Goal: Task Accomplishment & Management: Use online tool/utility

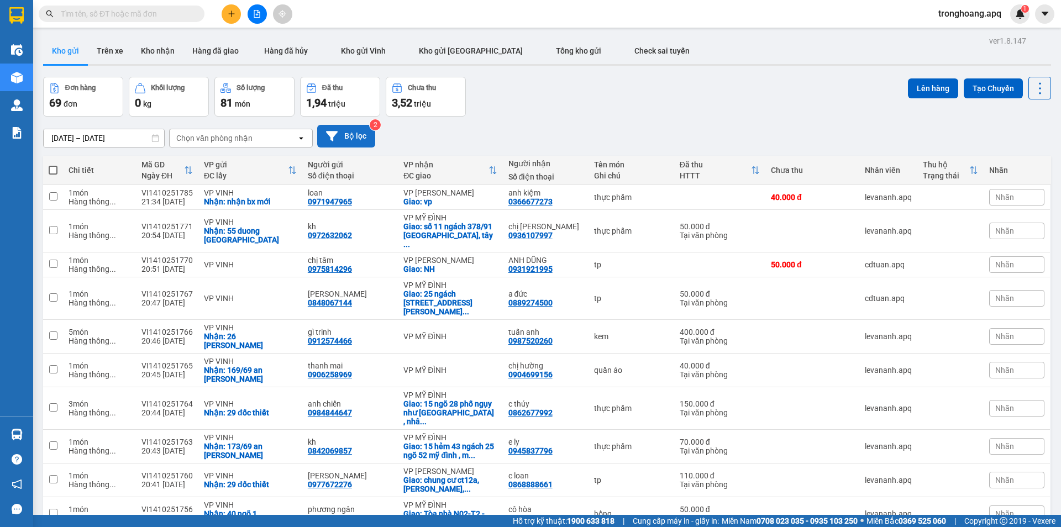
click at [353, 125] on button "Bộ lọc" at bounding box center [346, 136] width 58 height 23
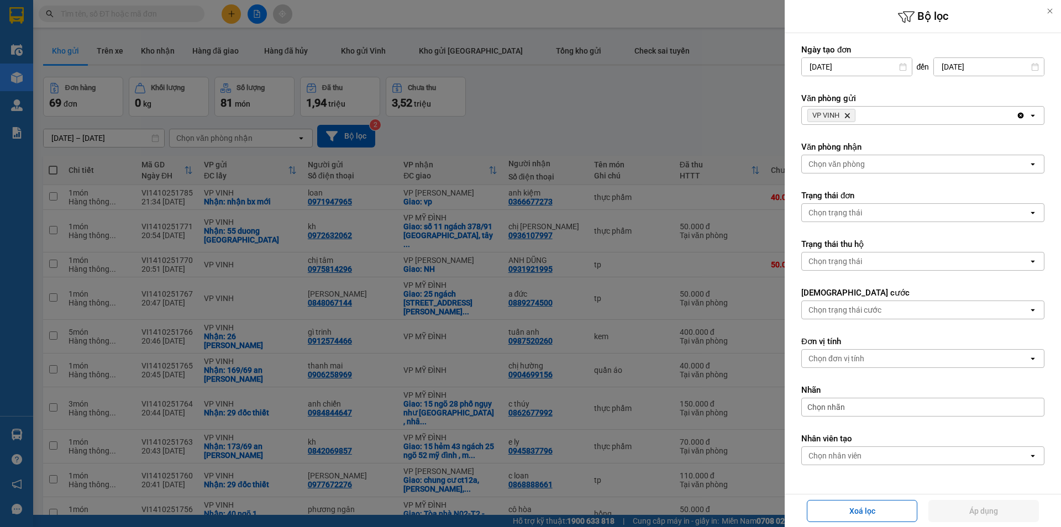
drag, startPoint x: 868, startPoint y: 159, endPoint x: 865, endPoint y: 172, distance: 13.1
click at [866, 159] on div "Chọn văn phòng" at bounding box center [915, 164] width 227 height 18
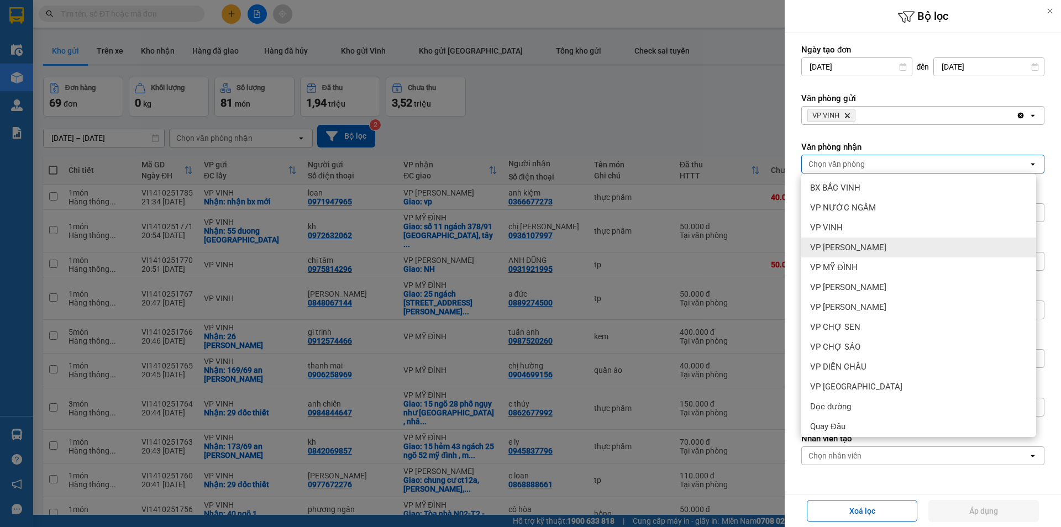
click at [876, 267] on div "VP MỸ ĐÌNH" at bounding box center [918, 267] width 235 height 20
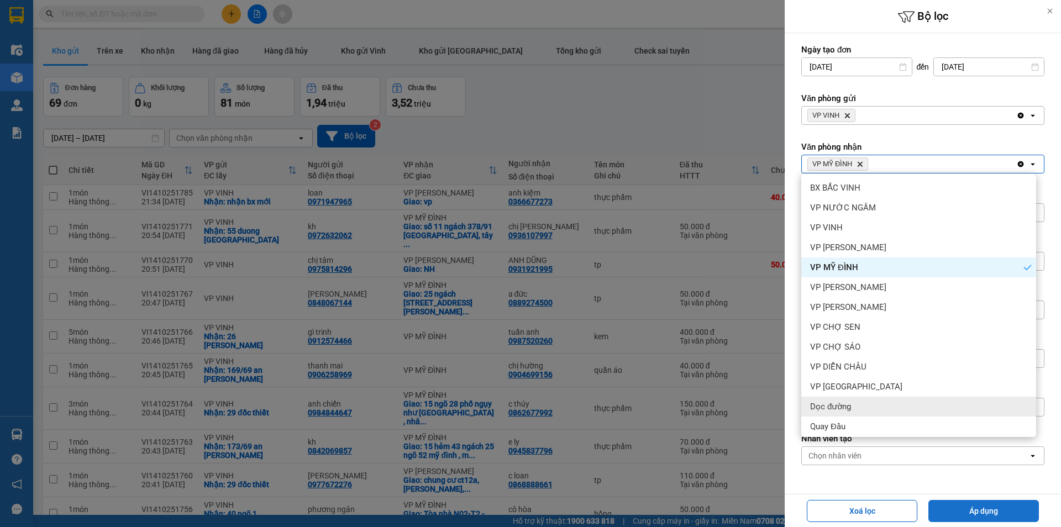
click at [965, 505] on button "Áp dụng" at bounding box center [983, 511] width 110 height 22
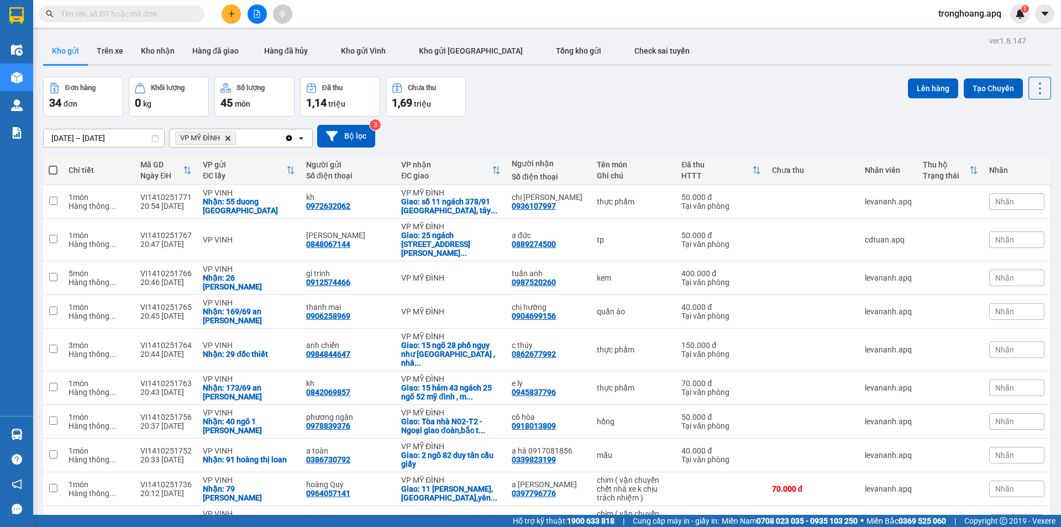
click at [1008, 514] on div "Nhãn" at bounding box center [1016, 522] width 55 height 17
click at [1005, 470] on div "Danh sách nhãn ĐÃ GỌI CHỜ HỦY KHÔNG NGHE ✓ AHAMOVE" at bounding box center [928, 451] width 221 height 50
click at [1007, 514] on div "Nhãn" at bounding box center [1016, 522] width 55 height 17
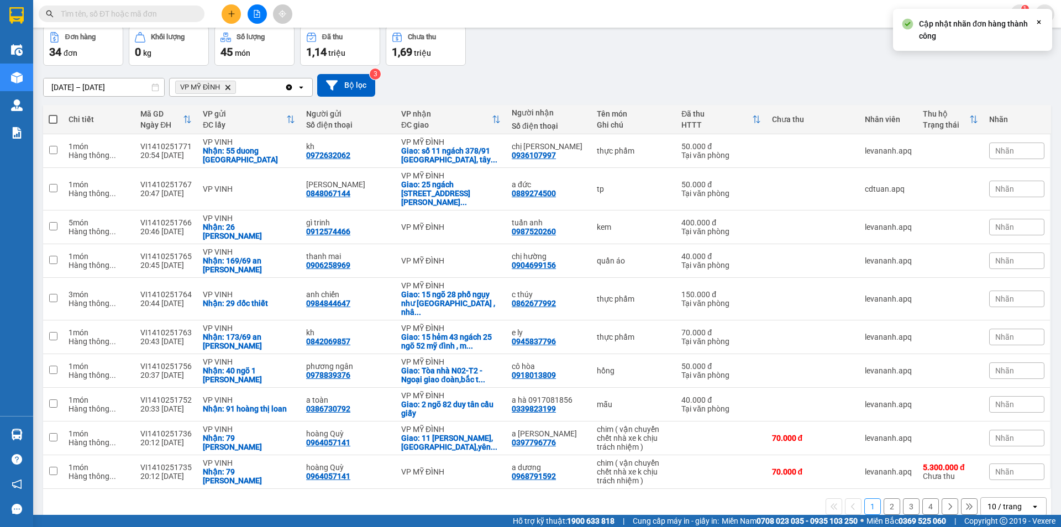
click at [1017, 498] on div "10 / trang" at bounding box center [1006, 507] width 50 height 18
click at [1005, 460] on span "100 / trang" at bounding box center [1001, 455] width 40 height 11
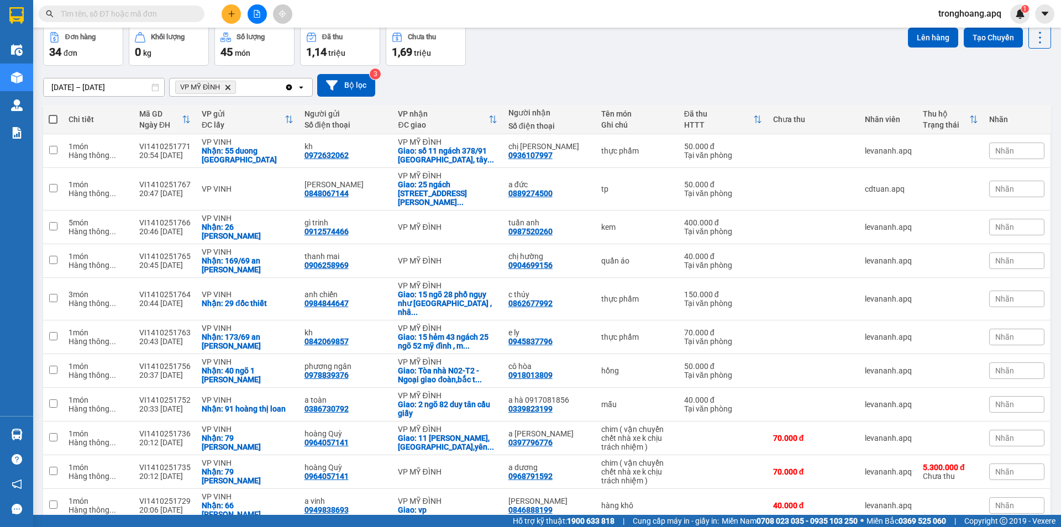
click at [50, 119] on span at bounding box center [53, 119] width 9 height 9
click at [53, 114] on input "checkbox" at bounding box center [53, 114] width 0 height 0
checkbox input "true"
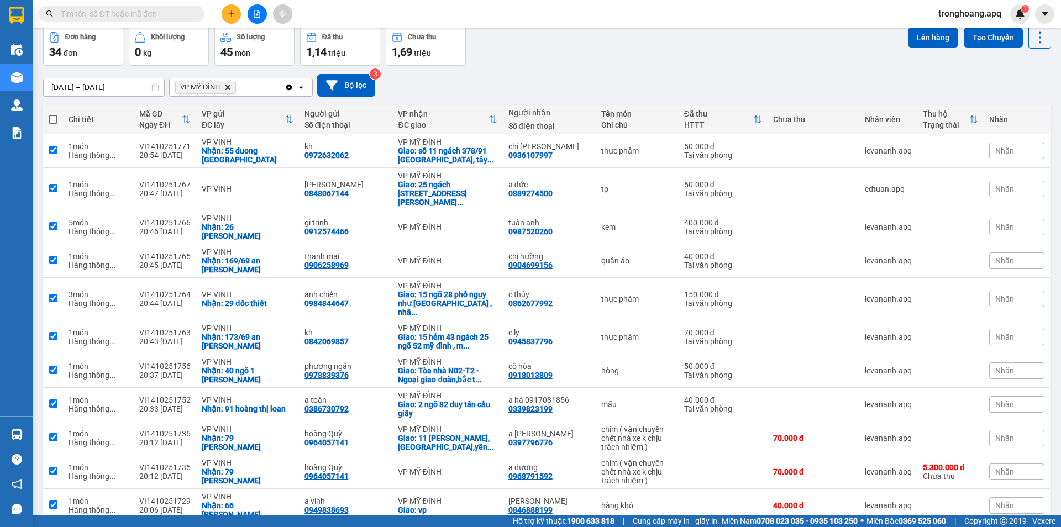
checkbox input "true"
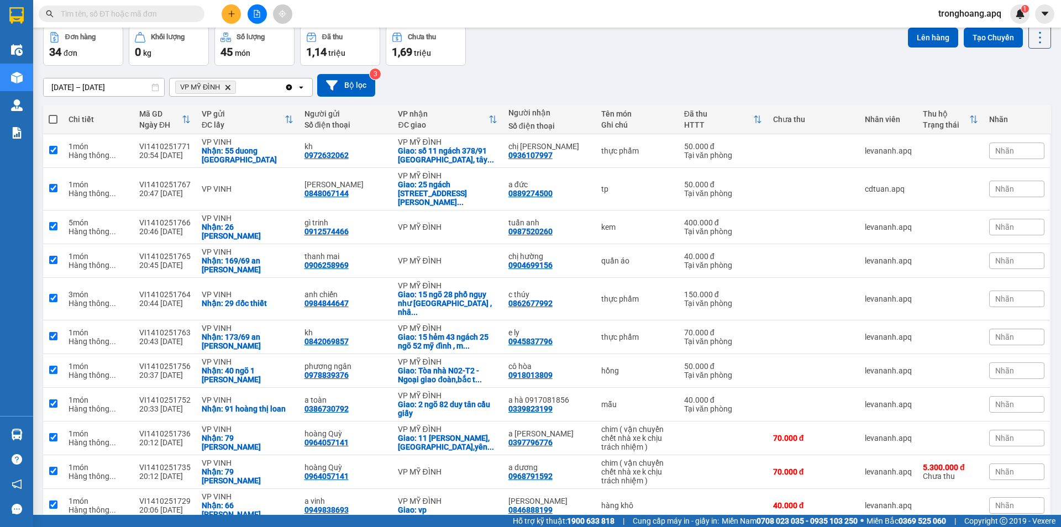
checkbox input "true"
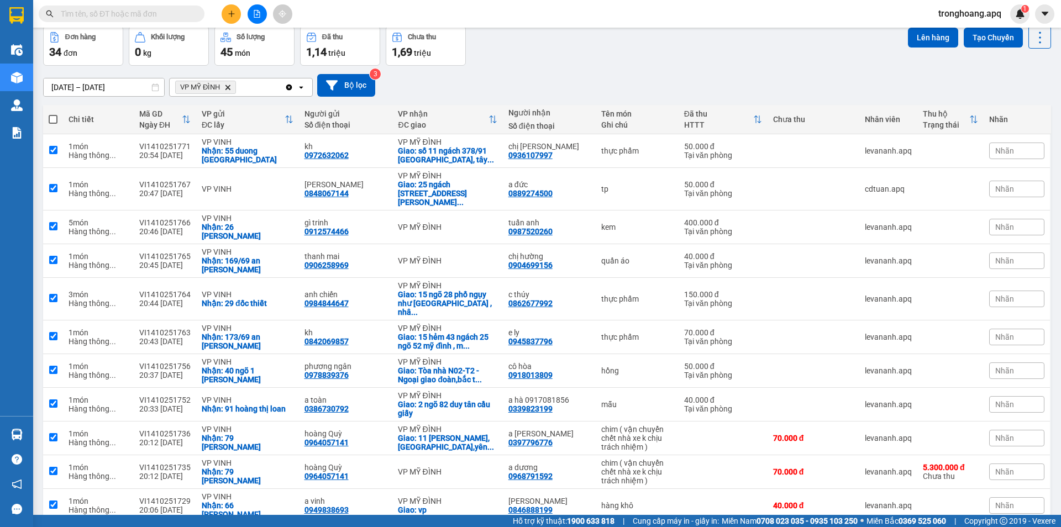
checkbox input "true"
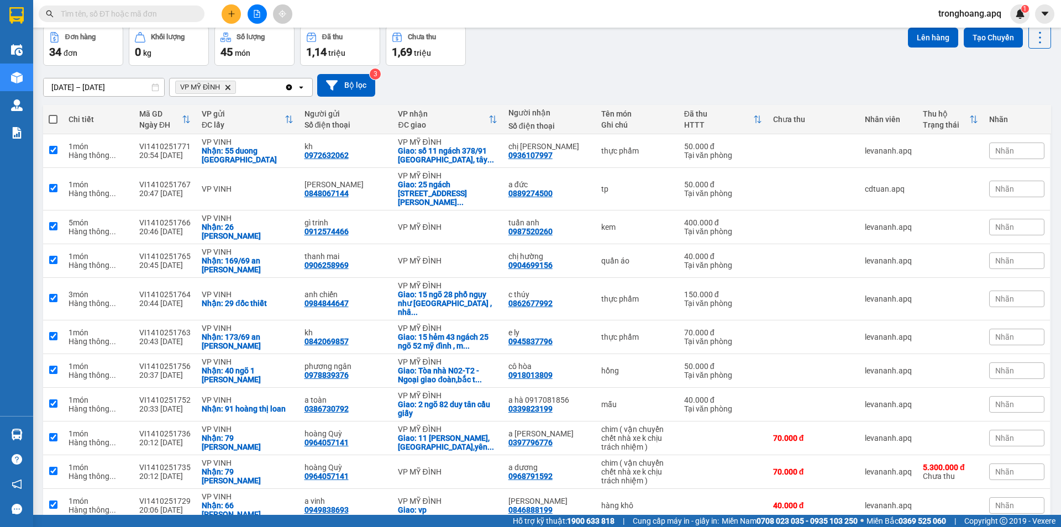
checkbox input "true"
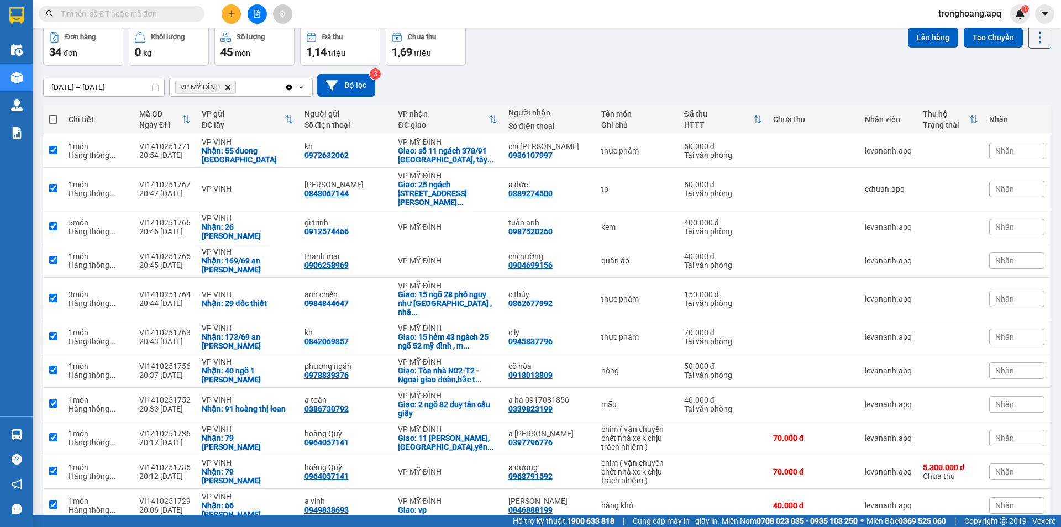
checkbox input "true"
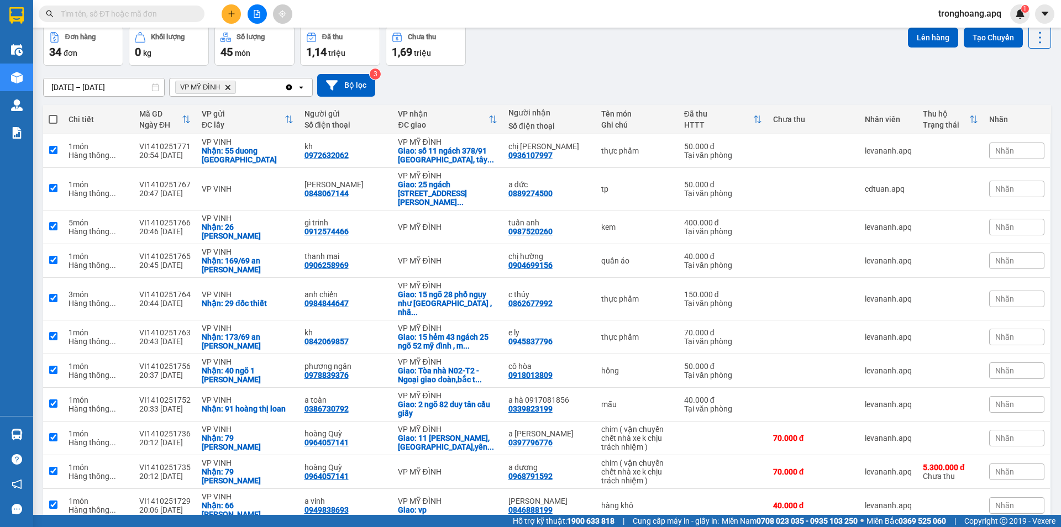
checkbox input "true"
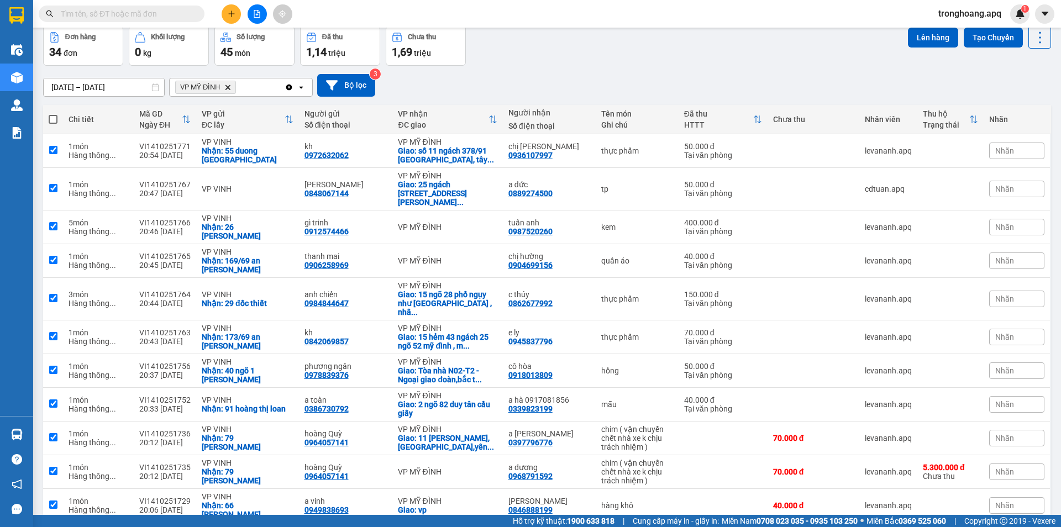
checkbox input "true"
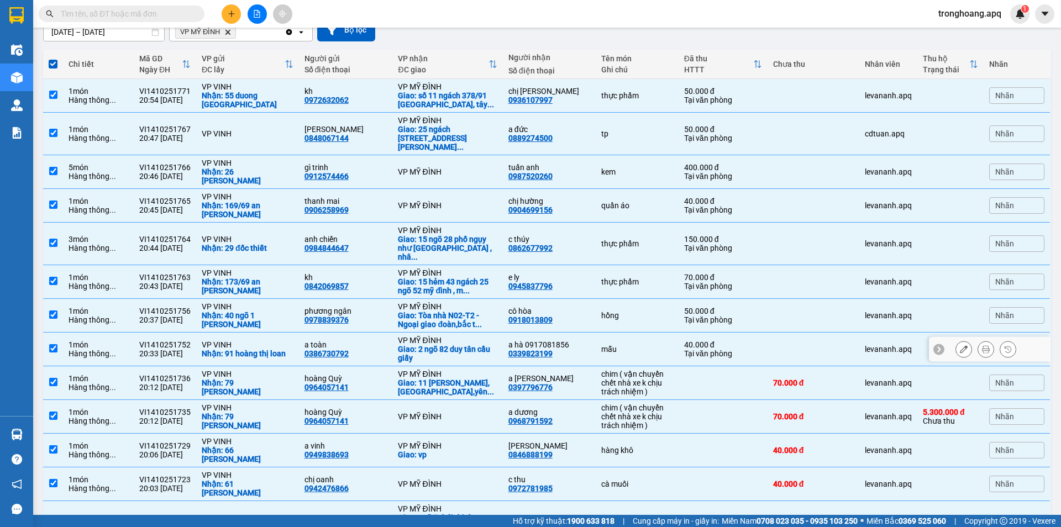
scroll to position [272, 0]
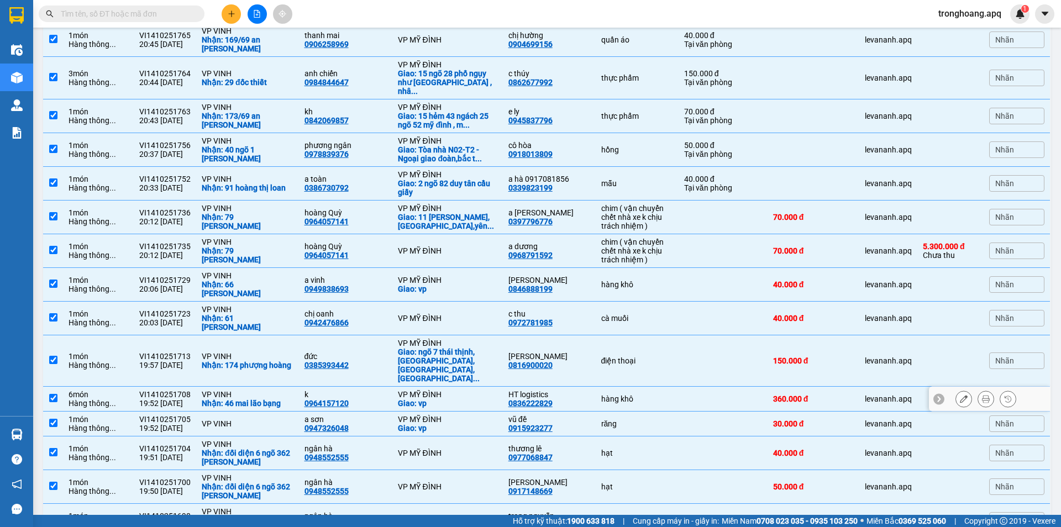
click at [275, 390] on div "VP VINH" at bounding box center [247, 394] width 91 height 9
checkbox input "false"
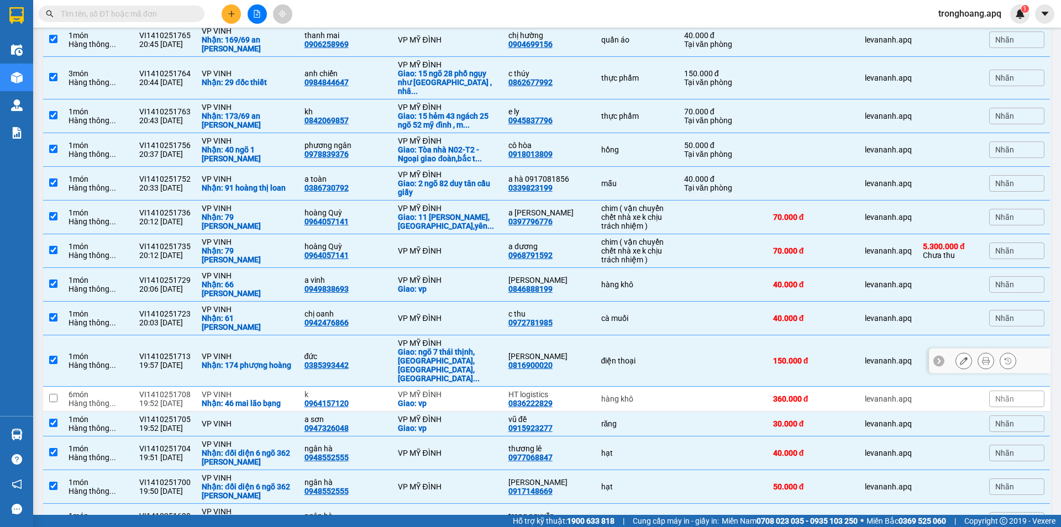
click at [624, 356] on div "điện thoại" at bounding box center [637, 360] width 72 height 9
checkbox input "false"
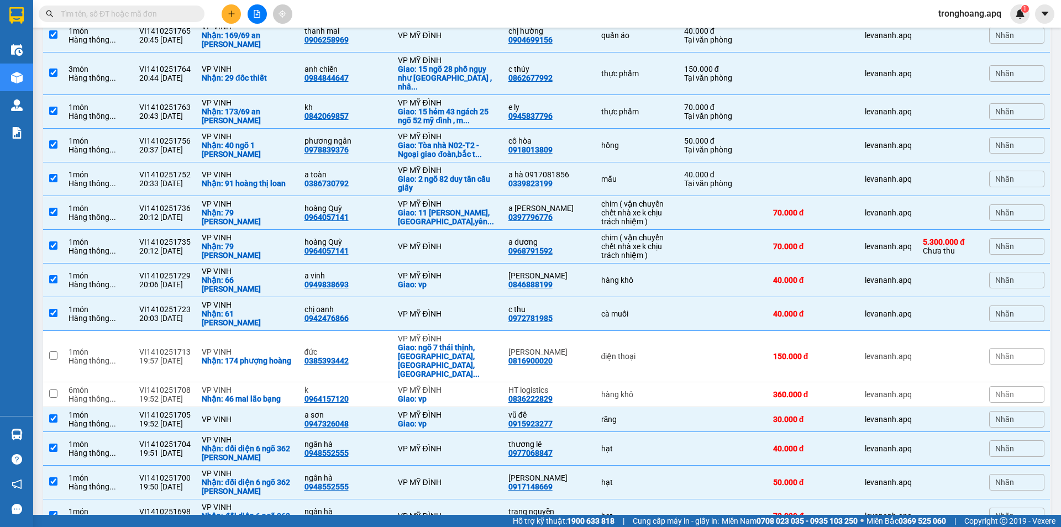
scroll to position [442, 0]
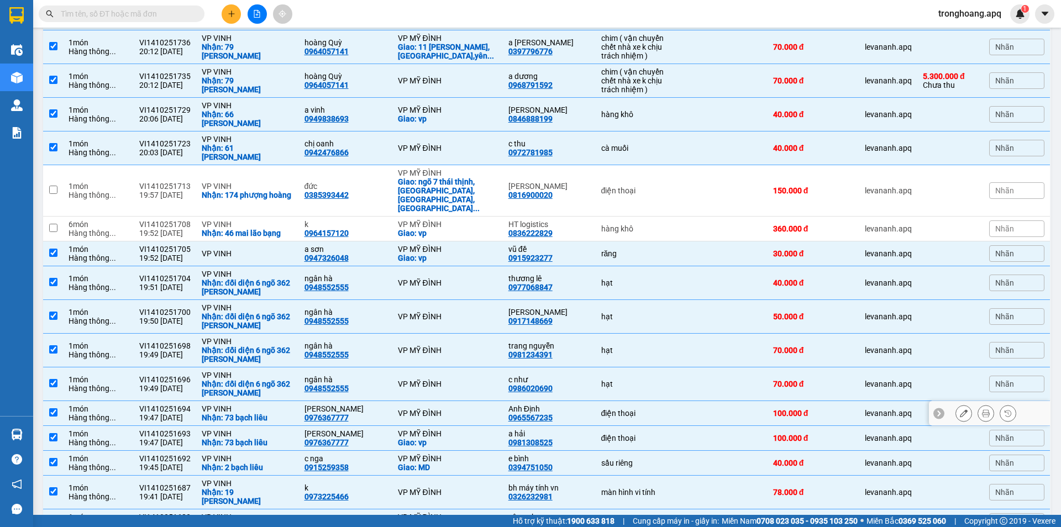
click at [646, 409] on div "điện thoại" at bounding box center [637, 413] width 72 height 9
checkbox input "false"
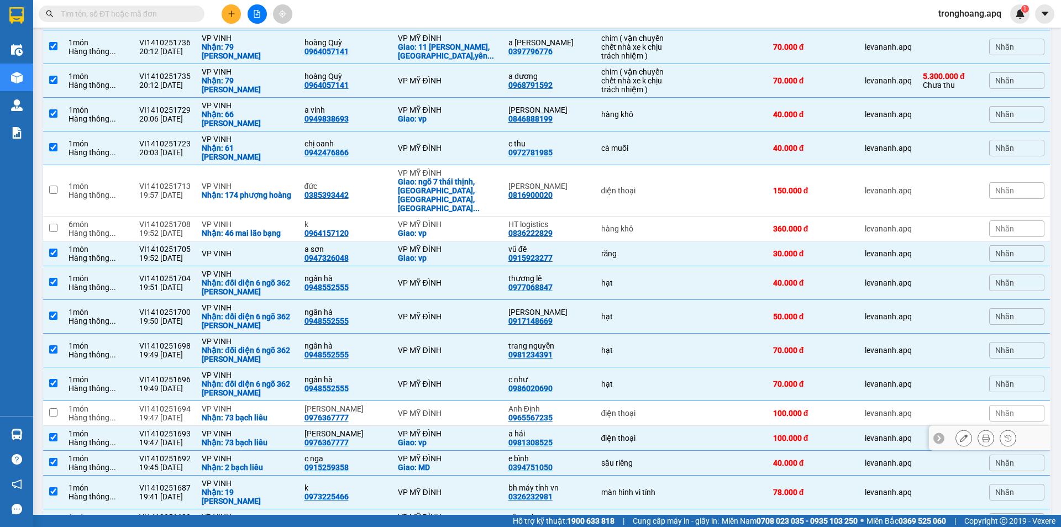
click at [646, 434] on div "điện thoại" at bounding box center [637, 438] width 72 height 9
checkbox input "false"
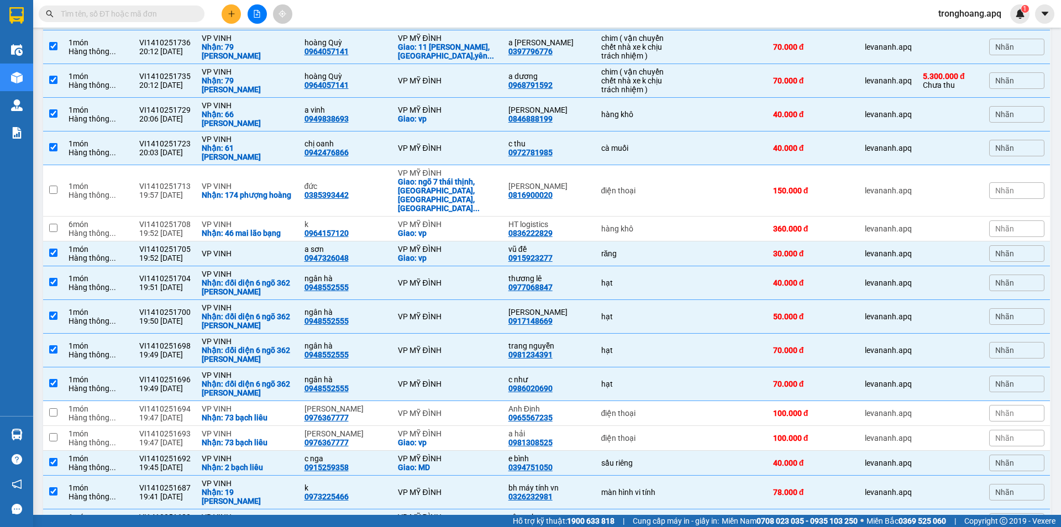
scroll to position [663, 0]
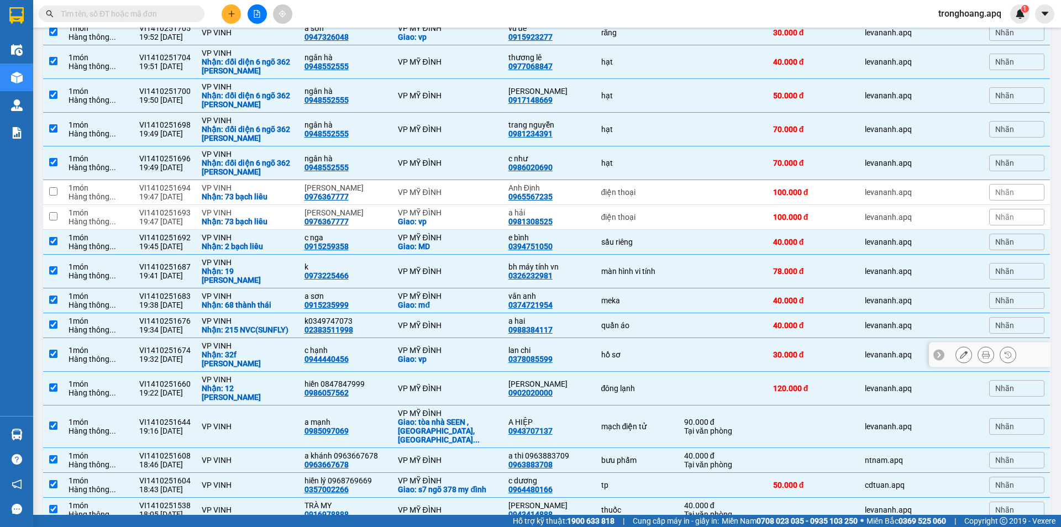
click at [610, 350] on div "hồ sơ" at bounding box center [637, 354] width 72 height 9
checkbox input "false"
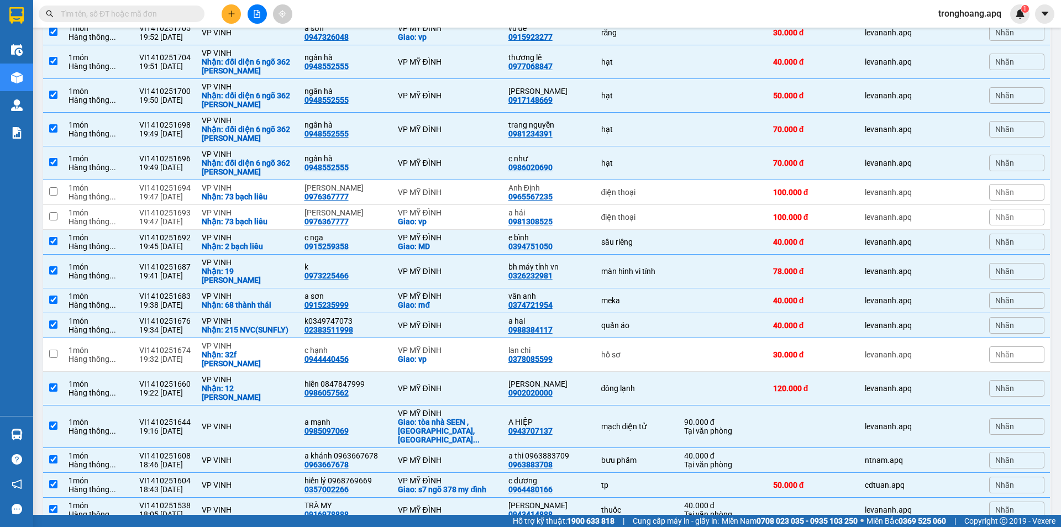
scroll to position [711, 0]
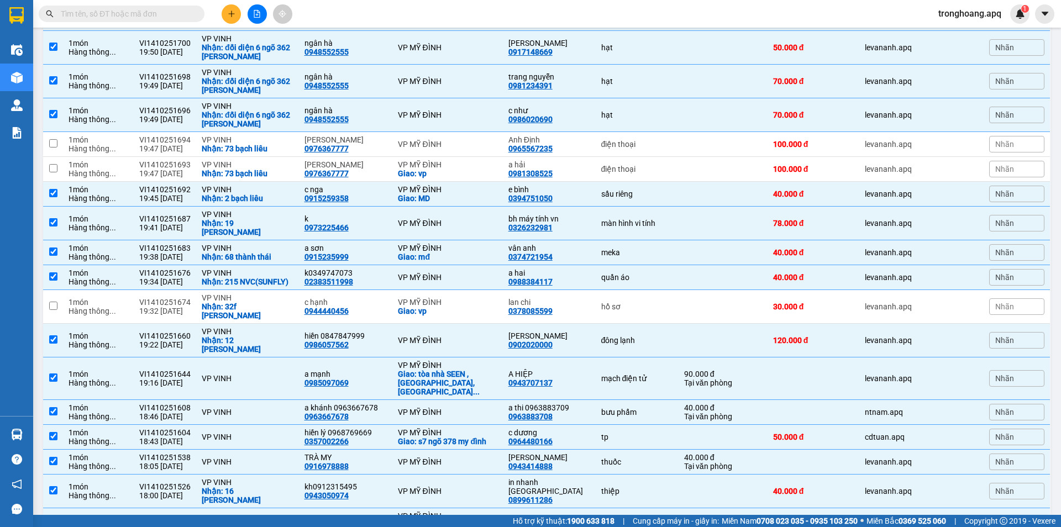
click at [622, 525] on div "hồ sơ" at bounding box center [637, 529] width 72 height 9
checkbox input "false"
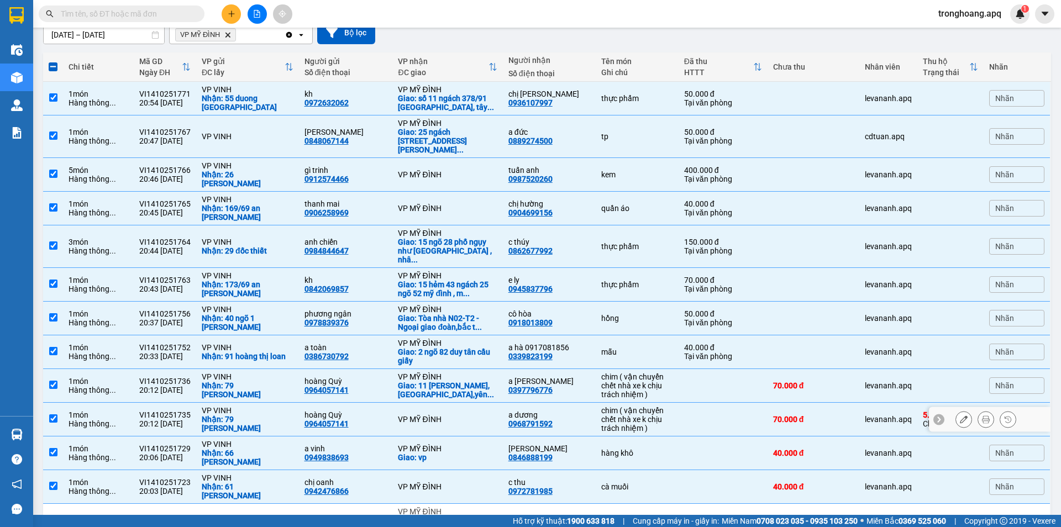
scroll to position [0, 0]
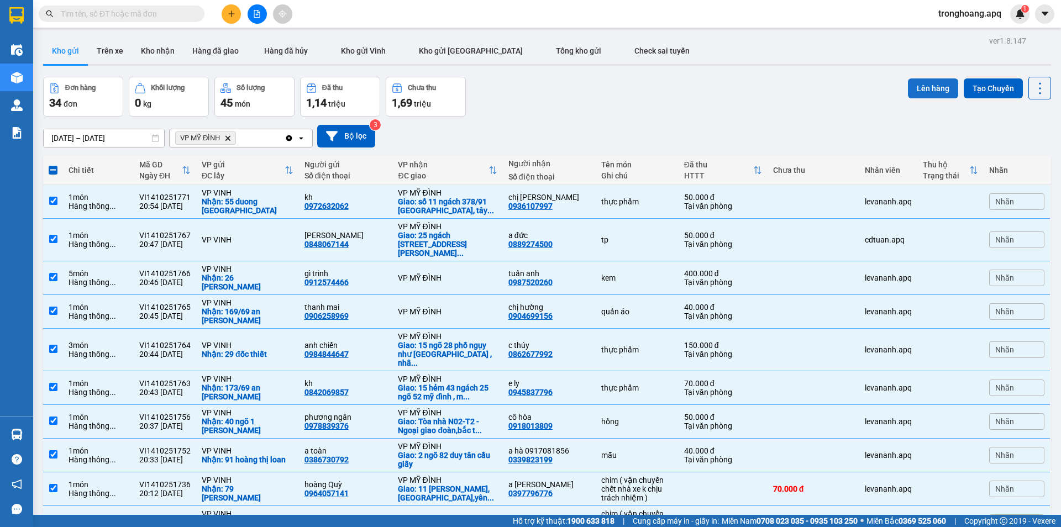
click at [924, 87] on button "Lên hàng" at bounding box center [933, 88] width 50 height 20
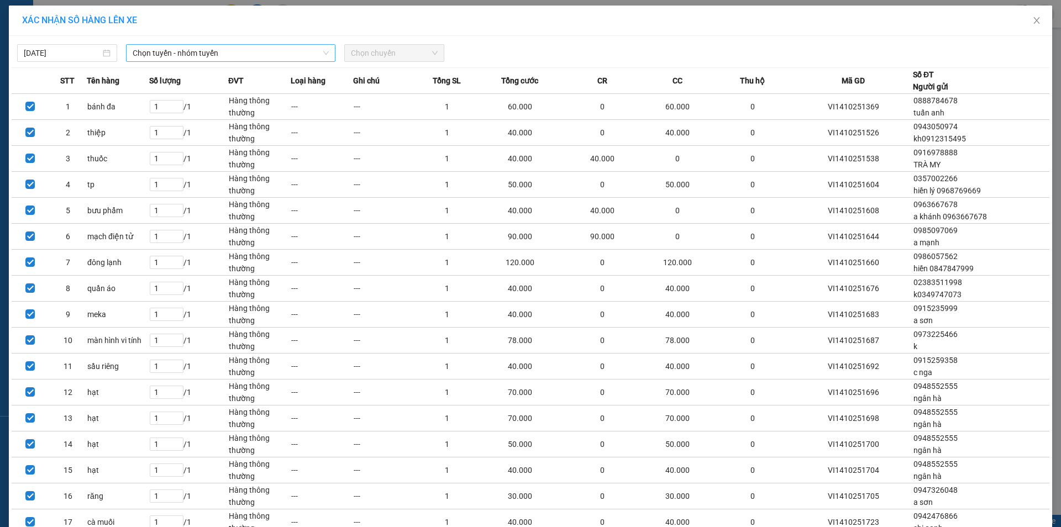
click at [200, 54] on span "Chọn tuyến - nhóm tuyến" at bounding box center [231, 53] width 196 height 17
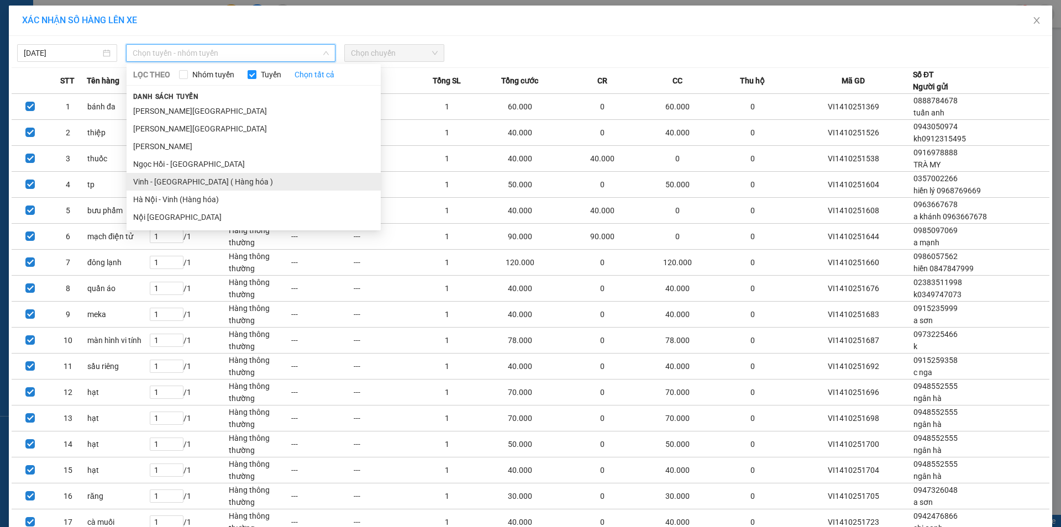
click at [198, 181] on li "Vinh - Hà Nội ( Hàng hóa )" at bounding box center [254, 182] width 254 height 18
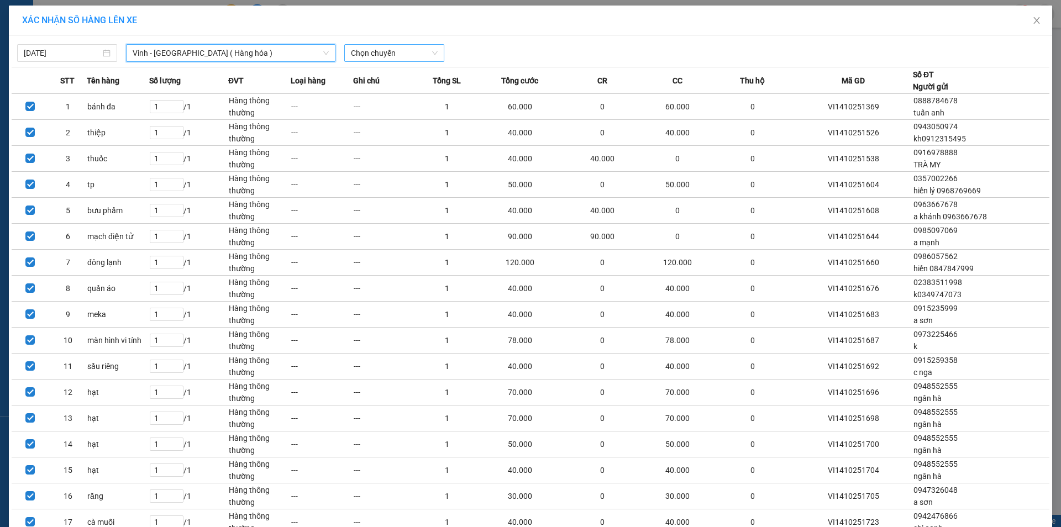
click at [380, 60] on span "Chọn chuyến" at bounding box center [394, 53] width 87 height 17
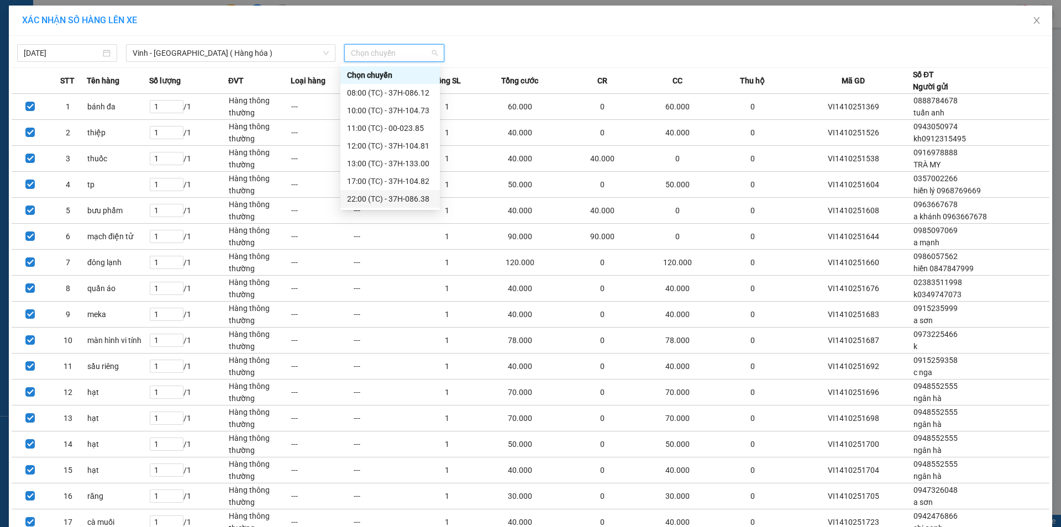
scroll to position [55, 0]
click at [401, 147] on div "22:00 (TC) - 37H-086.38" at bounding box center [390, 144] width 86 height 12
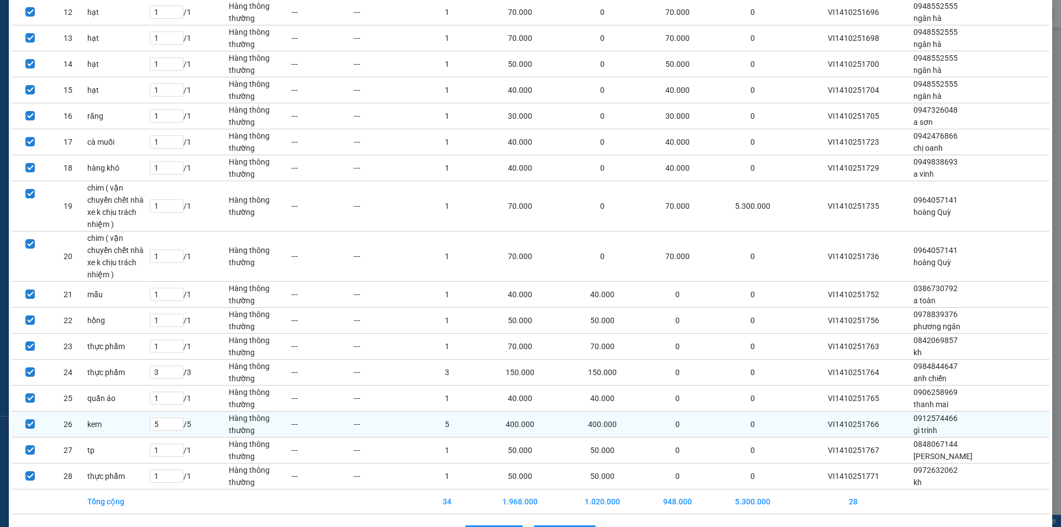
scroll to position [400, 0]
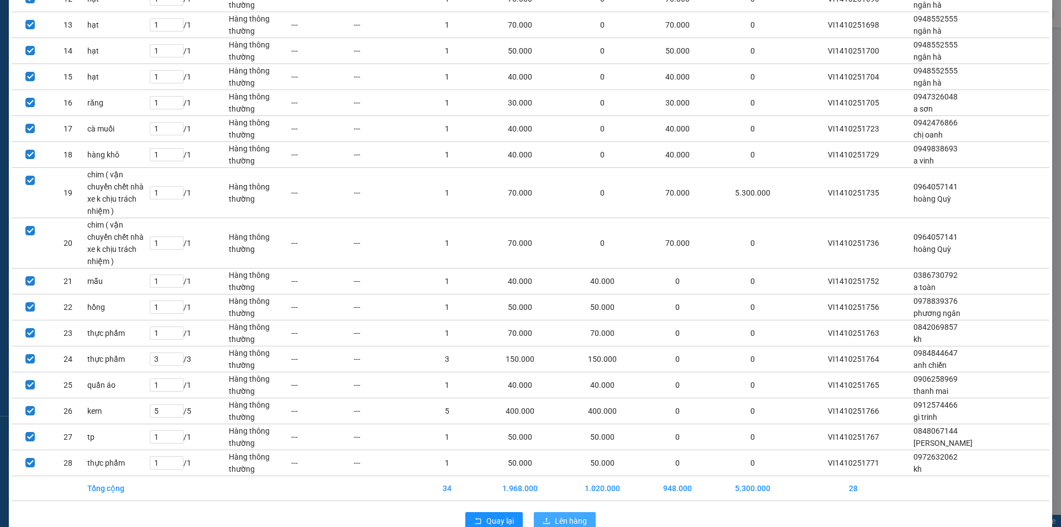
click at [555, 515] on span "Lên hàng" at bounding box center [571, 521] width 32 height 12
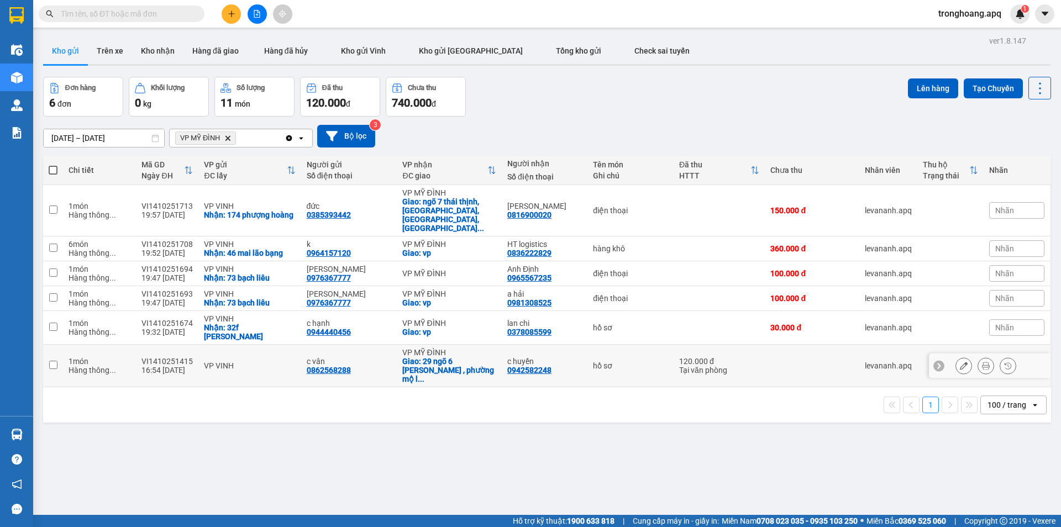
click at [465, 357] on div "Giao: 29 ngõ 6 nguyễn văn trỗi , phường mộ l ..." at bounding box center [449, 370] width 94 height 27
checkbox input "true"
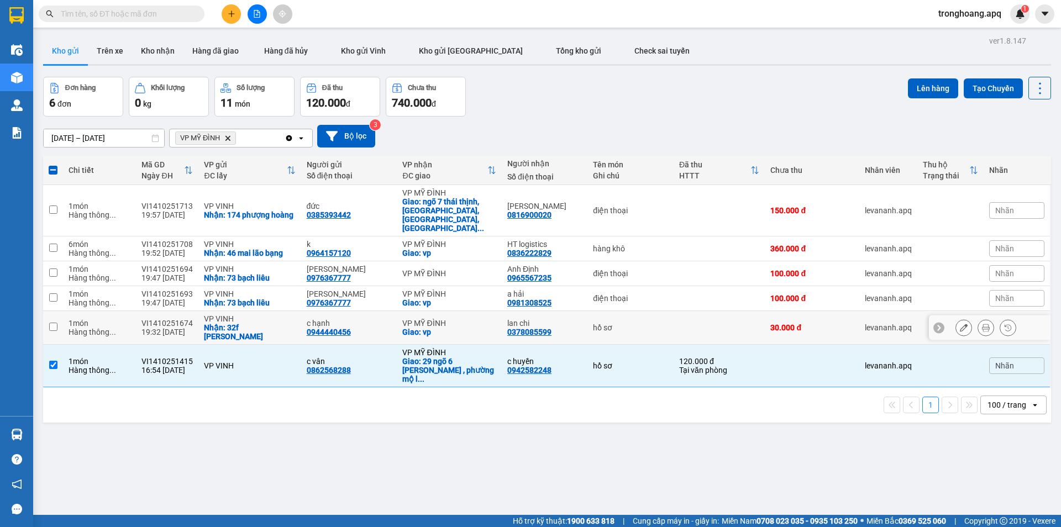
click at [465, 319] on div "VP MỸ ĐÌNH" at bounding box center [449, 323] width 94 height 9
checkbox input "true"
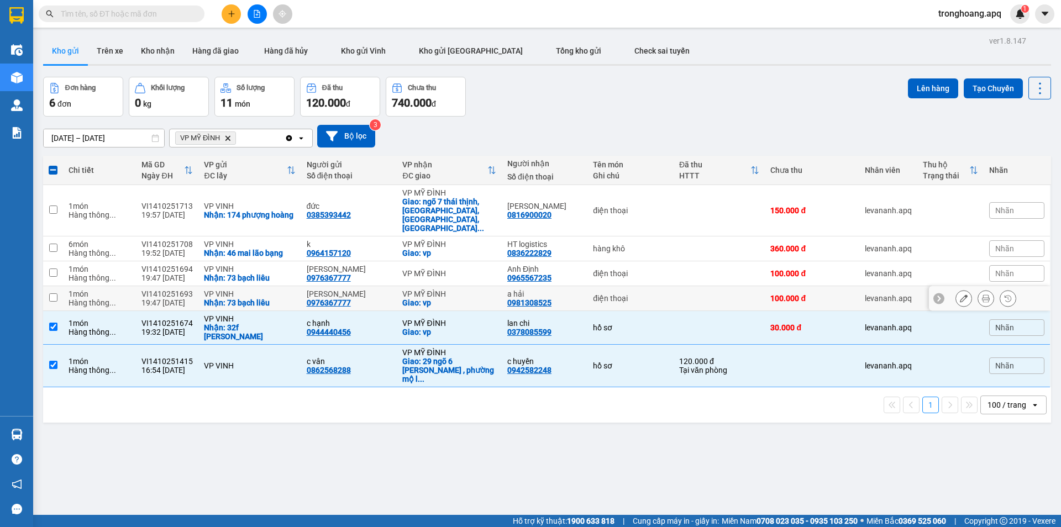
click at [464, 289] on div "VP MỸ ĐÌNH" at bounding box center [449, 293] width 94 height 9
checkbox input "true"
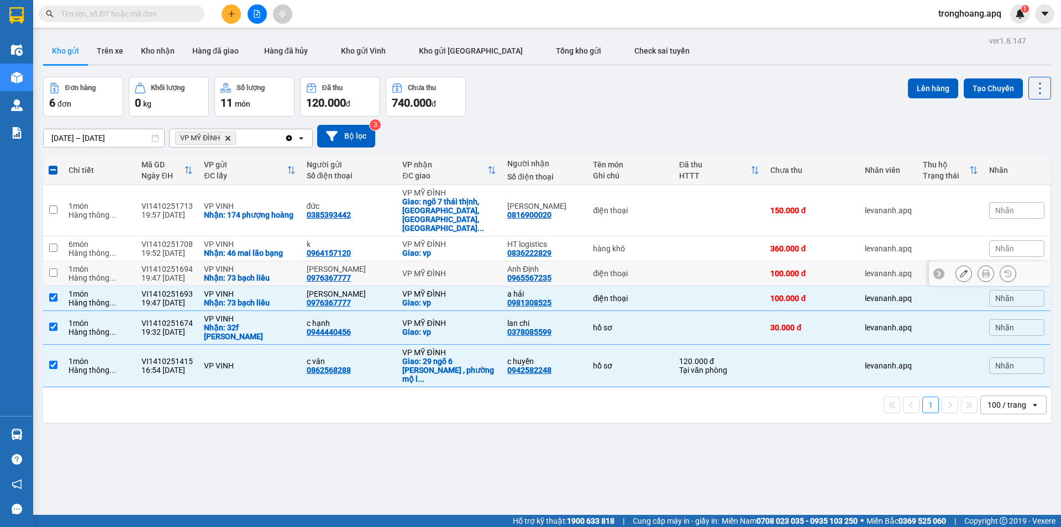
click at [457, 269] on div "VP MỸ ĐÌNH" at bounding box center [449, 273] width 94 height 9
checkbox input "true"
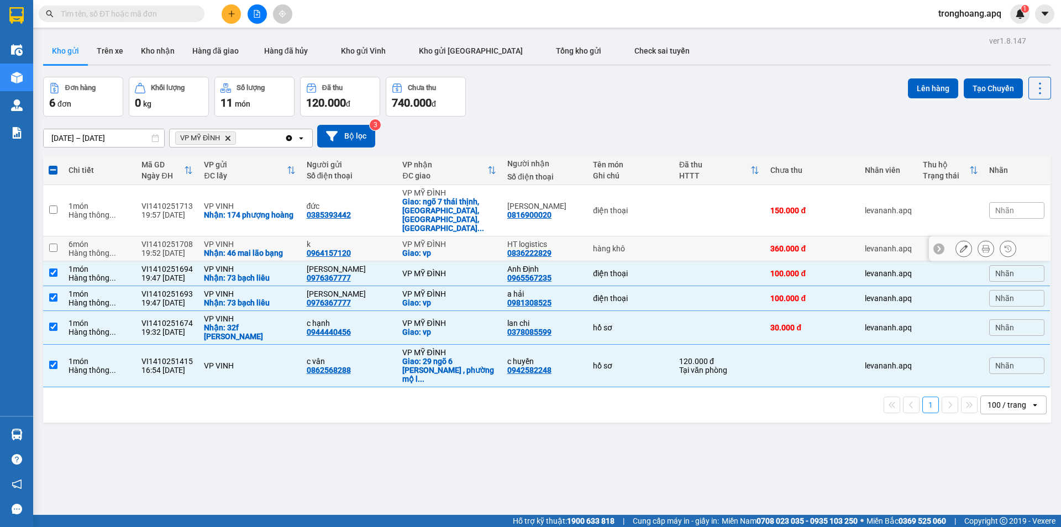
click at [457, 240] on div "VP MỸ ĐÌNH" at bounding box center [449, 244] width 94 height 9
checkbox input "true"
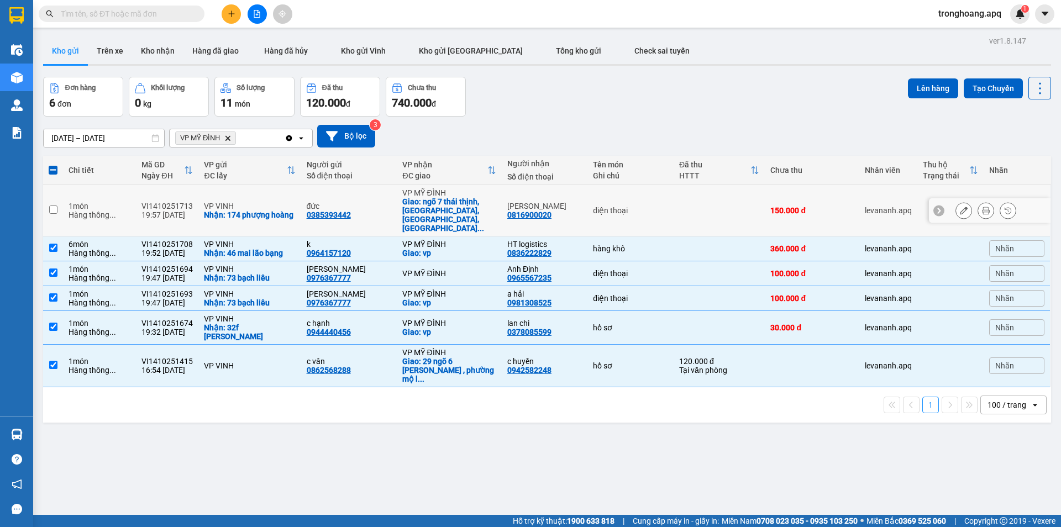
click at [455, 206] on div "Giao: ngõ 7 thái thịnh, ngã tư sở, đống đa, hà ..." at bounding box center [449, 214] width 94 height 35
checkbox input "true"
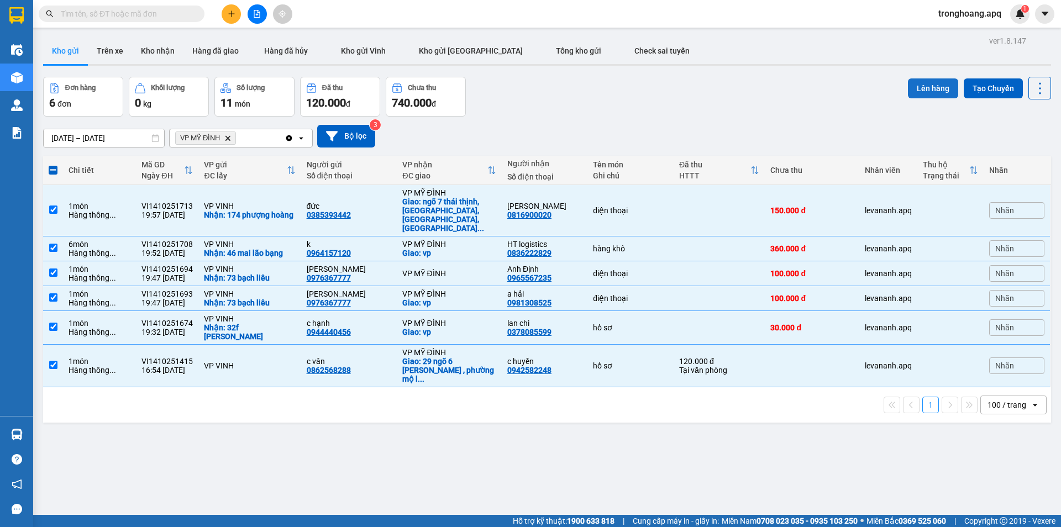
click at [929, 80] on button "Lên hàng" at bounding box center [933, 88] width 50 height 20
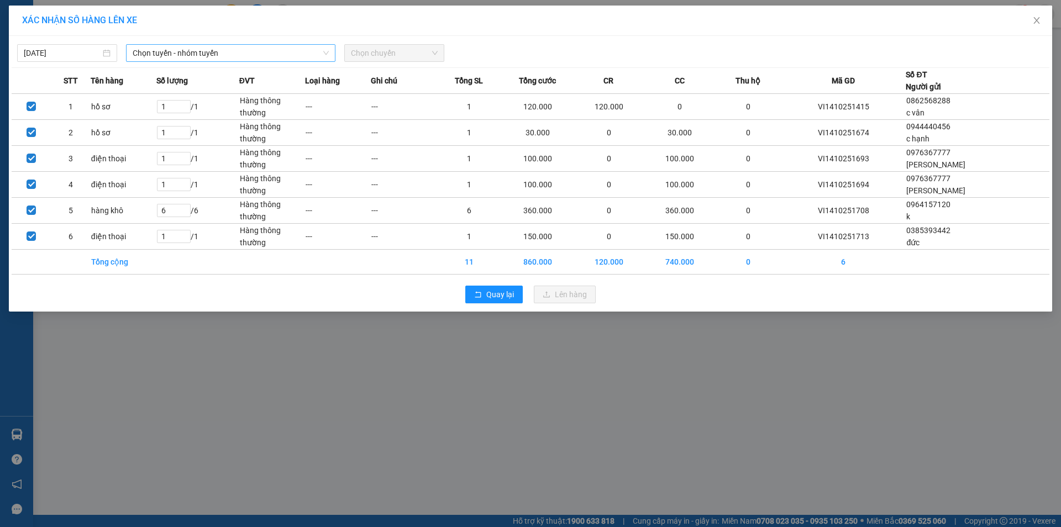
click at [250, 54] on span "Chọn tuyến - nhóm tuyến" at bounding box center [231, 53] width 196 height 17
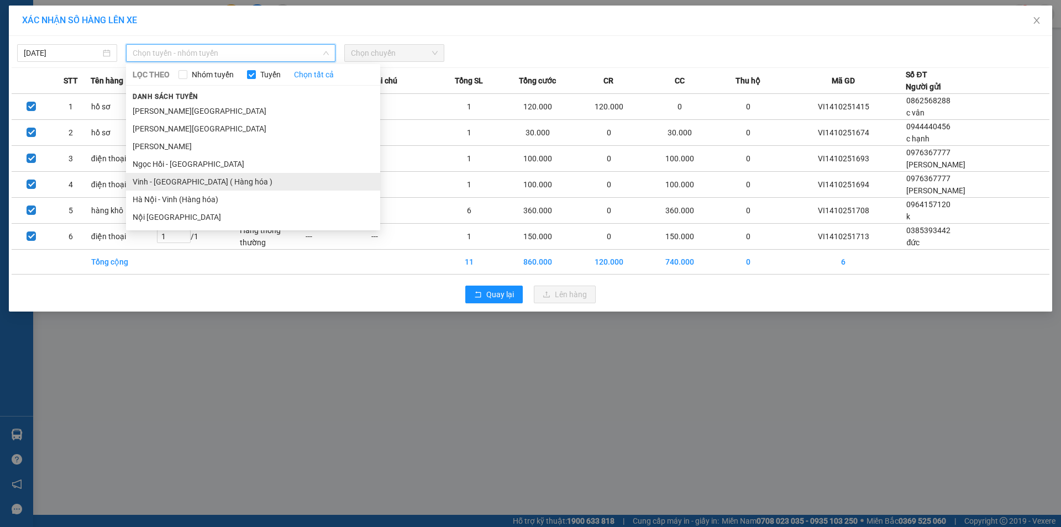
click at [222, 177] on li "Vinh - Hà Nội ( Hàng hóa )" at bounding box center [253, 182] width 254 height 18
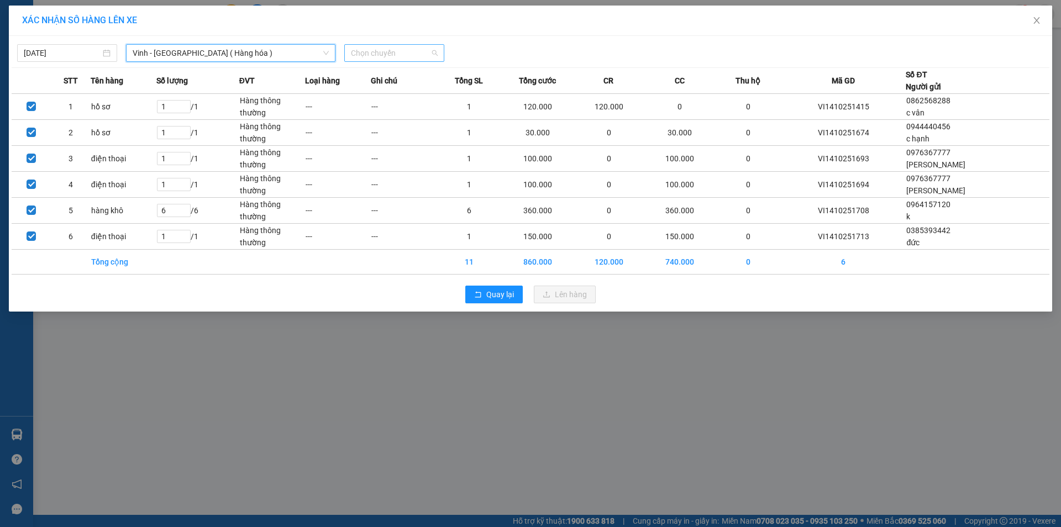
click at [402, 57] on span "Chọn chuyến" at bounding box center [394, 53] width 87 height 17
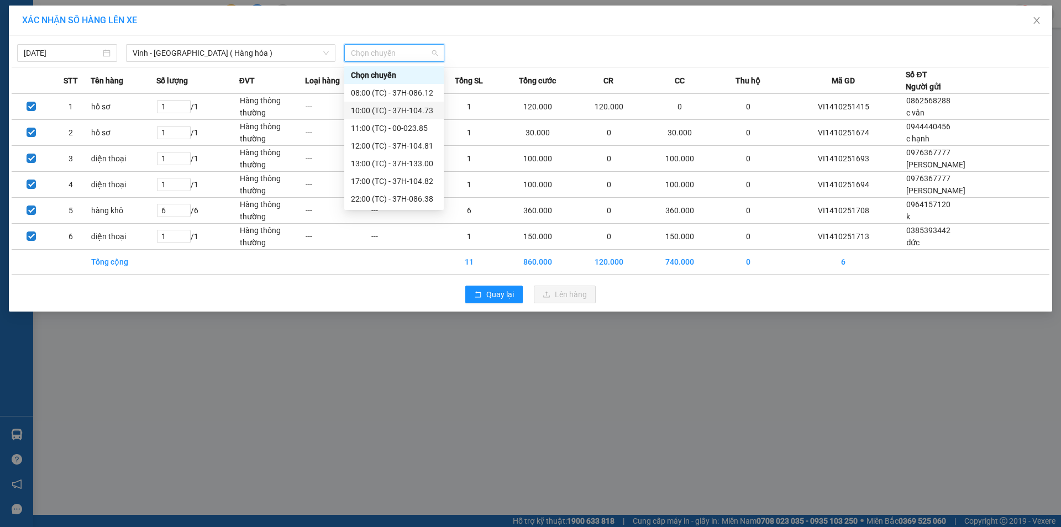
scroll to position [55, 0]
click at [427, 160] on div "22:10 (TC) - 37H-104.94" at bounding box center [394, 161] width 86 height 12
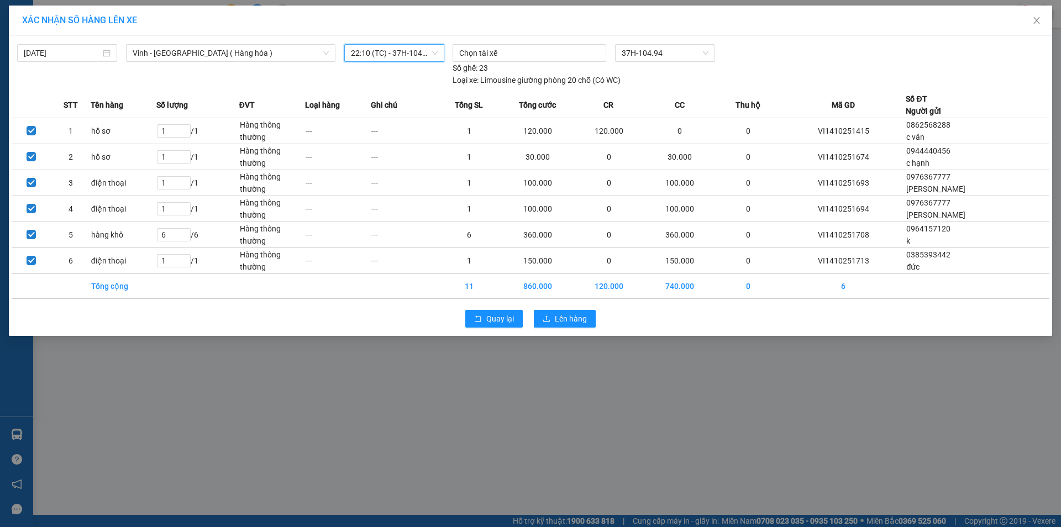
click at [582, 329] on div "Quay lại Lên hàng" at bounding box center [530, 318] width 1037 height 29
click at [582, 322] on span "Lên hàng" at bounding box center [571, 319] width 32 height 12
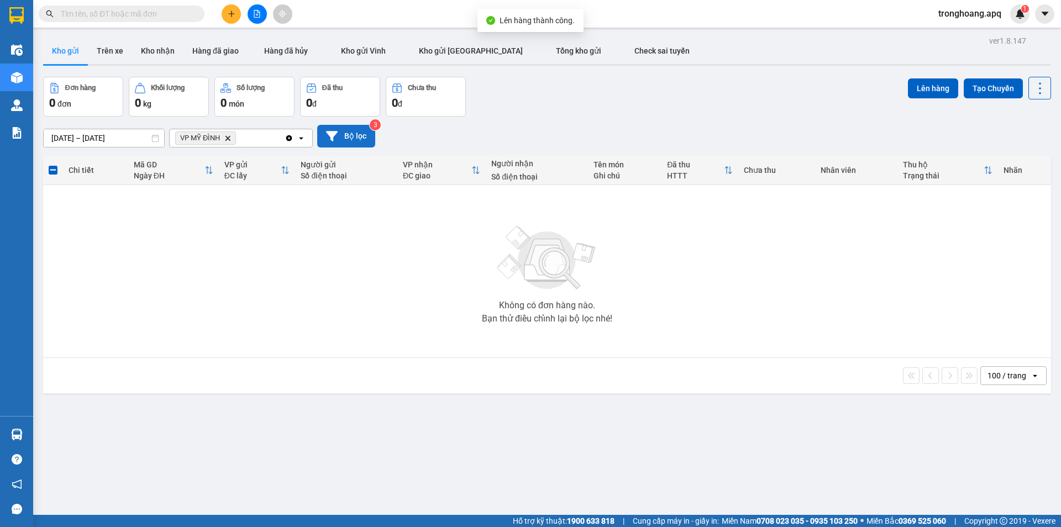
click at [336, 133] on icon at bounding box center [332, 136] width 12 height 10
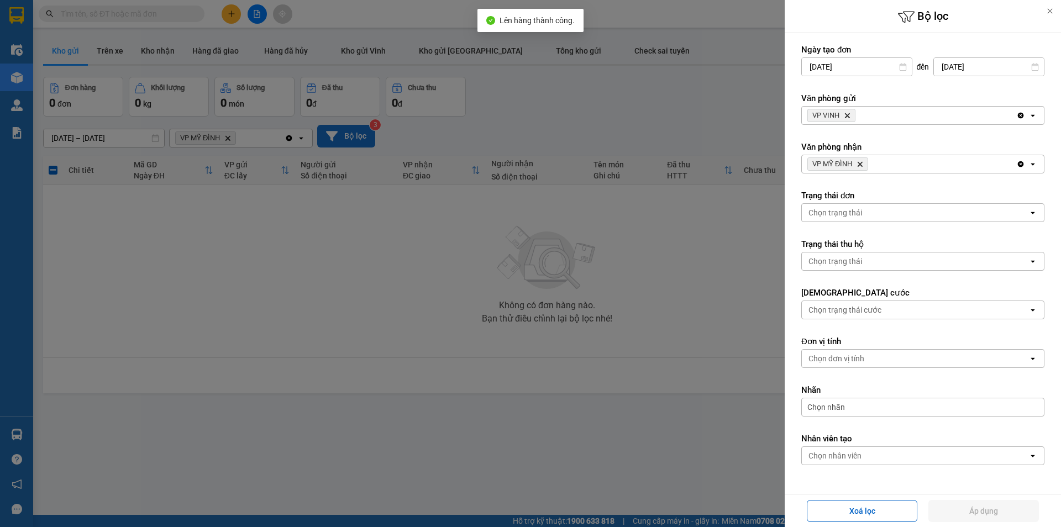
click at [856, 165] on span "VP MỸ ĐÌNH Delete" at bounding box center [837, 163] width 61 height 13
click at [859, 164] on icon "Delete" at bounding box center [859, 164] width 7 height 7
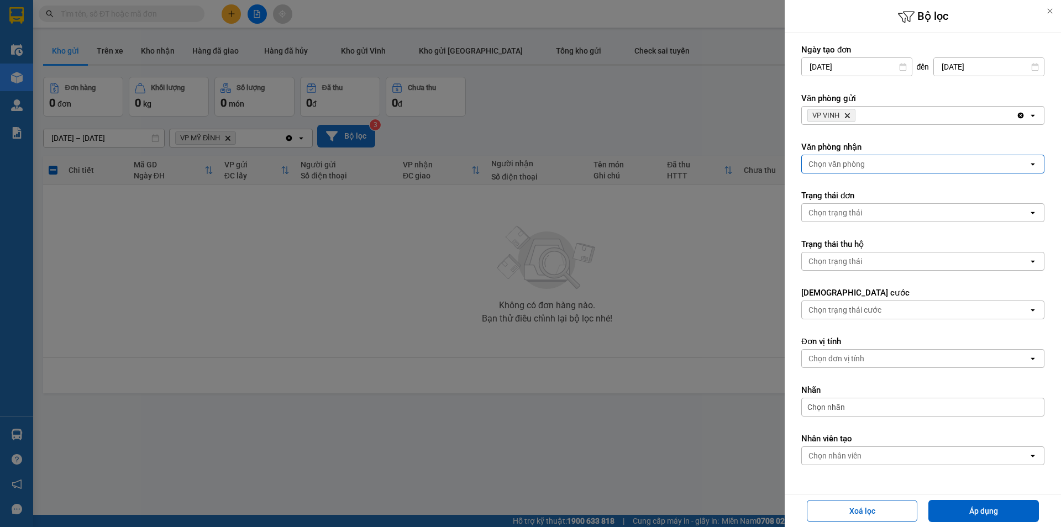
click at [847, 117] on icon "VP VINH, close by backspace" at bounding box center [847, 115] width 5 height 5
click at [847, 117] on div "Chọn văn phòng" at bounding box center [836, 115] width 56 height 11
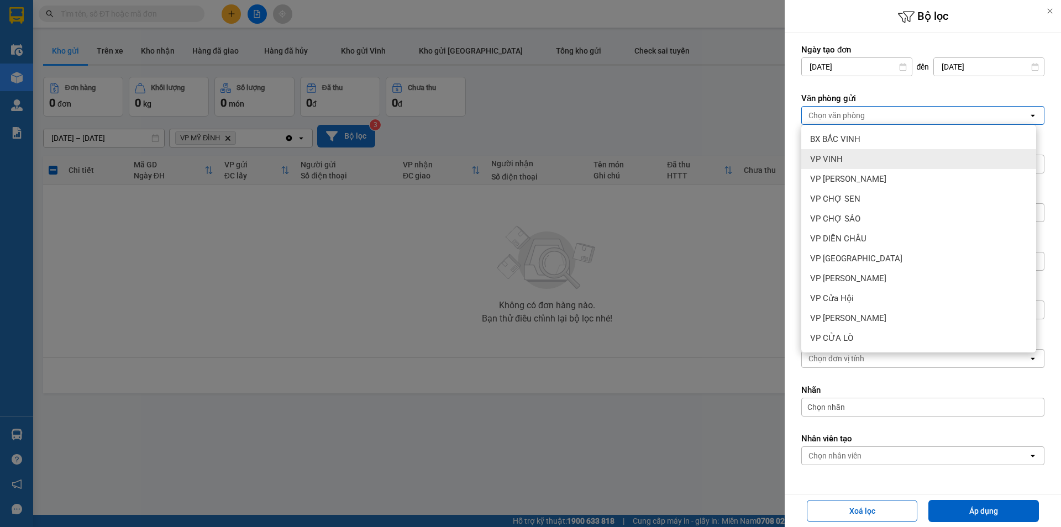
click at [847, 161] on div "VP VINH" at bounding box center [918, 159] width 235 height 20
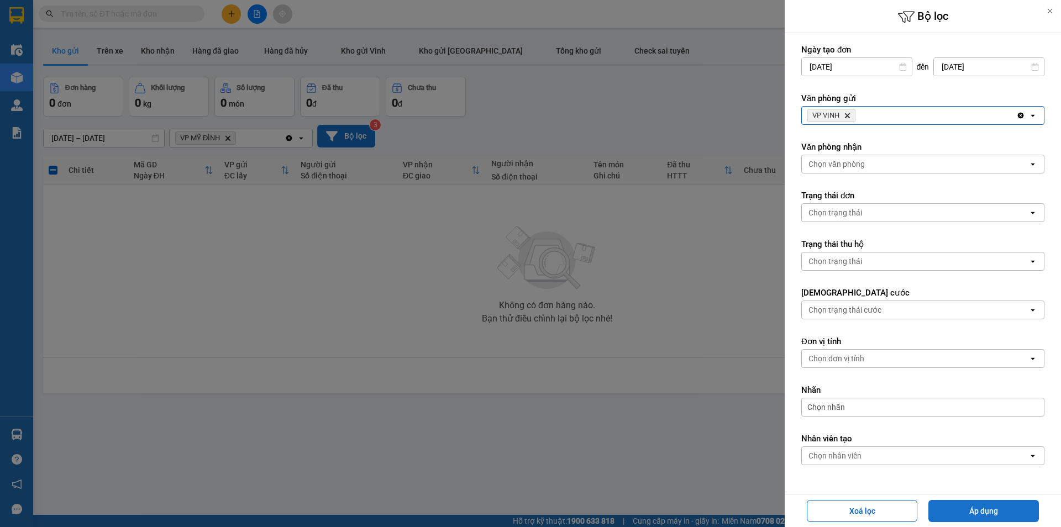
click at [960, 509] on button "Áp dụng" at bounding box center [983, 511] width 110 height 22
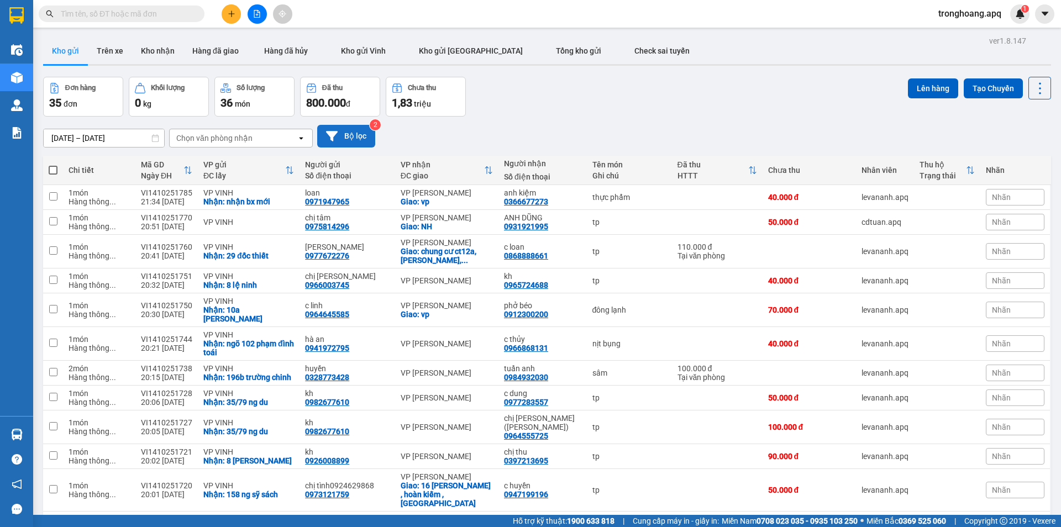
click at [349, 141] on button "Bộ lọc" at bounding box center [346, 136] width 58 height 23
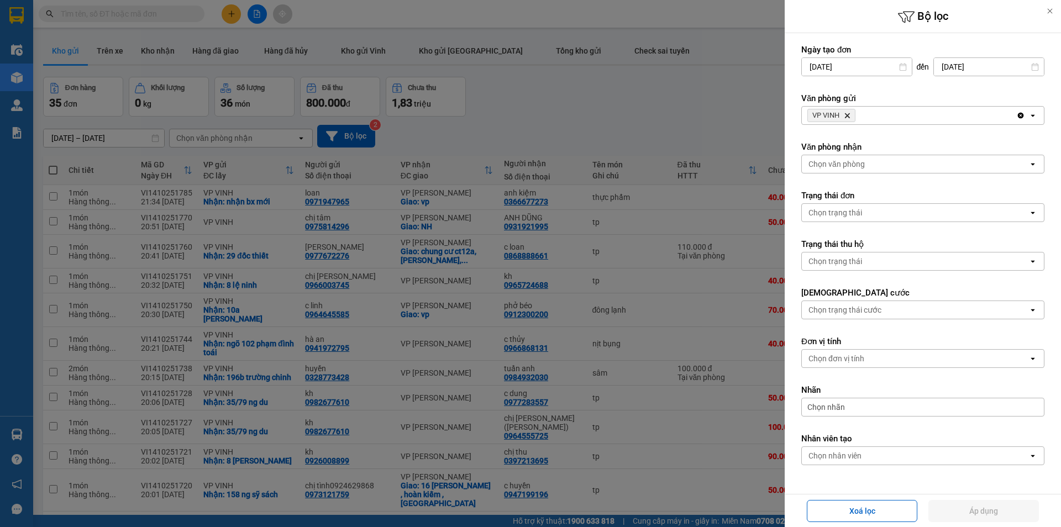
click at [872, 165] on div "Chọn văn phòng" at bounding box center [915, 164] width 227 height 18
click at [847, 117] on icon "Delete" at bounding box center [847, 115] width 7 height 7
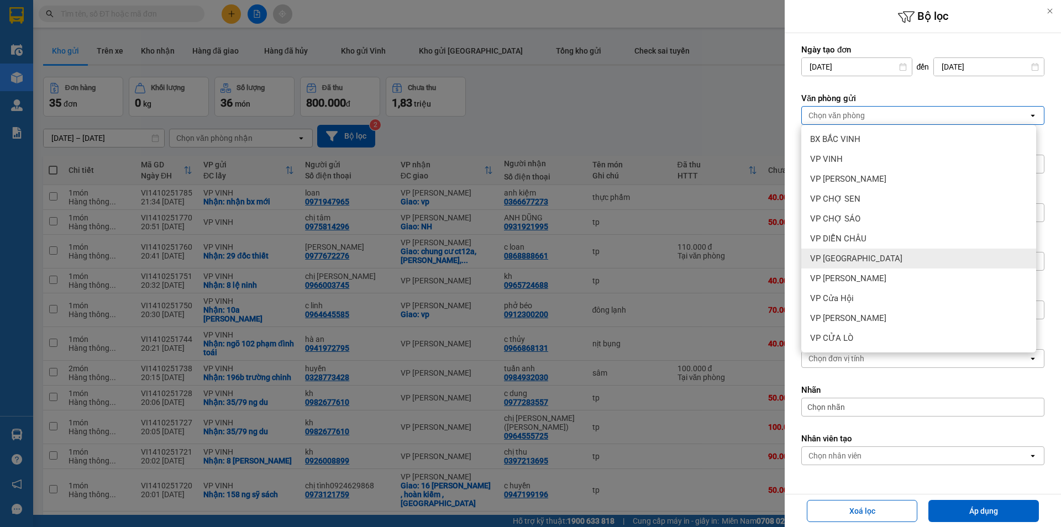
click at [871, 263] on span "VP Cầu Yên Xuân" at bounding box center [856, 258] width 92 height 11
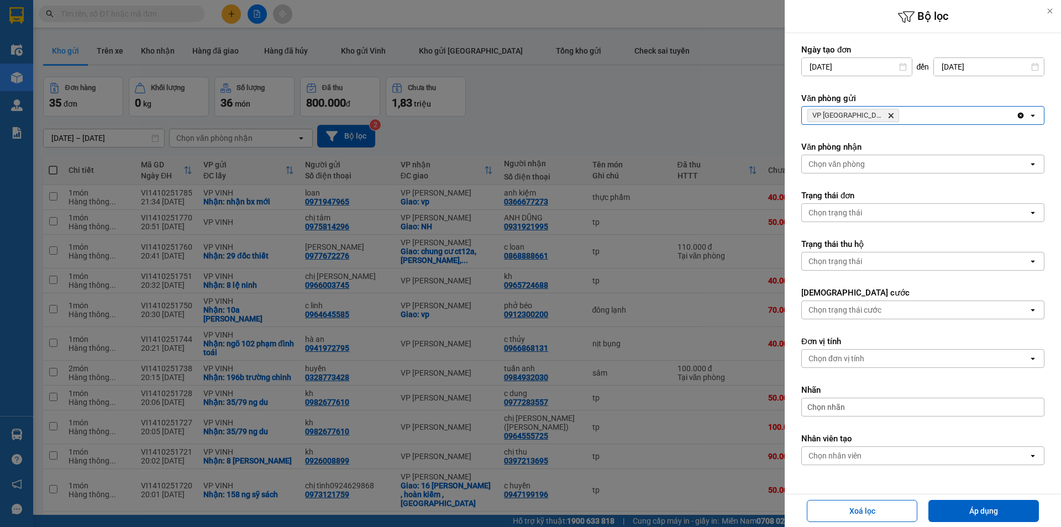
click at [872, 111] on span "VP Cầu Yên Xuân Delete" at bounding box center [853, 115] width 92 height 13
click at [887, 118] on icon "Delete" at bounding box center [890, 115] width 7 height 7
click at [875, 118] on div "Chọn văn phòng" at bounding box center [915, 116] width 227 height 18
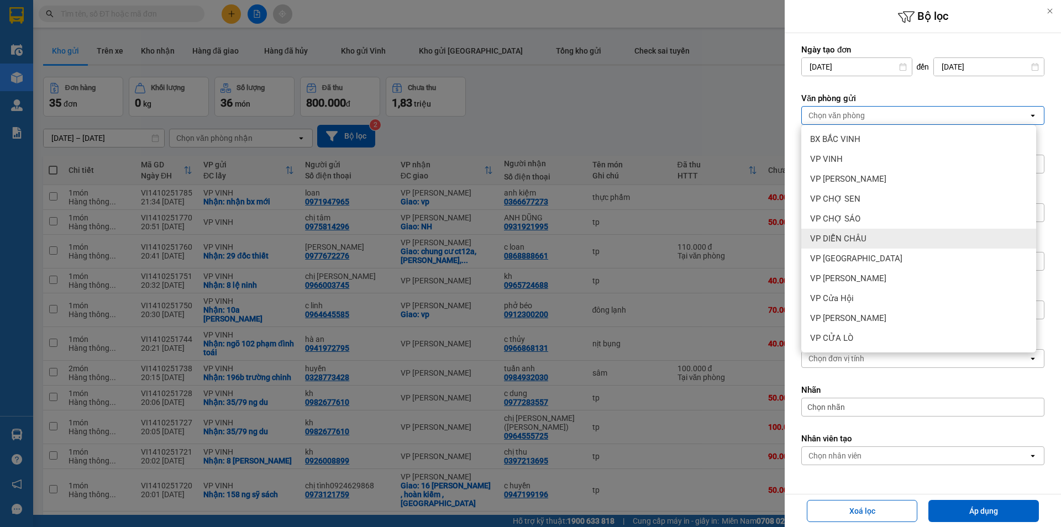
click at [873, 236] on div "VP DIỄN CHÂU" at bounding box center [918, 239] width 235 height 20
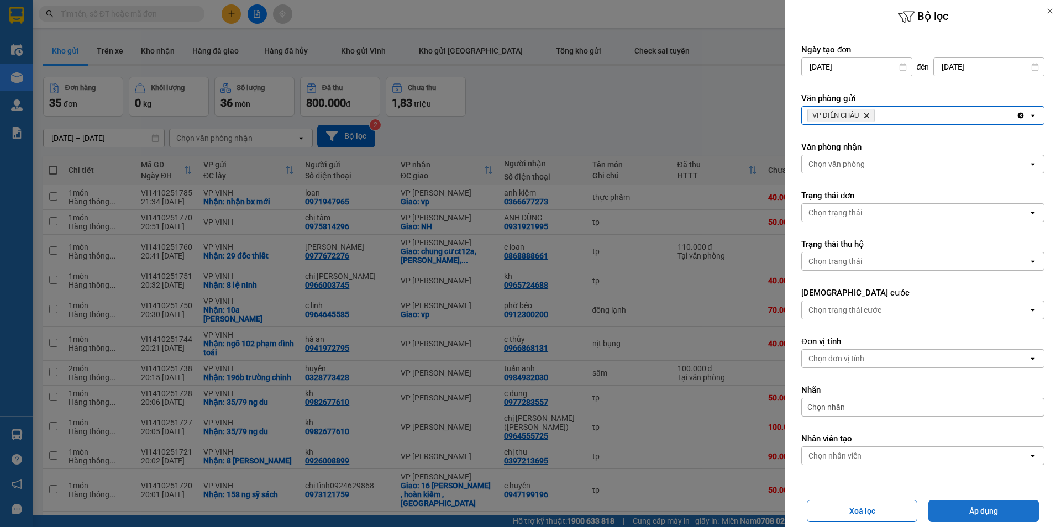
click at [960, 507] on button "Áp dụng" at bounding box center [983, 511] width 110 height 22
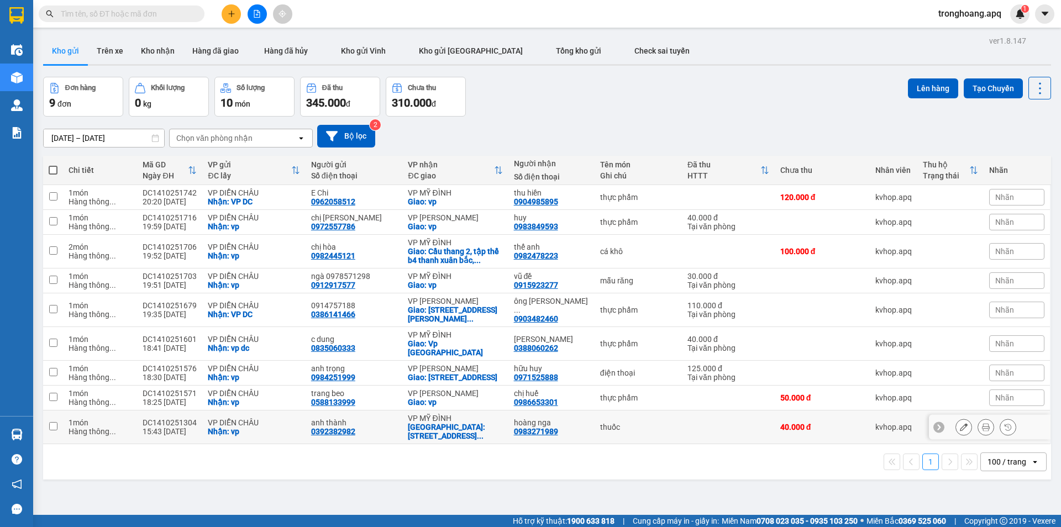
click at [470, 431] on div "Giao: số nha 27 , ngõ 34 , đường quán chảy , đôn ..." at bounding box center [455, 432] width 94 height 18
checkbox input "true"
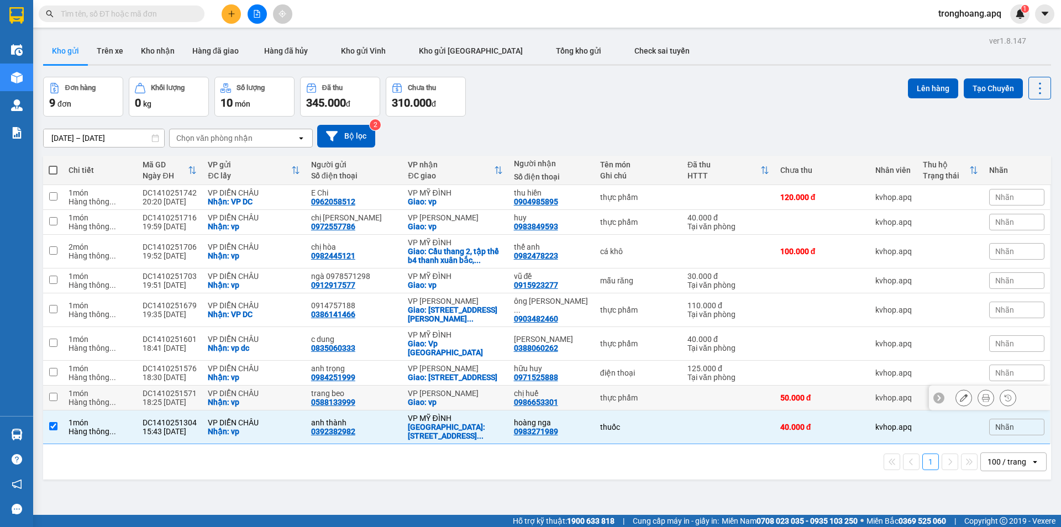
click at [467, 399] on div "Giao: vp" at bounding box center [455, 402] width 94 height 9
checkbox input "true"
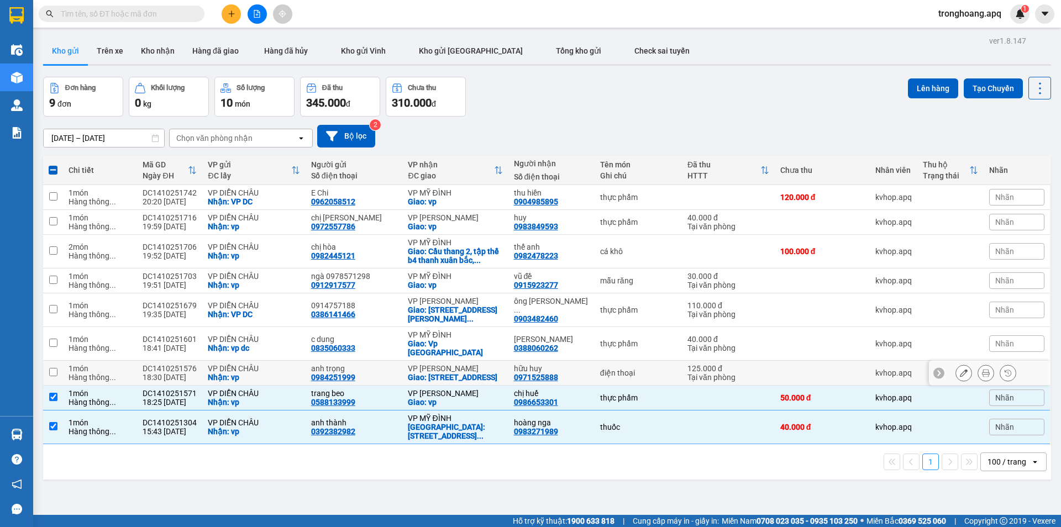
click at [461, 373] on div "Giao: 234 phố vọng , phường liệt , hà nội" at bounding box center [455, 377] width 94 height 9
checkbox input "true"
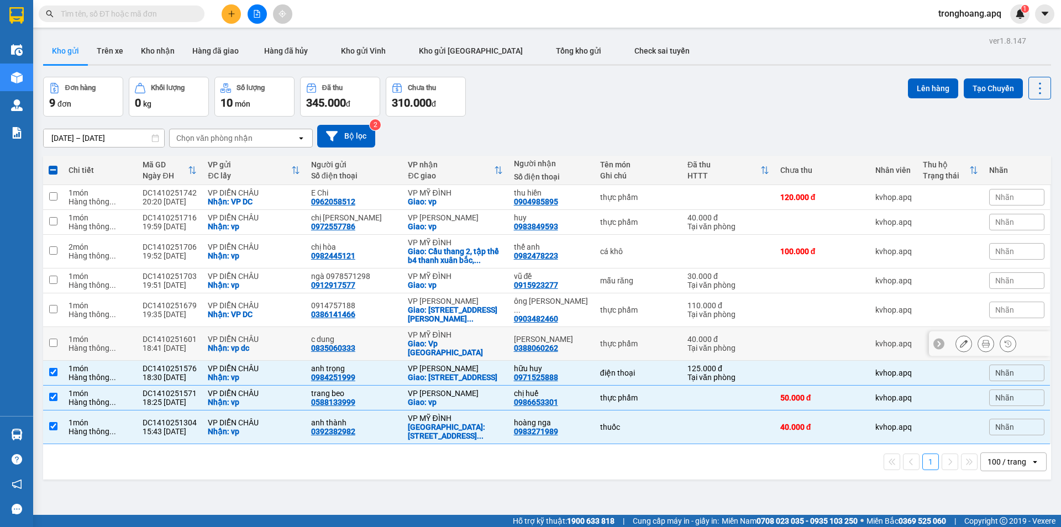
click at [453, 341] on div "Giao: Vp Mỹ Đình" at bounding box center [455, 348] width 94 height 18
checkbox input "true"
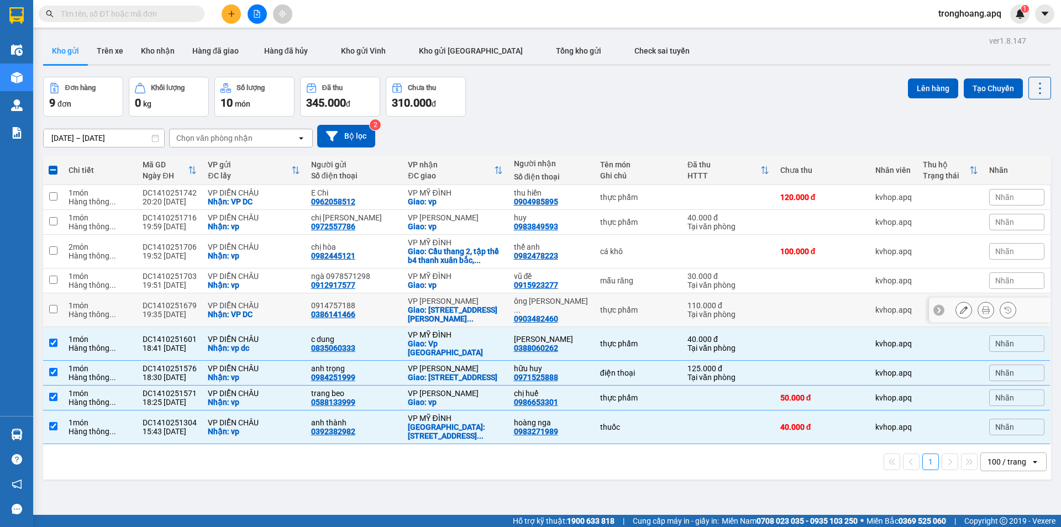
drag, startPoint x: 452, startPoint y: 310, endPoint x: 454, endPoint y: 301, distance: 9.5
click at [452, 309] on div "Giao: số nhà 59 c1 , ngõ 121 , kim ngưu , quận ..." at bounding box center [455, 315] width 94 height 18
checkbox input "true"
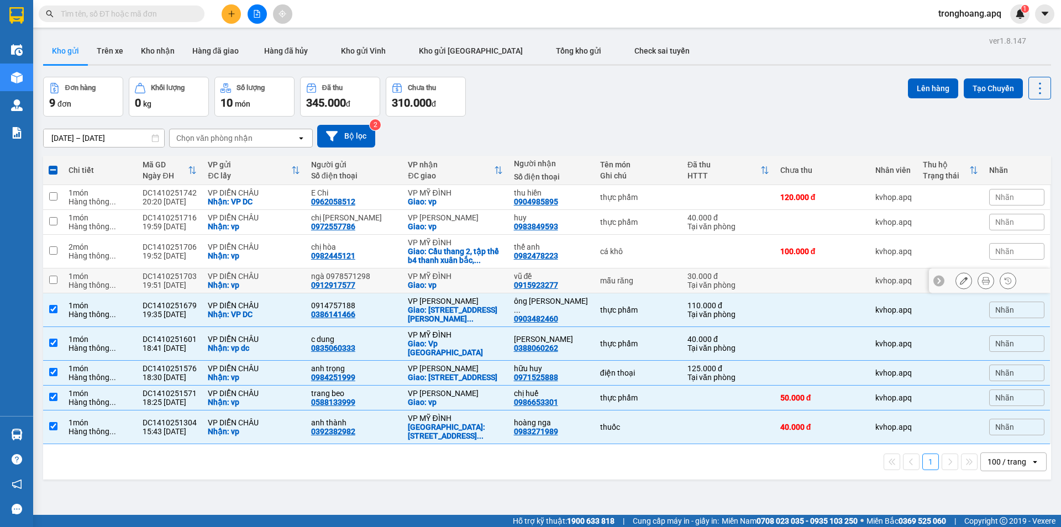
click at [454, 281] on div "Giao: vp" at bounding box center [455, 285] width 94 height 9
checkbox input "true"
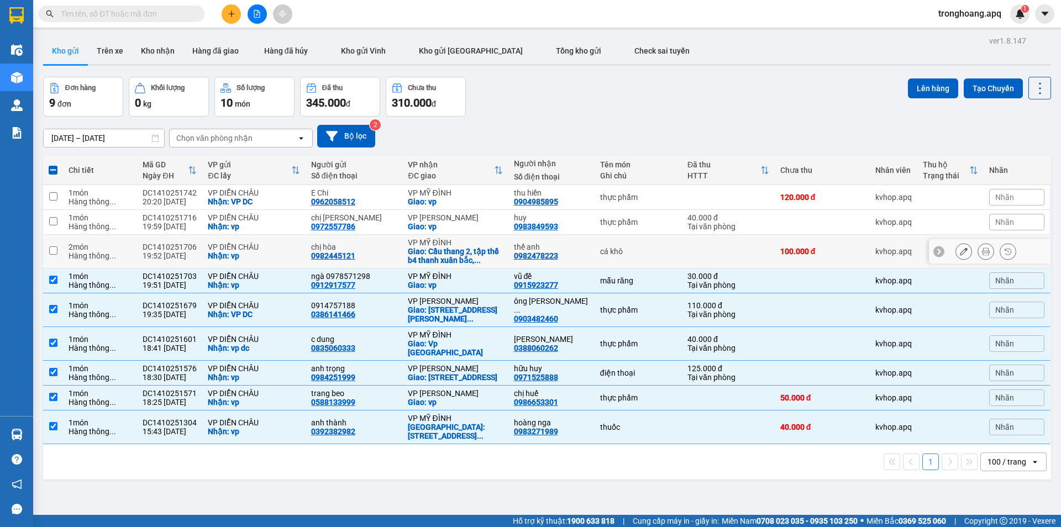
click at [456, 247] on div "Giao: Cầu thang 2, tập thể b4 thanh xuân bắc, ..." at bounding box center [455, 256] width 94 height 18
checkbox input "true"
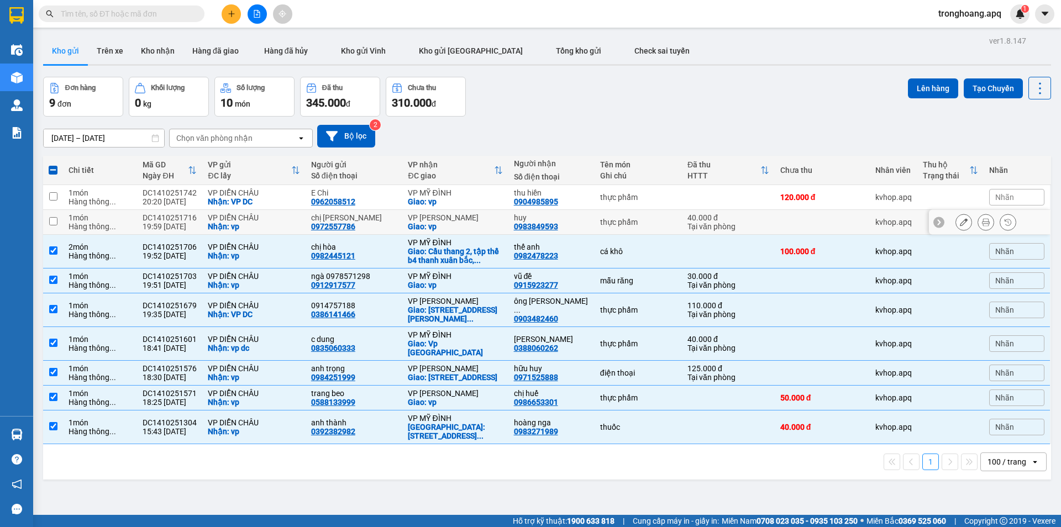
click at [456, 218] on div "VP NGỌC HỒI" at bounding box center [455, 217] width 94 height 9
checkbox input "true"
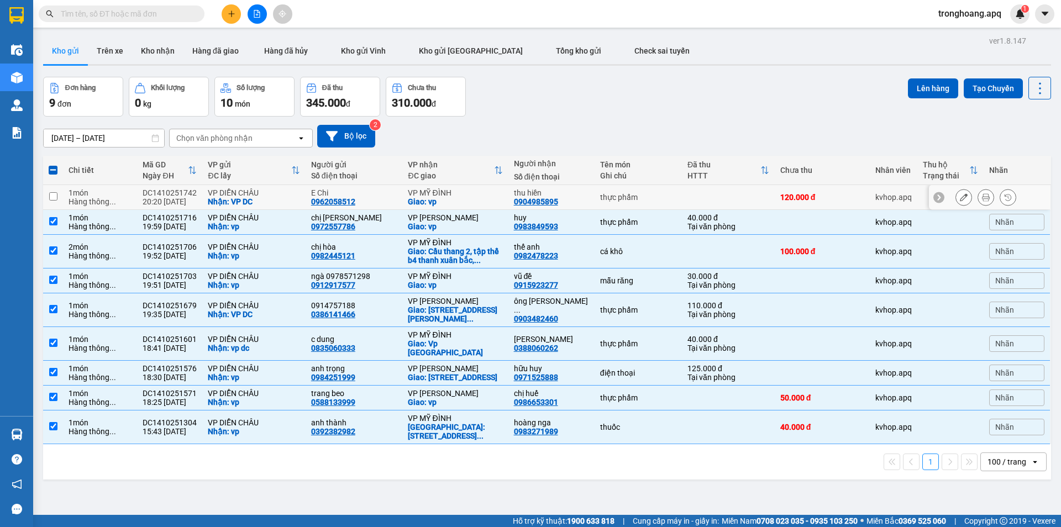
click at [448, 191] on div "VP MỸ ĐÌNH" at bounding box center [455, 192] width 94 height 9
checkbox input "true"
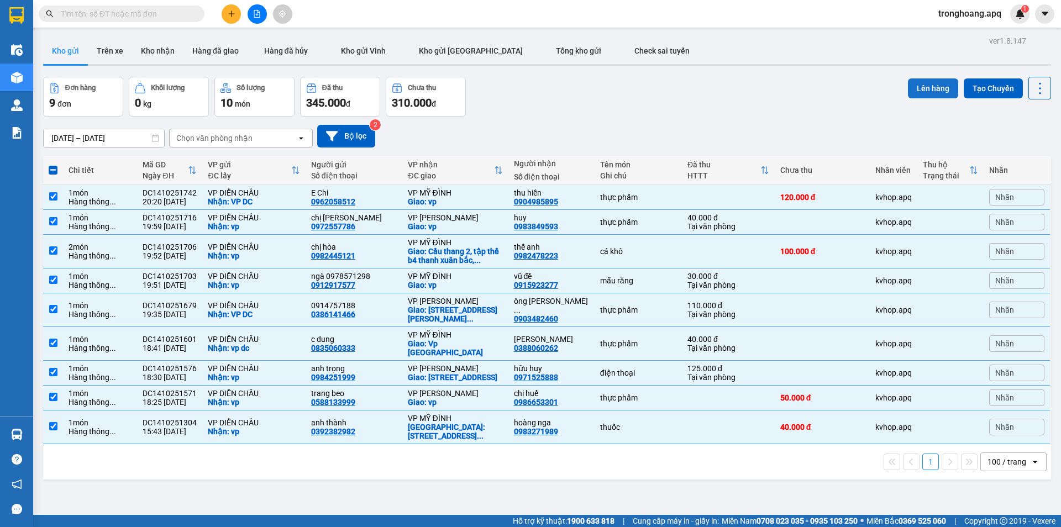
click at [912, 82] on button "Lên hàng" at bounding box center [933, 88] width 50 height 20
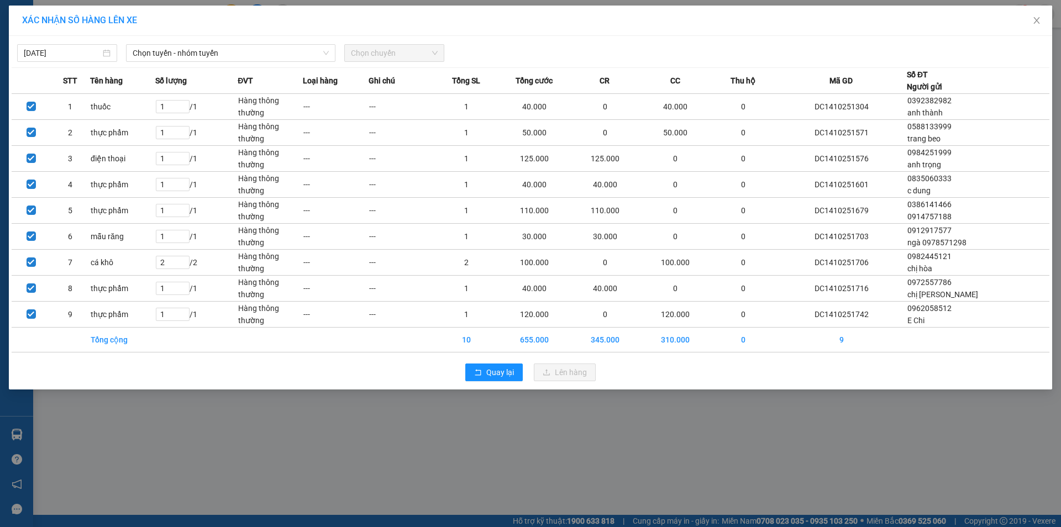
drag, startPoint x: 260, startPoint y: 54, endPoint x: 254, endPoint y: 62, distance: 9.8
click at [259, 56] on span "Chọn tuyến - nhóm tuyến" at bounding box center [231, 53] width 196 height 17
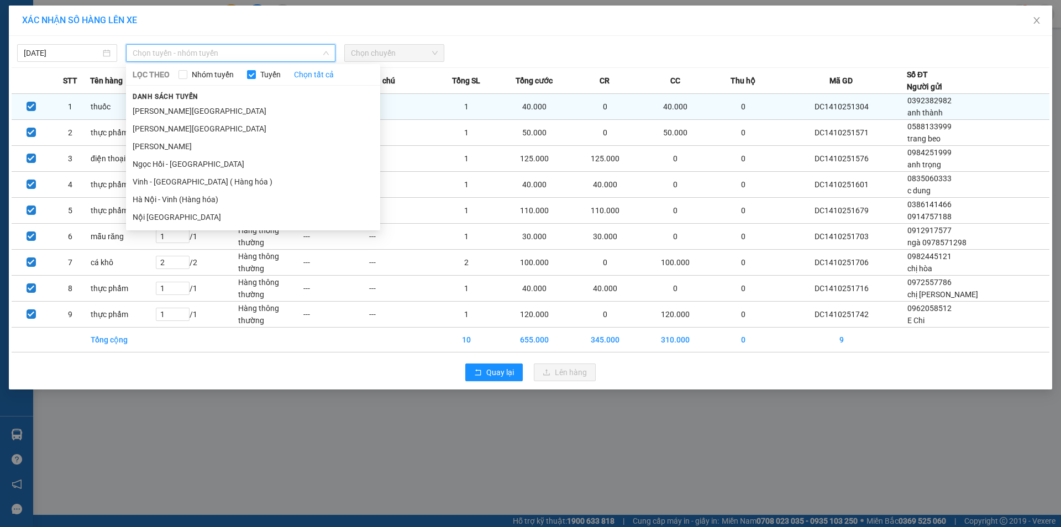
drag, startPoint x: 194, startPoint y: 181, endPoint x: 348, endPoint y: 118, distance: 165.8
click at [203, 181] on li "Vinh - Hà Nội ( Hàng hóa )" at bounding box center [253, 182] width 254 height 18
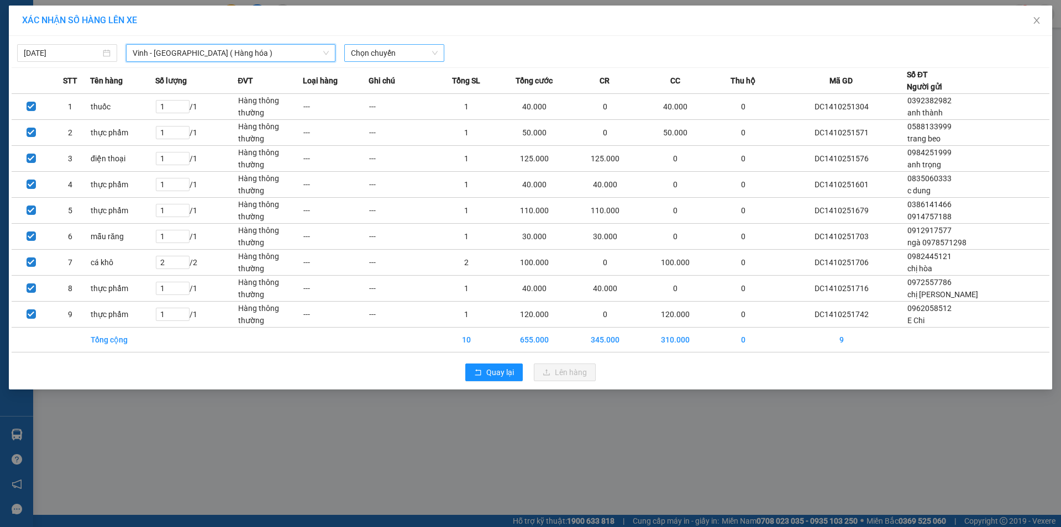
click at [390, 59] on span "Chọn chuyến" at bounding box center [394, 53] width 87 height 17
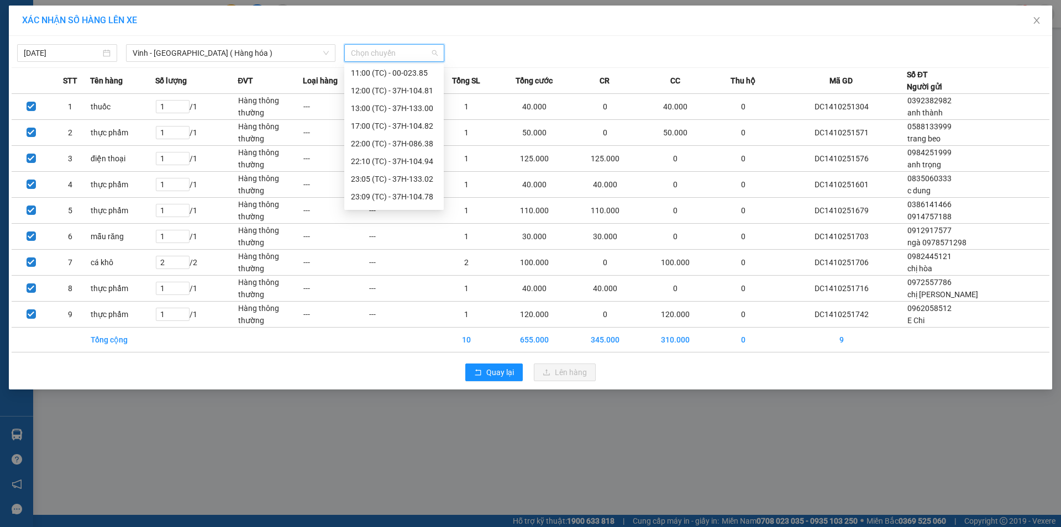
scroll to position [110, 0]
click at [419, 92] on div "22:00 (TC) - 37H-086.38" at bounding box center [394, 88] width 86 height 12
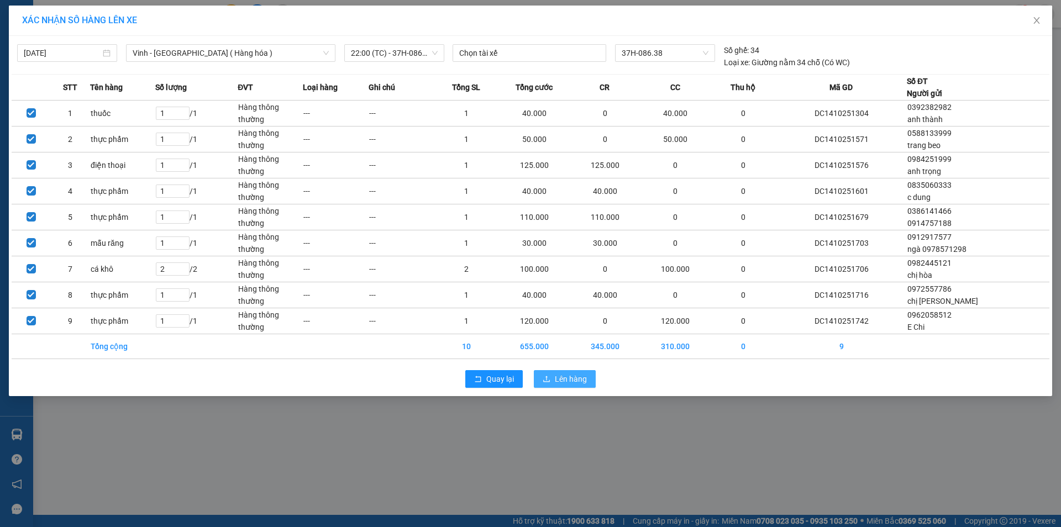
click at [571, 383] on span "Lên hàng" at bounding box center [571, 379] width 32 height 12
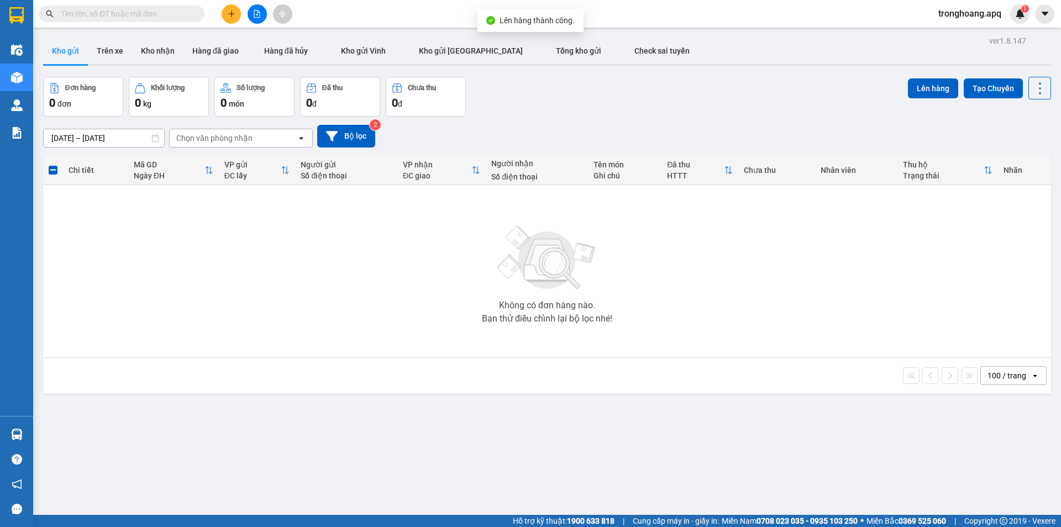
click at [362, 119] on div "12/10/2025 – 14/10/2025 Press the down arrow key to interact with the calendar …" at bounding box center [547, 136] width 1008 height 39
click at [366, 136] on button "Bộ lọc" at bounding box center [346, 136] width 58 height 23
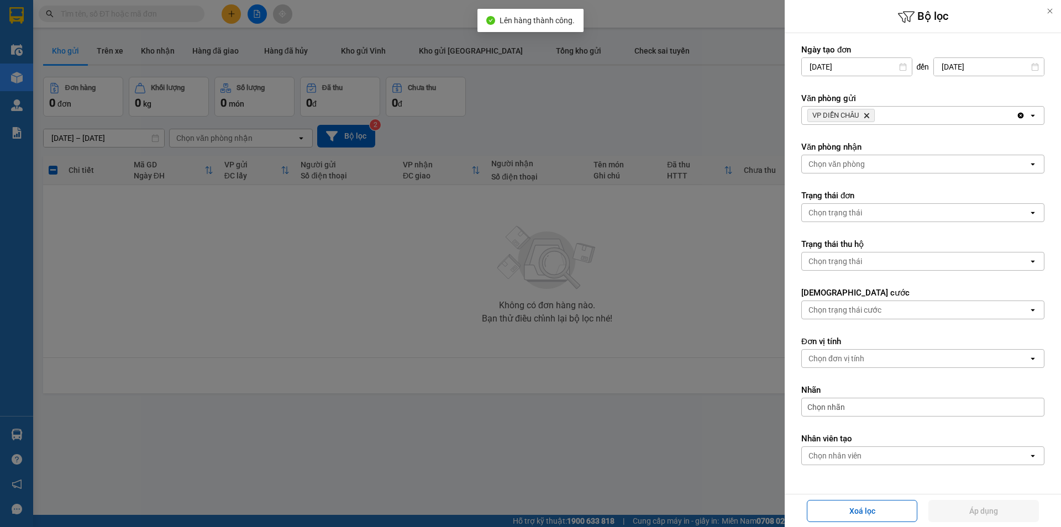
click at [899, 122] on div "VP DIỄN CHÂU Delete" at bounding box center [909, 116] width 214 height 18
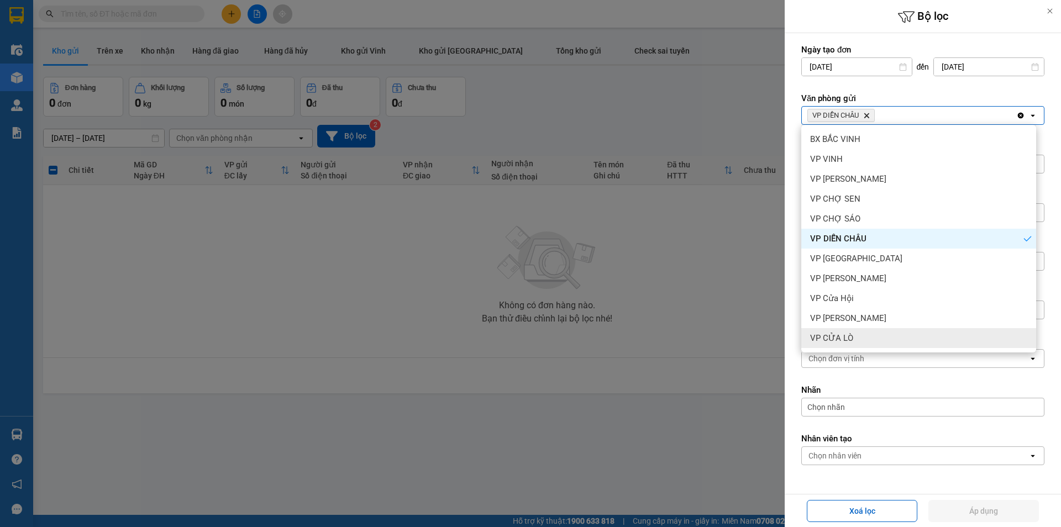
drag, startPoint x: 856, startPoint y: 339, endPoint x: 870, endPoint y: 372, distance: 36.1
click at [855, 338] on div "VP CỬA LÒ" at bounding box center [918, 338] width 235 height 20
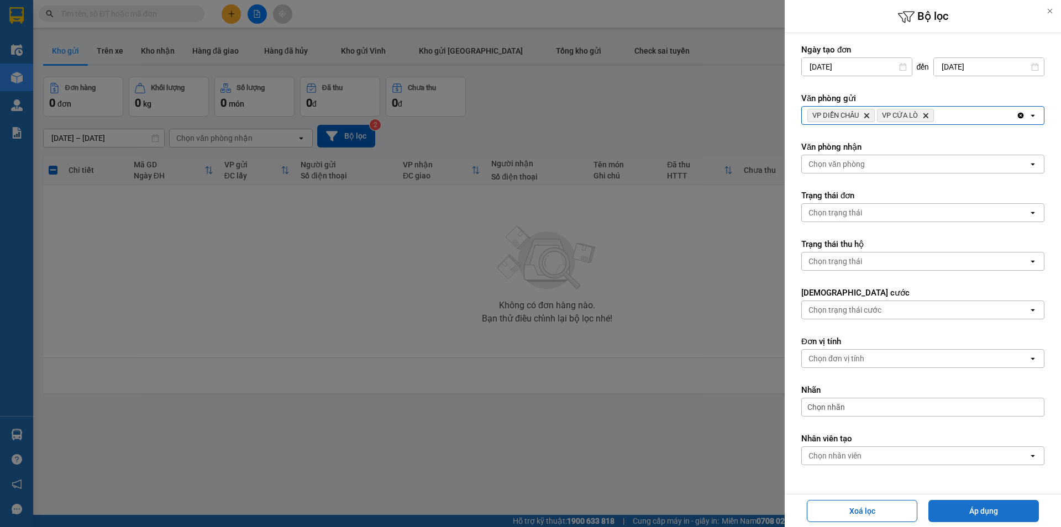
click at [951, 510] on button "Áp dụng" at bounding box center [983, 511] width 110 height 22
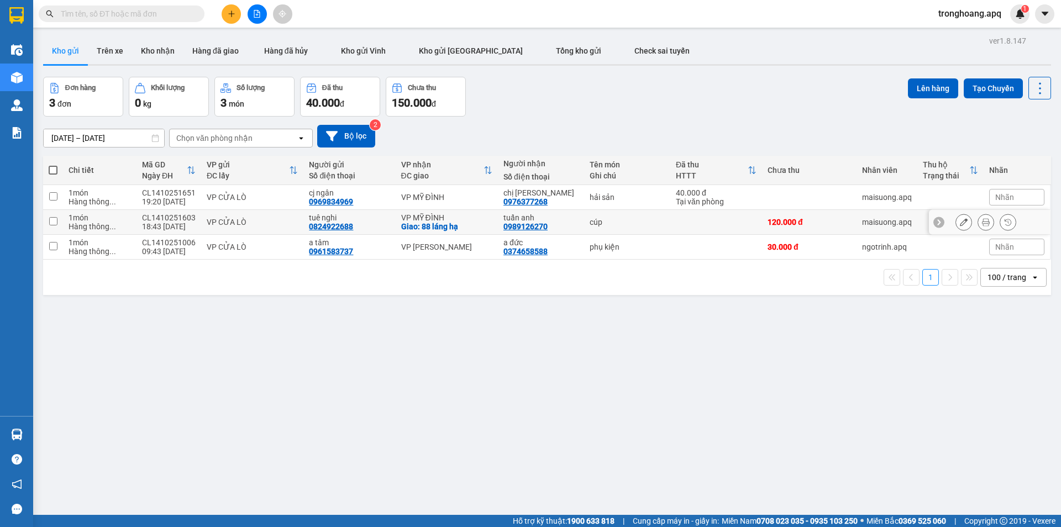
click at [435, 215] on div "VP MỸ ĐÌNH" at bounding box center [446, 217] width 91 height 9
checkbox input "true"
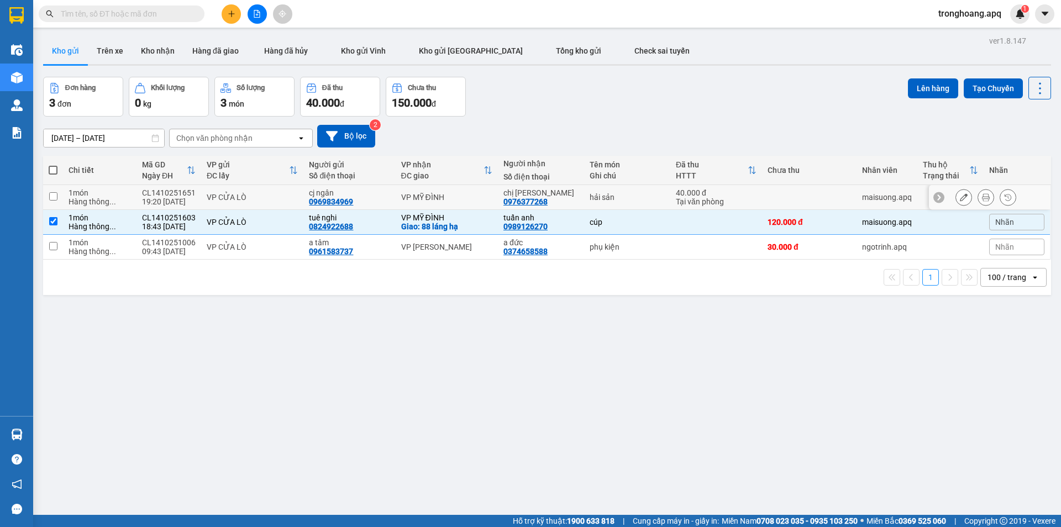
click at [446, 196] on div "VP MỸ ĐÌNH" at bounding box center [446, 197] width 91 height 9
checkbox input "true"
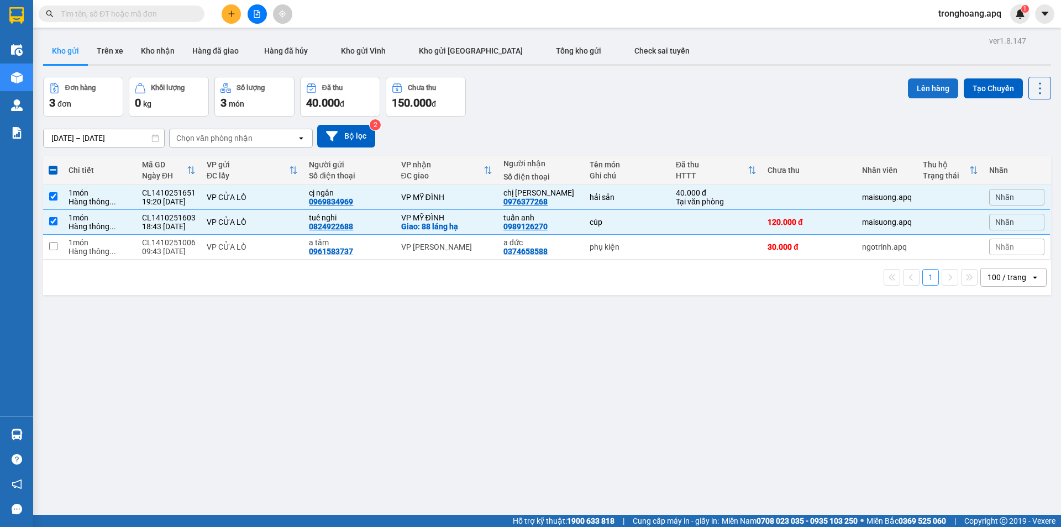
click at [925, 90] on button "Lên hàng" at bounding box center [933, 88] width 50 height 20
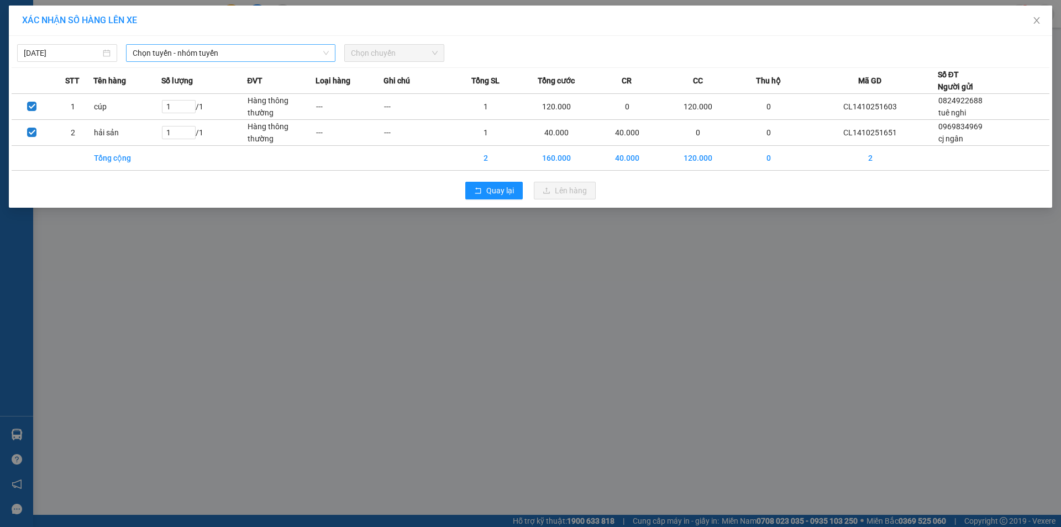
click at [266, 51] on span "Chọn tuyến - nhóm tuyến" at bounding box center [231, 53] width 196 height 17
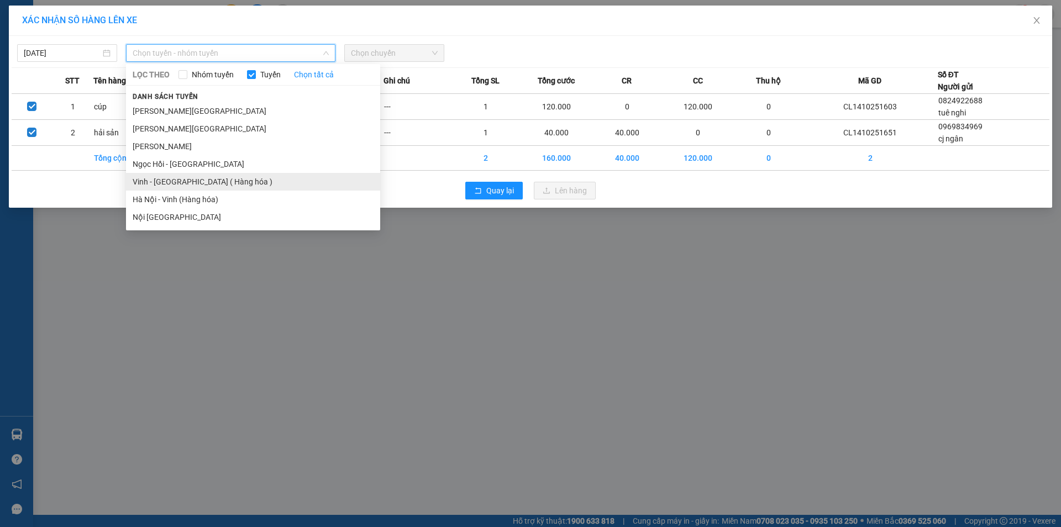
click at [190, 185] on li "Vinh - Hà Nội ( Hàng hóa )" at bounding box center [253, 182] width 254 height 18
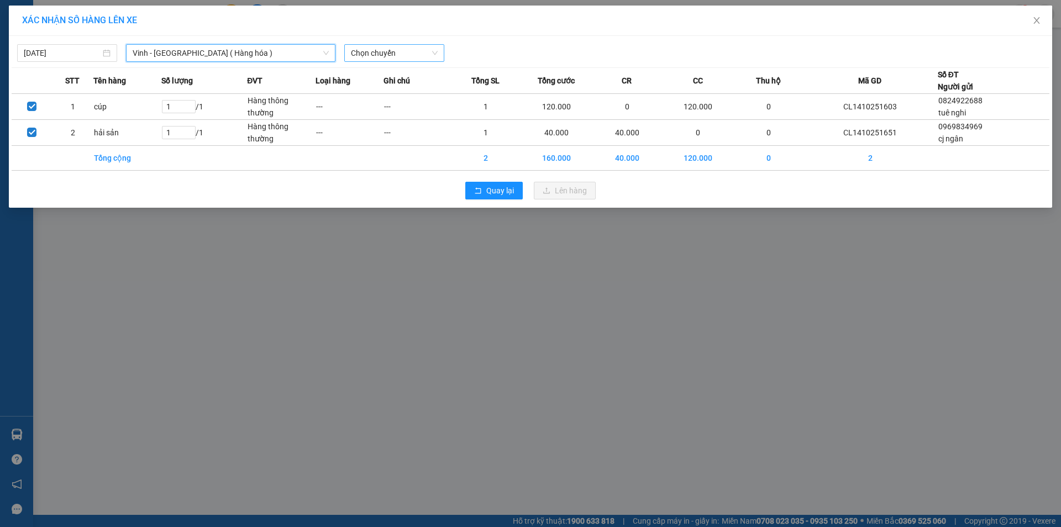
click at [409, 56] on span "Chọn chuyến" at bounding box center [394, 53] width 87 height 17
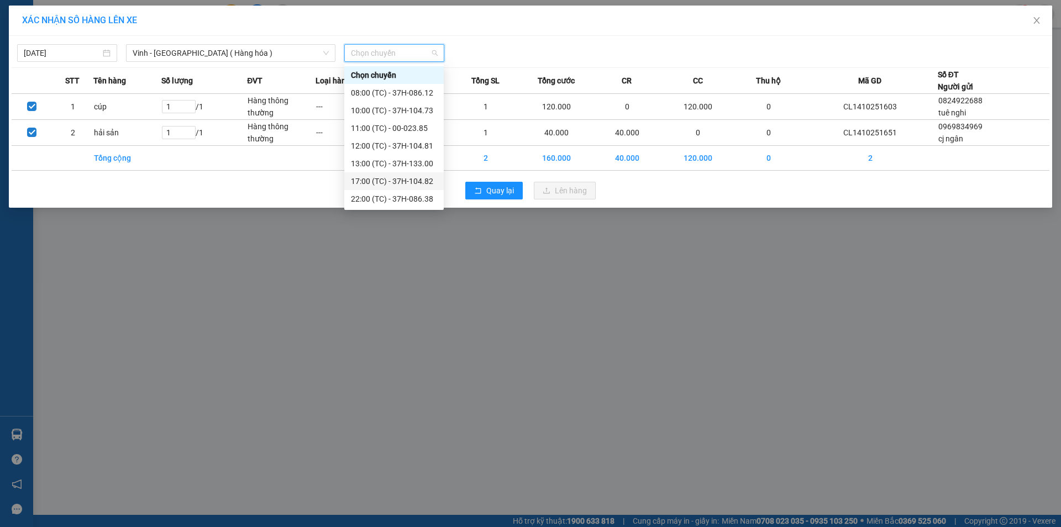
scroll to position [55, 0]
click at [425, 160] on div "22:10 (TC) - 37H-104.94" at bounding box center [394, 161] width 86 height 12
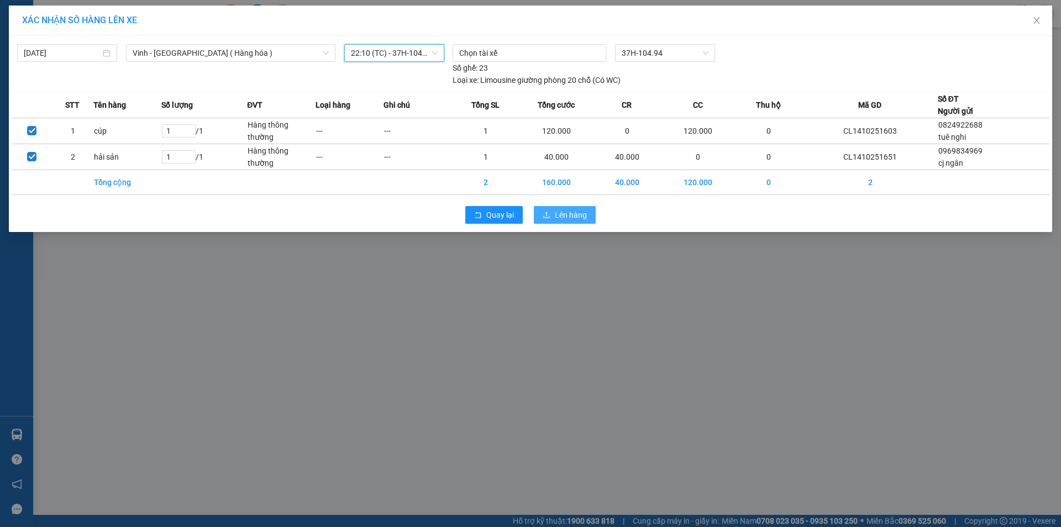
click at [552, 209] on button "Lên hàng" at bounding box center [565, 215] width 62 height 18
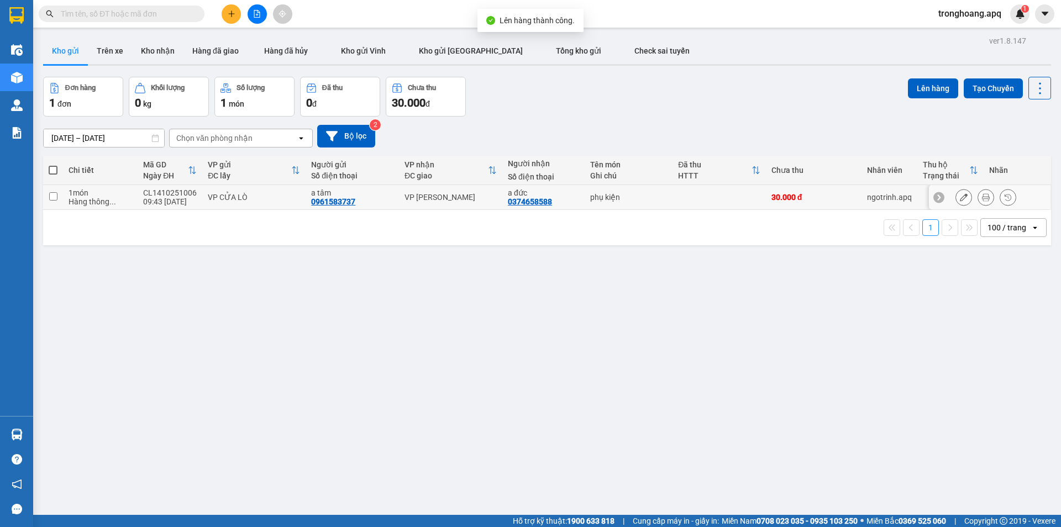
click at [452, 200] on div "VP GIA LÂM" at bounding box center [450, 197] width 92 height 9
checkbox input "true"
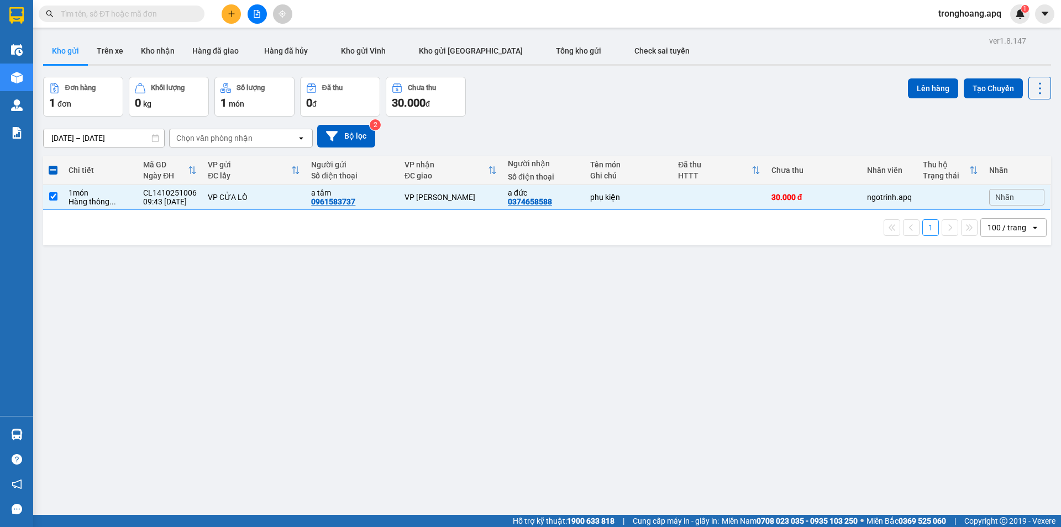
click at [913, 76] on div "ver 1.8.147 Kho gửi Trên xe Kho nhận Hàng đã giao Hàng đã hủy Kho gửi Vinh Kho …" at bounding box center [547, 296] width 1017 height 527
click at [908, 98] on button "Lên hàng" at bounding box center [933, 88] width 50 height 20
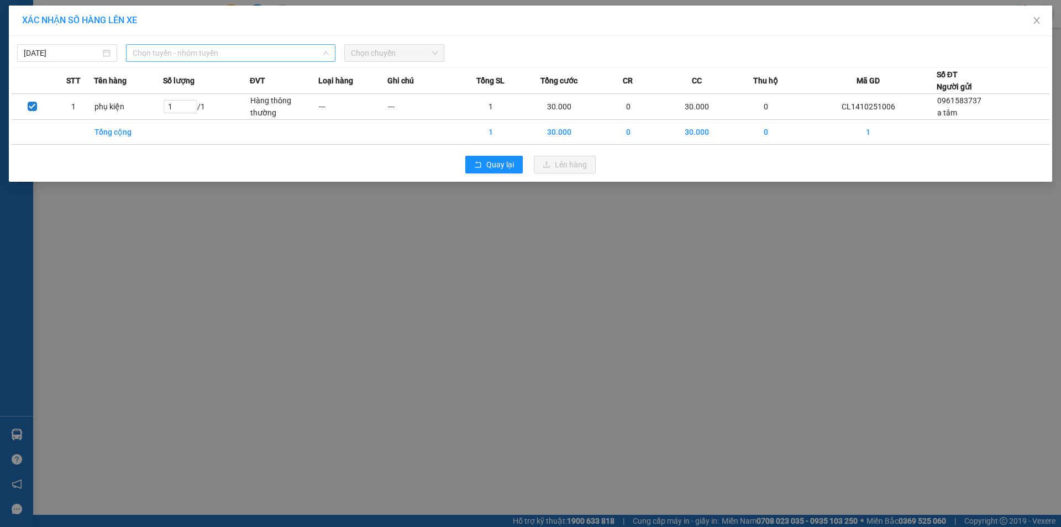
drag, startPoint x: 178, startPoint y: 48, endPoint x: 175, endPoint y: 124, distance: 76.9
click at [178, 48] on span "Chọn tuyến - nhóm tuyến" at bounding box center [231, 53] width 196 height 17
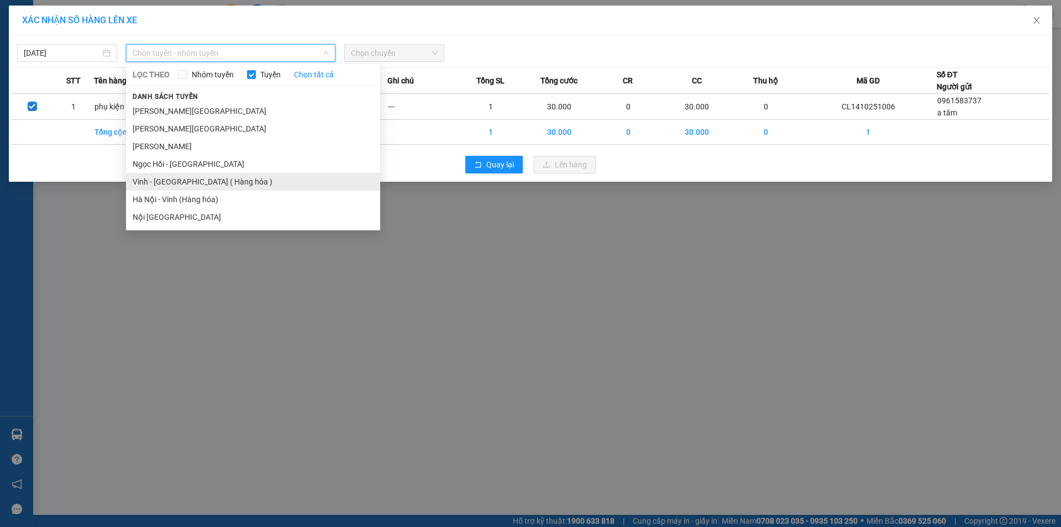
click at [173, 180] on li "Vinh - Hà Nội ( Hàng hóa )" at bounding box center [253, 182] width 254 height 18
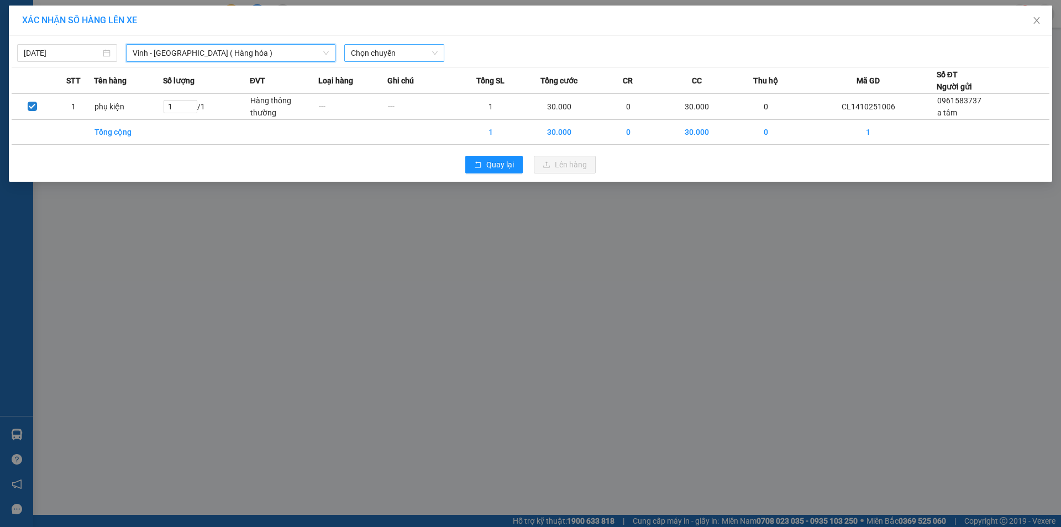
click at [386, 46] on span "Chọn chuyến" at bounding box center [394, 53] width 87 height 17
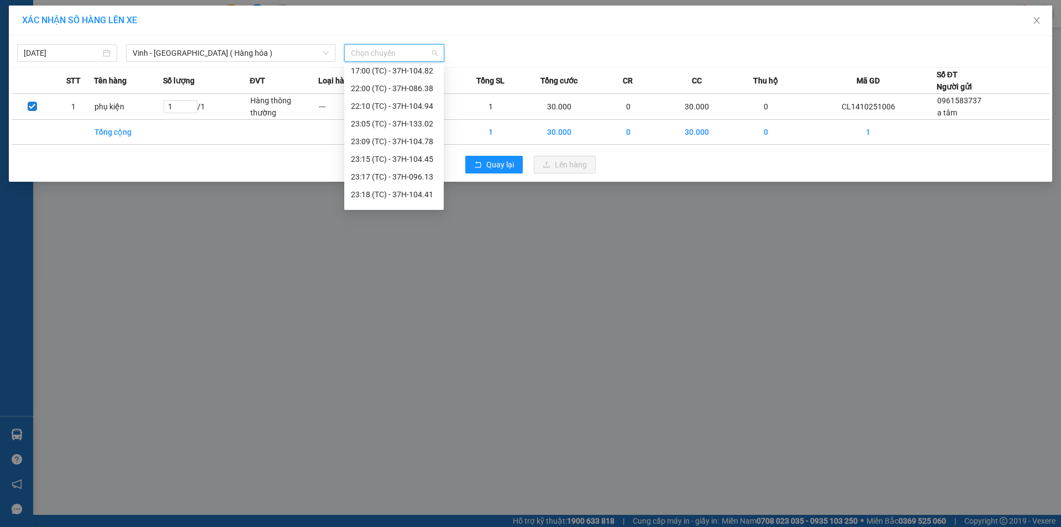
scroll to position [124, 0]
click at [410, 179] on div "23:18 (TC) - 37H-104.41" at bounding box center [394, 181] width 86 height 12
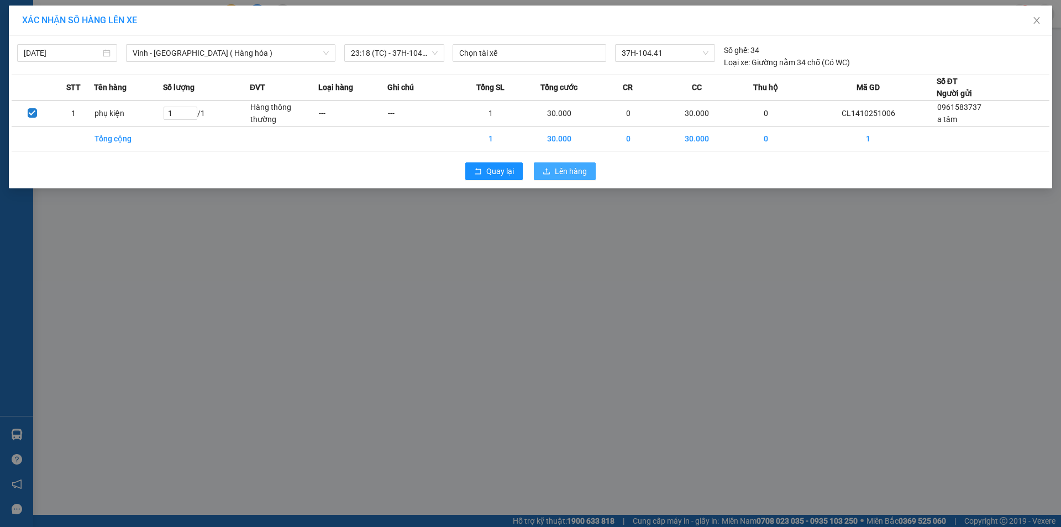
click at [575, 172] on span "Lên hàng" at bounding box center [571, 171] width 32 height 12
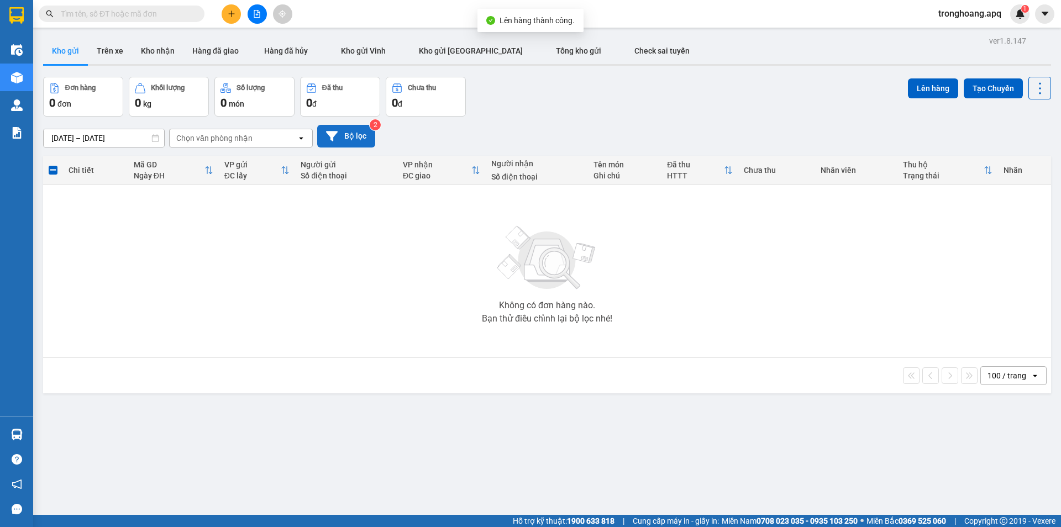
click at [319, 127] on button "Bộ lọc" at bounding box center [346, 136] width 58 height 23
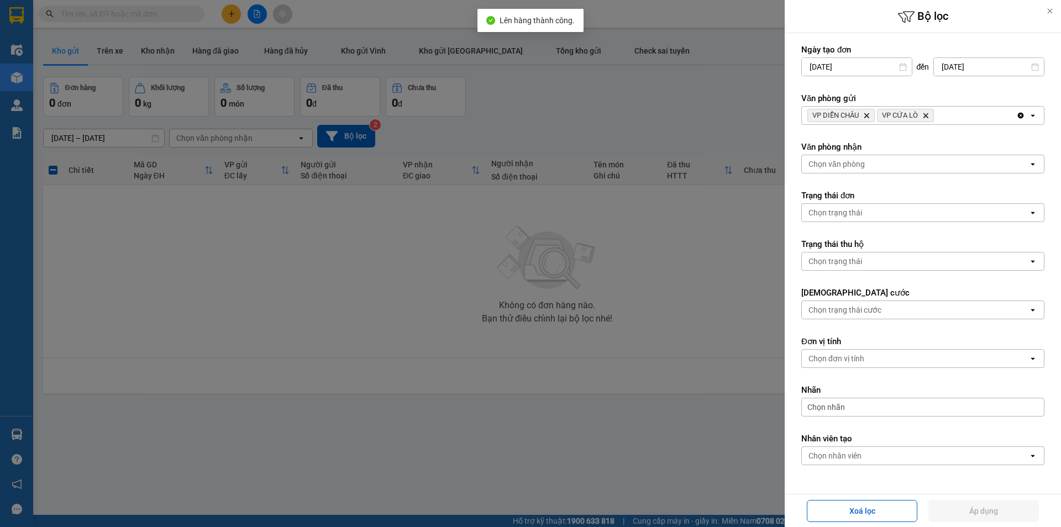
click at [952, 106] on div "VP DIỄN CHÂU Delete VP CỬA LÒ Delete Clear all open" at bounding box center [922, 115] width 243 height 19
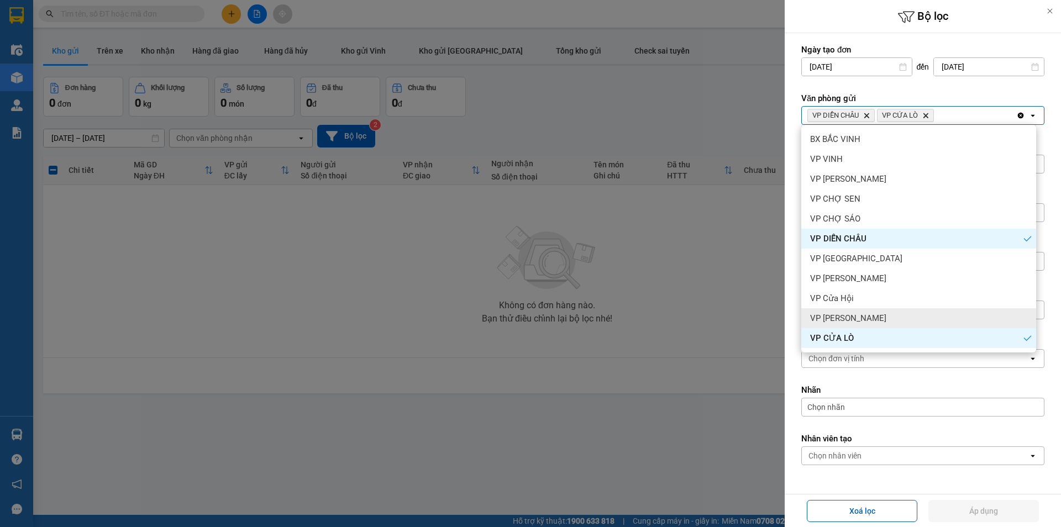
click at [887, 313] on div "VP Nghi Xuân" at bounding box center [918, 318] width 235 height 20
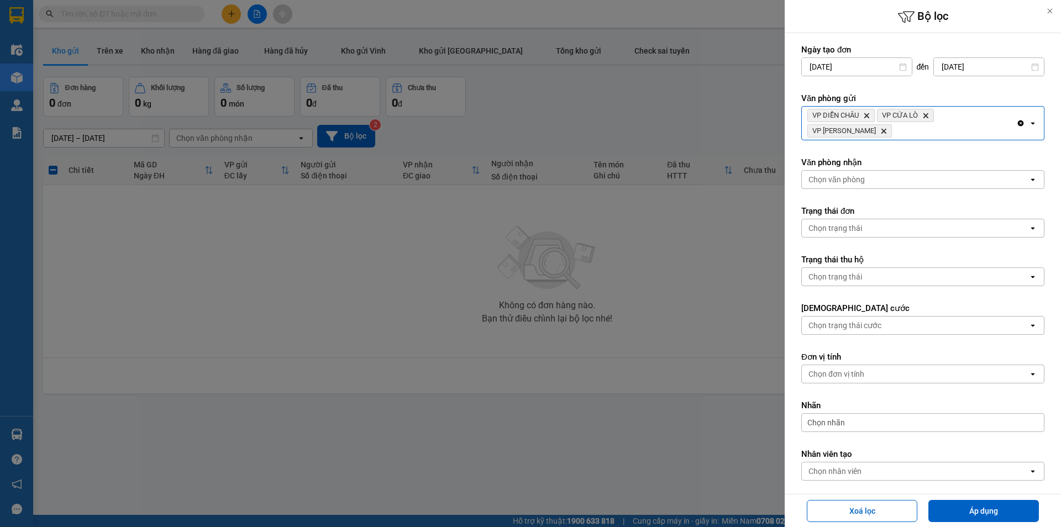
click at [895, 125] on input "Selected VP DIỄN CHÂU, VP CỬA LÒ, VP Nghi Xuân." at bounding box center [894, 130] width 1 height 11
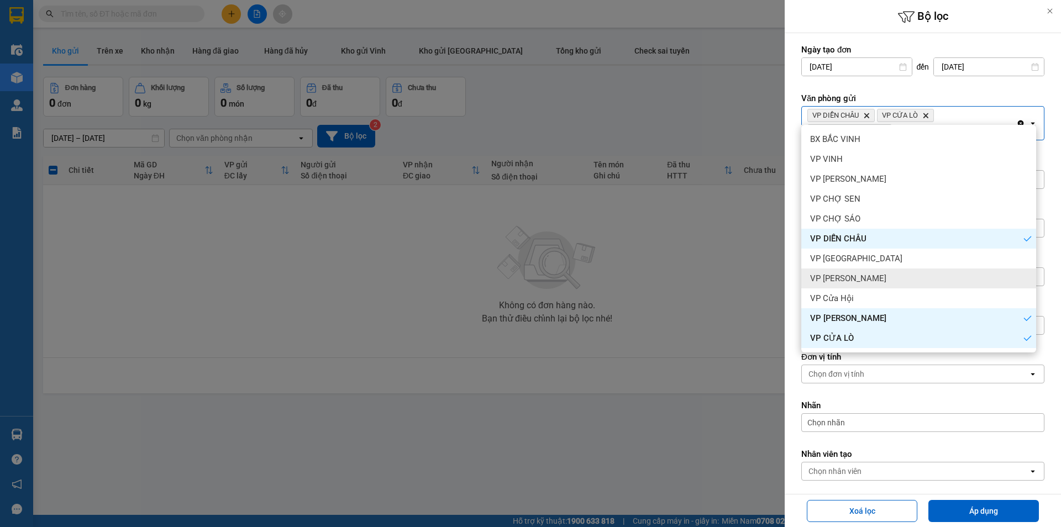
click at [879, 285] on div "VP Xuân Hội" at bounding box center [918, 278] width 235 height 20
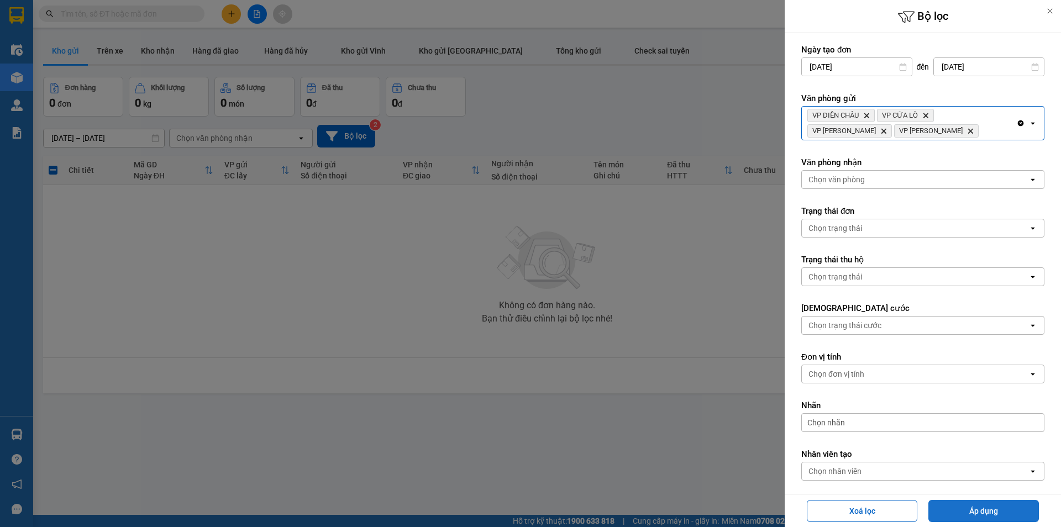
click at [966, 518] on button "Áp dụng" at bounding box center [983, 511] width 110 height 22
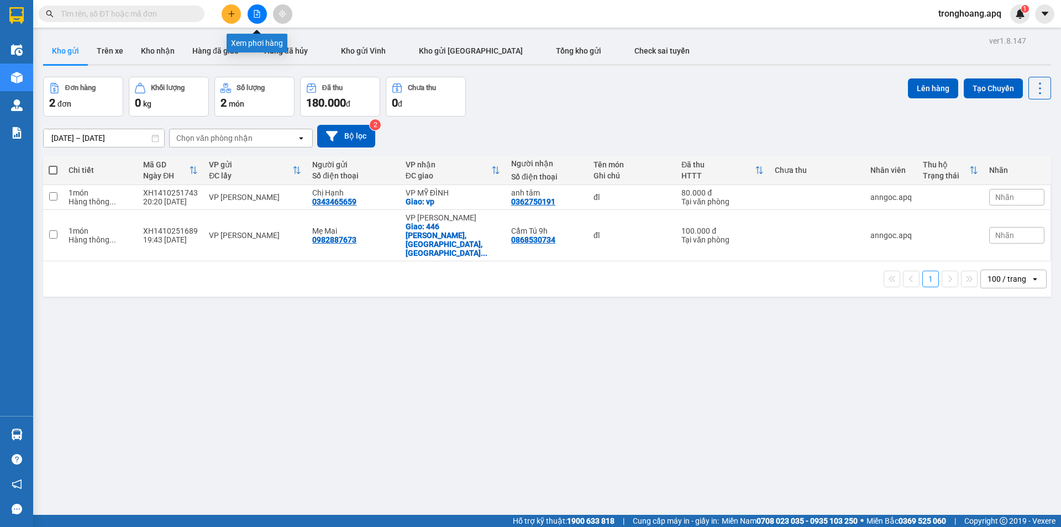
click at [257, 16] on icon "file-add" at bounding box center [257, 14] width 8 height 8
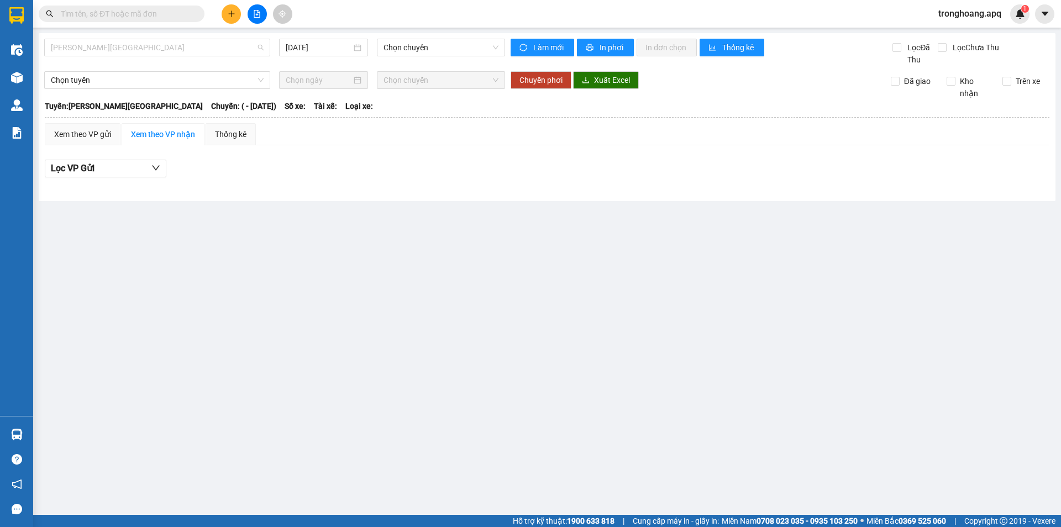
drag, startPoint x: 130, startPoint y: 45, endPoint x: 118, endPoint y: 149, distance: 104.6
click at [130, 45] on span "Gia Lâm - Mỹ Đình" at bounding box center [157, 47] width 213 height 17
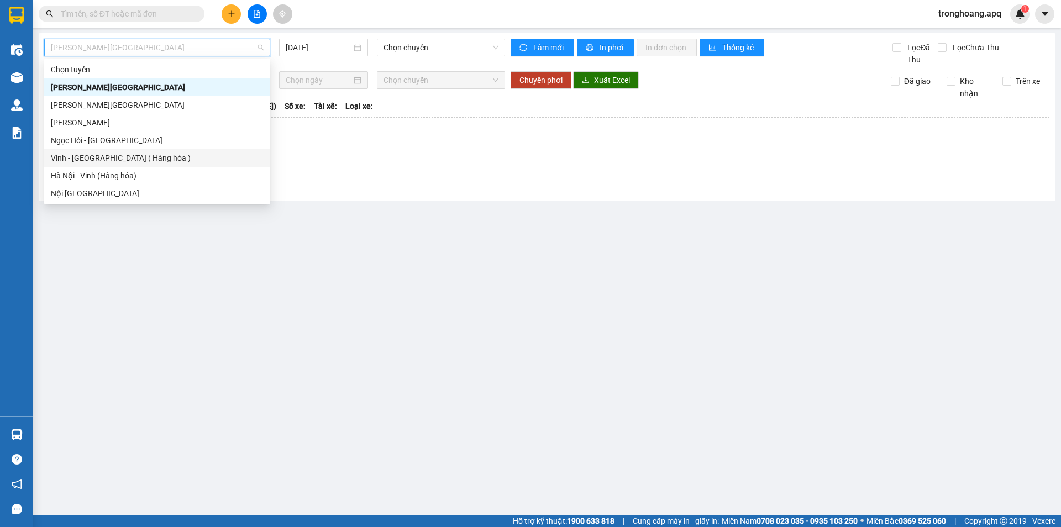
click at [121, 160] on div "Vinh - Hà Nội ( Hàng hóa )" at bounding box center [157, 158] width 213 height 12
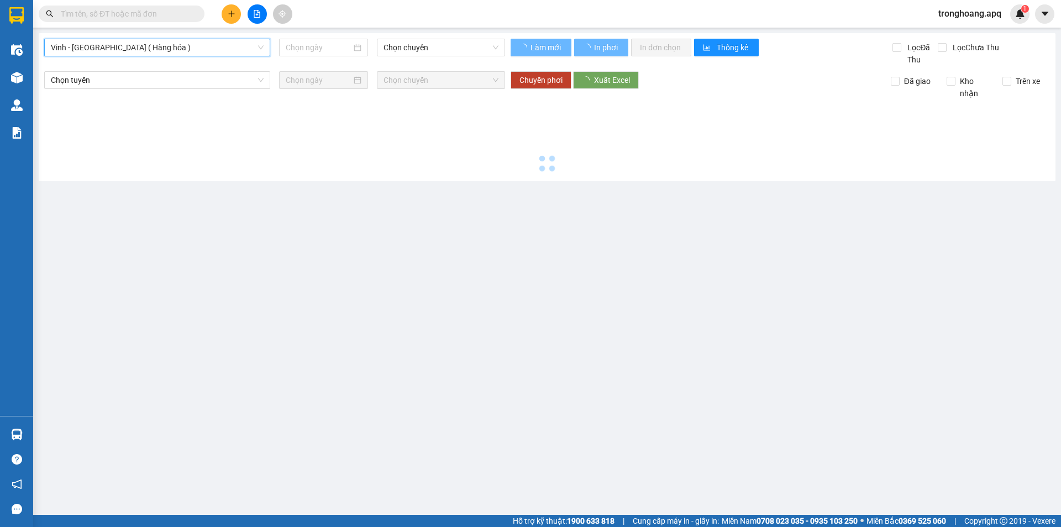
type input "14/10/2025"
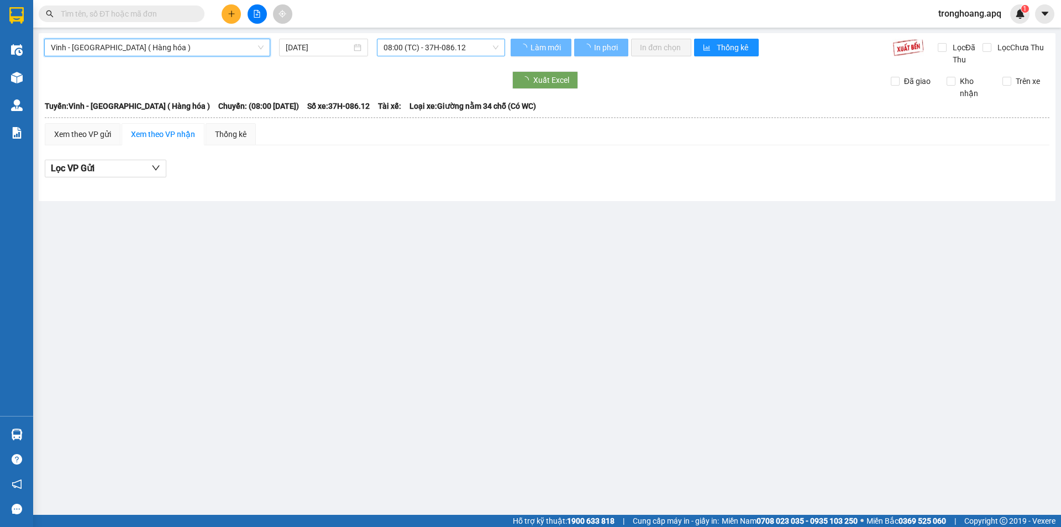
click at [434, 48] on span "08:00 (TC) - 37H-086.12" at bounding box center [440, 47] width 115 height 17
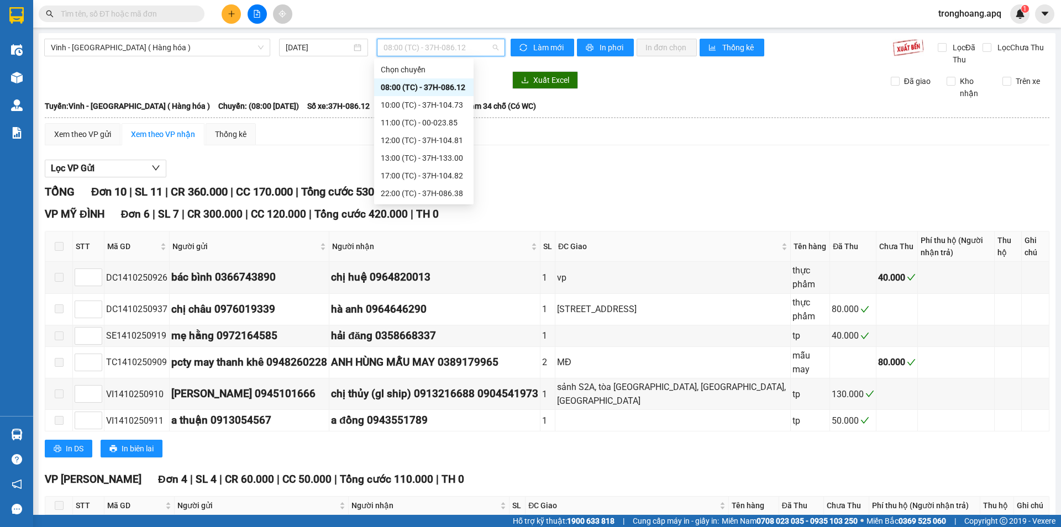
scroll to position [124, 0]
click at [446, 146] on div "23:15 (TC) - 37H-104.45" at bounding box center [424, 140] width 86 height 12
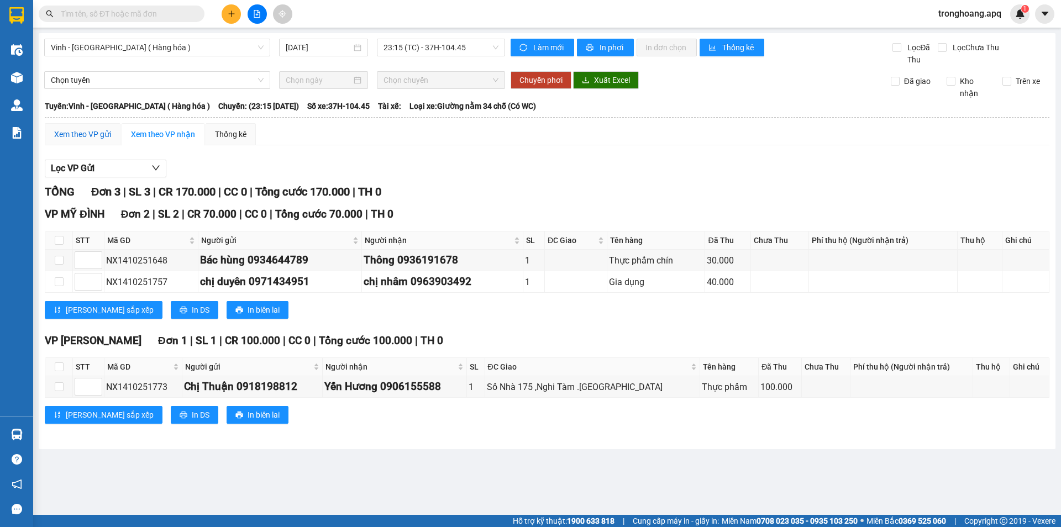
click at [103, 129] on div "Xem theo VP gửi" at bounding box center [82, 134] width 57 height 12
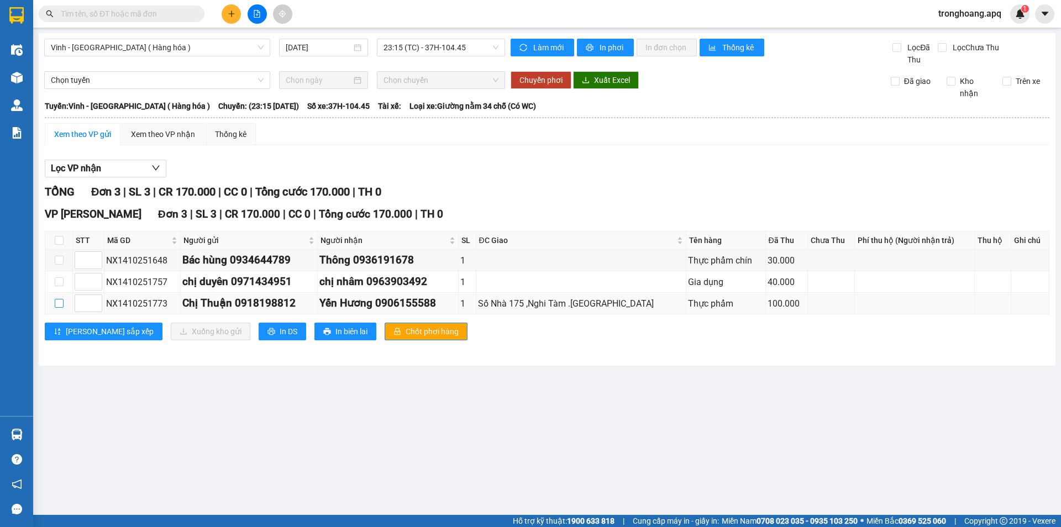
click at [55, 303] on input "checkbox" at bounding box center [59, 303] width 9 height 9
checkbox input "true"
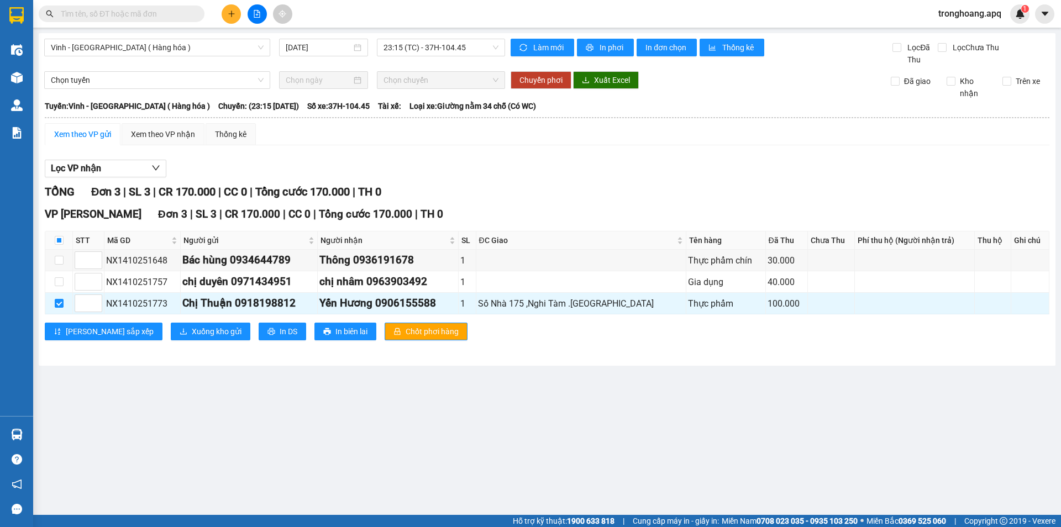
click at [176, 341] on div "VP Nghi Xuân Đơn 3 | SL 3 | CR 170.000 | CC 0 | Tổng cước 170.000 | TH 0 STT Mã…" at bounding box center [547, 277] width 1004 height 143
click at [192, 332] on span "Xuống kho gửi" at bounding box center [217, 331] width 50 height 12
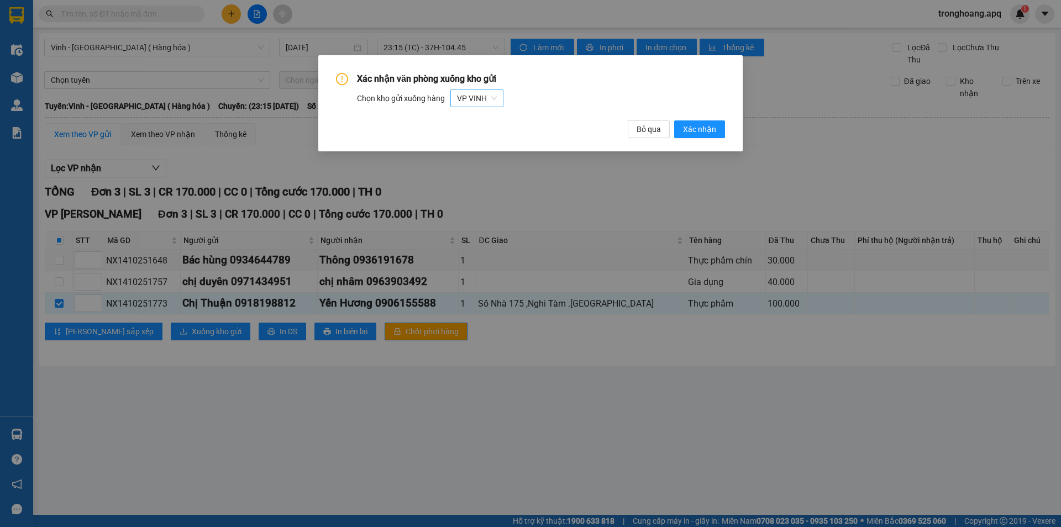
click at [480, 97] on span "VP VINH" at bounding box center [477, 98] width 40 height 17
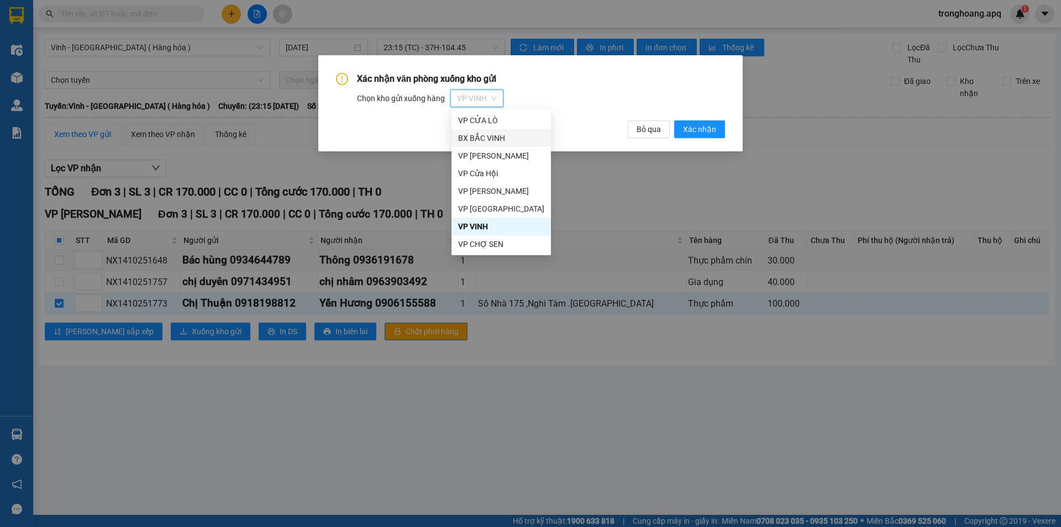
click at [504, 142] on div "BX BẮC VINH" at bounding box center [501, 138] width 86 height 12
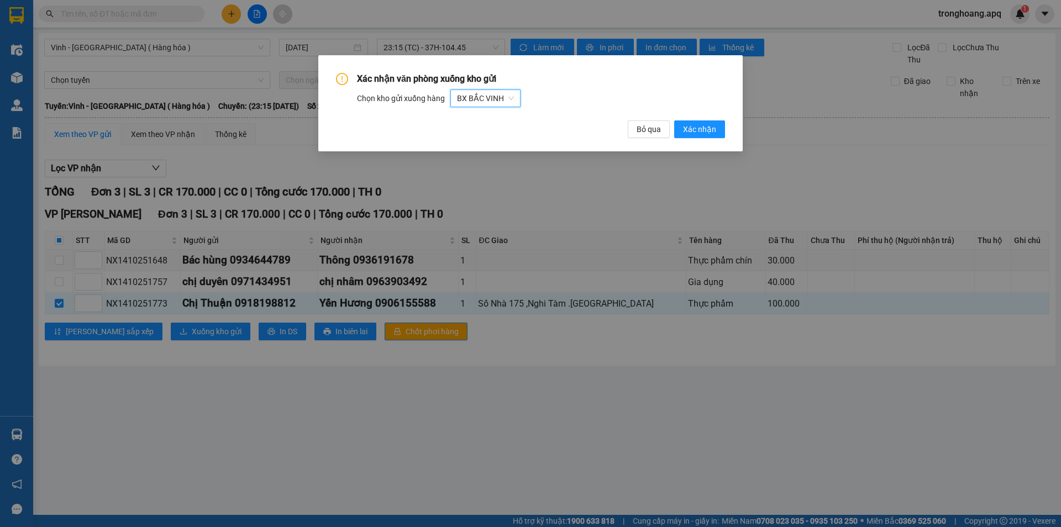
click at [499, 98] on span "BX BẮC VINH" at bounding box center [485, 98] width 57 height 17
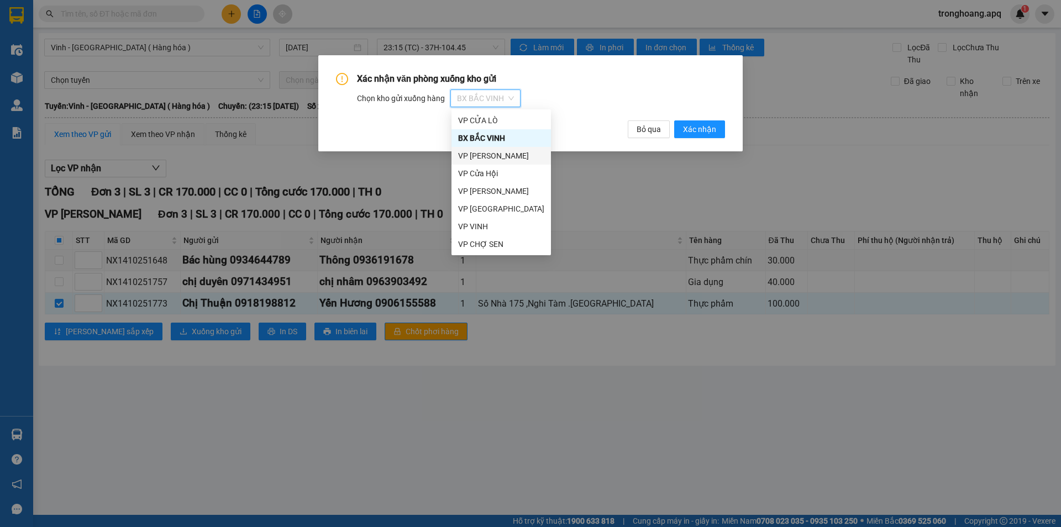
click at [499, 155] on div "VP Nghi Xuân" at bounding box center [501, 156] width 86 height 12
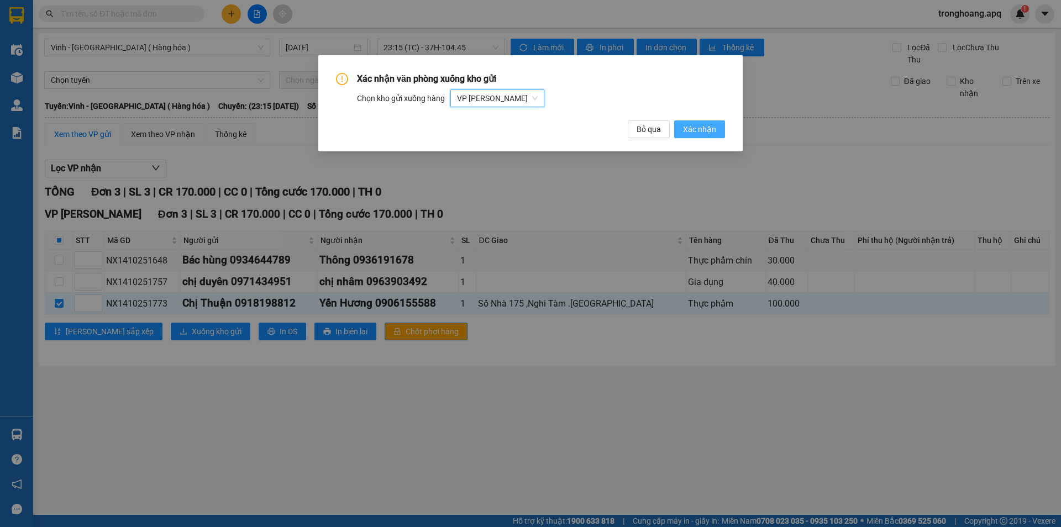
click at [708, 124] on span "Xác nhận" at bounding box center [699, 129] width 33 height 12
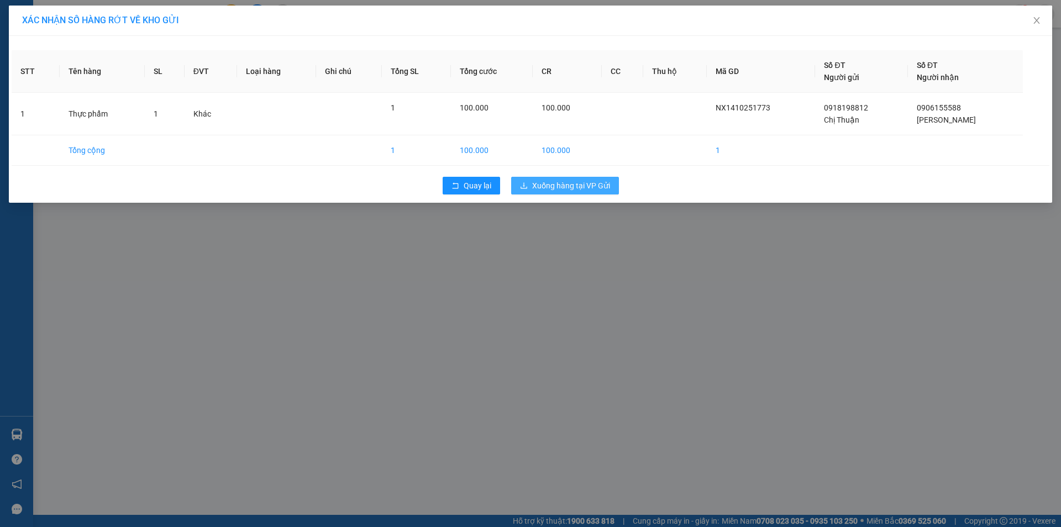
click at [569, 191] on span "Xuống hàng tại VP Gửi" at bounding box center [571, 186] width 78 height 12
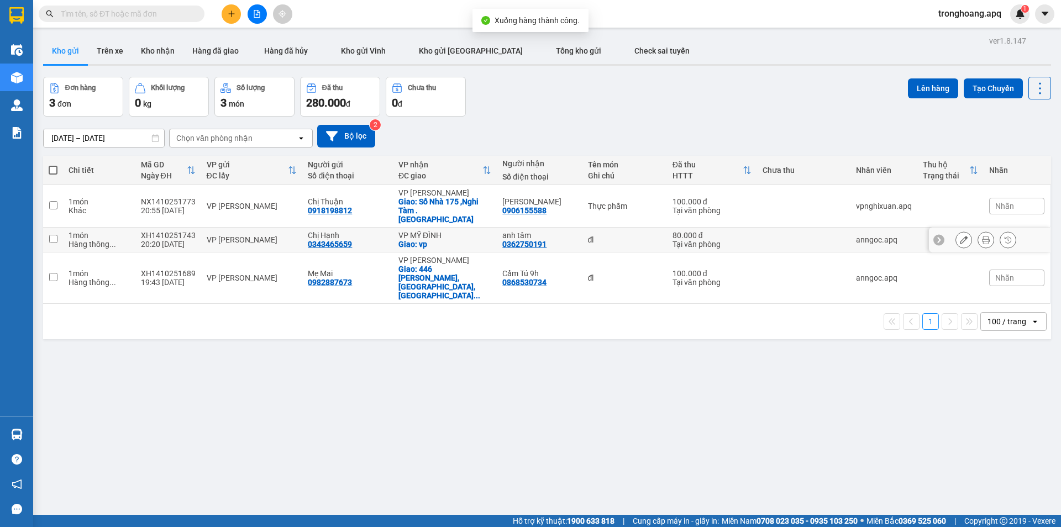
drag, startPoint x: 470, startPoint y: 228, endPoint x: 470, endPoint y: 246, distance: 17.7
click at [470, 231] on div "VP MỸ ĐÌNH" at bounding box center [444, 235] width 93 height 9
checkbox input "true"
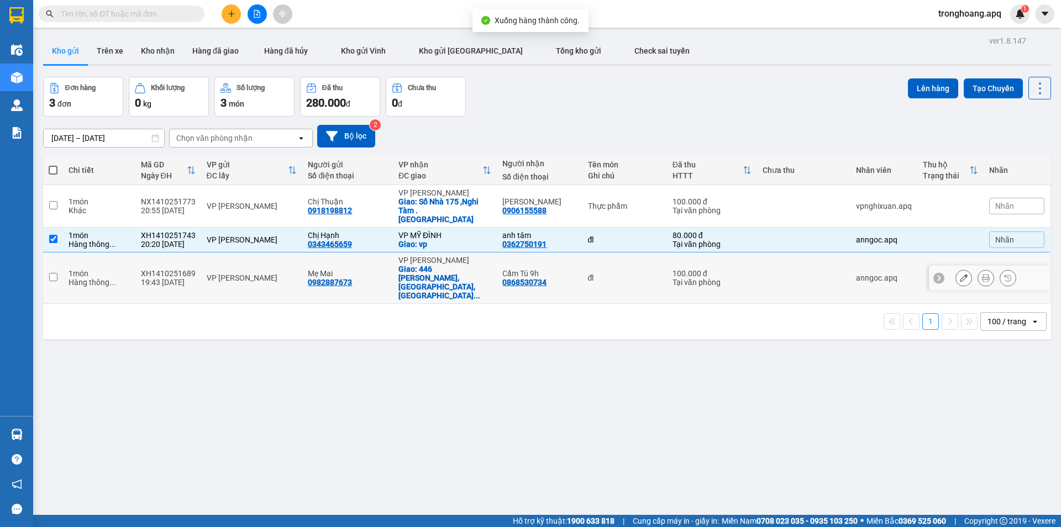
click at [470, 252] on td "VP GIA LÂM Giao: 446 Bạch Đằng, Chương Dương,Hoàn ..." at bounding box center [445, 277] width 104 height 51
checkbox input "true"
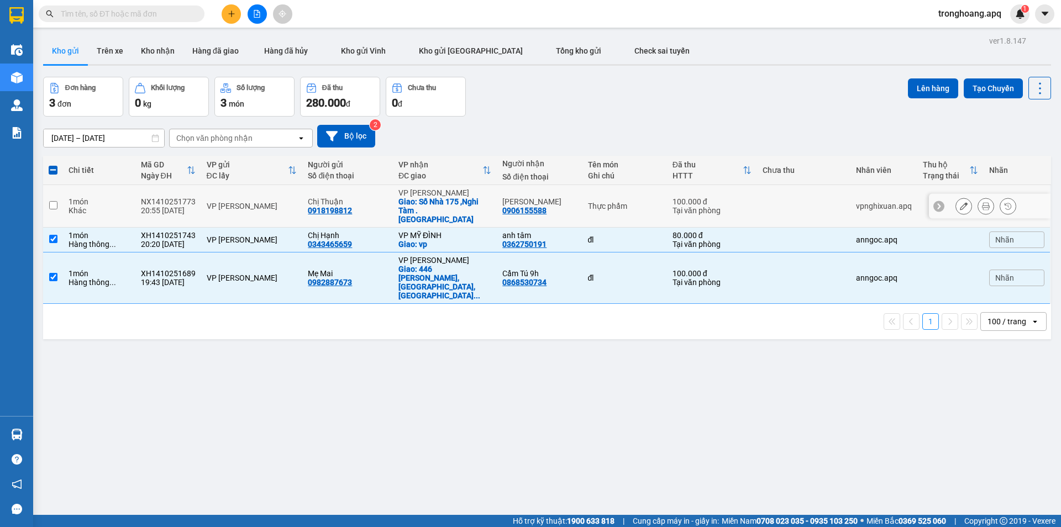
click at [472, 205] on div "Giao: Số Nhà 175 ,Nghi Tàm .Tây Hồ Hà Nội" at bounding box center [444, 210] width 93 height 27
checkbox input "true"
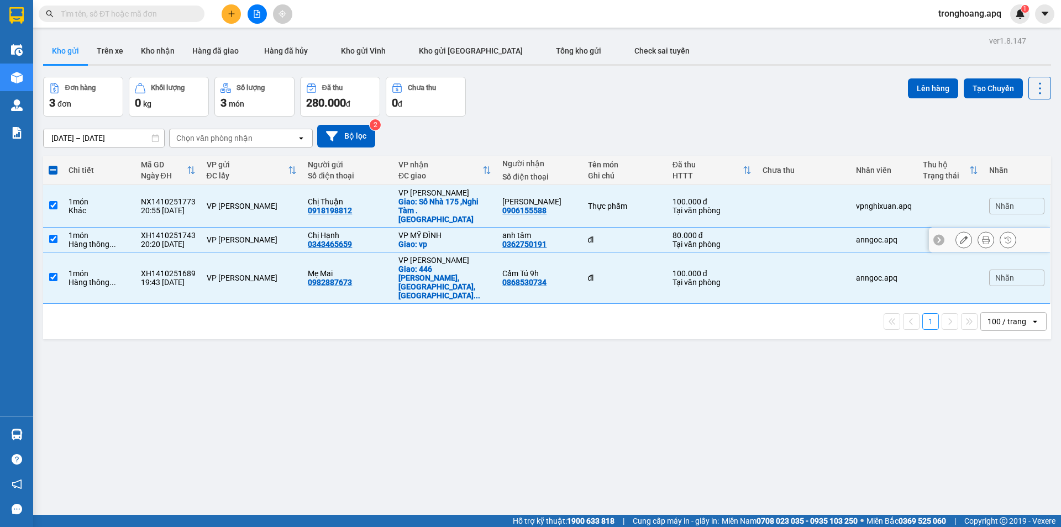
click at [475, 240] on div "Giao: vp" at bounding box center [444, 244] width 93 height 9
checkbox input "false"
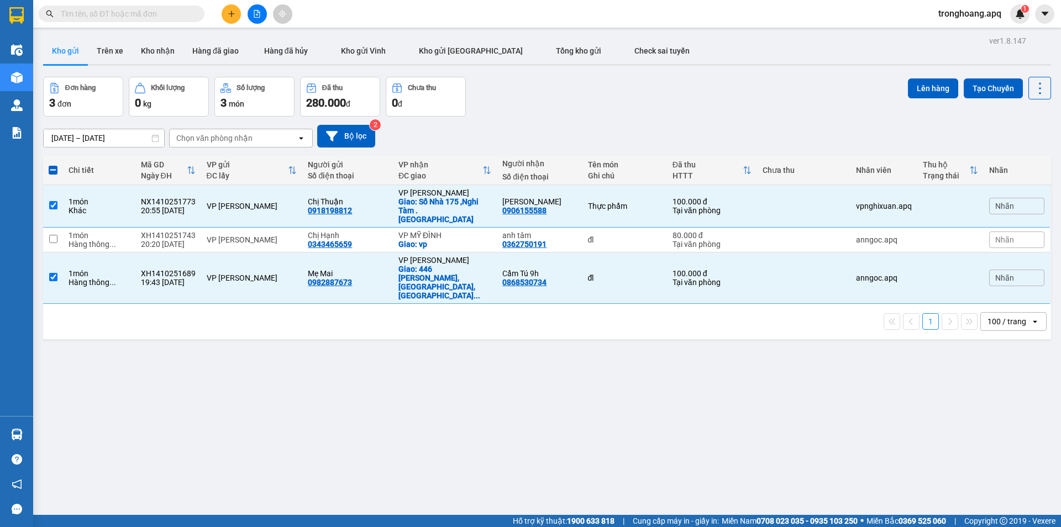
click at [921, 102] on div "Lên hàng Tạo Chuyến" at bounding box center [979, 97] width 143 height 40
click at [923, 94] on button "Lên hàng" at bounding box center [933, 88] width 50 height 20
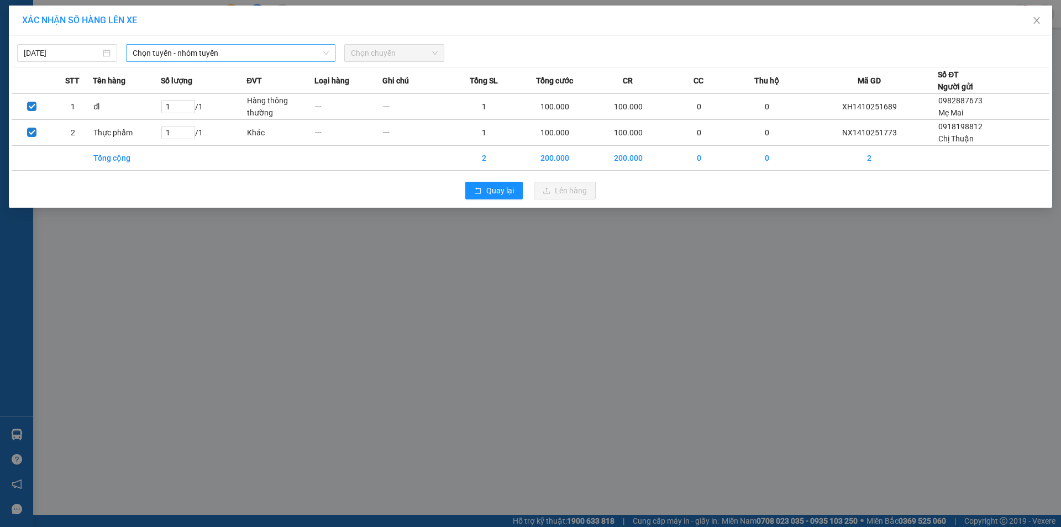
click at [267, 53] on span "Chọn tuyến - nhóm tuyến" at bounding box center [231, 53] width 196 height 17
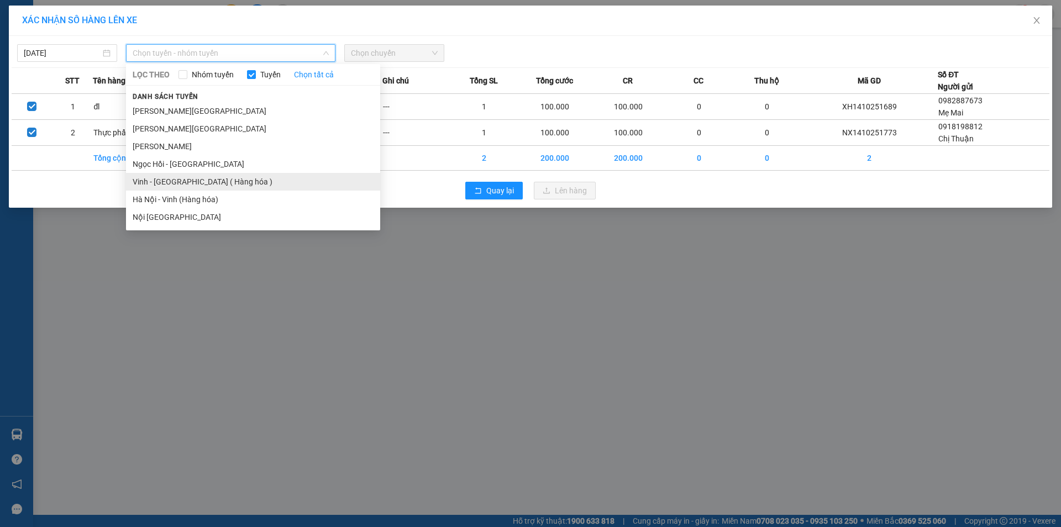
click at [204, 176] on li "Vinh - Hà Nội ( Hàng hóa )" at bounding box center [253, 182] width 254 height 18
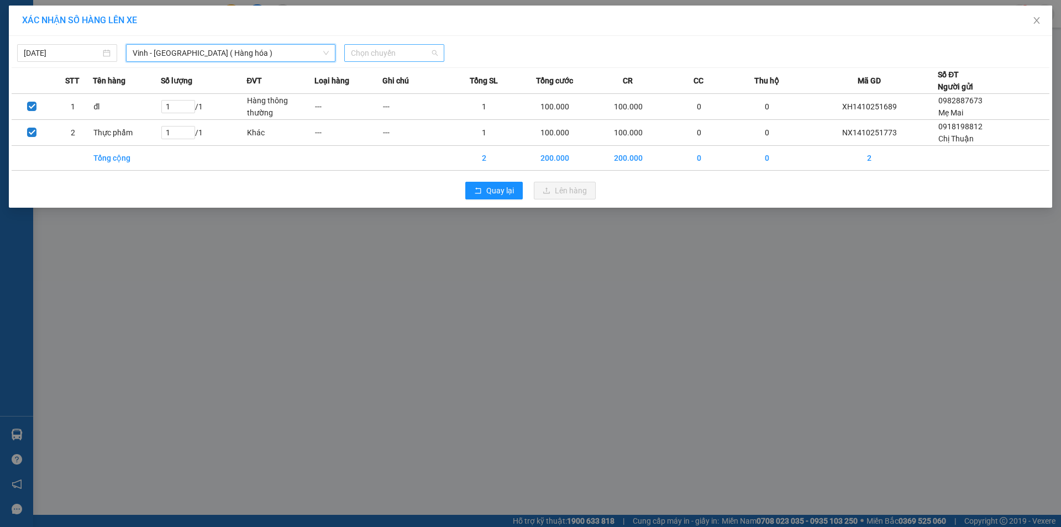
click at [411, 61] on div "Chọn chuyến" at bounding box center [394, 53] width 100 height 18
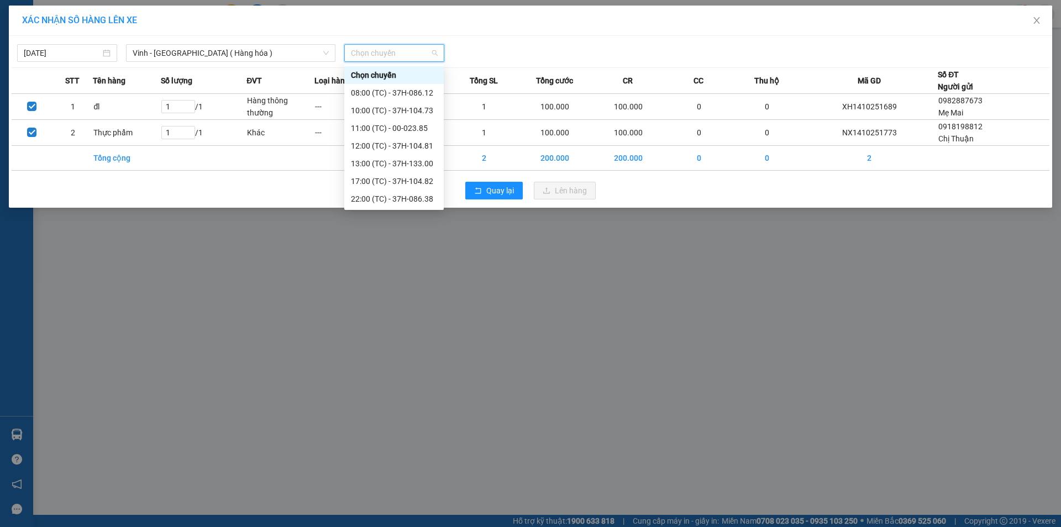
scroll to position [124, 0]
click at [411, 185] on div "23:18 (TC) - 37H-104.41" at bounding box center [394, 181] width 86 height 12
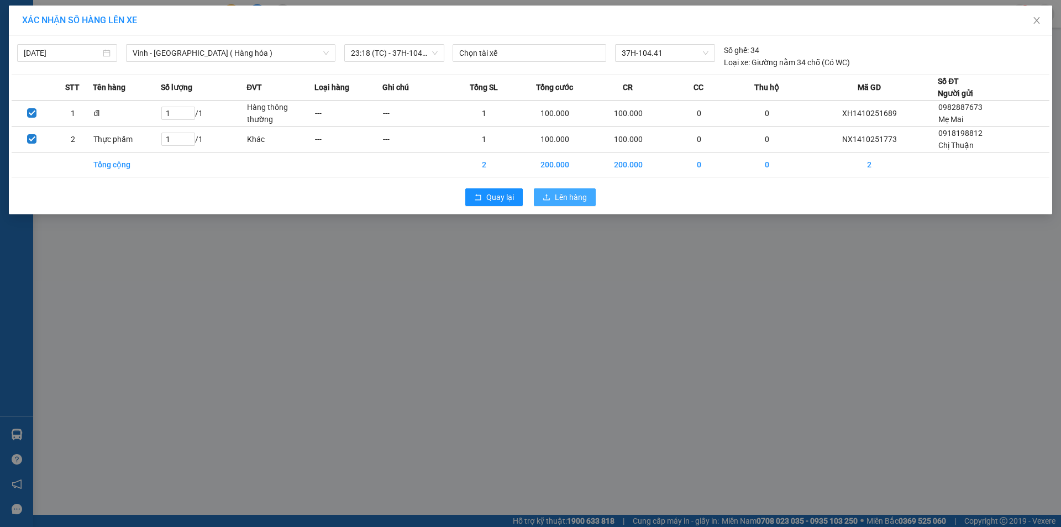
click at [554, 204] on button "Lên hàng" at bounding box center [565, 197] width 62 height 18
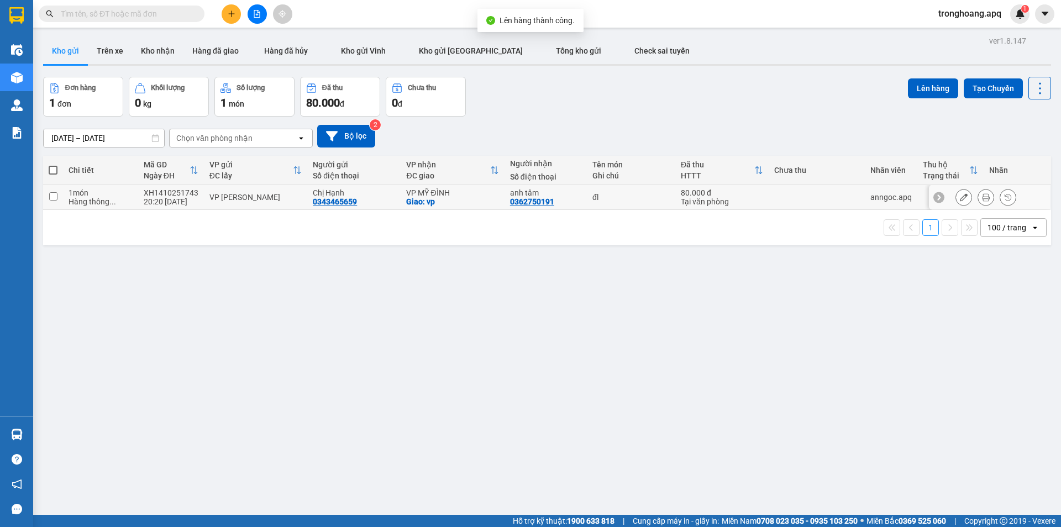
click at [468, 192] on div "VP MỸ ĐÌNH" at bounding box center [452, 192] width 92 height 9
checkbox input "true"
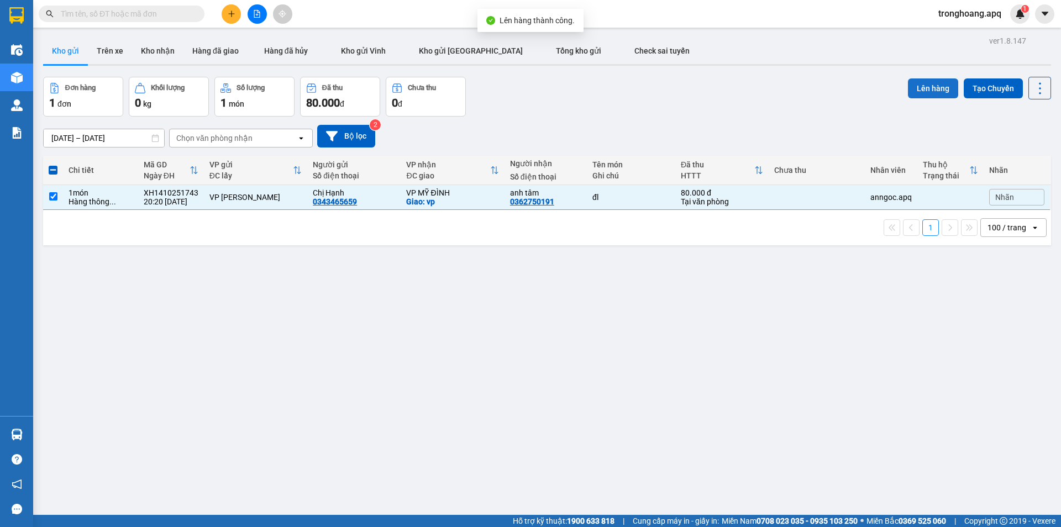
click at [930, 86] on button "Lên hàng" at bounding box center [933, 88] width 50 height 20
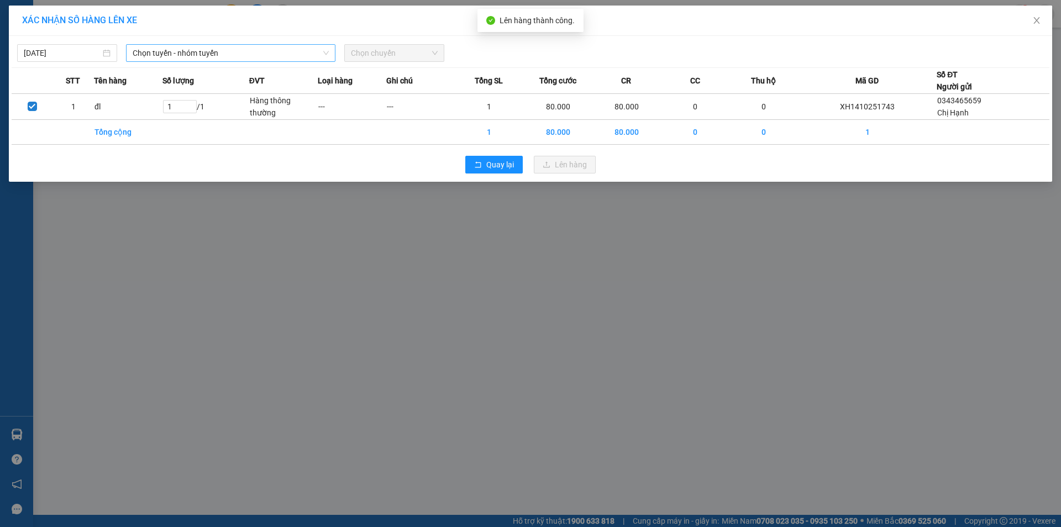
click at [224, 59] on span "Chọn tuyến - nhóm tuyến" at bounding box center [231, 53] width 196 height 17
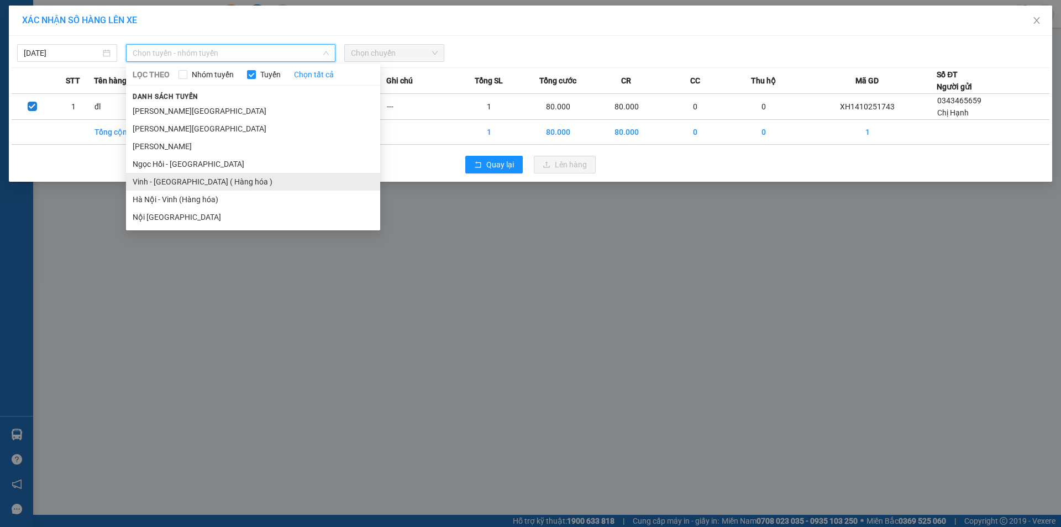
click at [208, 176] on li "Vinh - Hà Nội ( Hàng hóa )" at bounding box center [253, 182] width 254 height 18
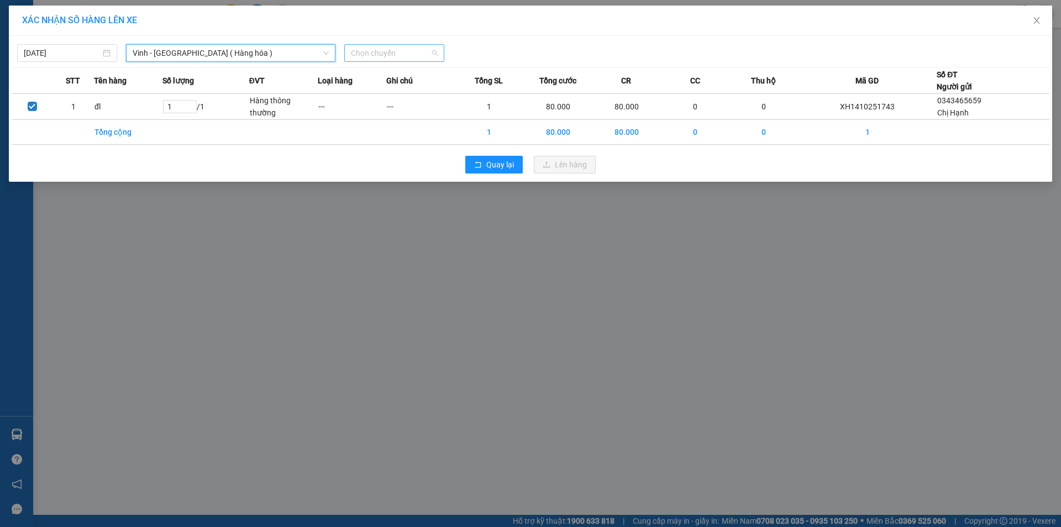
click at [391, 45] on span "Chọn chuyến" at bounding box center [394, 53] width 87 height 17
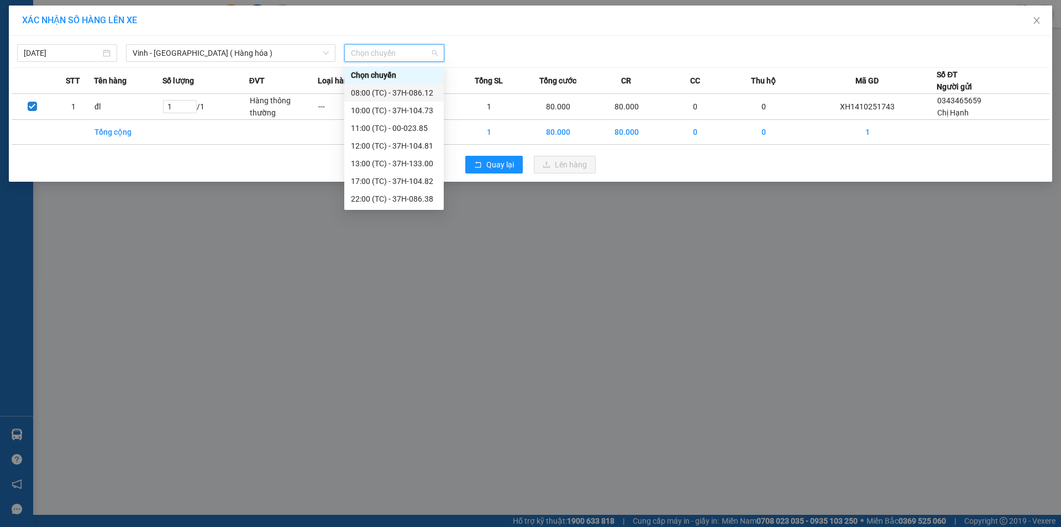
scroll to position [124, 0]
click at [399, 144] on div "23:15 (TC) - 37H-104.45" at bounding box center [394, 146] width 86 height 12
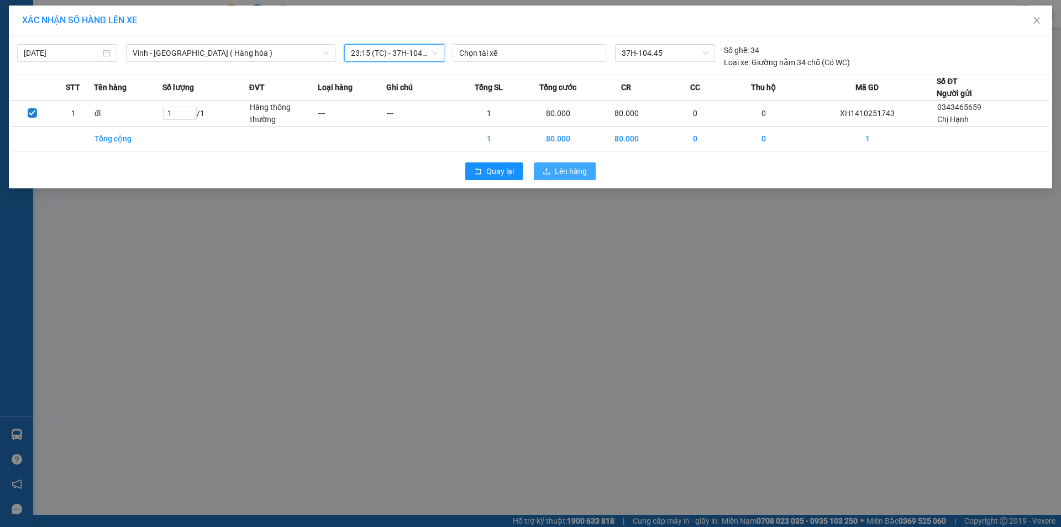
click at [580, 164] on button "Lên hàng" at bounding box center [565, 171] width 62 height 18
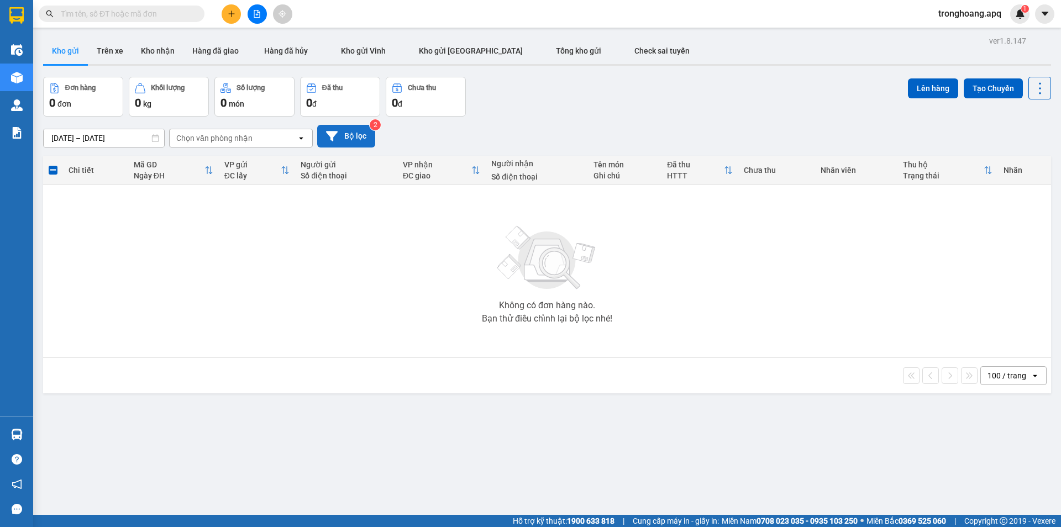
click at [331, 137] on icon at bounding box center [332, 136] width 12 height 10
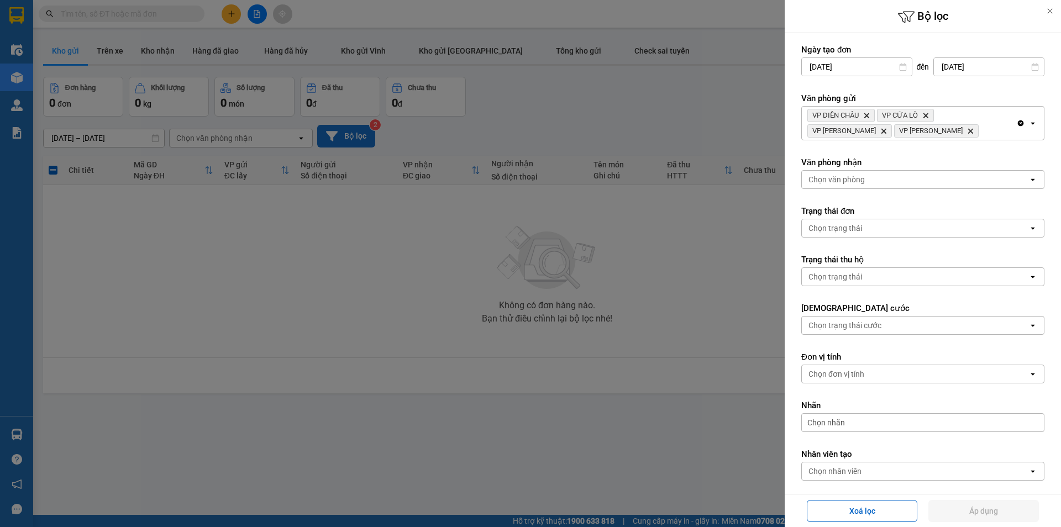
click at [913, 129] on div "VP DIỄN CHÂU Delete VP CỬA LÒ Delete VP Nghi Xuân Delete VP Xuân Hội Delete" at bounding box center [909, 123] width 214 height 33
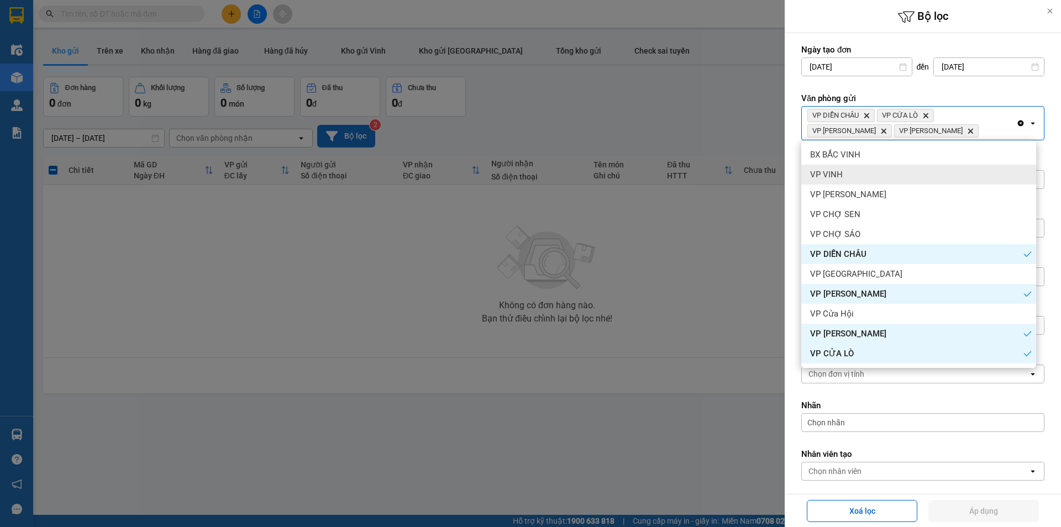
click at [873, 175] on div "VP VINH" at bounding box center [918, 175] width 235 height 20
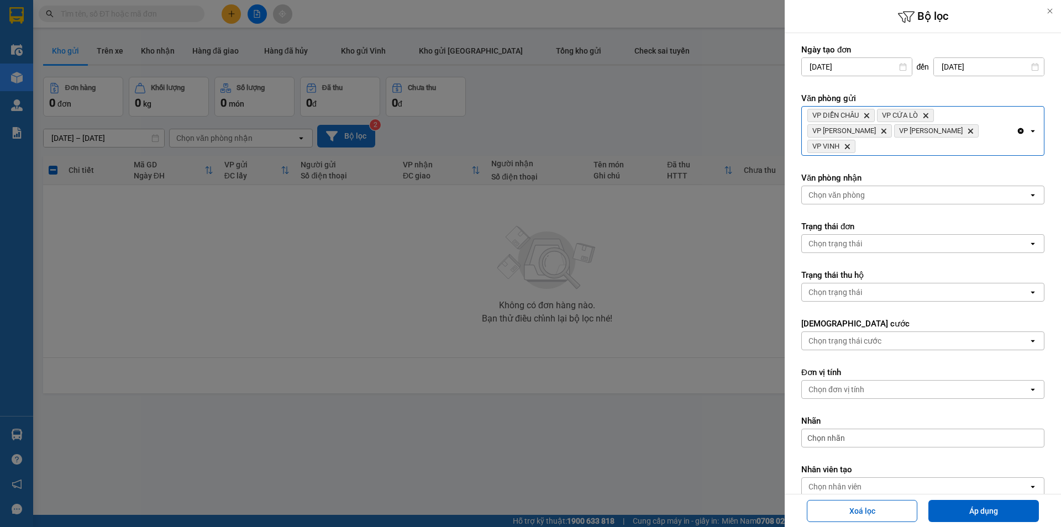
click at [888, 172] on label "Văn phòng nhận" at bounding box center [922, 177] width 243 height 11
click at [888, 186] on div "Chọn văn phòng" at bounding box center [915, 195] width 227 height 18
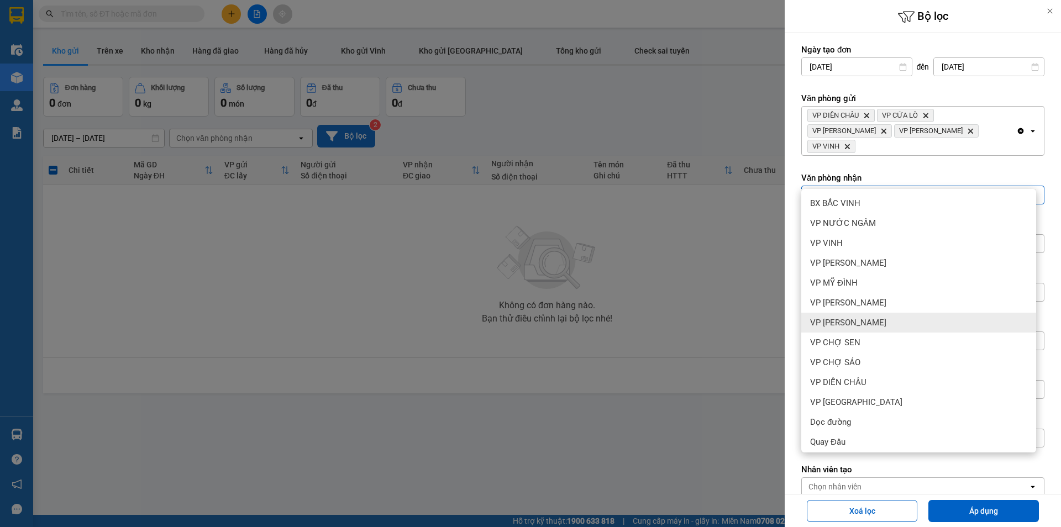
click at [887, 318] on div "VP GIA LÂM" at bounding box center [918, 323] width 235 height 20
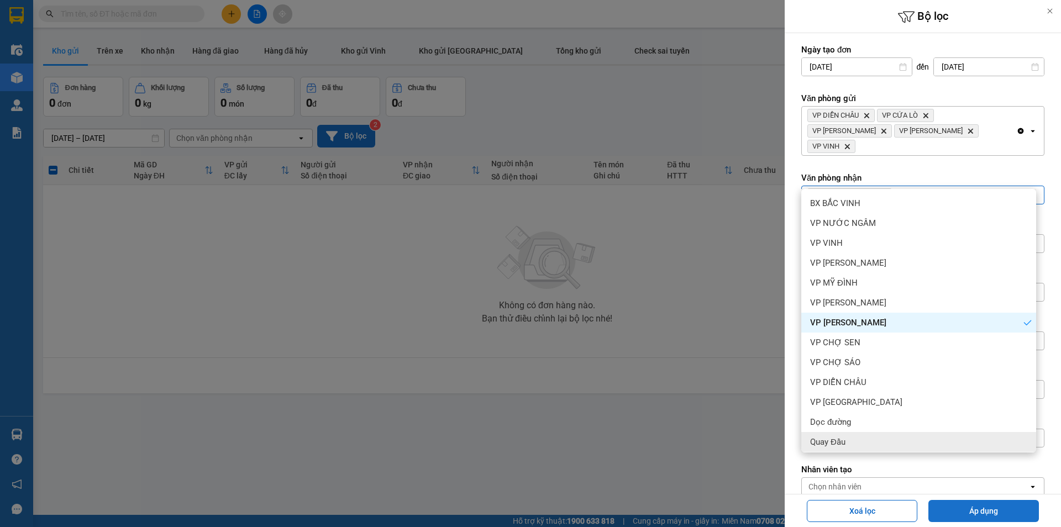
click at [949, 506] on button "Áp dụng" at bounding box center [983, 511] width 110 height 22
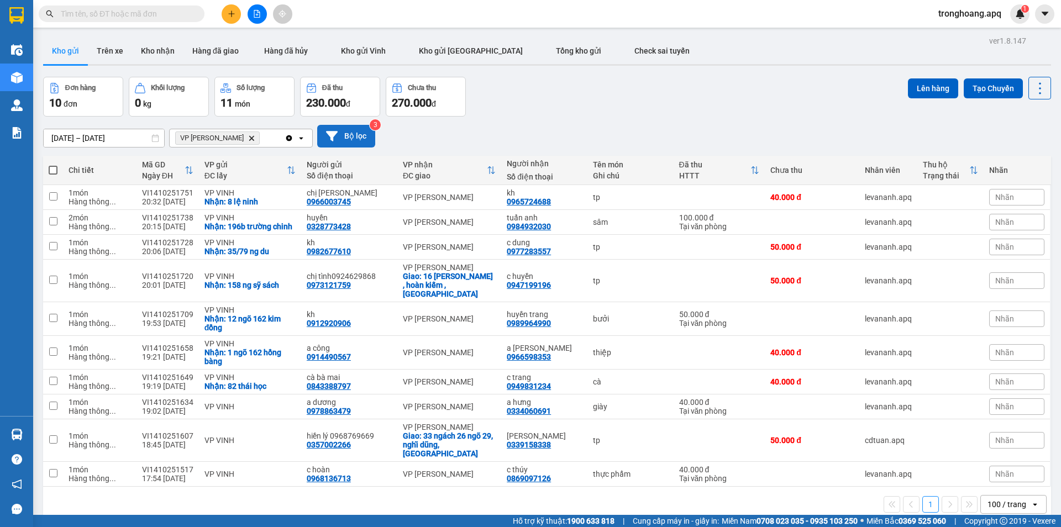
click at [54, 172] on span at bounding box center [53, 170] width 9 height 9
click at [53, 165] on input "checkbox" at bounding box center [53, 165] width 0 height 0
checkbox input "true"
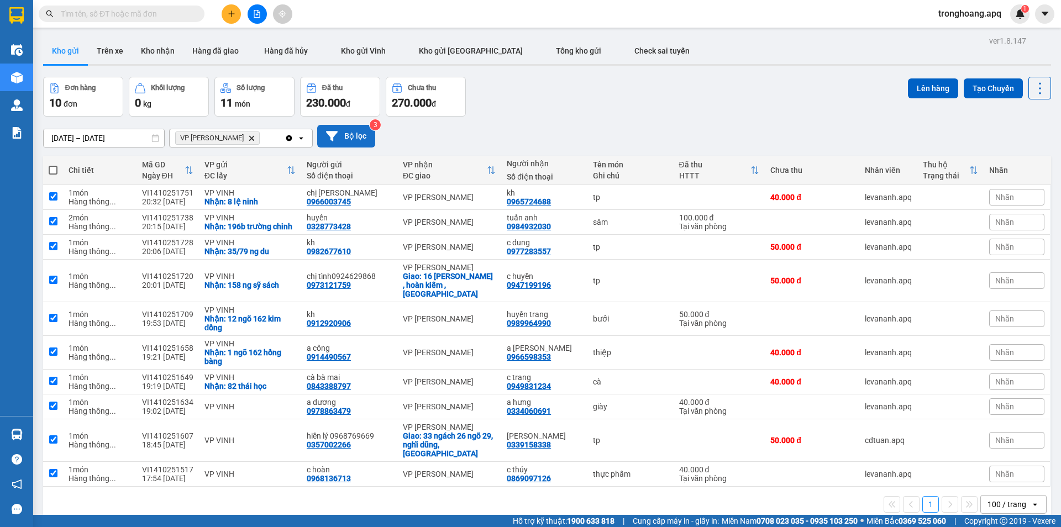
checkbox input "true"
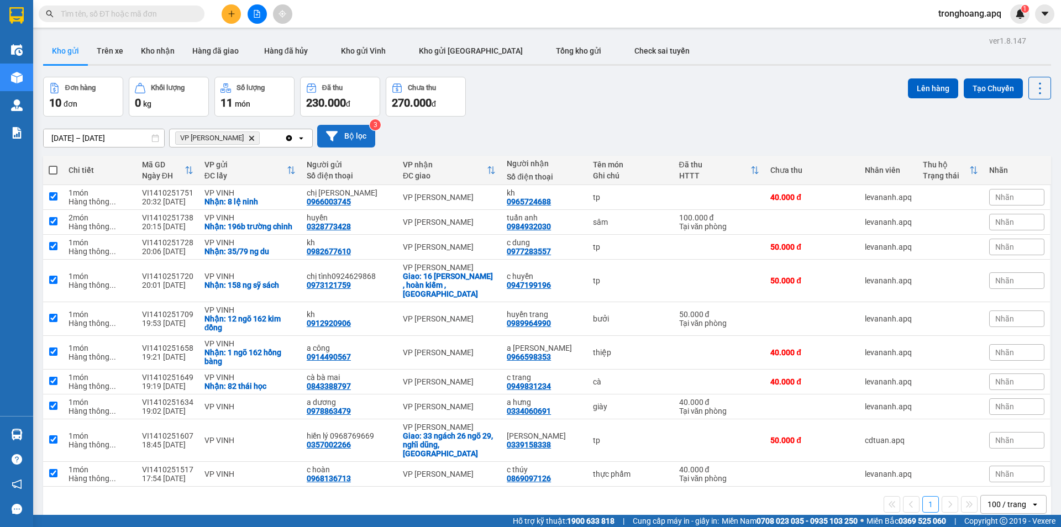
checkbox input "true"
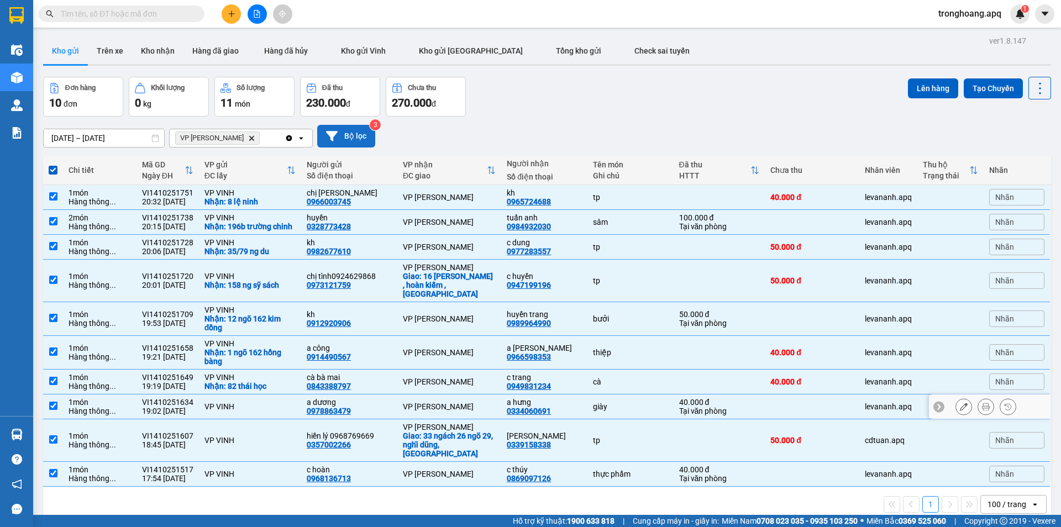
scroll to position [51, 0]
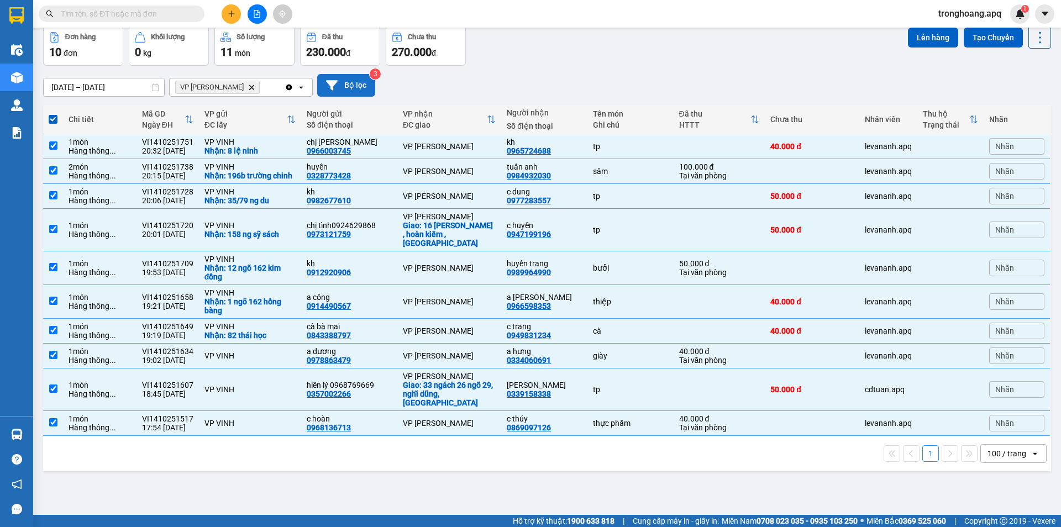
click at [912, 52] on div "Lên hàng Tạo Chuyến" at bounding box center [979, 46] width 143 height 40
click at [913, 48] on div "Lên hàng Tạo Chuyến" at bounding box center [979, 37] width 143 height 23
click at [913, 43] on button "Lên hàng" at bounding box center [933, 38] width 50 height 20
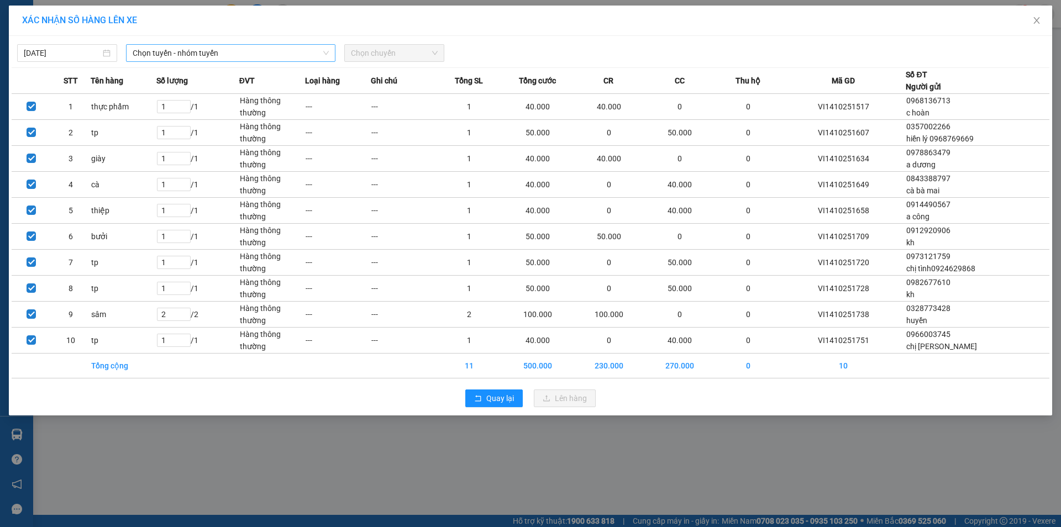
drag, startPoint x: 231, startPoint y: 44, endPoint x: 228, endPoint y: 50, distance: 7.4
click at [229, 44] on div "14/10/2025 Chọn tuyến - nhóm tuyến Chọn chuyến" at bounding box center [530, 50] width 1037 height 23
click at [227, 56] on span "Chọn tuyến - nhóm tuyến" at bounding box center [231, 53] width 196 height 17
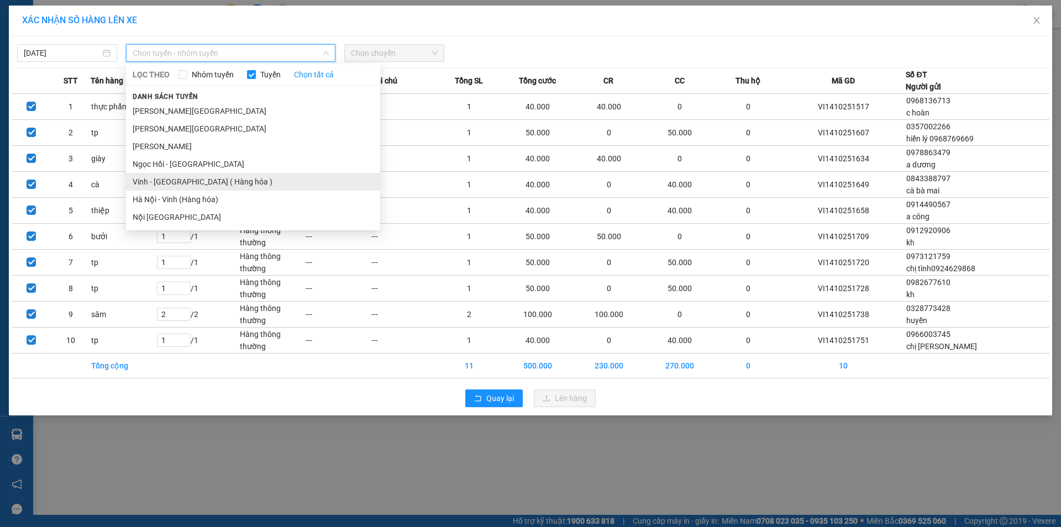
click at [192, 183] on li "Vinh - Hà Nội ( Hàng hóa )" at bounding box center [253, 182] width 254 height 18
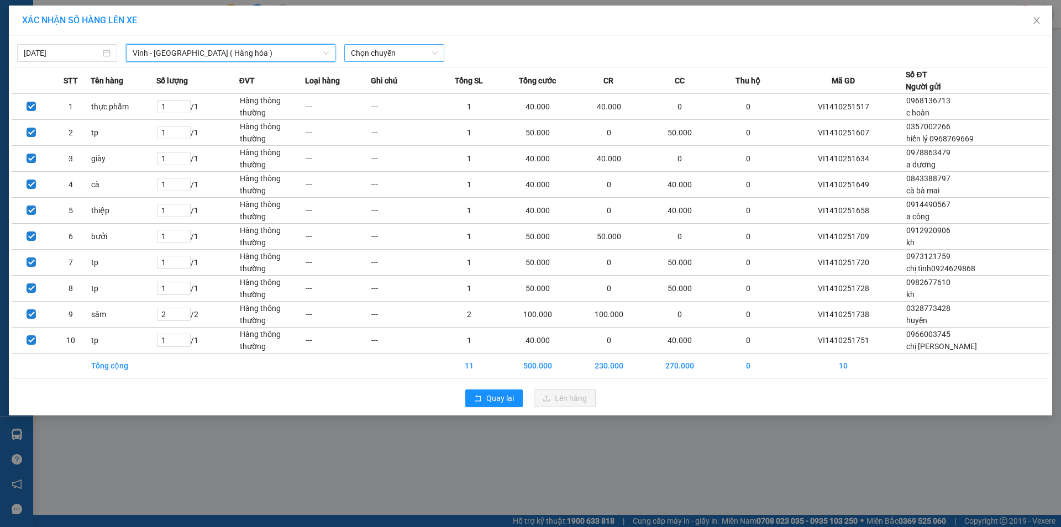
click at [391, 51] on span "Chọn chuyến" at bounding box center [394, 53] width 87 height 17
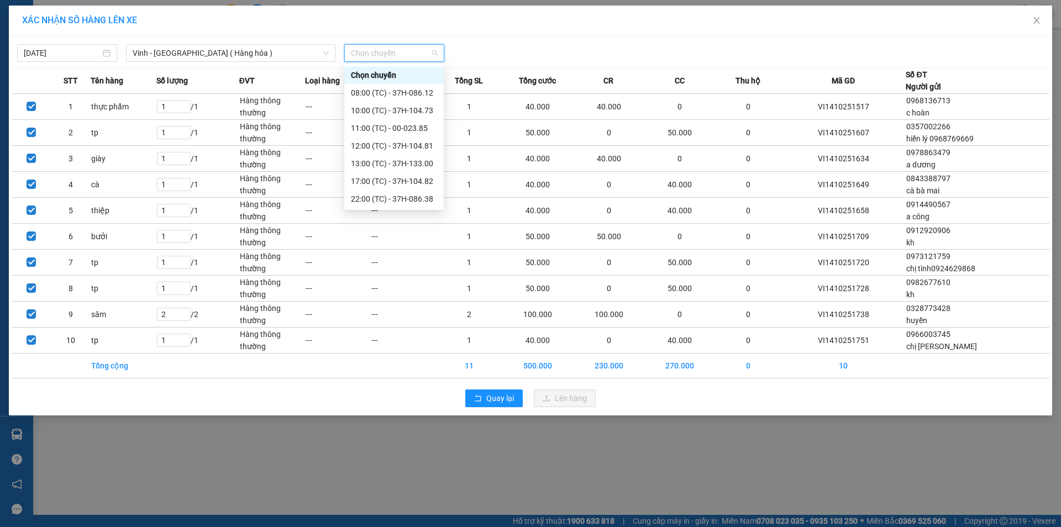
scroll to position [124, 0]
click at [409, 178] on div "23:18 (TC) - 37H-104.41" at bounding box center [394, 181] width 86 height 12
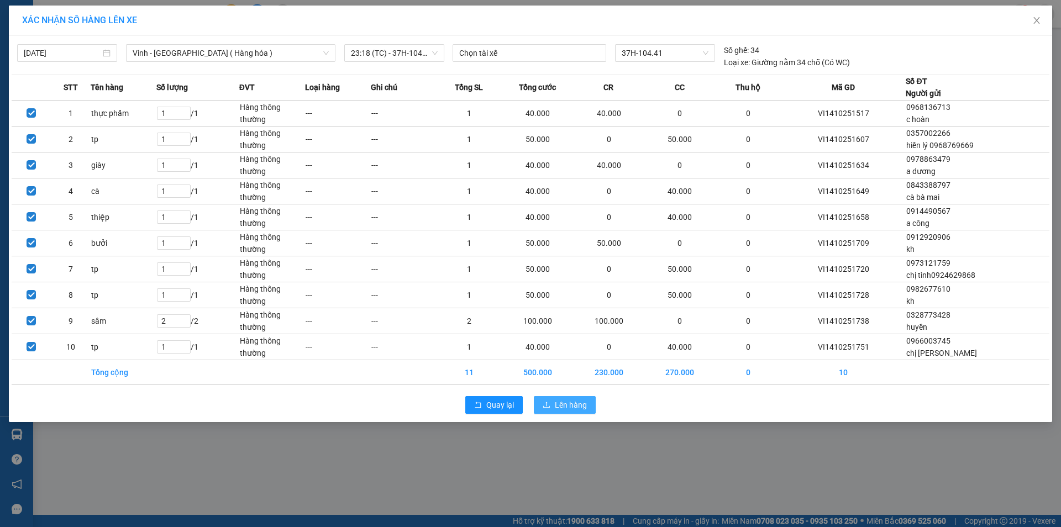
click at [582, 406] on span "Lên hàng" at bounding box center [571, 405] width 32 height 12
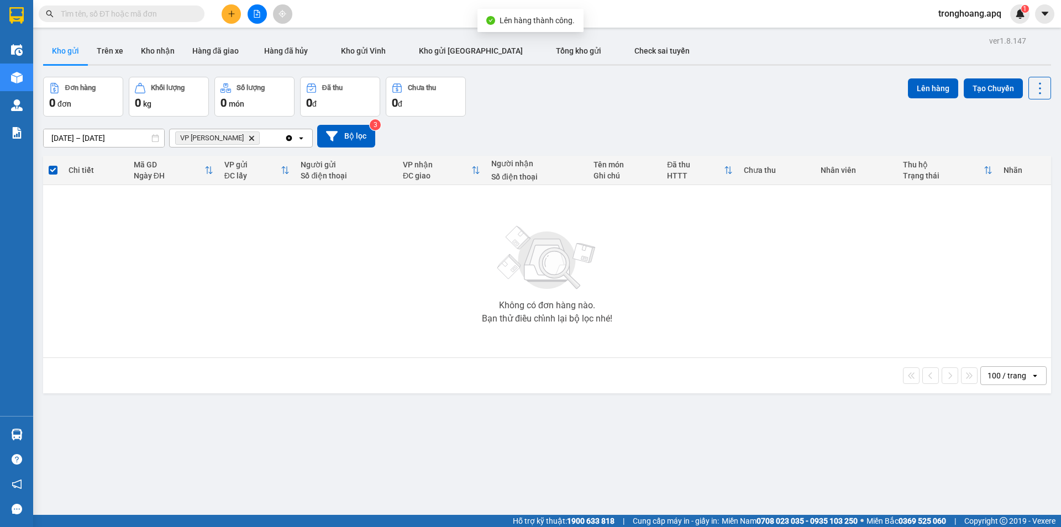
click at [338, 123] on div "12/10/2025 – 14/10/2025 Press the down arrow key to interact with the calendar …" at bounding box center [547, 136] width 1008 height 39
click at [339, 134] on button "Bộ lọc" at bounding box center [346, 136] width 58 height 23
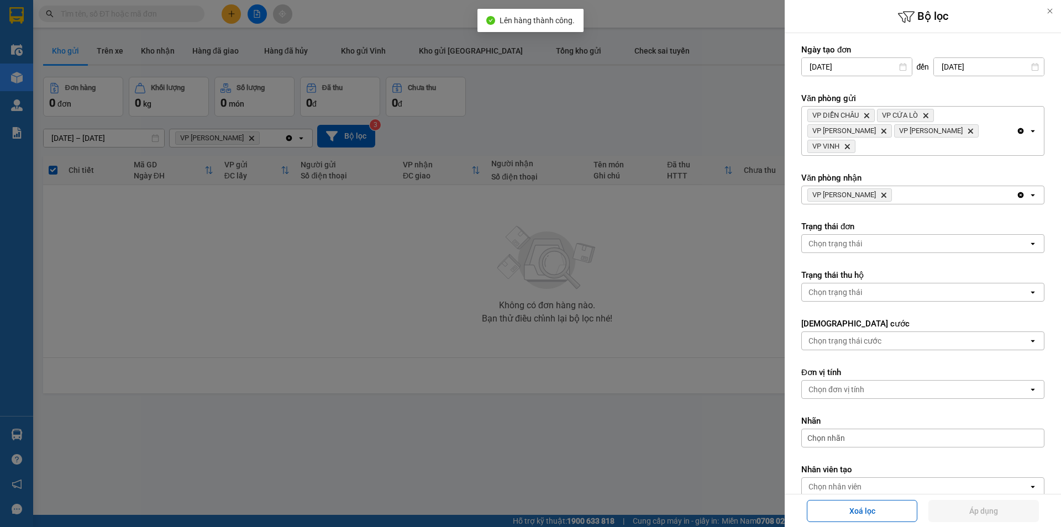
drag, startPoint x: 566, startPoint y: 131, endPoint x: 513, endPoint y: 123, distance: 53.7
click at [556, 133] on div at bounding box center [530, 263] width 1061 height 527
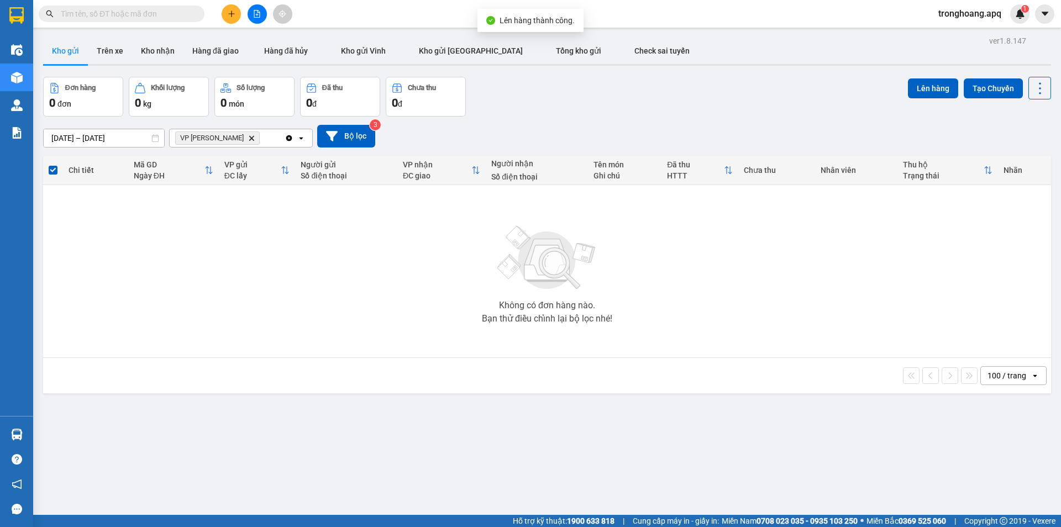
click at [257, 15] on icon "file-add" at bounding box center [257, 14] width 6 height 8
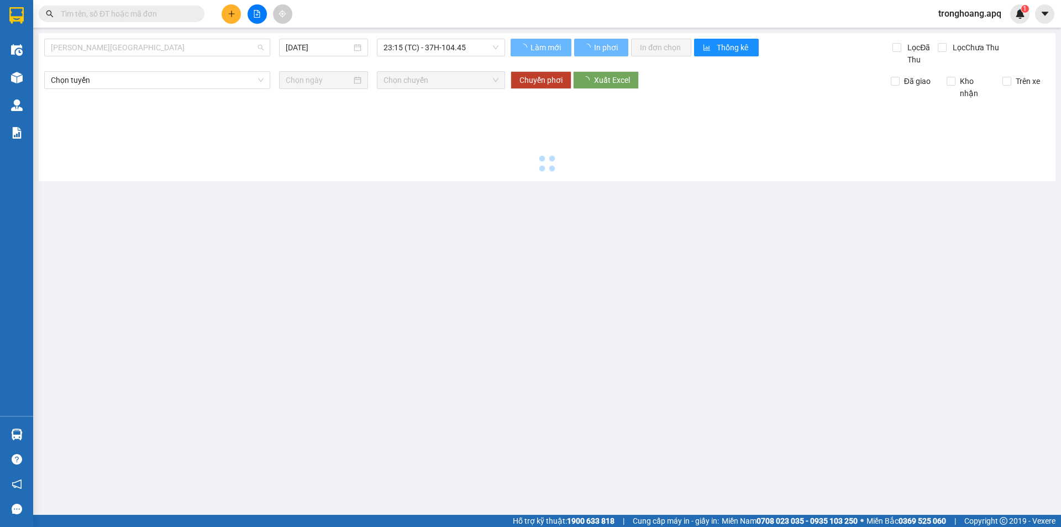
drag, startPoint x: 136, startPoint y: 48, endPoint x: 133, endPoint y: 142, distance: 94.0
click at [136, 53] on span "Gia Lâm - Mỹ Đình" at bounding box center [157, 47] width 213 height 17
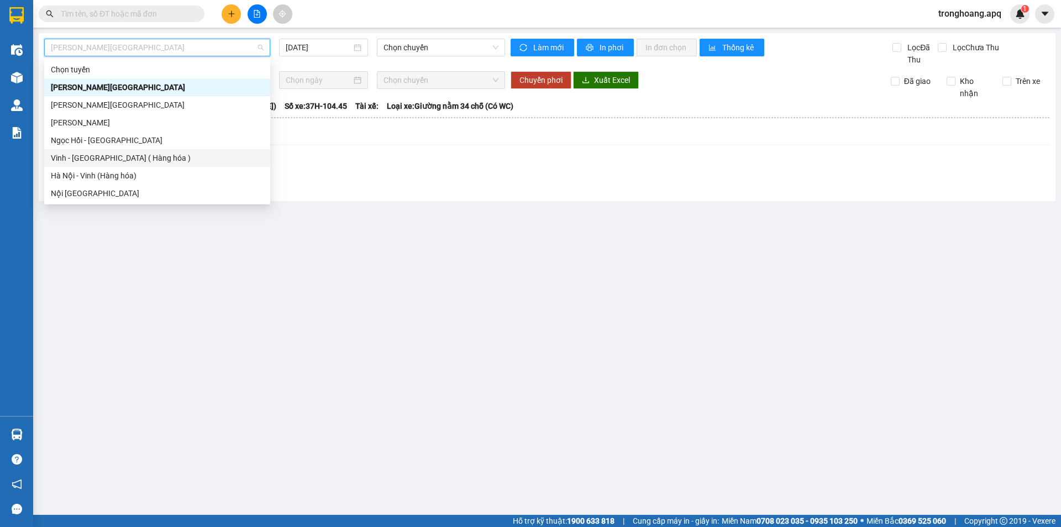
click at [133, 155] on div "Vinh - Hà Nội ( Hàng hóa )" at bounding box center [157, 158] width 213 height 12
type input "14/10/2025"
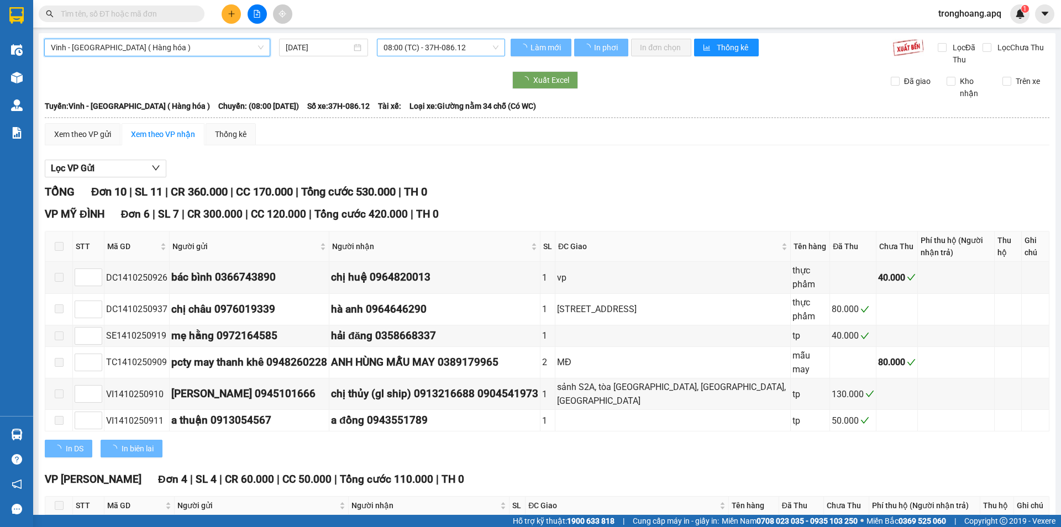
click at [413, 48] on span "08:00 (TC) - 37H-086.12" at bounding box center [440, 47] width 115 height 17
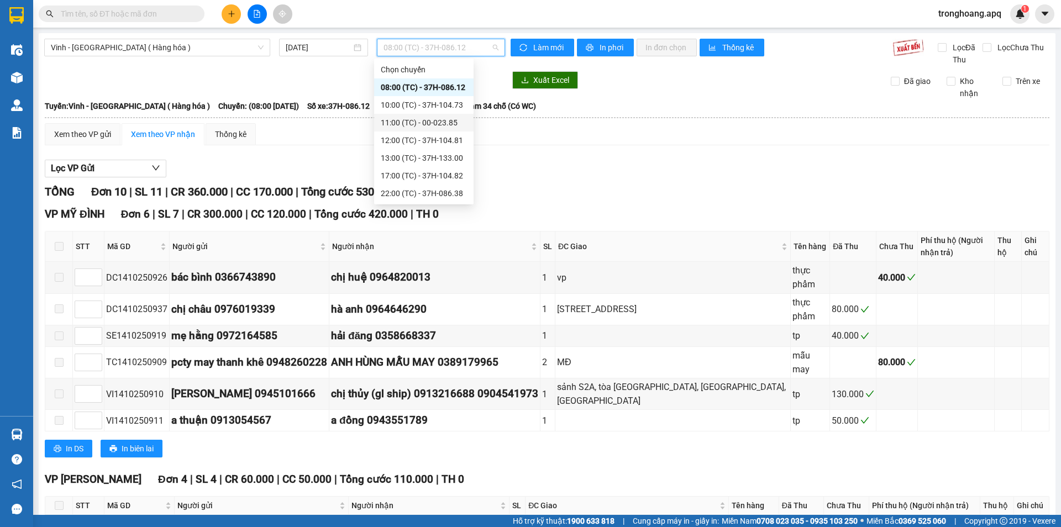
scroll to position [124, 0]
click at [446, 102] on div "23:05 (TC) - 37H-133.02" at bounding box center [424, 105] width 86 height 12
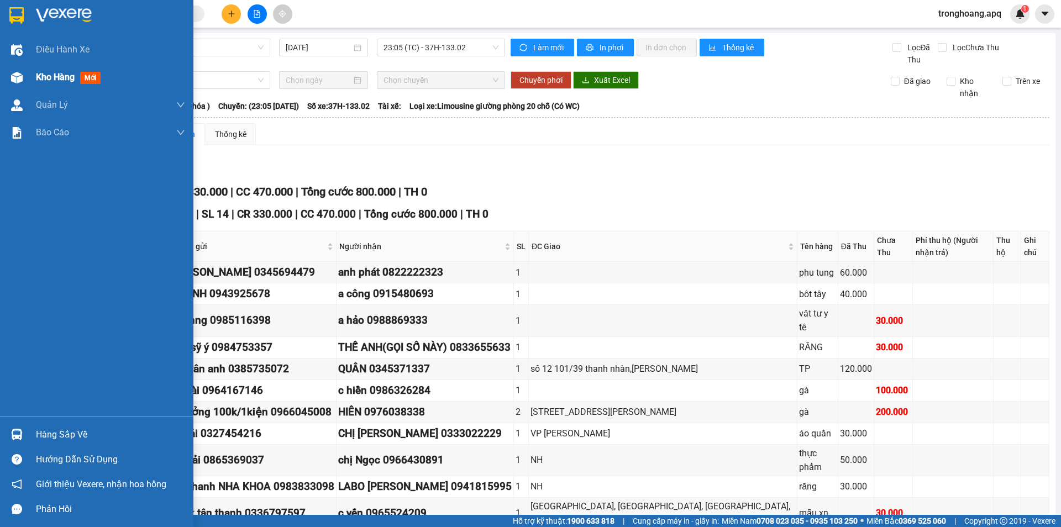
click at [27, 88] on div "Kho hàng mới" at bounding box center [96, 78] width 193 height 28
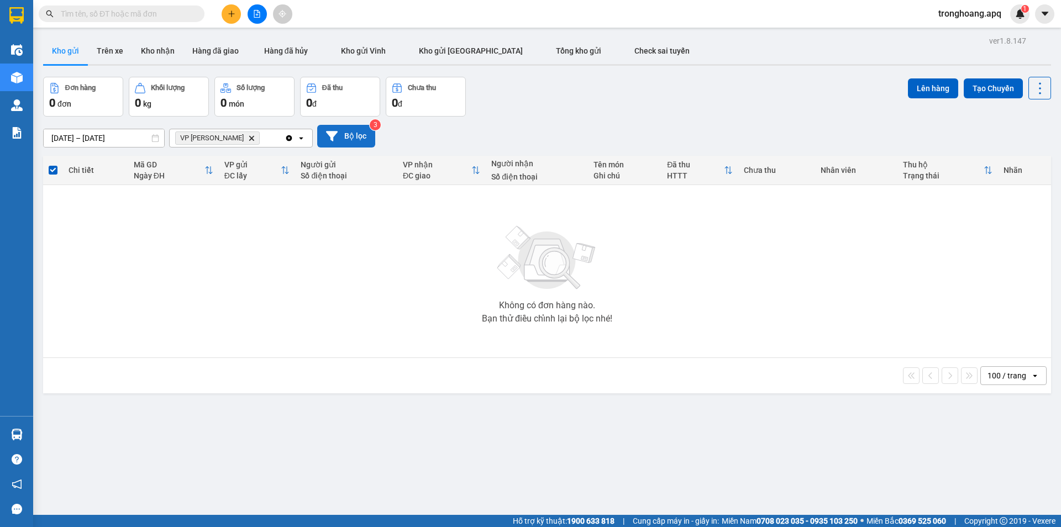
click at [367, 145] on button "Bộ lọc" at bounding box center [346, 136] width 58 height 23
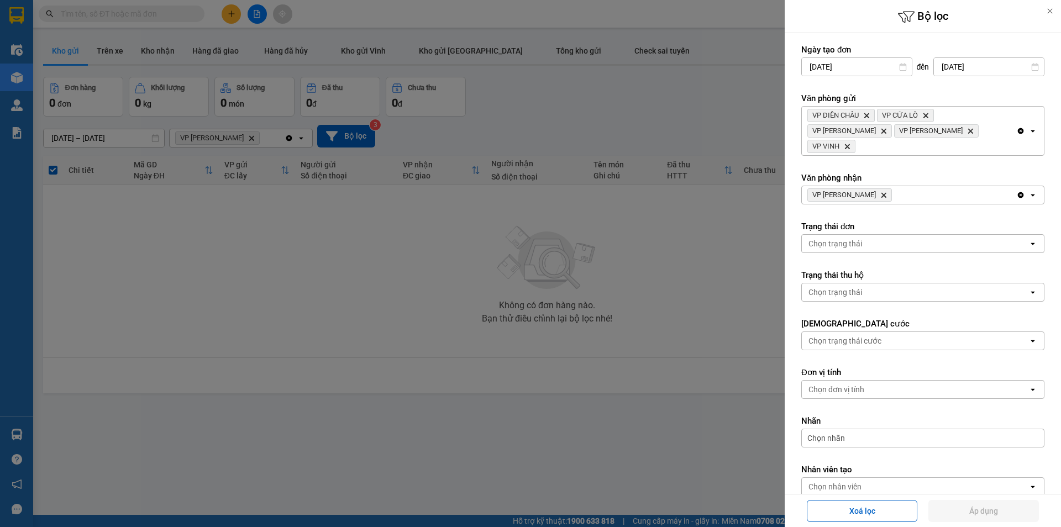
click at [857, 188] on span "VP GIA LÂM Delete" at bounding box center [849, 194] width 85 height 13
click at [880, 192] on icon "Delete" at bounding box center [883, 195] width 7 height 7
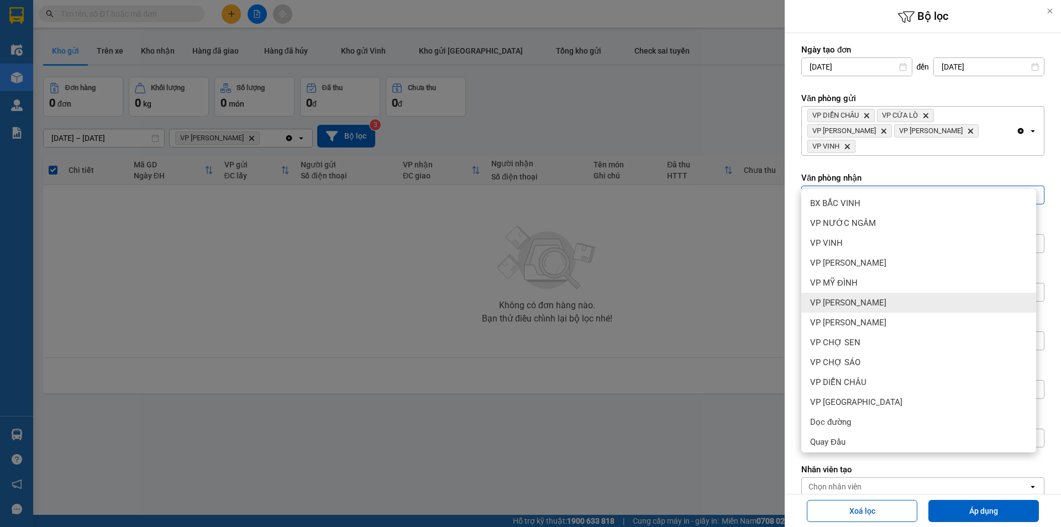
click at [882, 299] on div "VP NGỌC HỒI" at bounding box center [918, 303] width 235 height 20
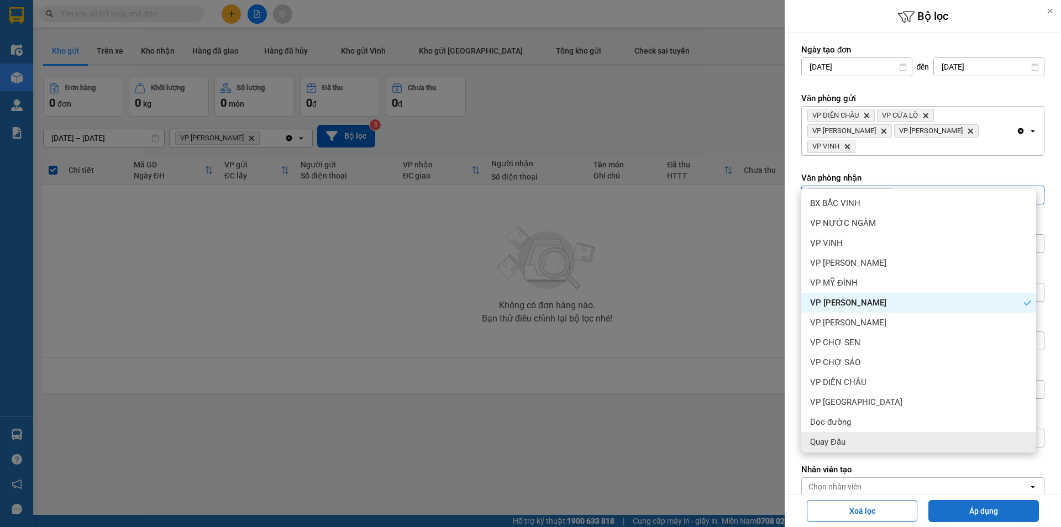
click at [946, 510] on button "Áp dụng" at bounding box center [983, 511] width 110 height 22
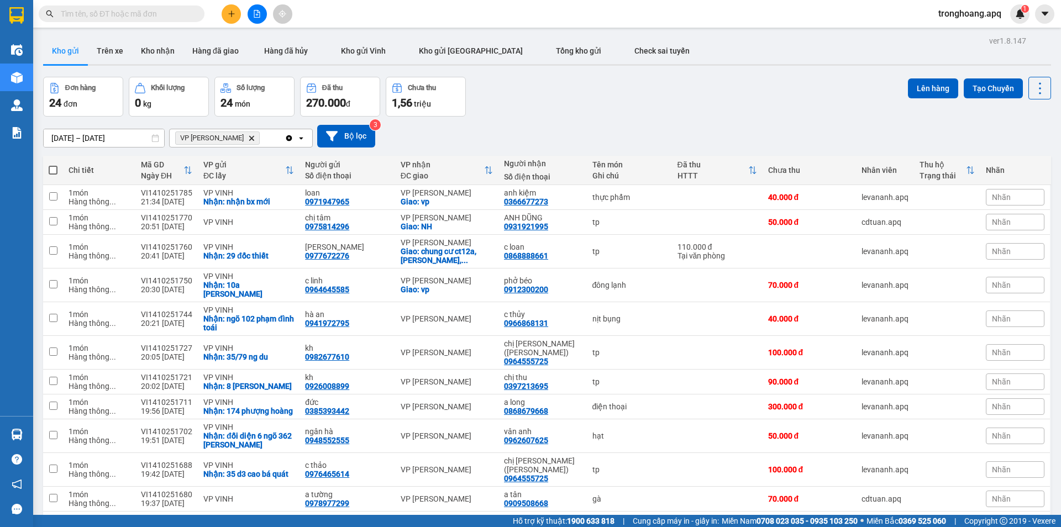
click at [55, 166] on span at bounding box center [53, 170] width 9 height 9
click at [53, 165] on input "checkbox" at bounding box center [53, 165] width 0 height 0
checkbox input "true"
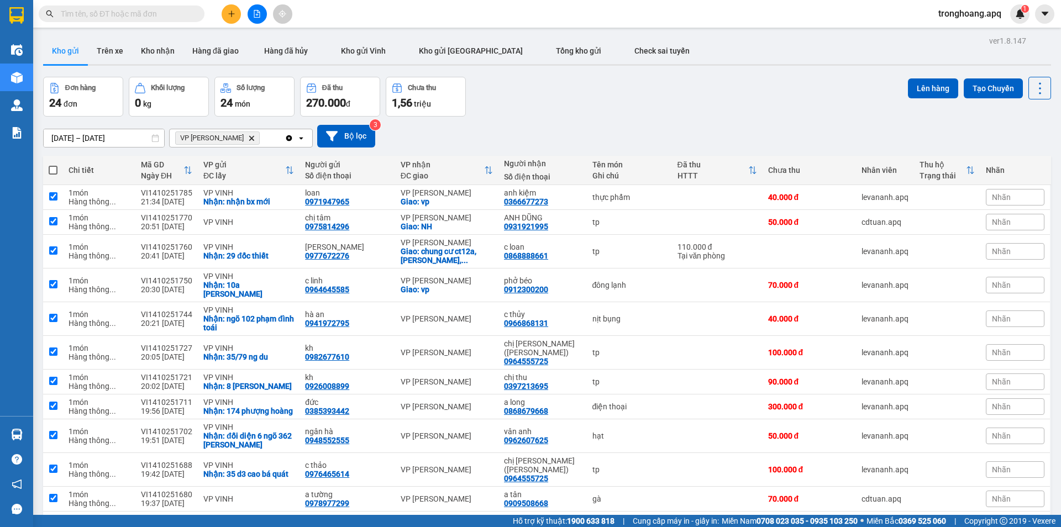
checkbox input "true"
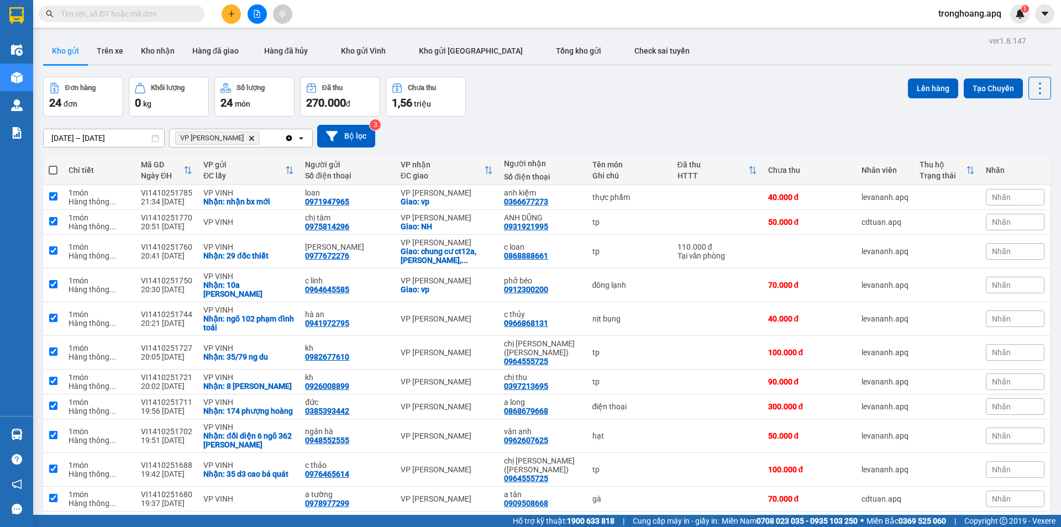
checkbox input "true"
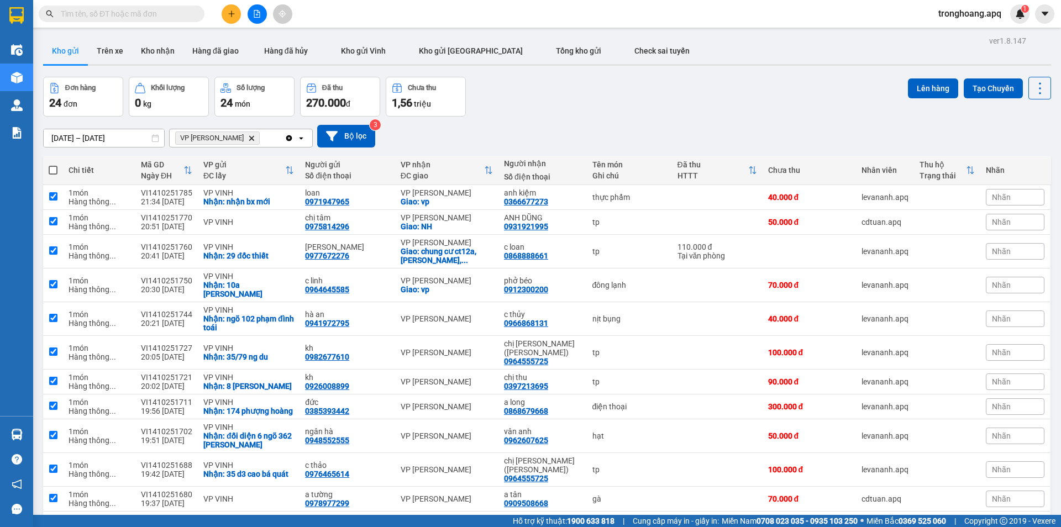
checkbox input "true"
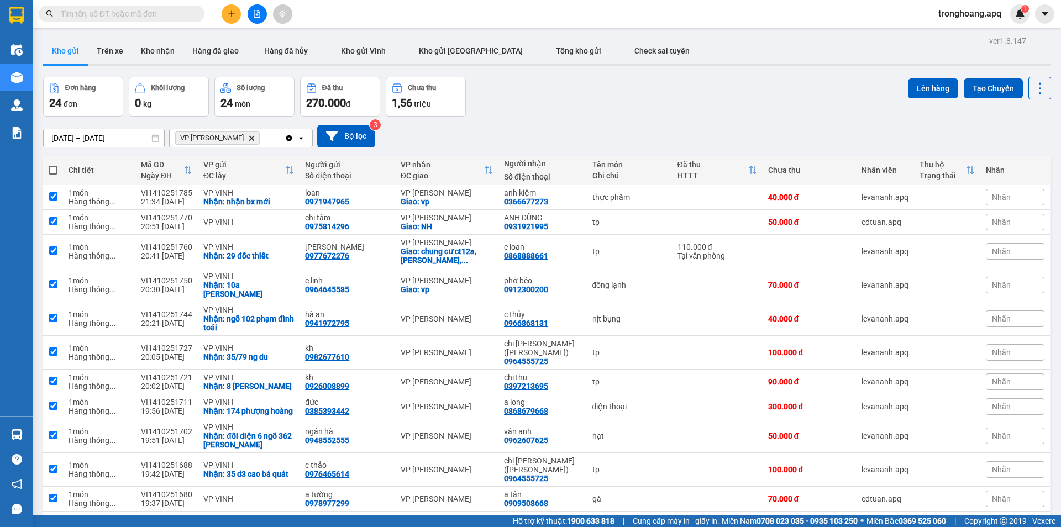
checkbox input "true"
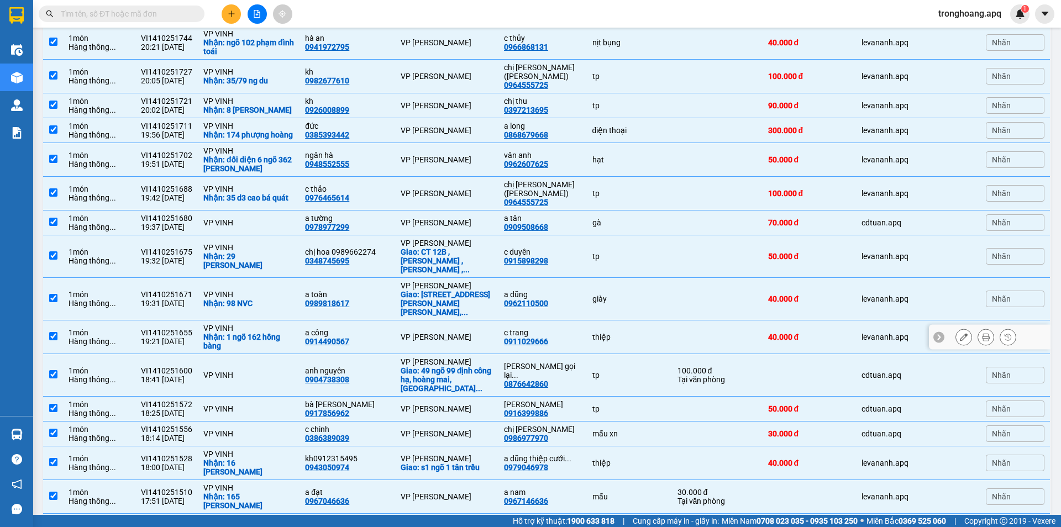
scroll to position [404, 0]
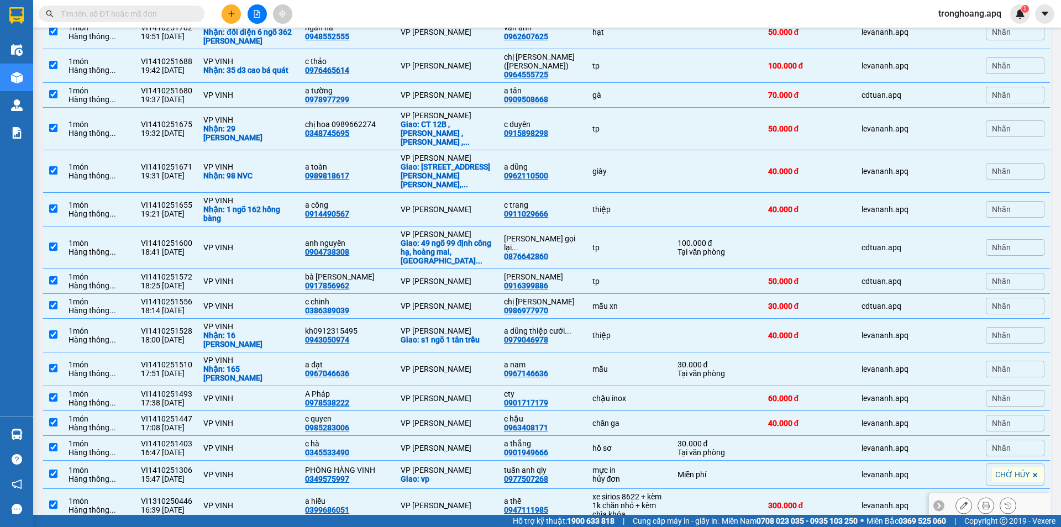
click at [617, 492] on div "xe sirios 8622 + kèm 1k chăn nhỏ + kèm chìa khóa" at bounding box center [629, 505] width 74 height 27
checkbox input "false"
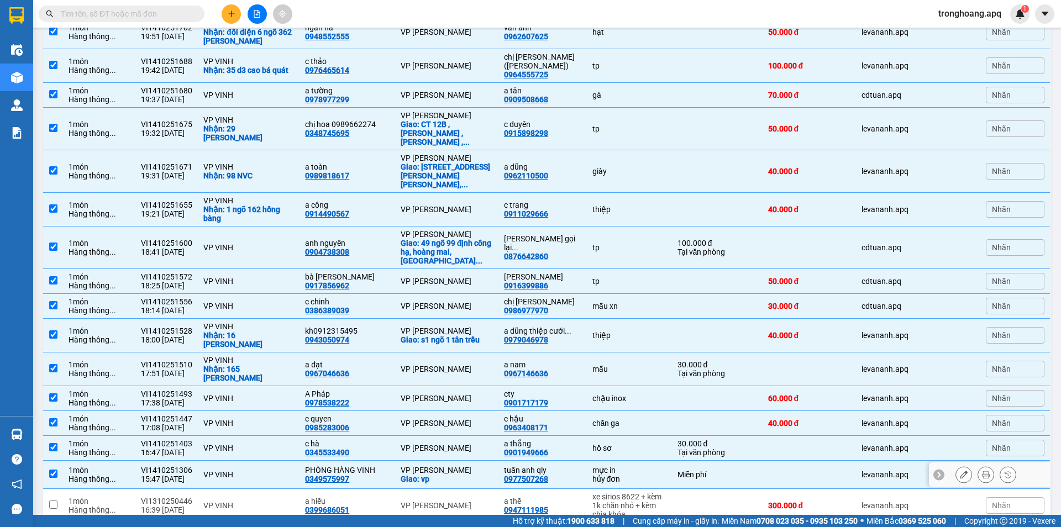
click at [702, 470] on div "Miễn phí" at bounding box center [717, 474] width 80 height 9
checkbox input "false"
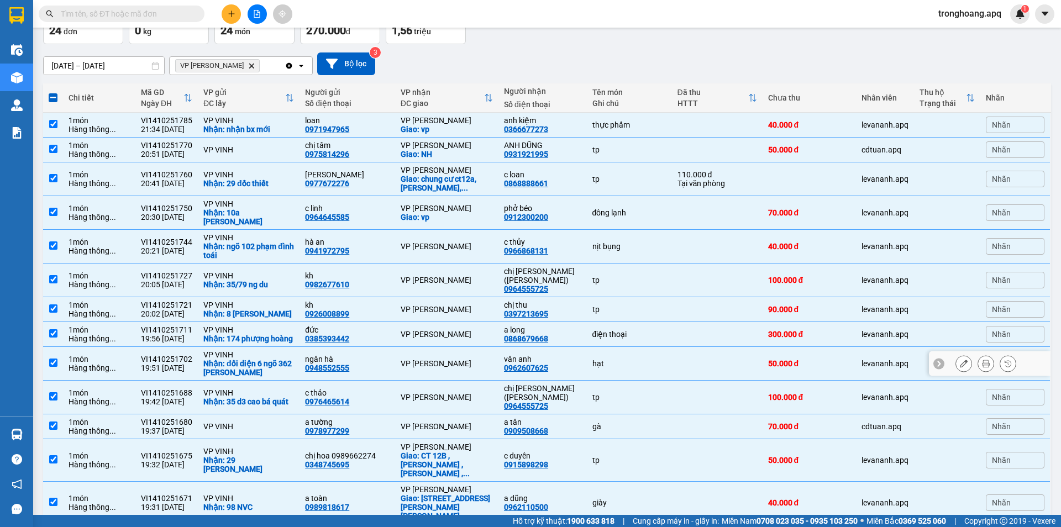
scroll to position [0, 0]
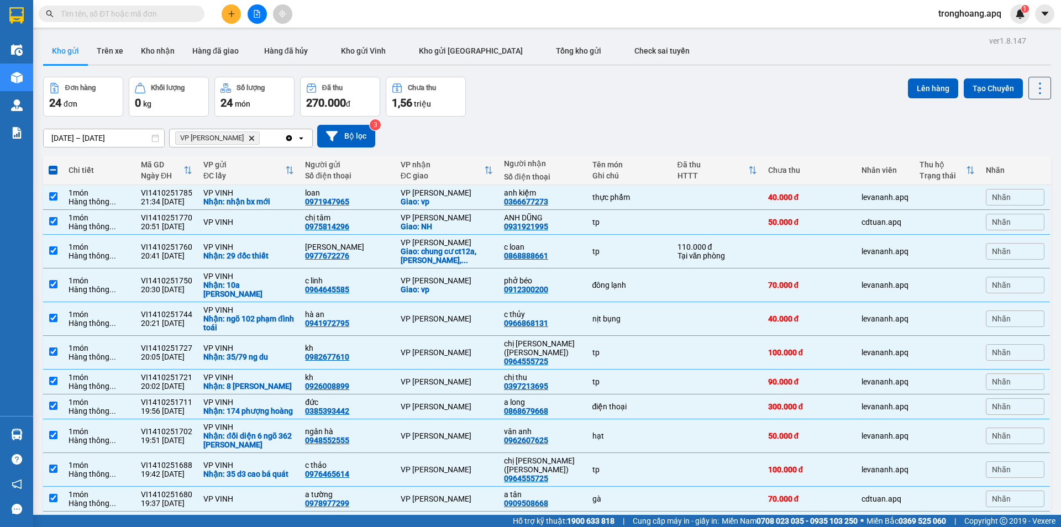
click at [248, 135] on icon "Delete" at bounding box center [251, 138] width 7 height 7
checkbox input "false"
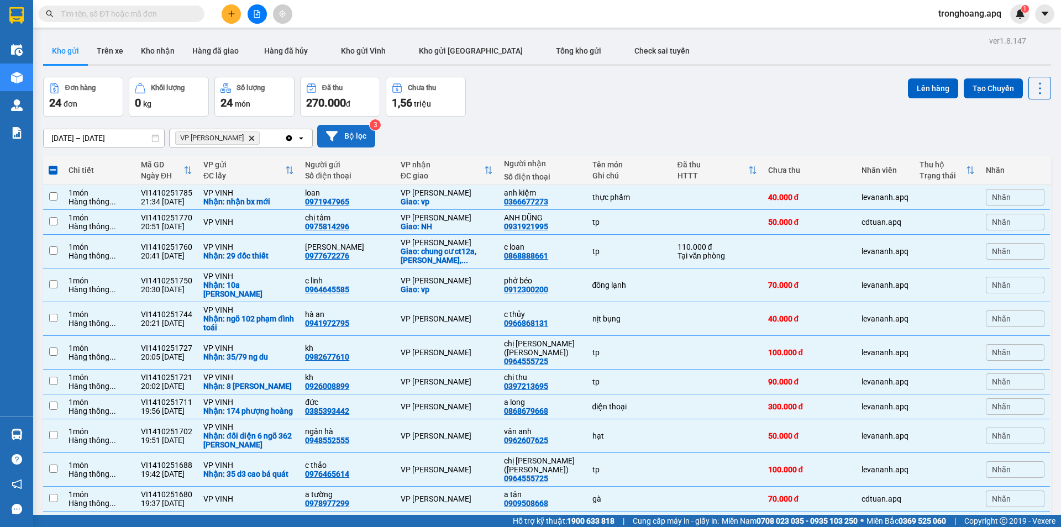
checkbox input "false"
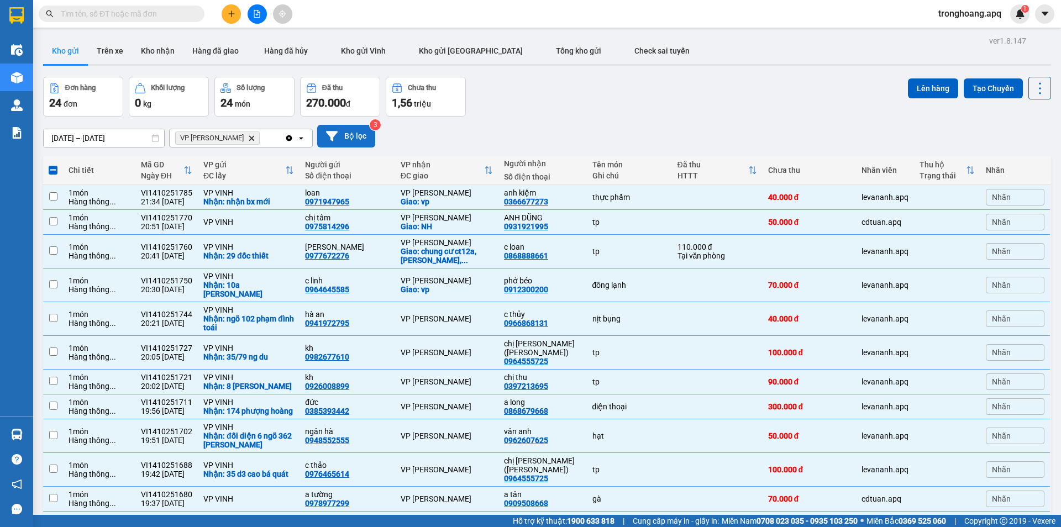
checkbox input "false"
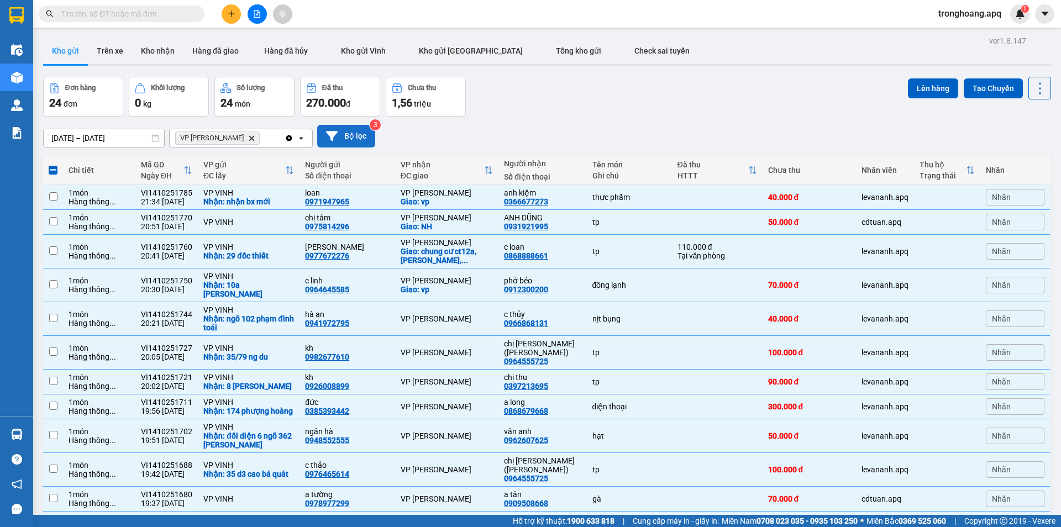
checkbox input "false"
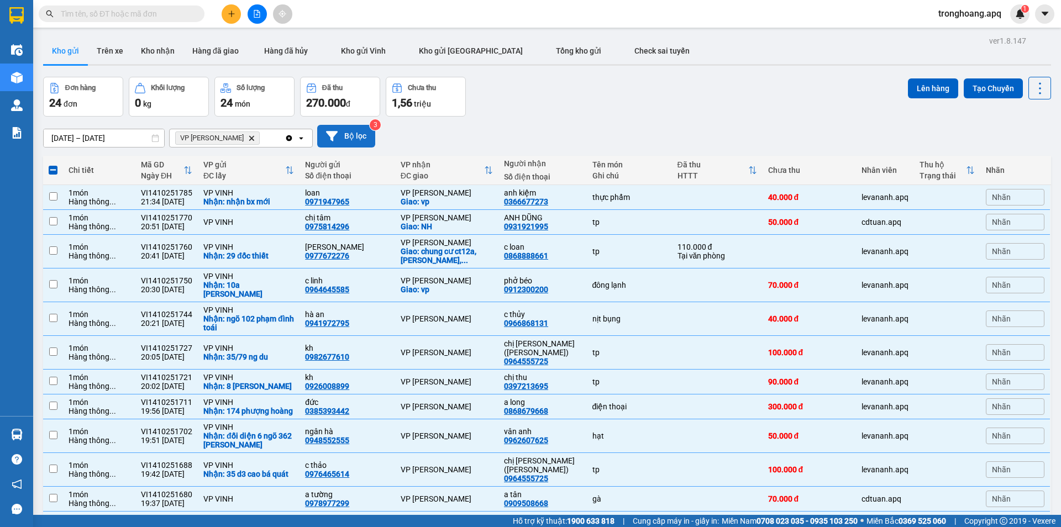
checkbox input "false"
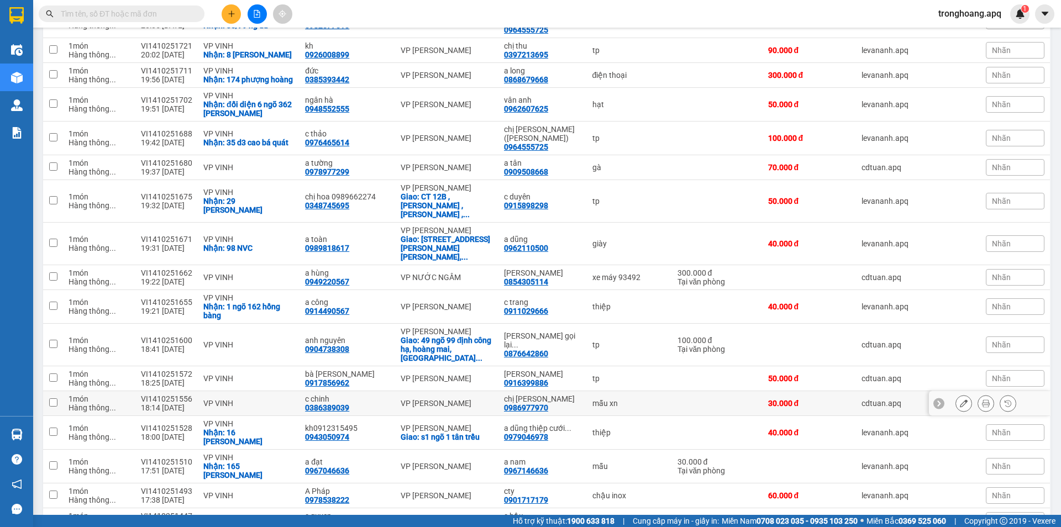
scroll to position [429, 0]
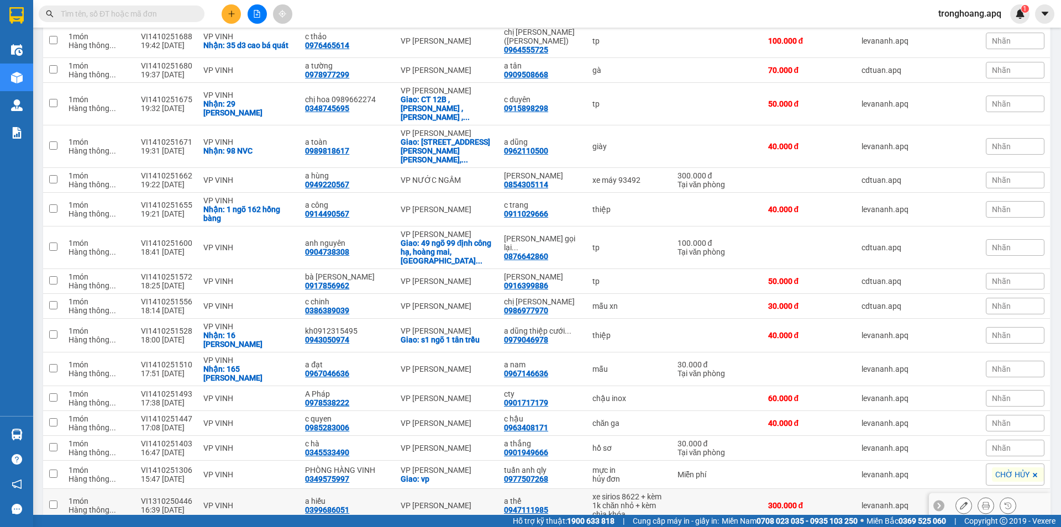
click at [681, 489] on td at bounding box center [717, 506] width 91 height 34
checkbox input "true"
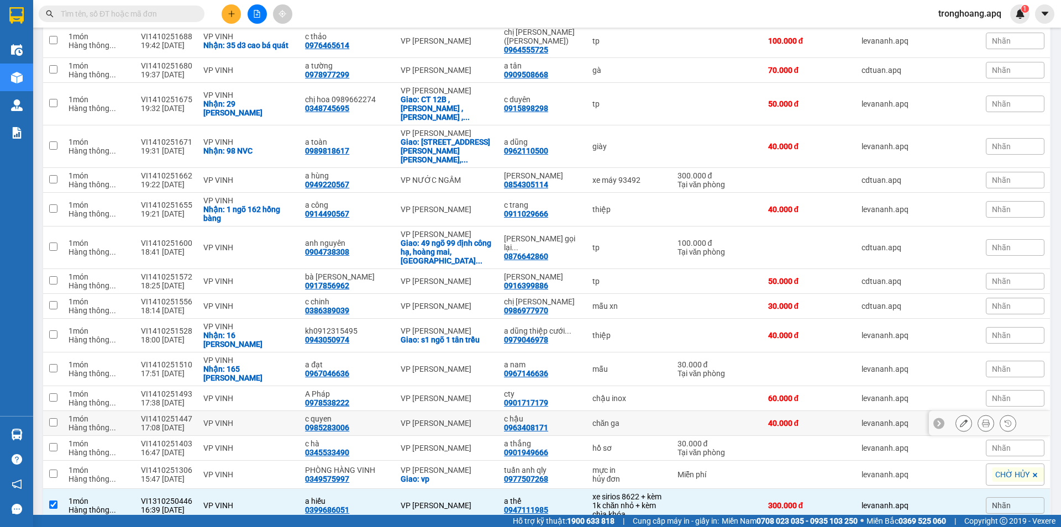
scroll to position [208, 0]
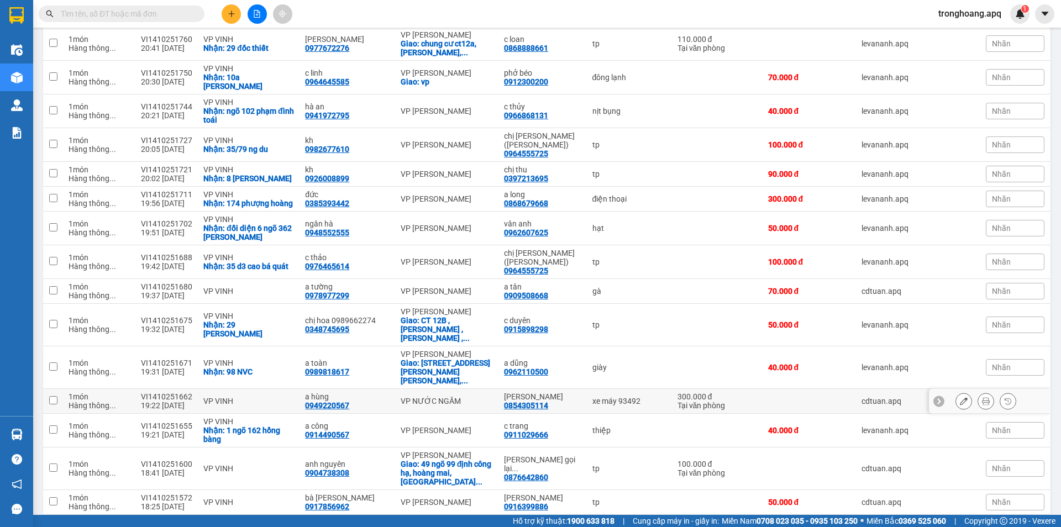
click at [626, 397] on div "xe máy 93492" at bounding box center [629, 401] width 74 height 9
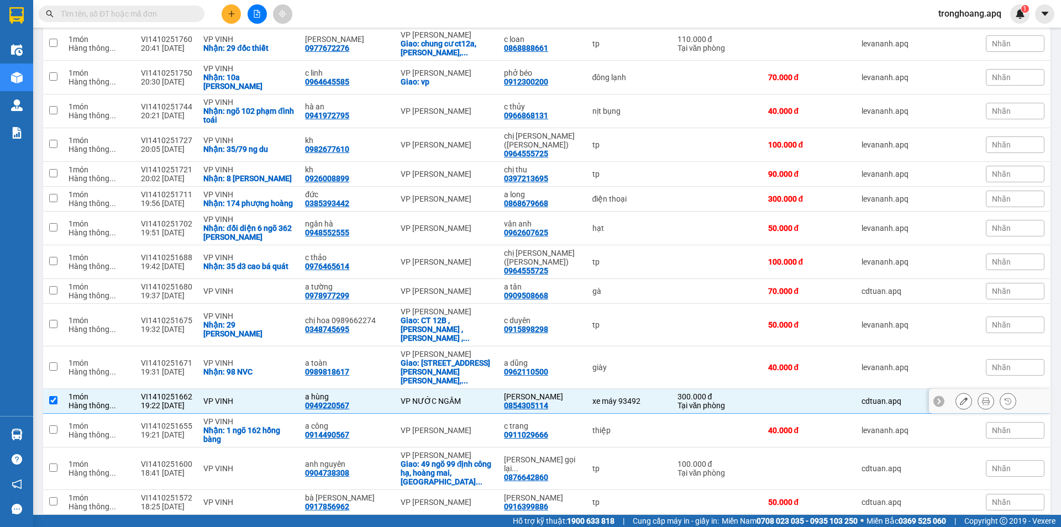
click at [626, 397] on div "xe máy 93492" at bounding box center [629, 401] width 74 height 9
checkbox input "false"
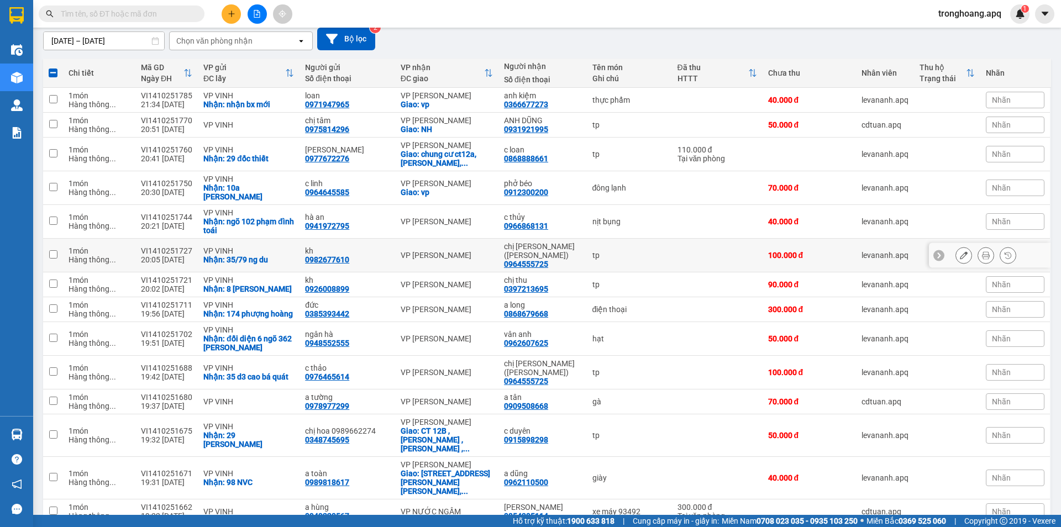
scroll to position [0, 0]
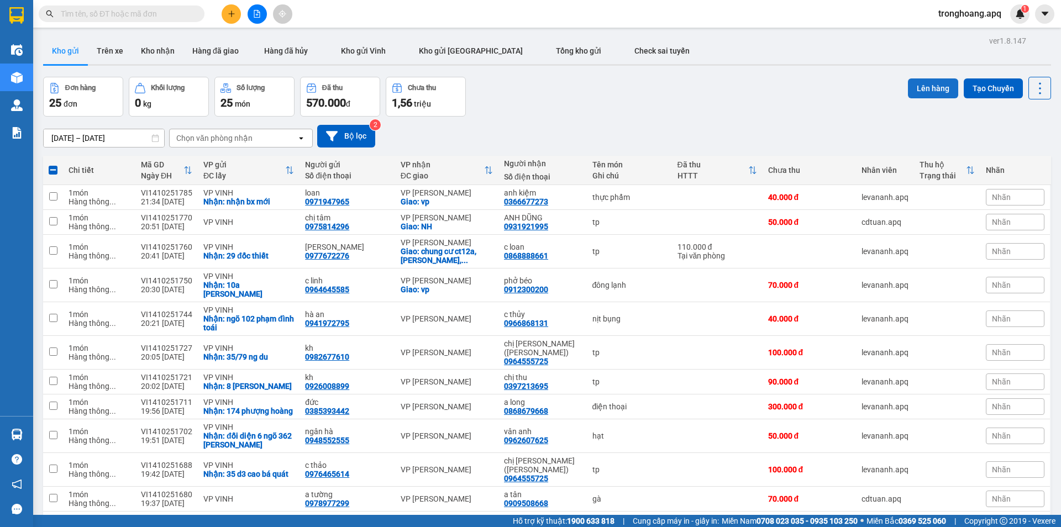
click at [934, 93] on button "Lên hàng" at bounding box center [933, 88] width 50 height 20
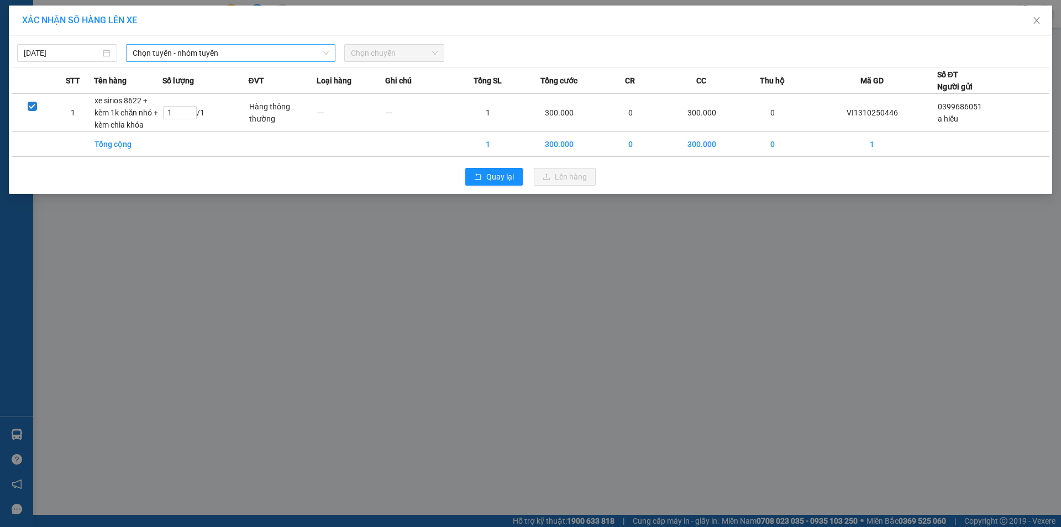
click at [192, 55] on span "Chọn tuyến - nhóm tuyến" at bounding box center [231, 53] width 196 height 17
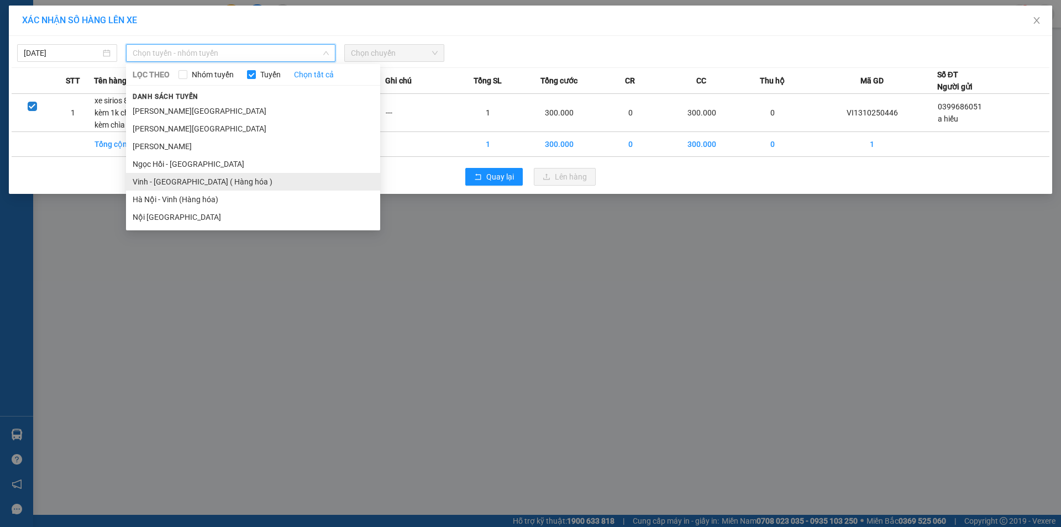
click at [197, 177] on li "Vinh - Hà Nội ( Hàng hóa )" at bounding box center [253, 182] width 254 height 18
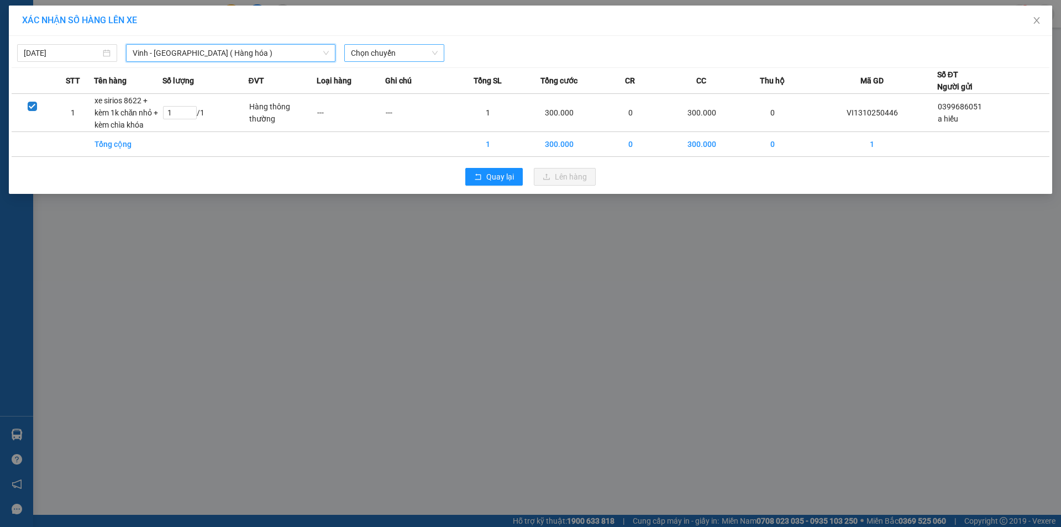
drag, startPoint x: 408, startPoint y: 37, endPoint x: 404, endPoint y: 46, distance: 9.9
click at [407, 44] on div "14/10/2025 Vinh - Hà Nội ( Hàng hóa ) Vinh - Hà Nội ( Hàng hóa ) LỌC THEO Nhóm …" at bounding box center [530, 115] width 1043 height 158
click at [404, 48] on span "Chọn chuyến" at bounding box center [394, 53] width 87 height 17
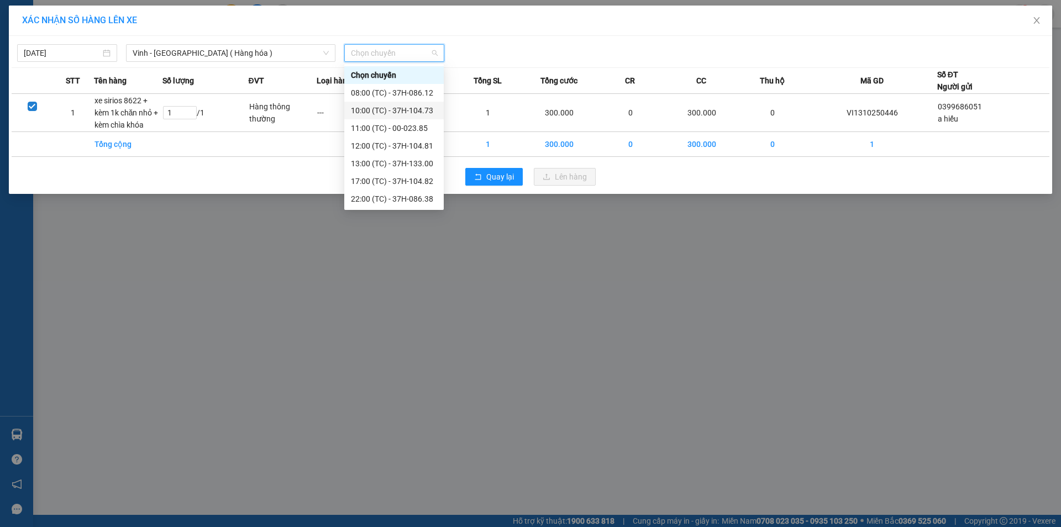
scroll to position [124, 0]
click at [419, 164] on div "23:17 (TC) - 37H-096.13" at bounding box center [394, 163] width 86 height 12
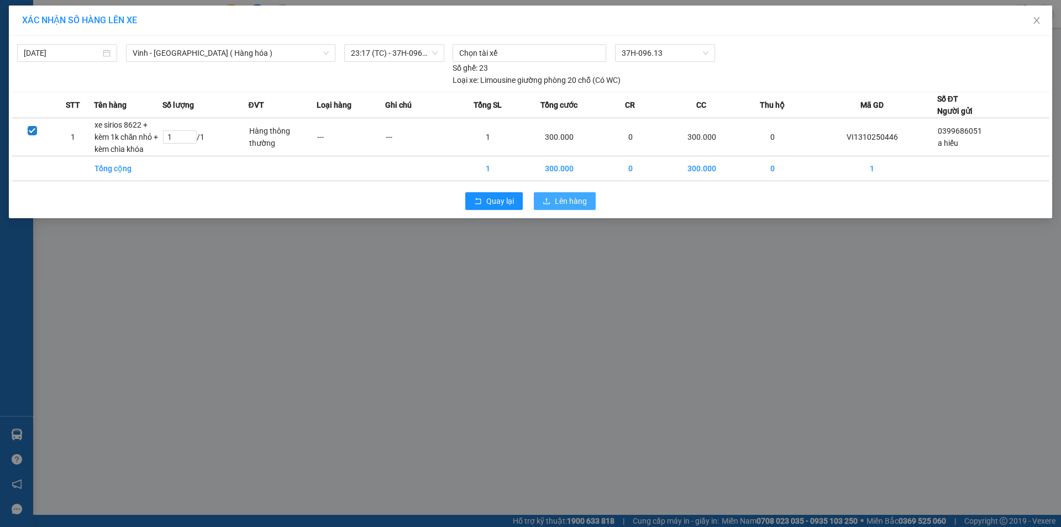
click at [574, 208] on button "Lên hàng" at bounding box center [565, 201] width 62 height 18
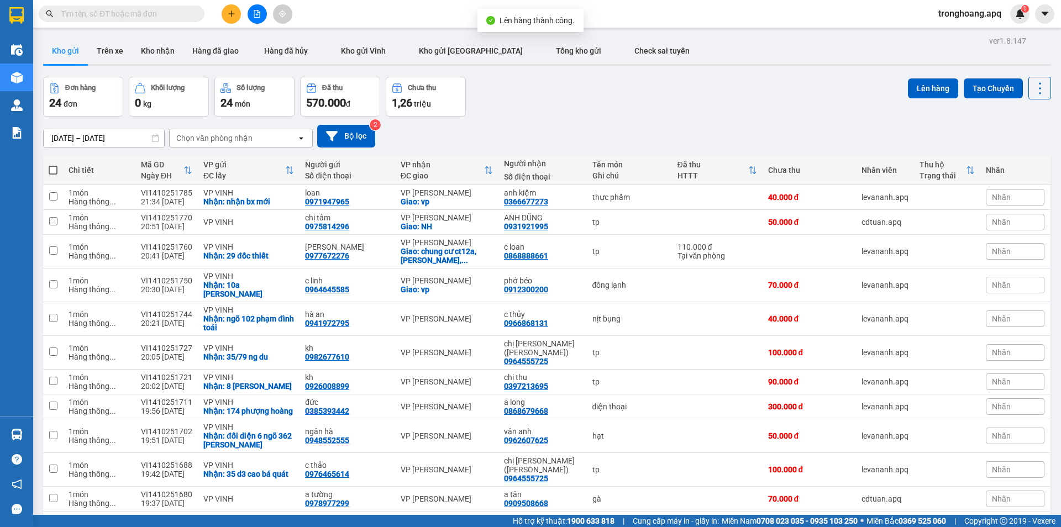
click at [53, 167] on span at bounding box center [53, 170] width 9 height 9
click at [53, 165] on input "checkbox" at bounding box center [53, 165] width 0 height 0
checkbox input "true"
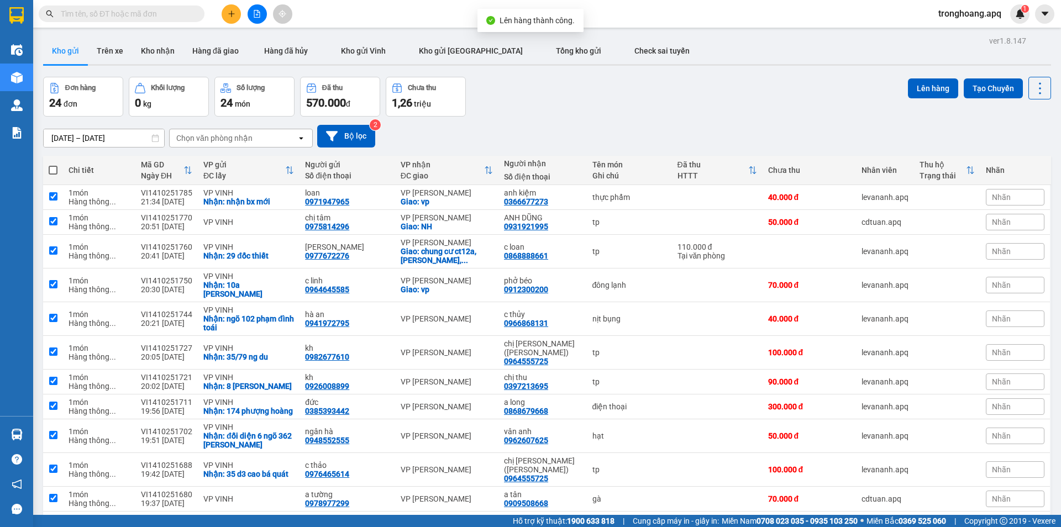
checkbox input "true"
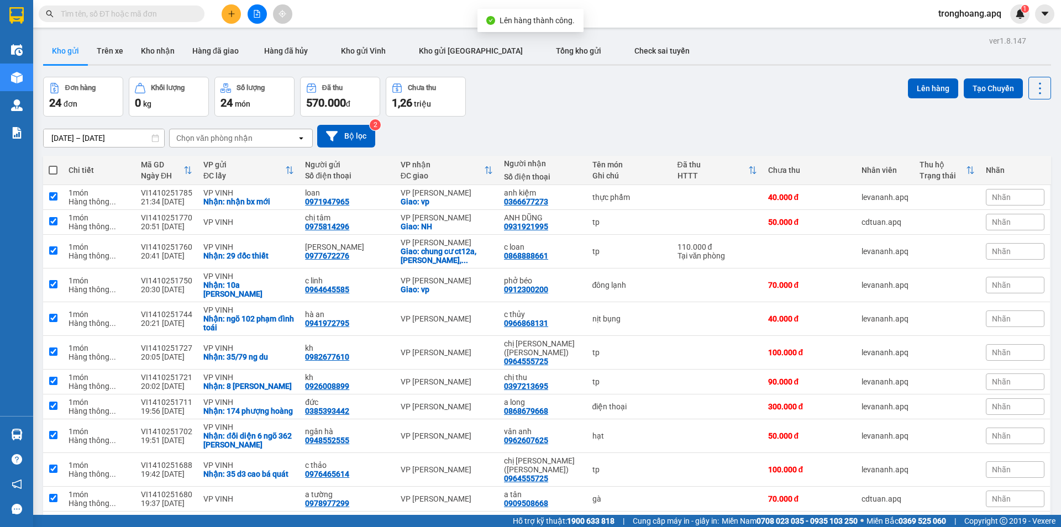
checkbox input "true"
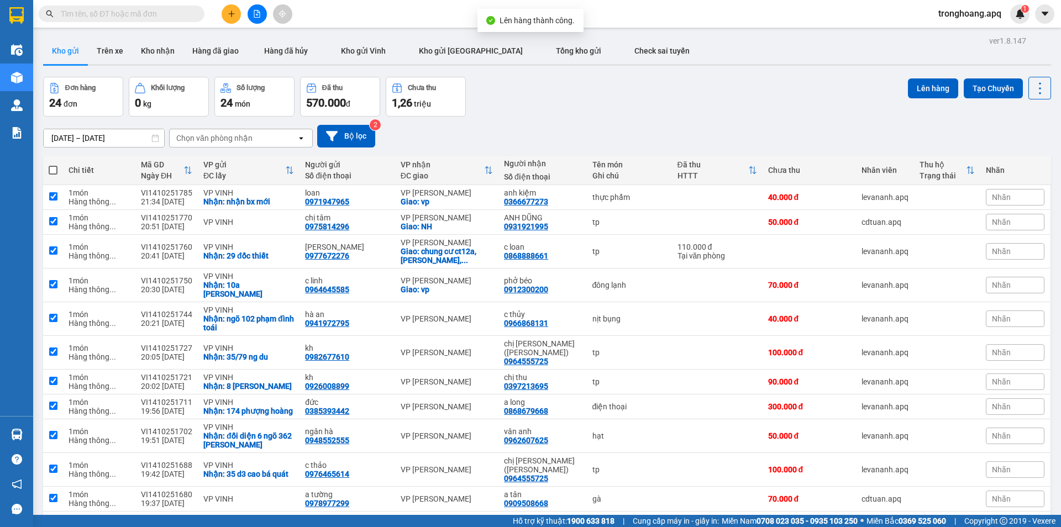
checkbox input "true"
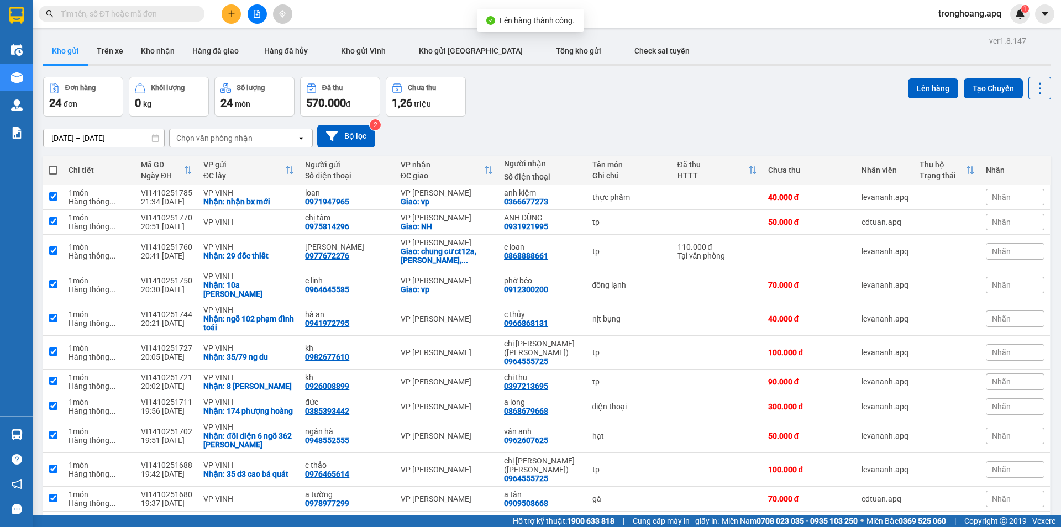
checkbox input "true"
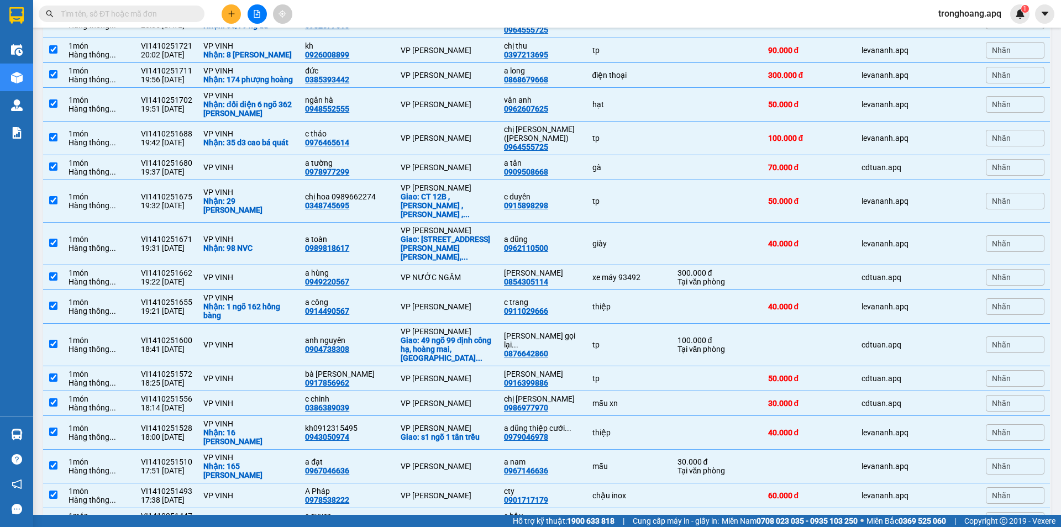
scroll to position [387, 0]
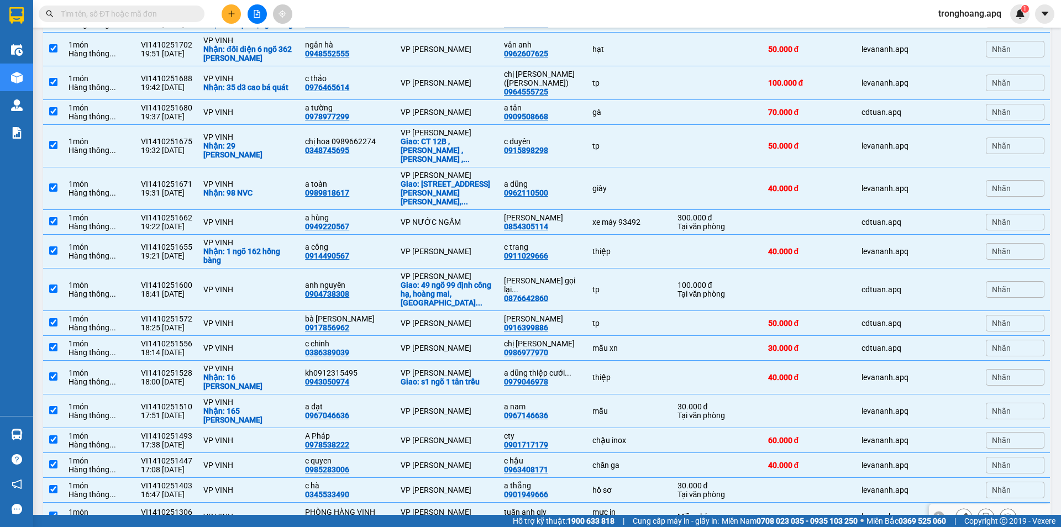
click at [596, 517] on div "hủy đơn" at bounding box center [629, 521] width 74 height 9
checkbox input "false"
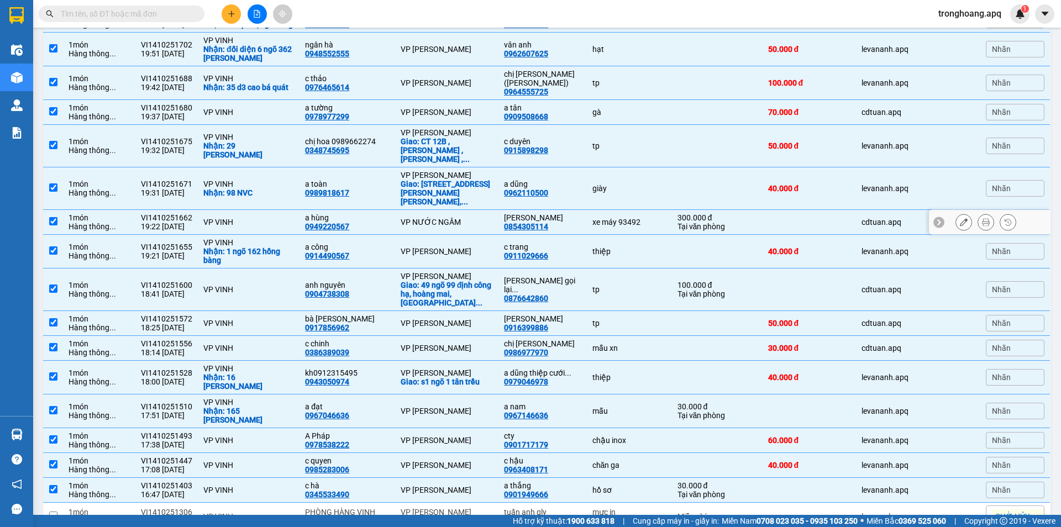
click at [636, 210] on td "xe máy 93492" at bounding box center [629, 222] width 85 height 25
checkbox input "false"
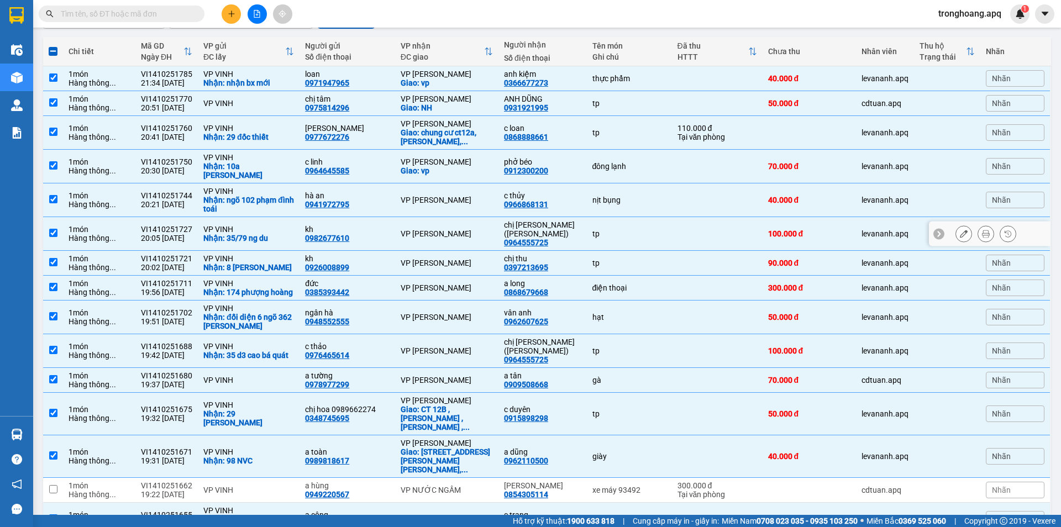
scroll to position [0, 0]
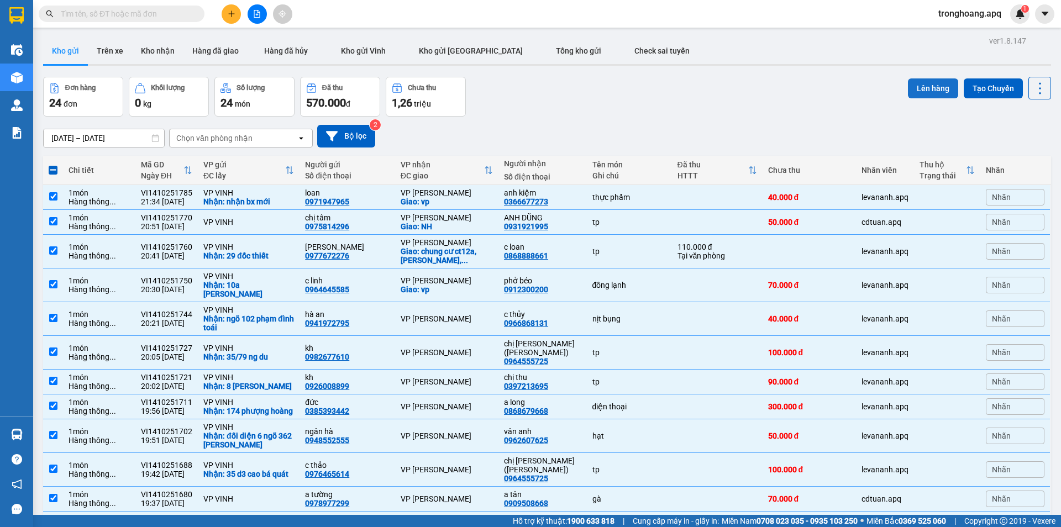
click at [923, 91] on button "Lên hàng" at bounding box center [933, 88] width 50 height 20
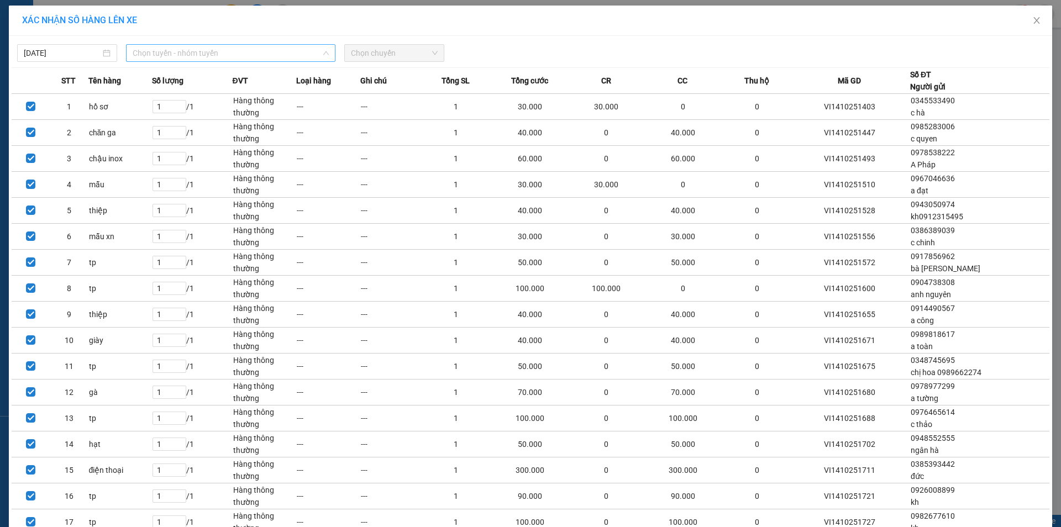
click at [208, 51] on span "Chọn tuyến - nhóm tuyến" at bounding box center [231, 53] width 196 height 17
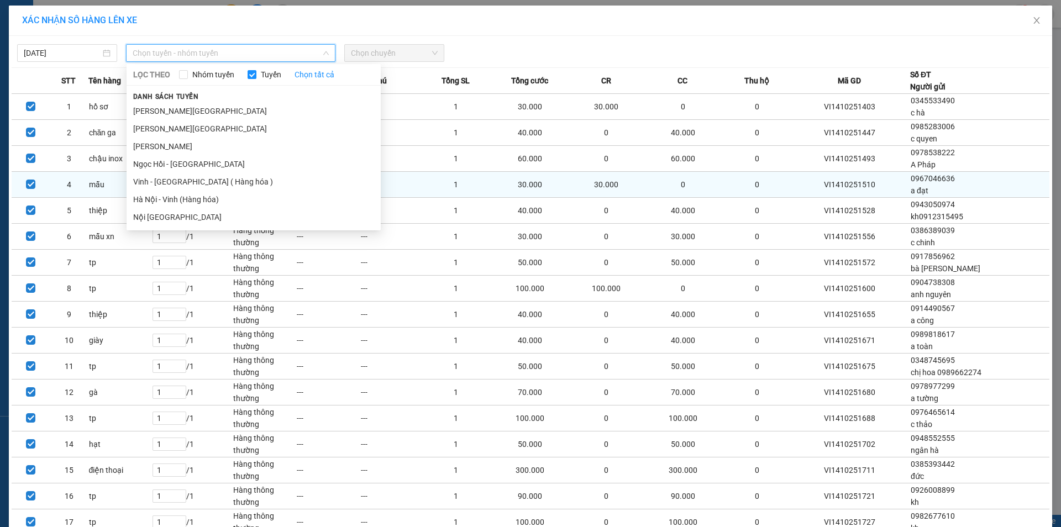
click at [203, 176] on li "Vinh - Hà Nội ( Hàng hóa )" at bounding box center [254, 182] width 254 height 18
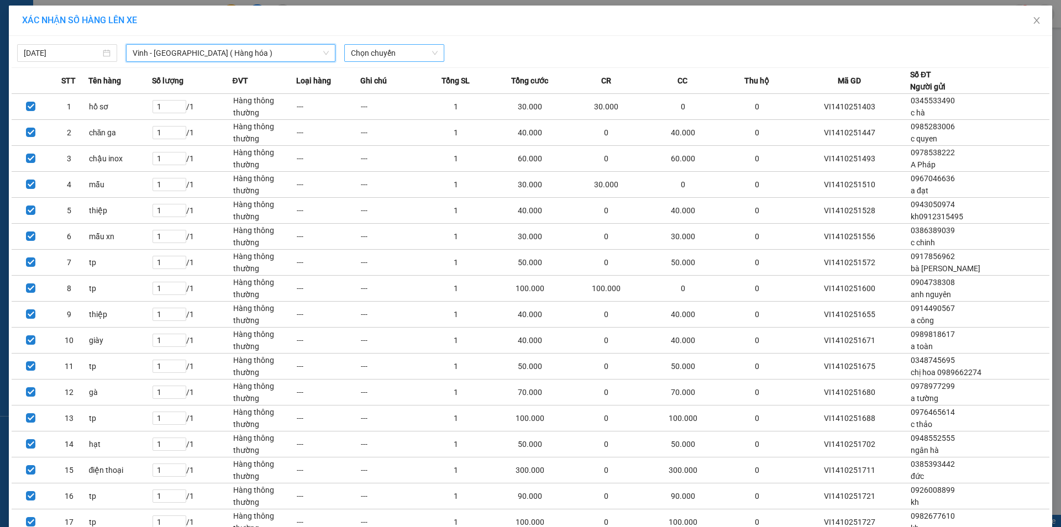
click at [363, 46] on span "Chọn chuyến" at bounding box center [394, 53] width 87 height 17
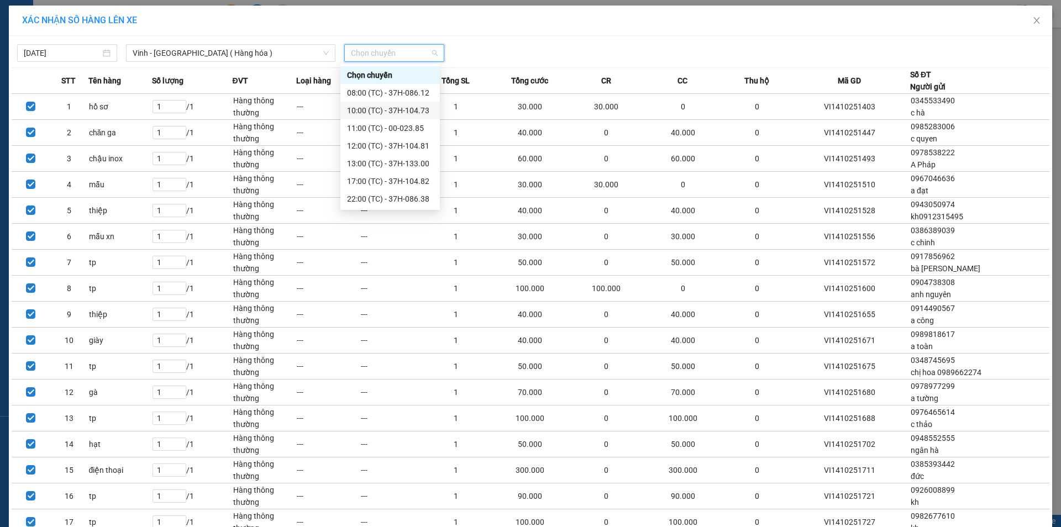
scroll to position [124, 0]
click at [412, 102] on div "23:05 (TC) - 37H-133.02" at bounding box center [389, 111] width 99 height 18
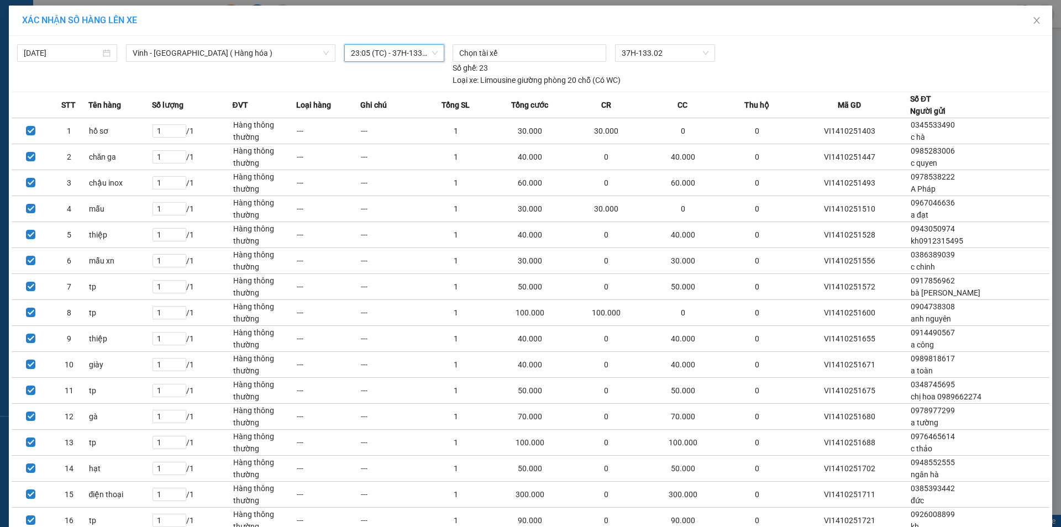
scroll to position [238, 0]
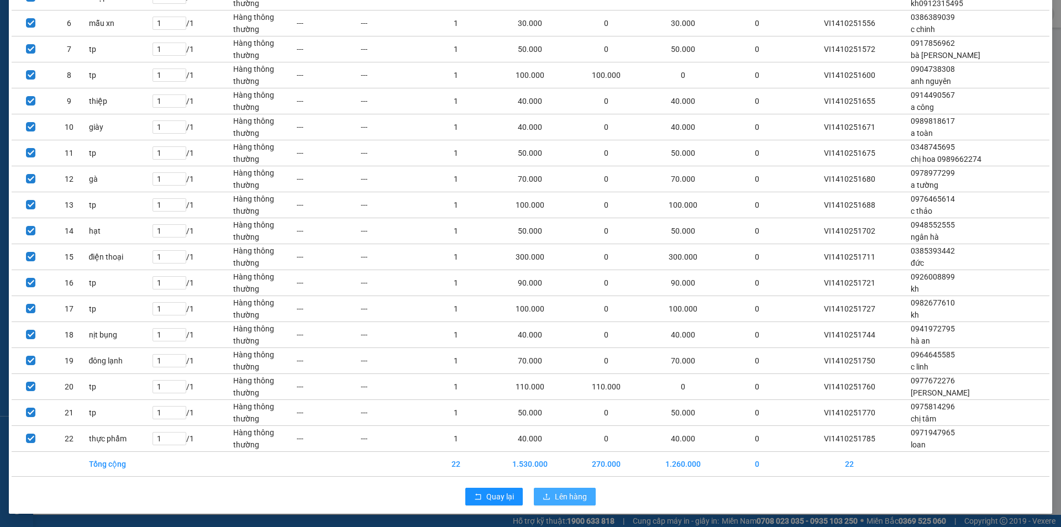
click at [555, 502] on span "Lên hàng" at bounding box center [571, 497] width 32 height 12
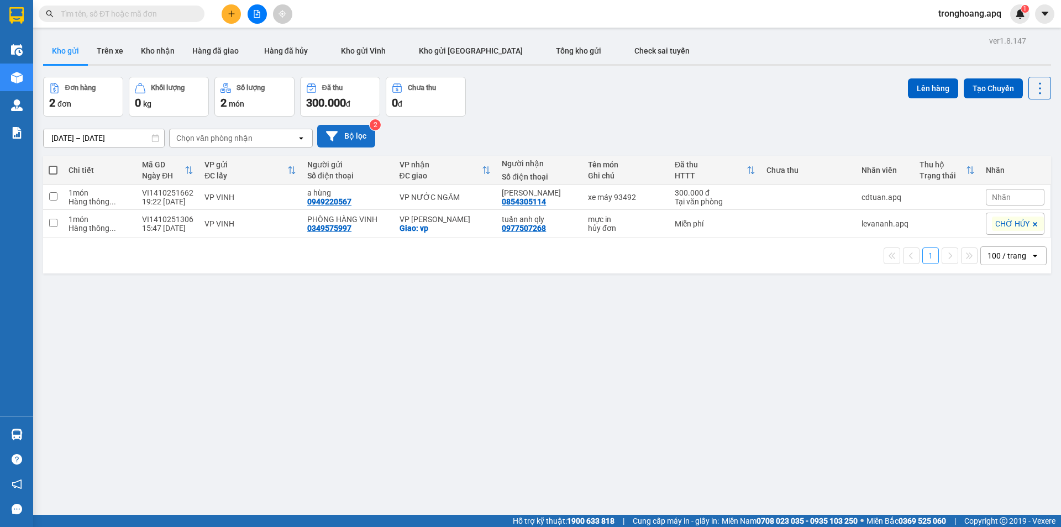
click at [350, 136] on button "Bộ lọc" at bounding box center [346, 136] width 58 height 23
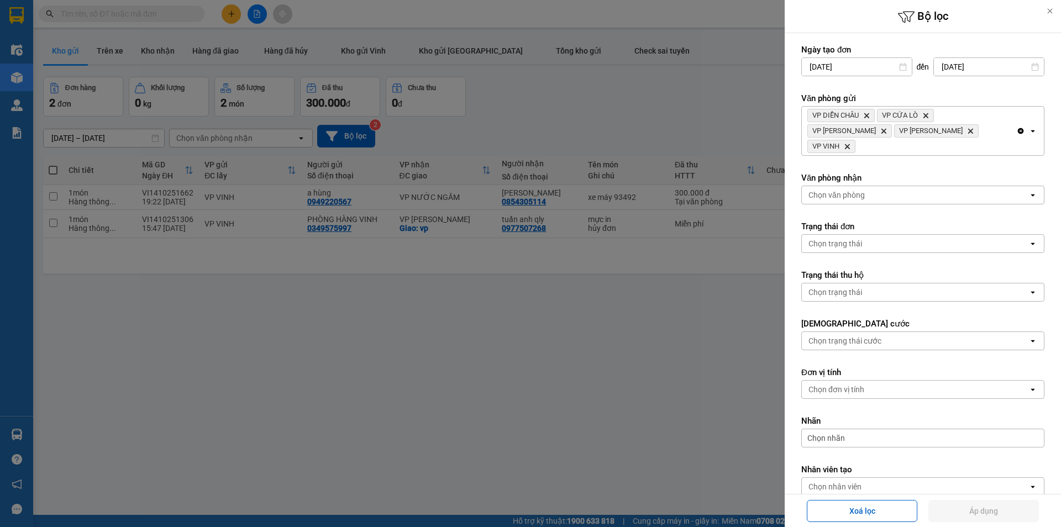
click at [948, 127] on div "VP DIỄN CHÂU Delete VP CỬA LÒ Delete VP Nghi Xuân Delete VP Xuân Hội Delete VP …" at bounding box center [909, 131] width 214 height 49
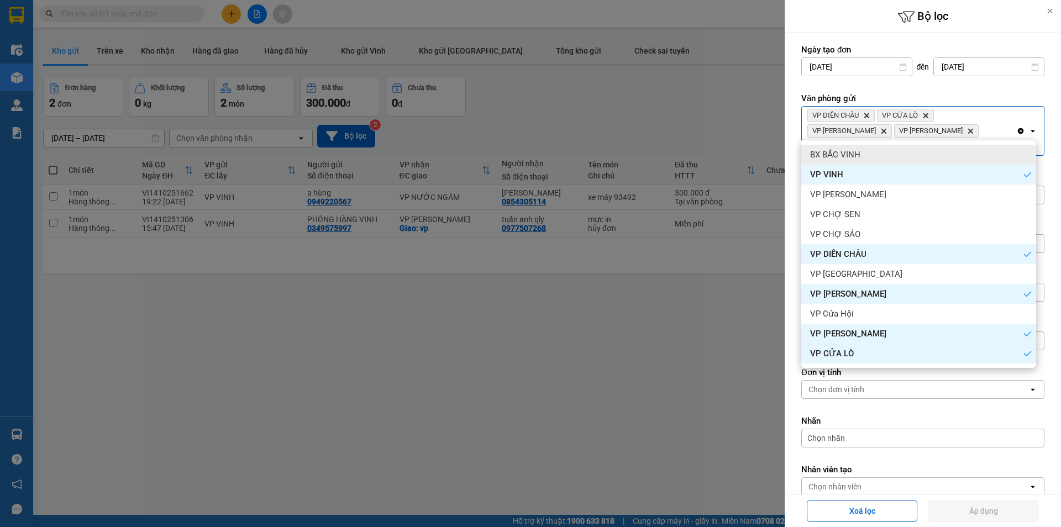
click at [915, 151] on div "BX BẮC VINH" at bounding box center [918, 155] width 235 height 20
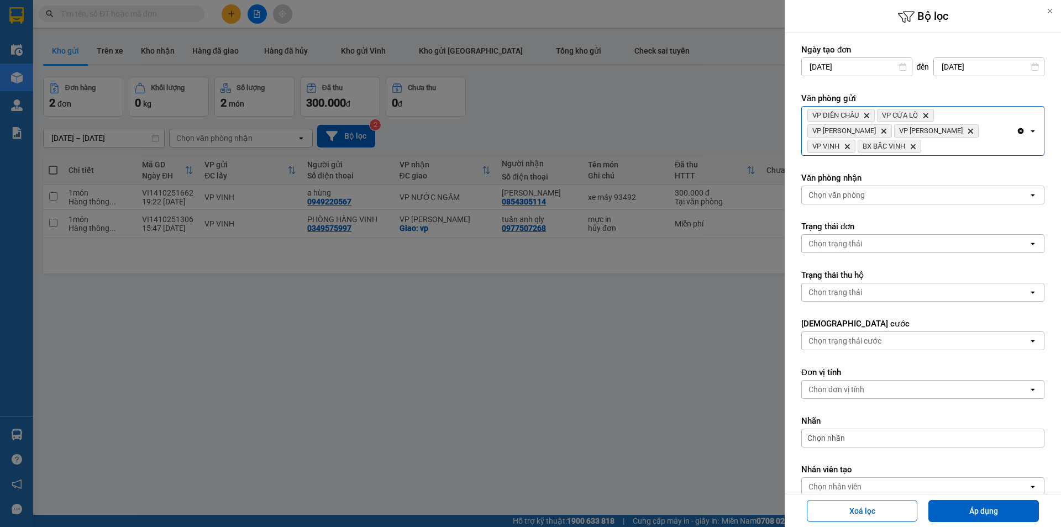
click at [991, 138] on div "VP DIỄN CHÂU Delete VP CỬA LÒ Delete VP Nghi Xuân Delete VP Xuân Hội Delete VP …" at bounding box center [909, 131] width 214 height 49
click at [994, 512] on button "Áp dụng" at bounding box center [983, 511] width 110 height 22
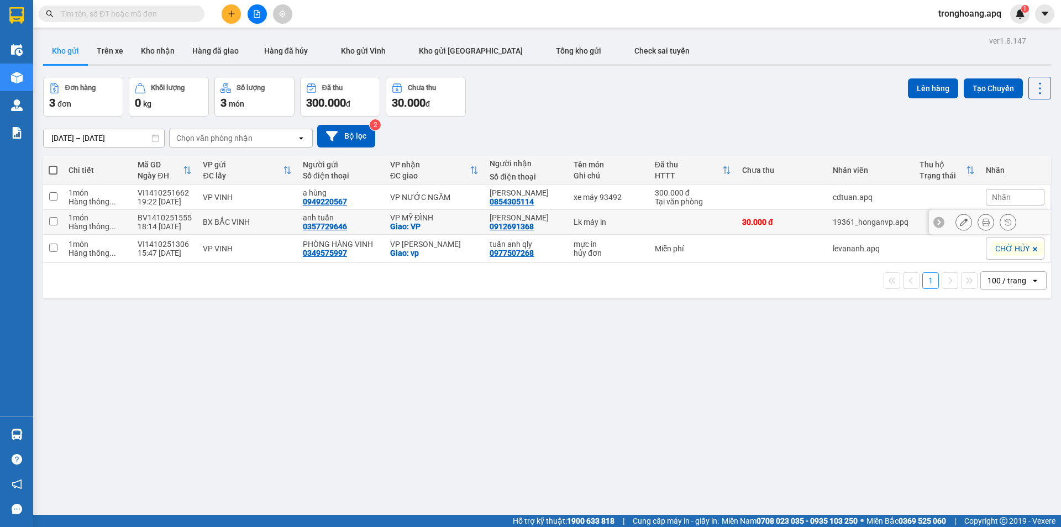
click at [630, 229] on td "Lk máy in" at bounding box center [608, 222] width 81 height 25
checkbox input "true"
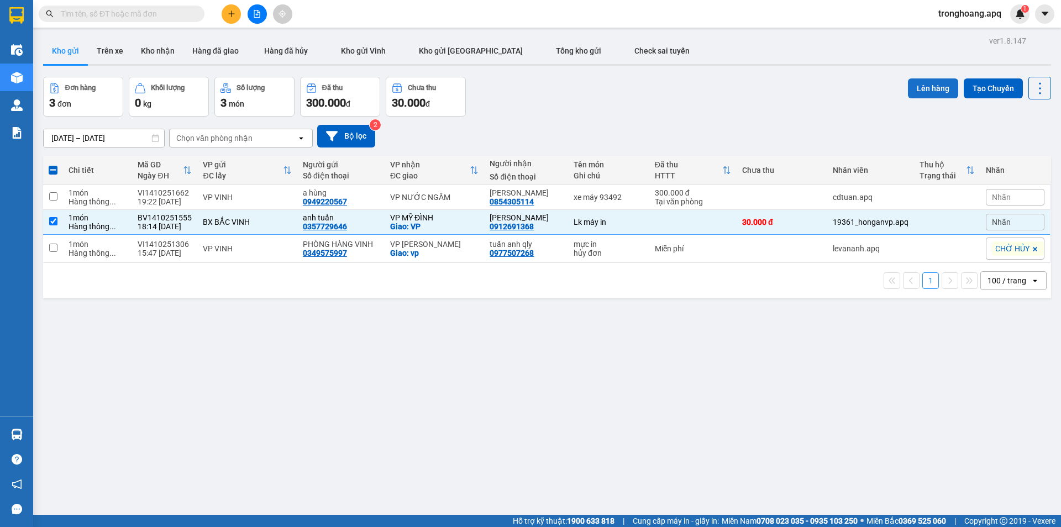
click at [914, 92] on button "Lên hàng" at bounding box center [933, 88] width 50 height 20
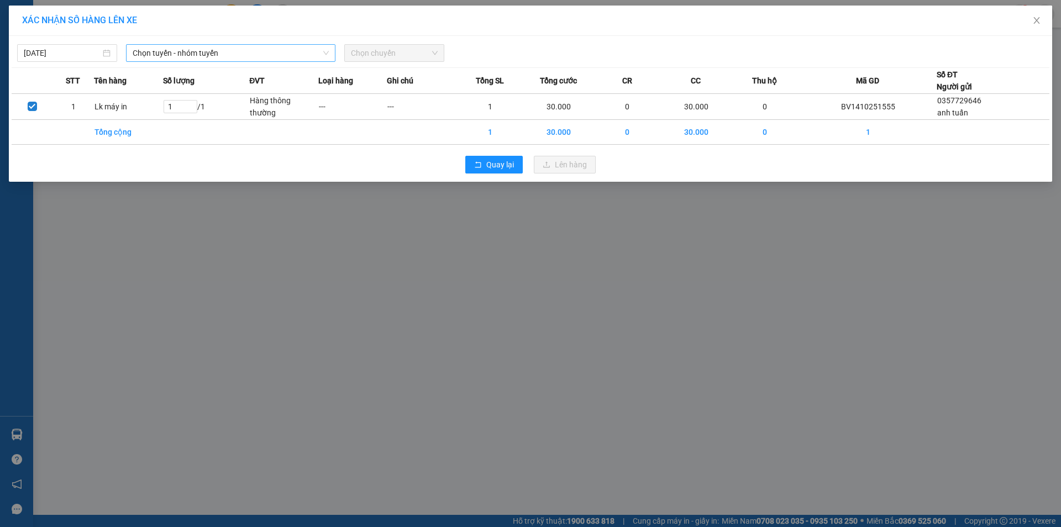
click at [234, 57] on span "Chọn tuyến - nhóm tuyến" at bounding box center [231, 53] width 196 height 17
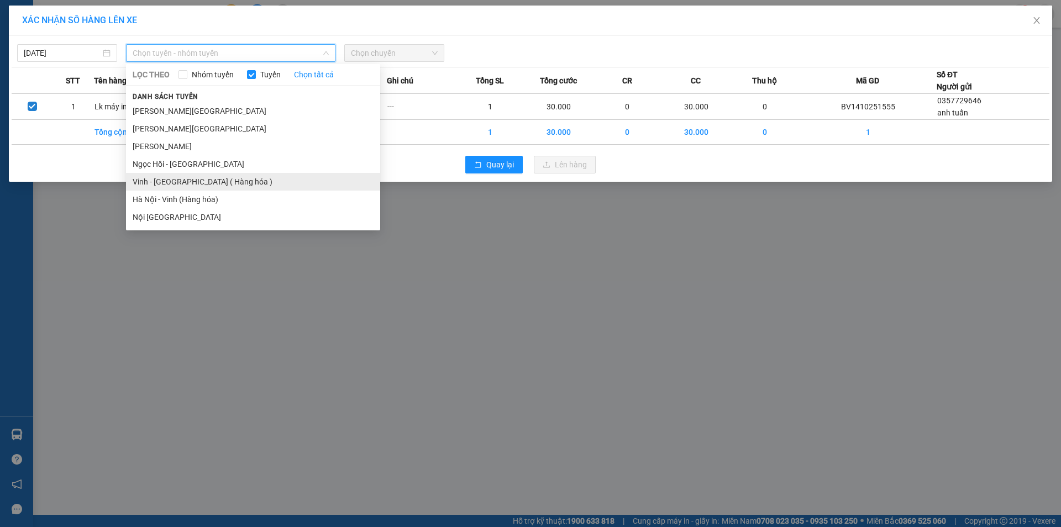
drag, startPoint x: 235, startPoint y: 182, endPoint x: 396, endPoint y: 144, distance: 165.2
click at [235, 182] on li "Vinh - Hà Nội ( Hàng hóa )" at bounding box center [253, 182] width 254 height 18
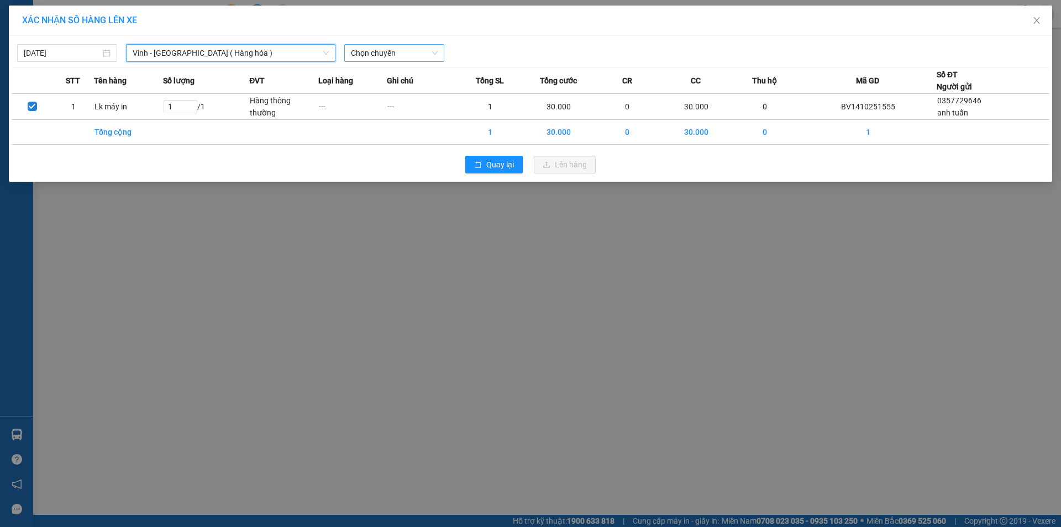
click at [412, 54] on span "Chọn chuyến" at bounding box center [394, 53] width 87 height 17
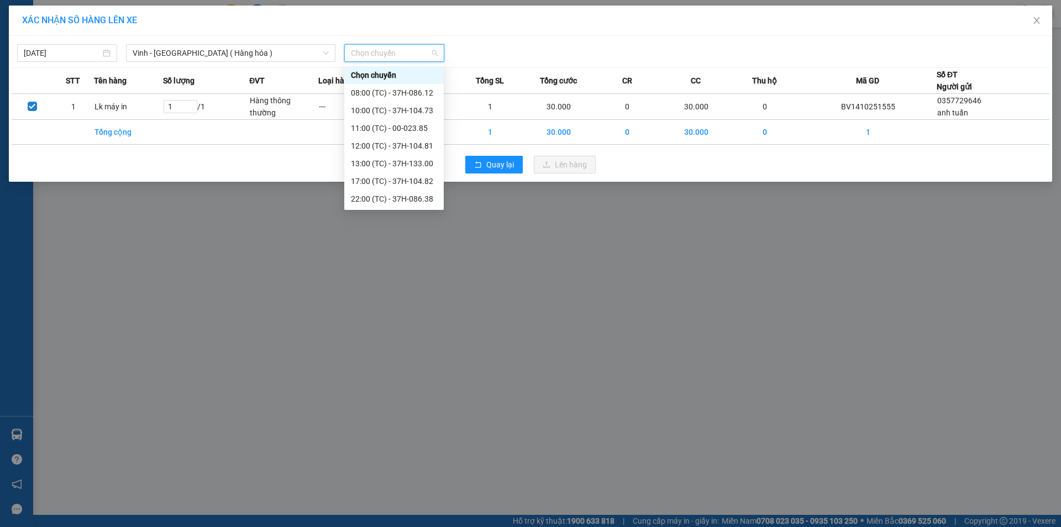
scroll to position [124, 0]
click at [423, 76] on div "22:00 (TC) - 37H-086.38" at bounding box center [394, 75] width 86 height 12
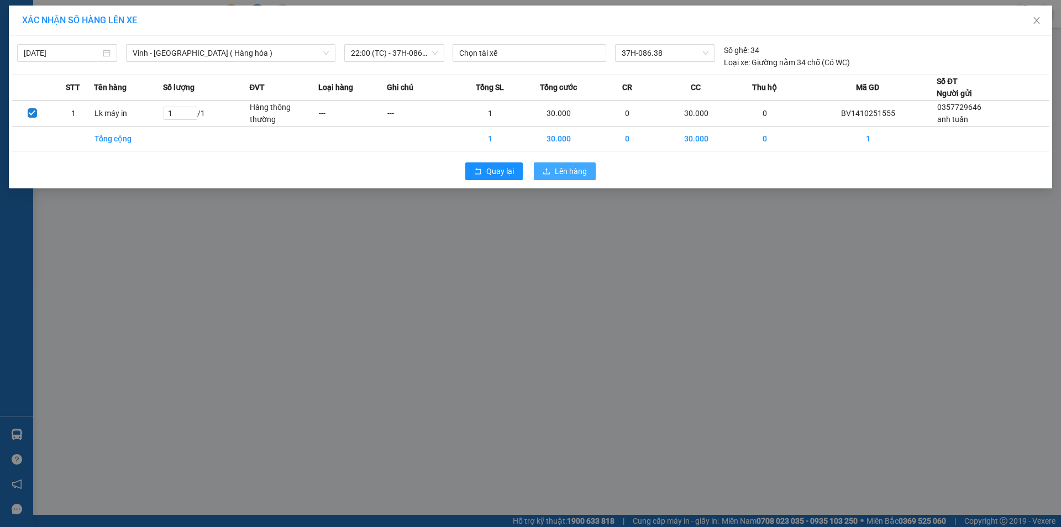
click at [571, 172] on span "Lên hàng" at bounding box center [571, 171] width 32 height 12
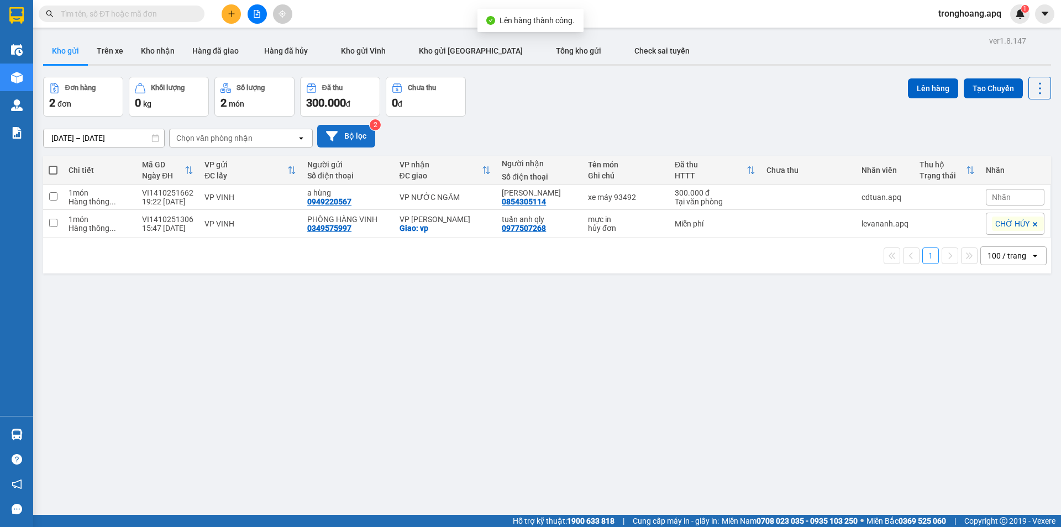
click at [357, 142] on button "Bộ lọc" at bounding box center [346, 136] width 58 height 23
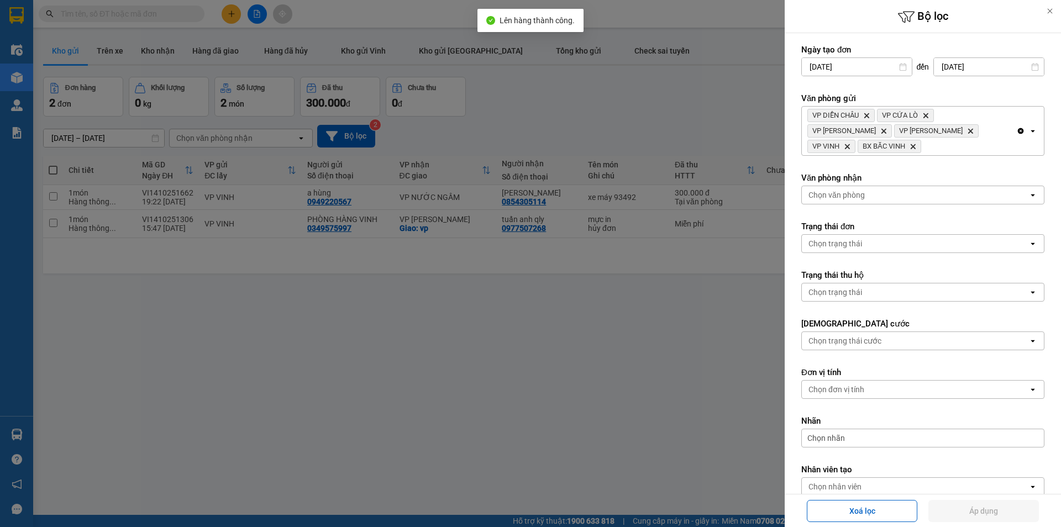
drag, startPoint x: 1003, startPoint y: 145, endPoint x: 1003, endPoint y: 133, distance: 11.6
click at [1003, 144] on form "Ngày tạo đơn 12/10/2025 Press the down arrow key to interact with the calendar …" at bounding box center [922, 295] width 243 height 502
click at [1003, 128] on div "VP DIỄN CHÂU Delete VP CỬA LÒ Delete VP Nghi Xuân Delete VP Xuân Hội Delete VP …" at bounding box center [909, 131] width 214 height 49
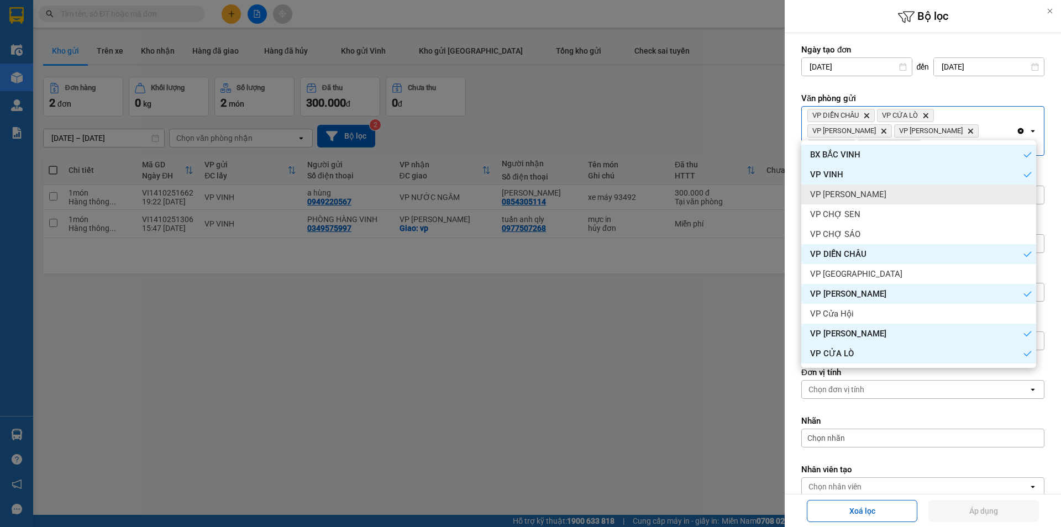
click at [896, 189] on div "VP THANH CHƯƠNG" at bounding box center [918, 195] width 235 height 20
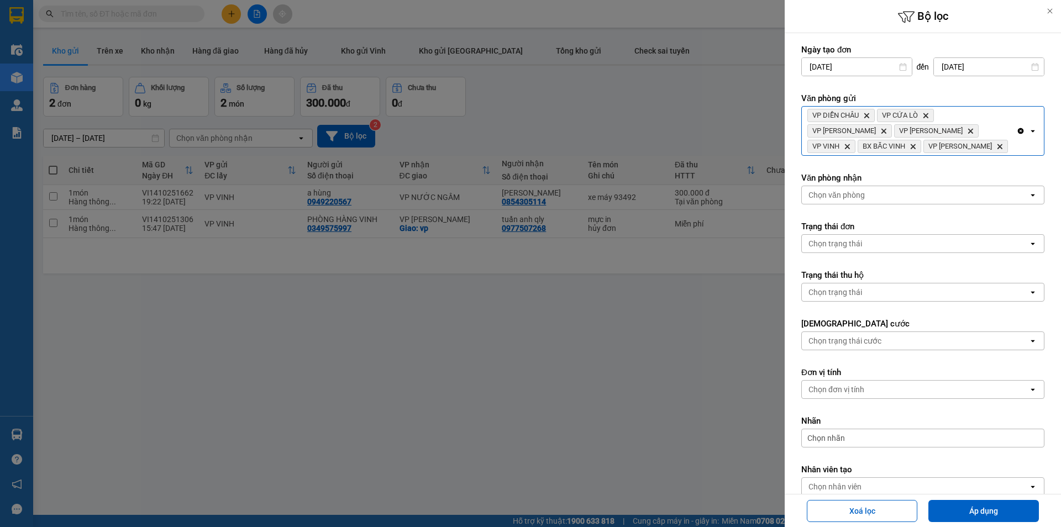
click at [921, 140] on span "BX BẮC VINH Delete" at bounding box center [889, 146] width 64 height 13
drag, startPoint x: 951, startPoint y: 146, endPoint x: 951, endPoint y: 153, distance: 6.6
click at [951, 147] on div "VP DIỄN CHÂU Delete VP CỬA LÒ Delete VP Nghi Xuân Delete VP Xuân Hội Delete VP …" at bounding box center [909, 131] width 214 height 49
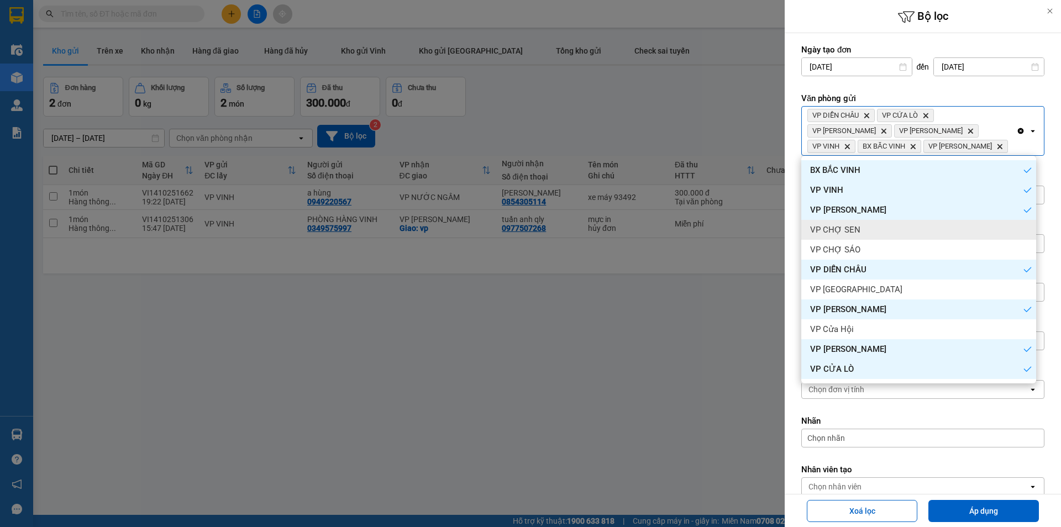
click at [866, 229] on div "VP CHỢ SEN" at bounding box center [918, 230] width 235 height 20
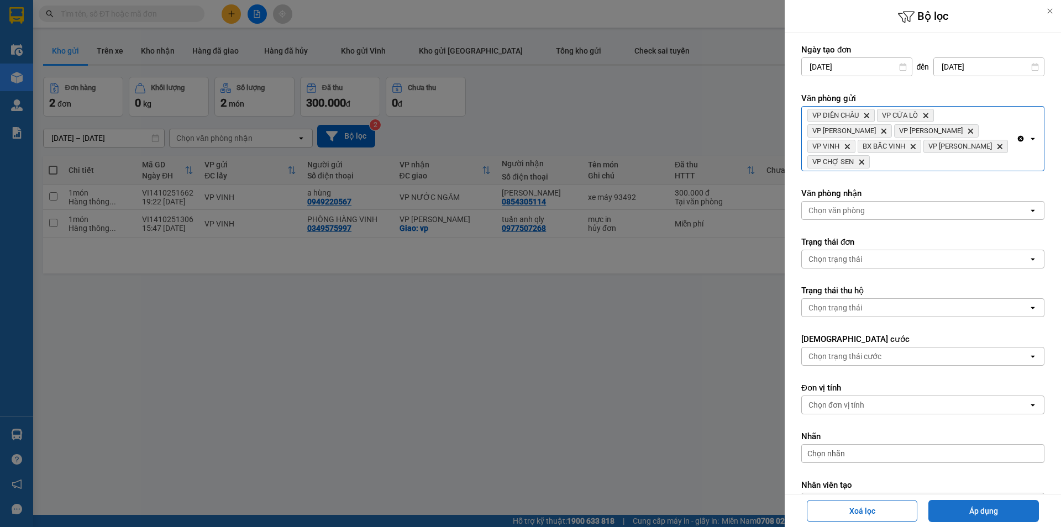
click at [1009, 505] on button "Áp dụng" at bounding box center [983, 511] width 110 height 22
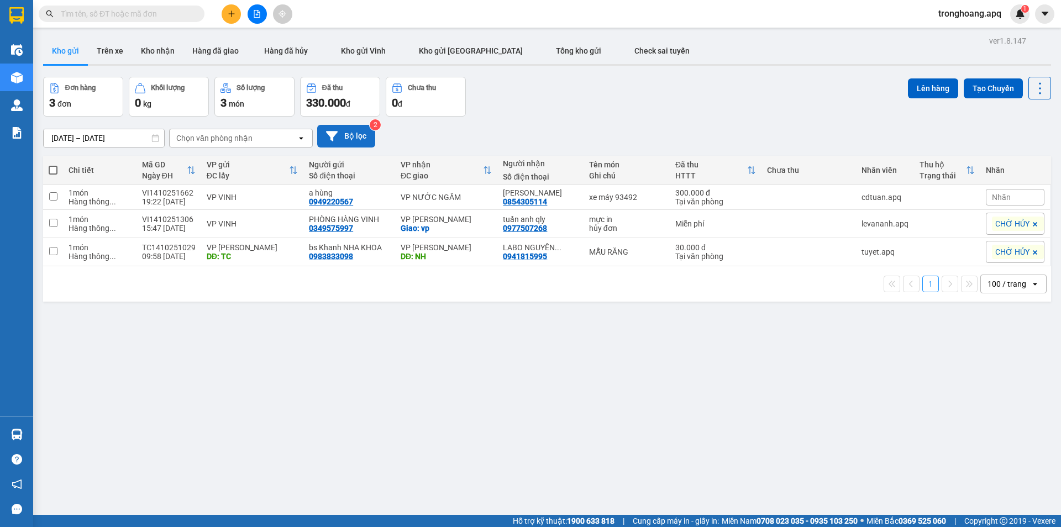
click at [341, 134] on button "Bộ lọc" at bounding box center [346, 136] width 58 height 23
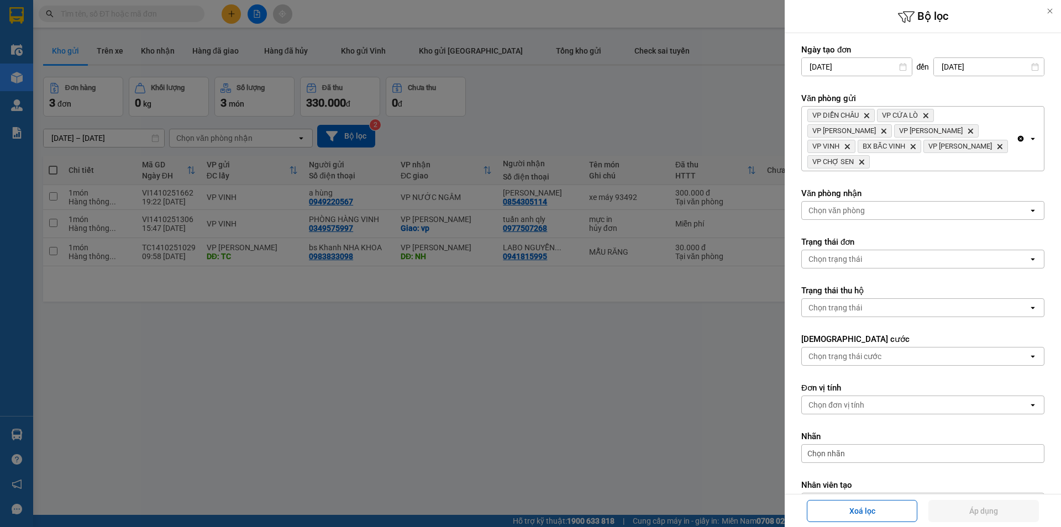
click at [1016, 149] on div "Clear all open" at bounding box center [1030, 139] width 28 height 64
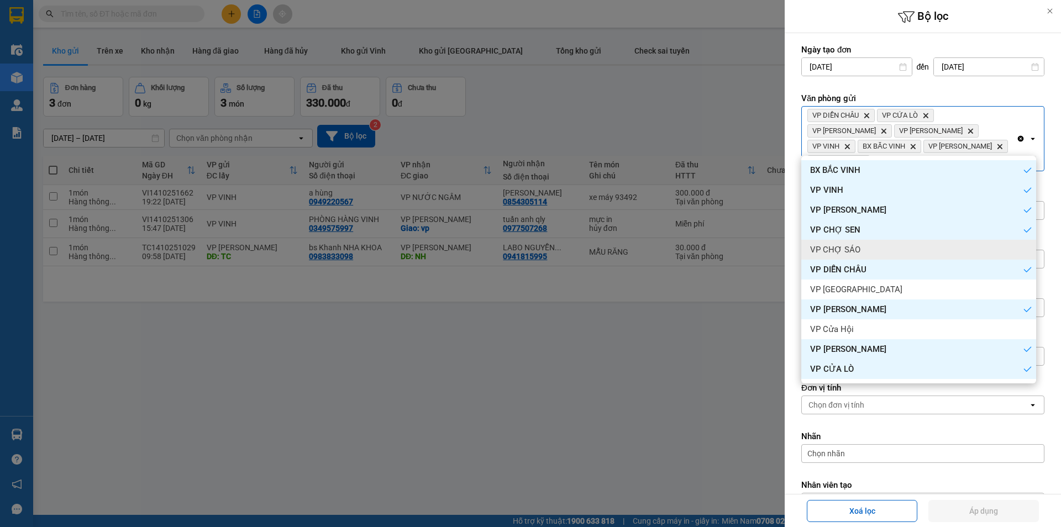
drag, startPoint x: 902, startPoint y: 241, endPoint x: 906, endPoint y: 255, distance: 14.0
click at [902, 243] on div "VP CHỢ SÁO" at bounding box center [918, 250] width 235 height 20
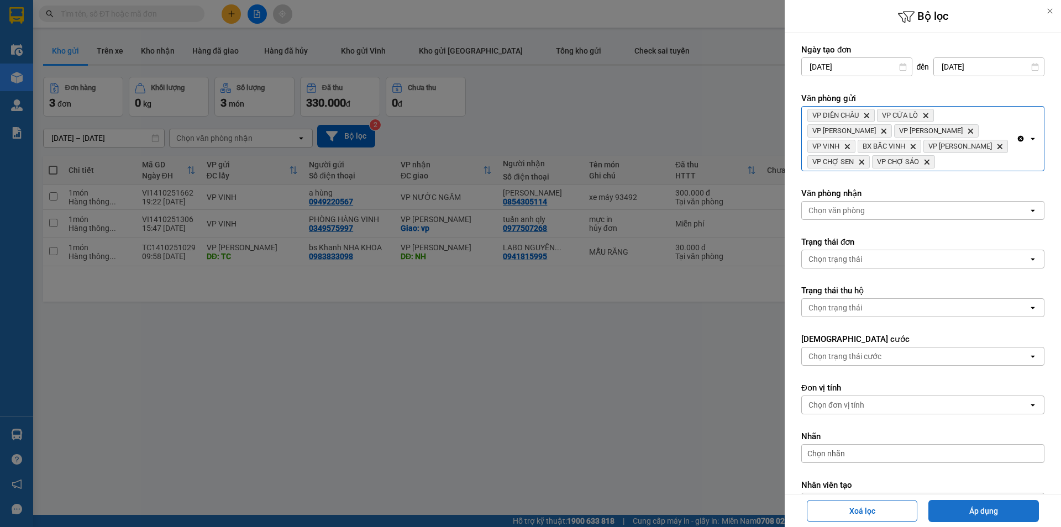
click at [968, 509] on button "Áp dụng" at bounding box center [983, 511] width 110 height 22
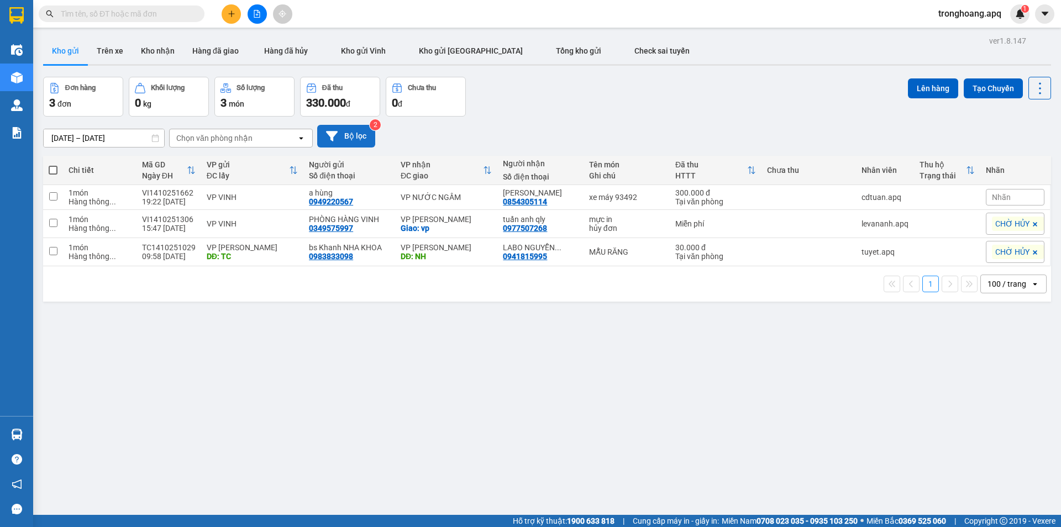
click at [361, 131] on button "Bộ lọc" at bounding box center [346, 136] width 58 height 23
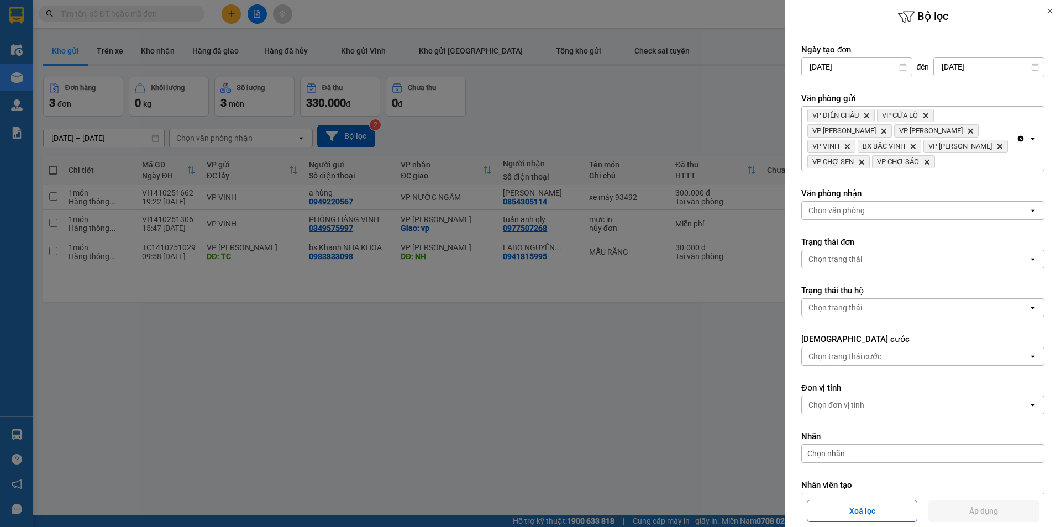
click at [991, 159] on div "VP DIỄN CHÂU Delete VP CỬA LÒ Delete VP Nghi Xuân Delete VP Xuân Hội Delete VP …" at bounding box center [909, 139] width 214 height 64
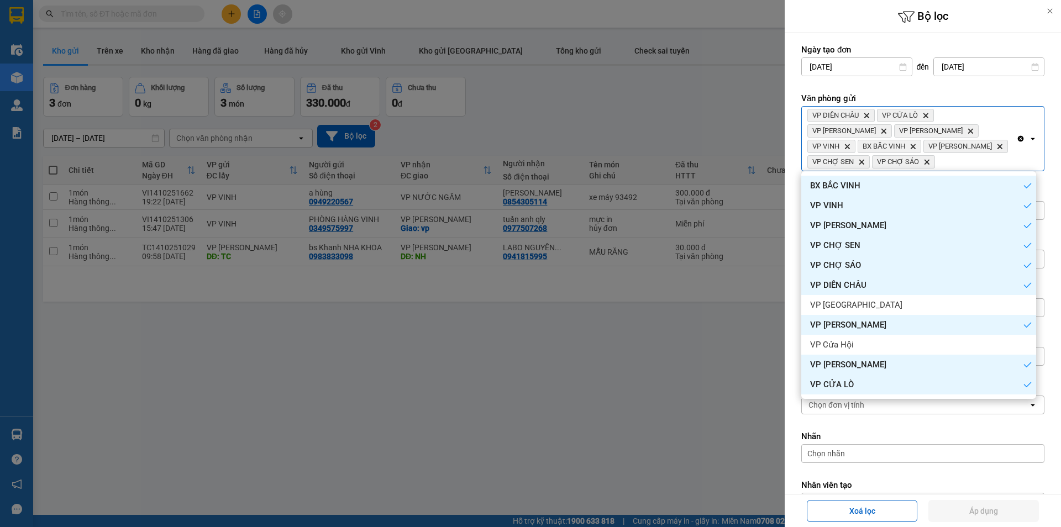
click at [1018, 138] on icon "Clear all" at bounding box center [1021, 139] width 6 height 6
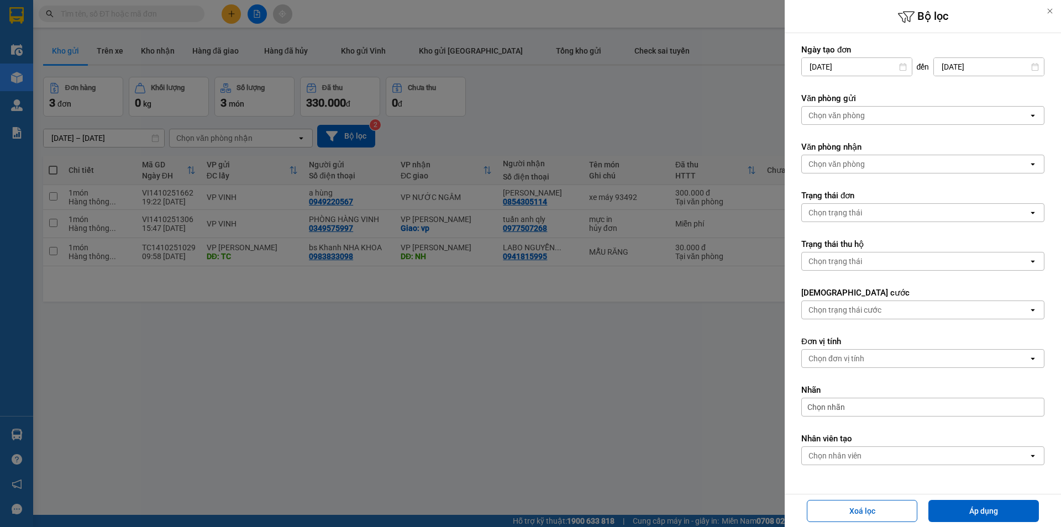
click at [977, 116] on div "Chọn văn phòng" at bounding box center [915, 116] width 227 height 18
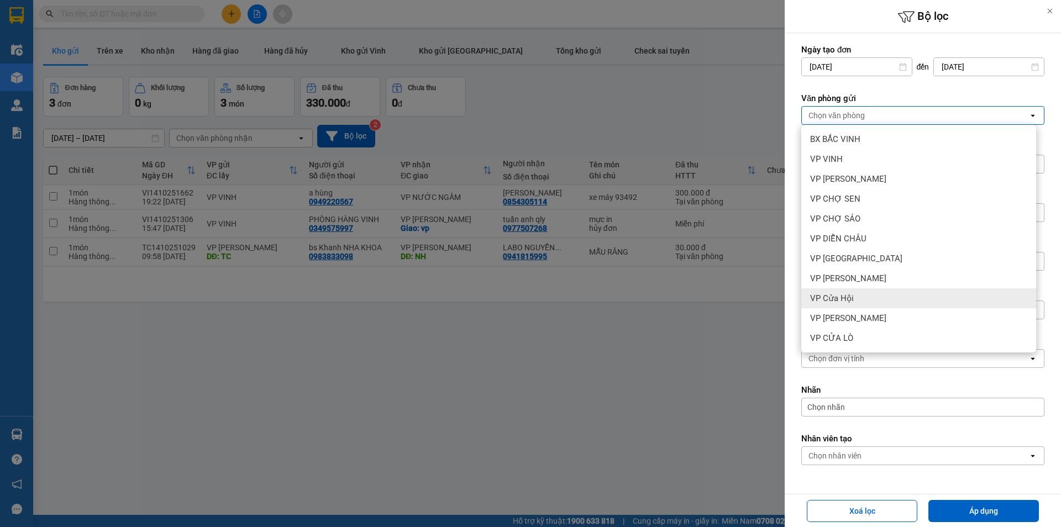
click at [895, 294] on div "VP Cửa Hội" at bounding box center [918, 298] width 235 height 20
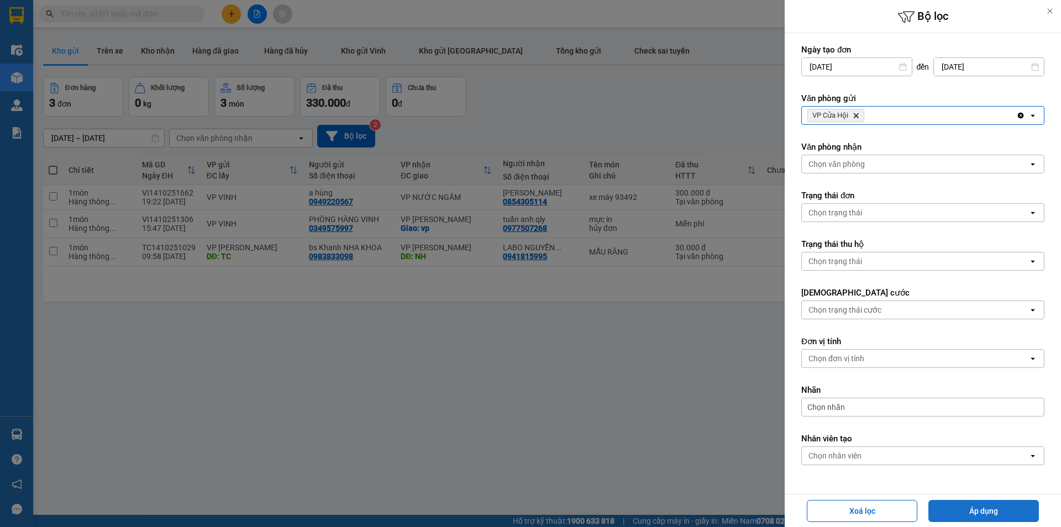
click at [987, 512] on button "Áp dụng" at bounding box center [983, 511] width 110 height 22
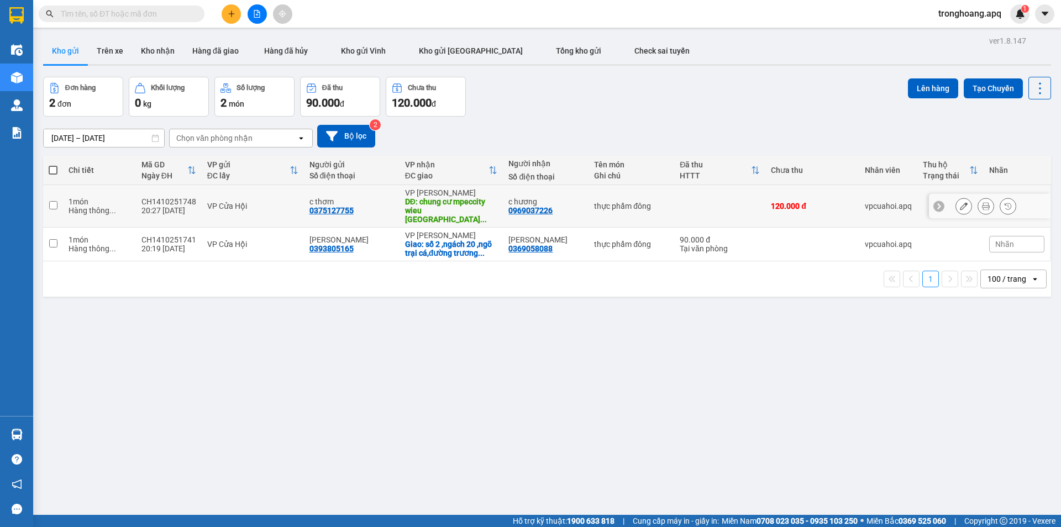
click at [960, 202] on icon at bounding box center [964, 206] width 8 height 8
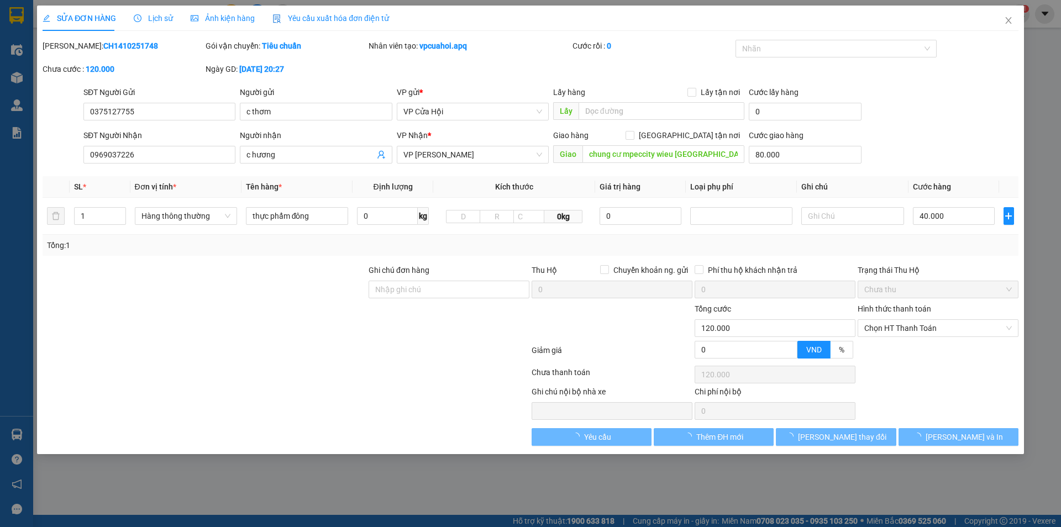
type input "0375127755"
type input "c thơm"
type input "0969037226"
type input "c hương"
type input "chung cư mpeccity wieu kiến hưng yên nghĩa ,hà đông ,hà nội"
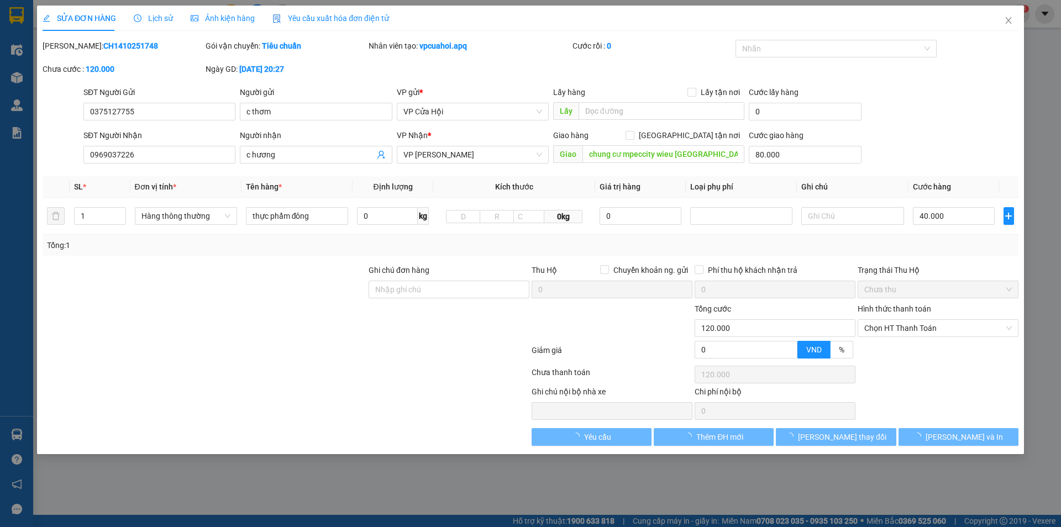
type input "80.000"
type input "0"
type input "120.000"
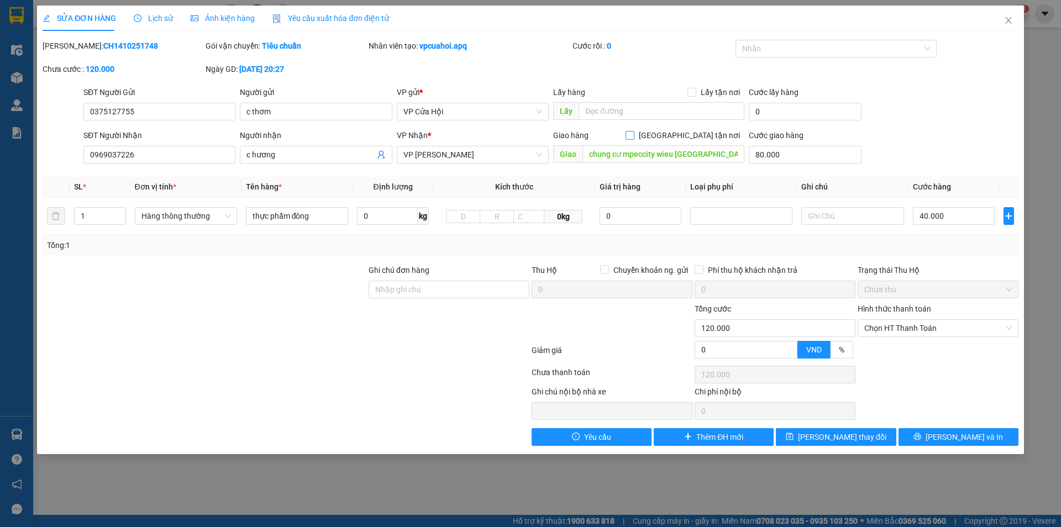
click at [633, 132] on input "Giao tận nơi" at bounding box center [629, 135] width 8 height 8
checkbox input "true"
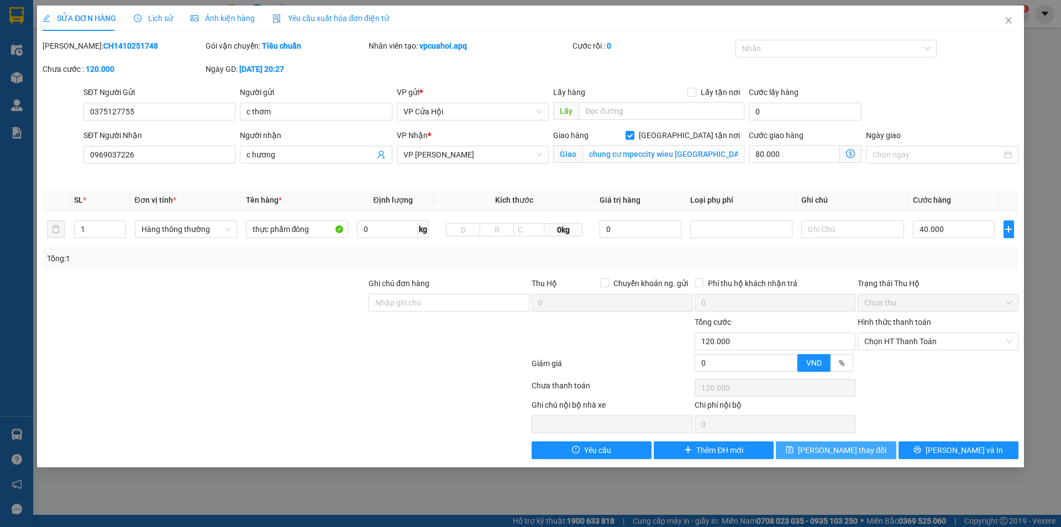
click at [842, 452] on span "Lưu thay đổi" at bounding box center [842, 450] width 88 height 12
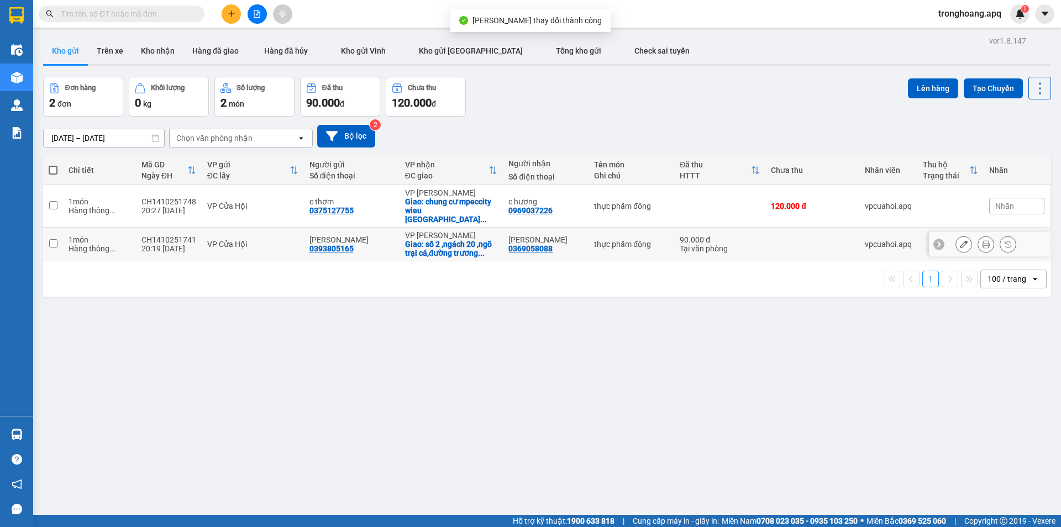
click at [527, 244] on div "0369058088" at bounding box center [530, 248] width 44 height 9
click at [517, 206] on div "0969037226" at bounding box center [530, 210] width 44 height 9
drag, startPoint x: 484, startPoint y: 214, endPoint x: 489, endPoint y: 240, distance: 25.8
click at [484, 219] on tbody "1 món Hàng thông ... CH1410251748 20:27 14/10 VP Cửa Hội c thơm 0375127755 VP N…" at bounding box center [547, 223] width 1008 height 76
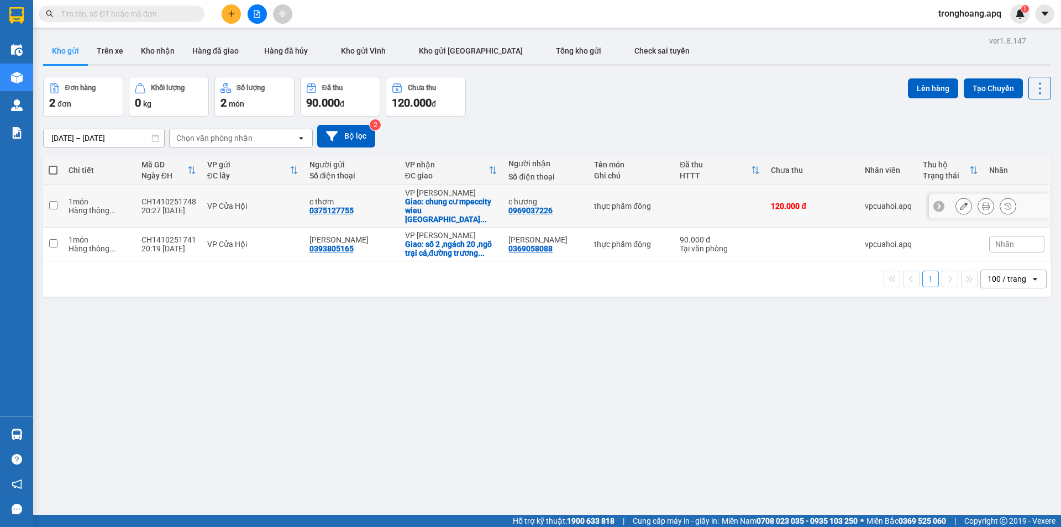
click at [470, 204] on div "Giao: chung cư mpeccity wieu kiến hưng yên ..." at bounding box center [451, 210] width 93 height 27
checkbox input "true"
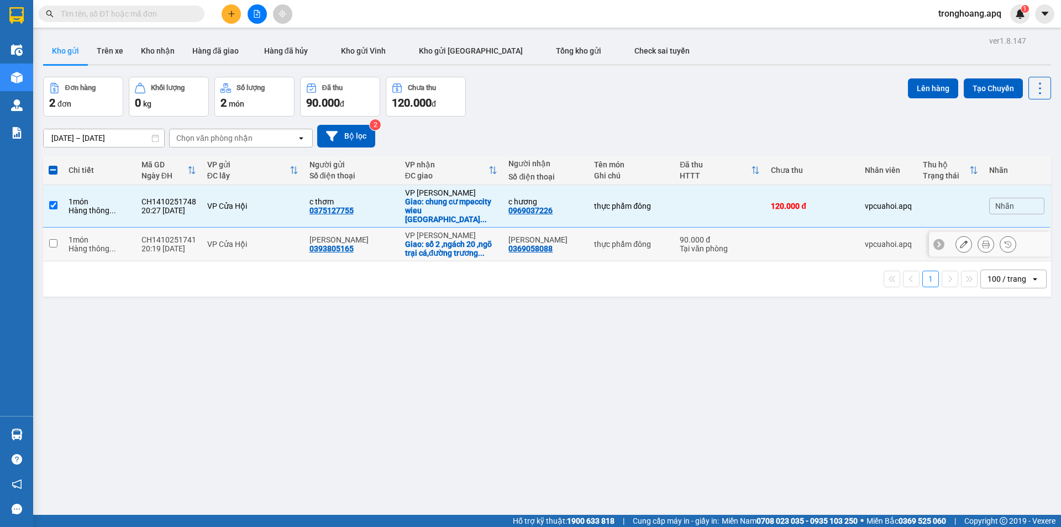
click at [473, 240] on div "Giao: số 2 ,ngách 20 ,ngõ trại cá,đường trương ..." at bounding box center [451, 249] width 93 height 18
checkbox input "true"
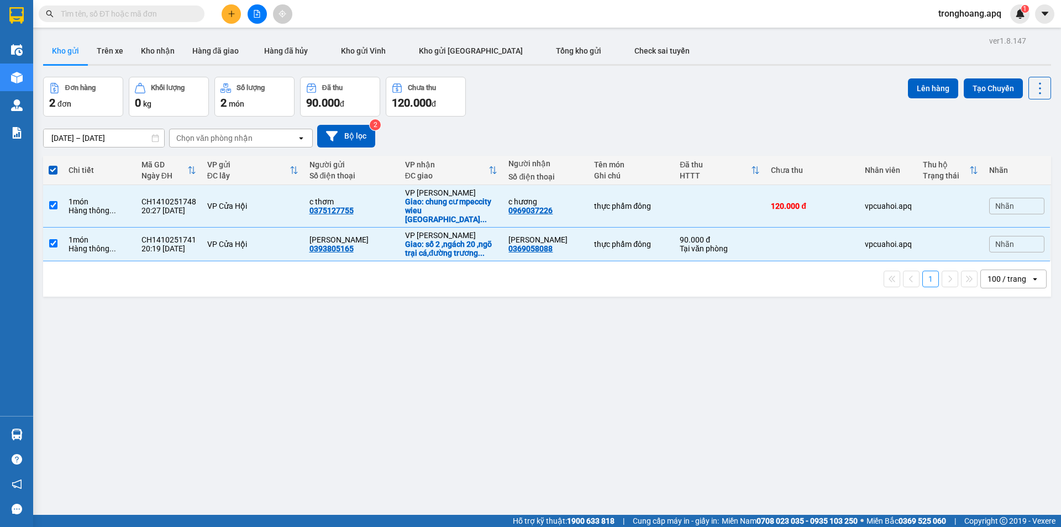
click at [918, 99] on div "Lên hàng Tạo Chuyến" at bounding box center [979, 88] width 143 height 23
click at [909, 91] on button "Lên hàng" at bounding box center [933, 88] width 50 height 20
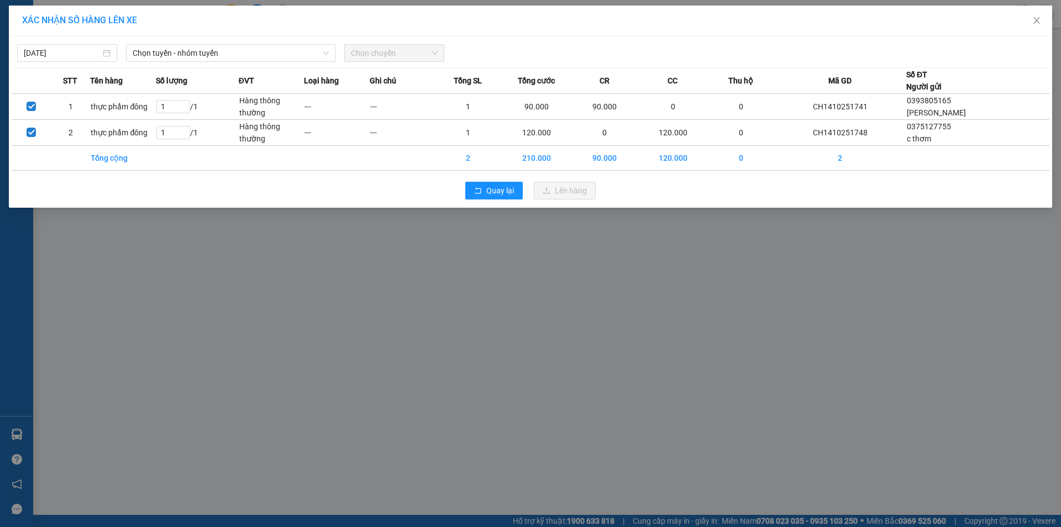
click at [268, 65] on div "14/10/2025 Chọn tuyến - nhóm tuyến Chọn chuyến STT Tên hàng Số lượng ĐVT Loại h…" at bounding box center [530, 122] width 1043 height 172
drag, startPoint x: 257, startPoint y: 56, endPoint x: 201, endPoint y: 164, distance: 121.1
click at [257, 58] on span "Chọn tuyến - nhóm tuyến" at bounding box center [231, 53] width 196 height 17
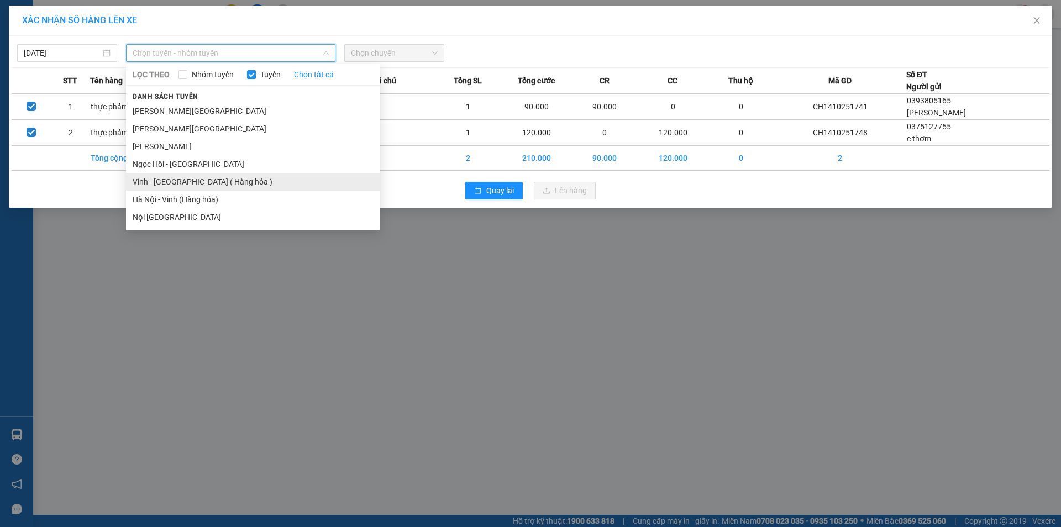
click at [186, 182] on li "Vinh - Hà Nội ( Hàng hóa )" at bounding box center [253, 182] width 254 height 18
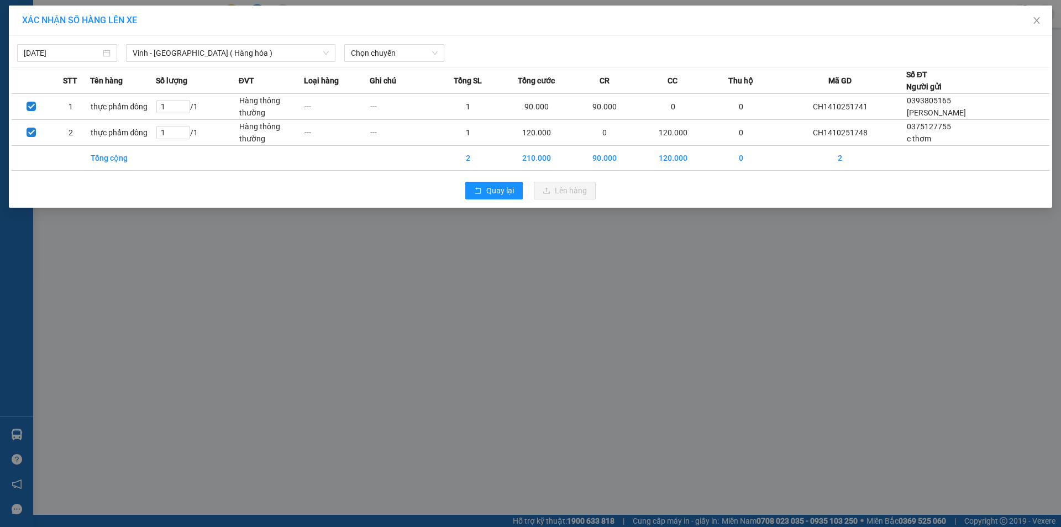
click at [371, 62] on div "14/10/2025 Vinh - Hà Nội ( Hàng hóa ) LỌC THEO Nhóm tuyến Tuyến Chọn tất cả Dan…" at bounding box center [530, 122] width 1043 height 172
click at [373, 59] on span "Chọn chuyến" at bounding box center [394, 53] width 87 height 17
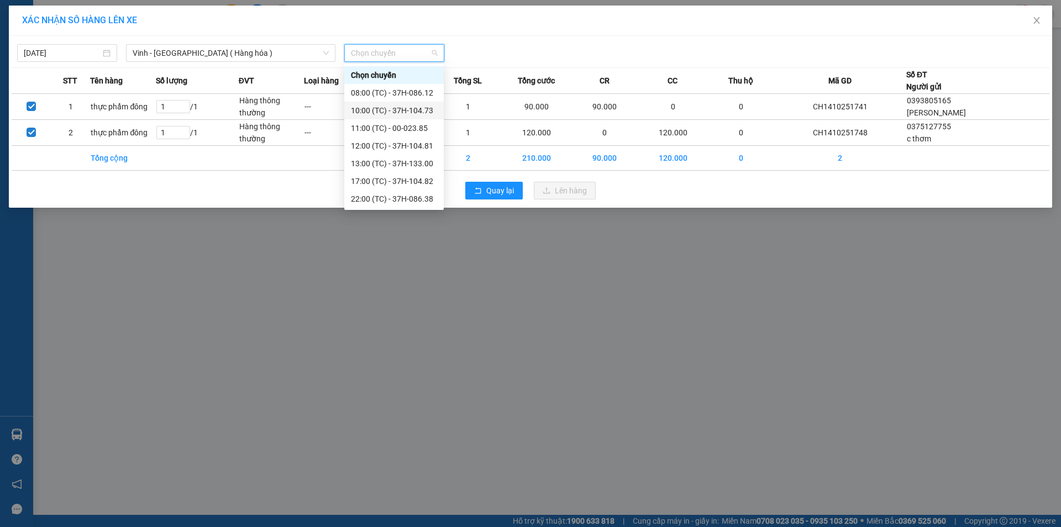
scroll to position [124, 0]
click at [402, 117] on div "23:05 (TC) - 37H-133.02" at bounding box center [393, 111] width 99 height 18
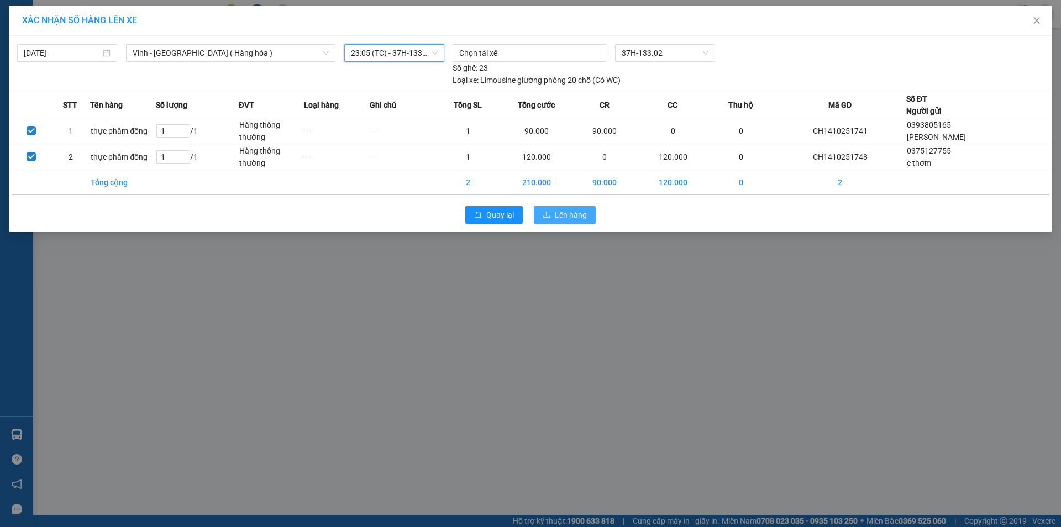
click at [568, 214] on span "Lên hàng" at bounding box center [571, 215] width 32 height 12
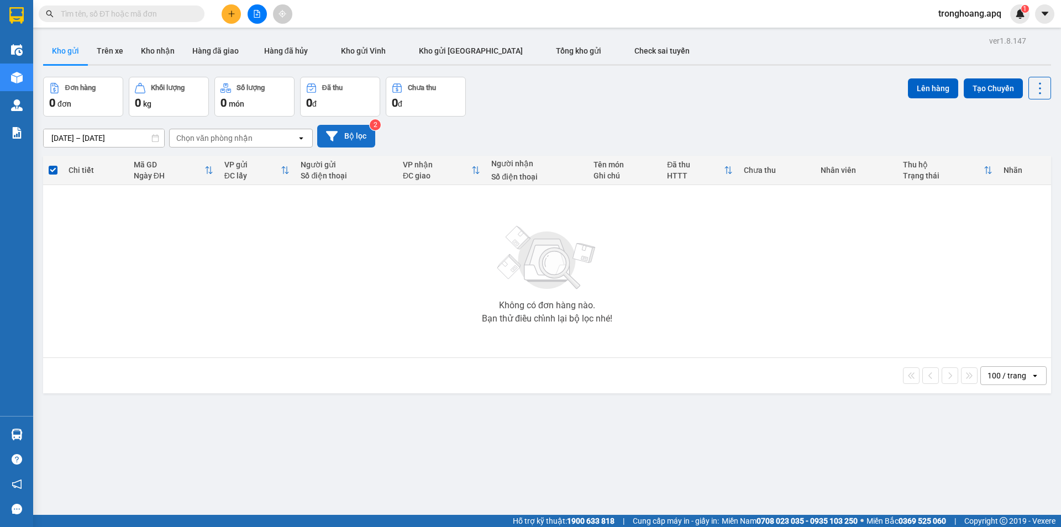
click at [364, 135] on button "Bộ lọc" at bounding box center [346, 136] width 58 height 23
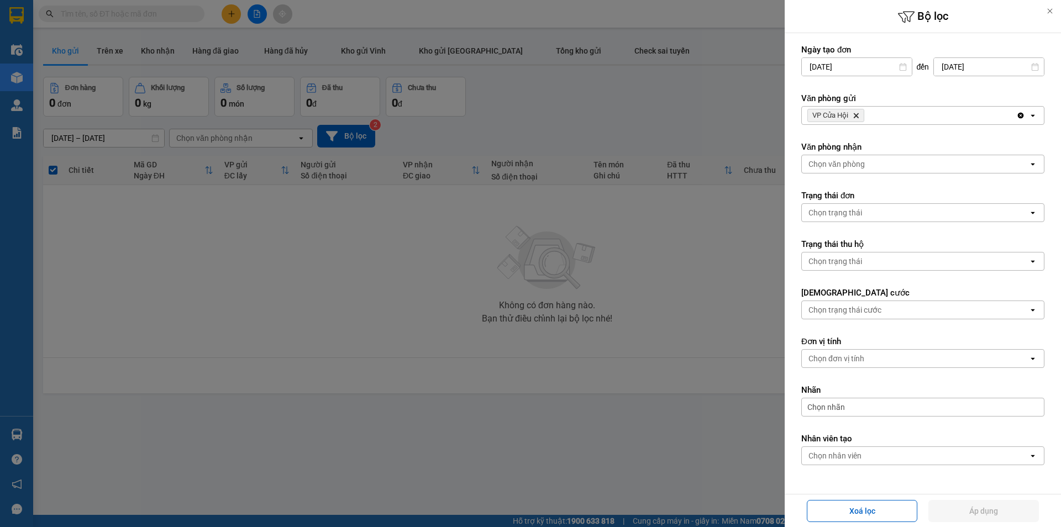
click at [967, 110] on div "Văn phòng gửi VP Cửa Hội Delete Clear all open" at bounding box center [922, 109] width 243 height 32
click at [962, 114] on div "VP Cửa Hội Delete" at bounding box center [909, 116] width 214 height 18
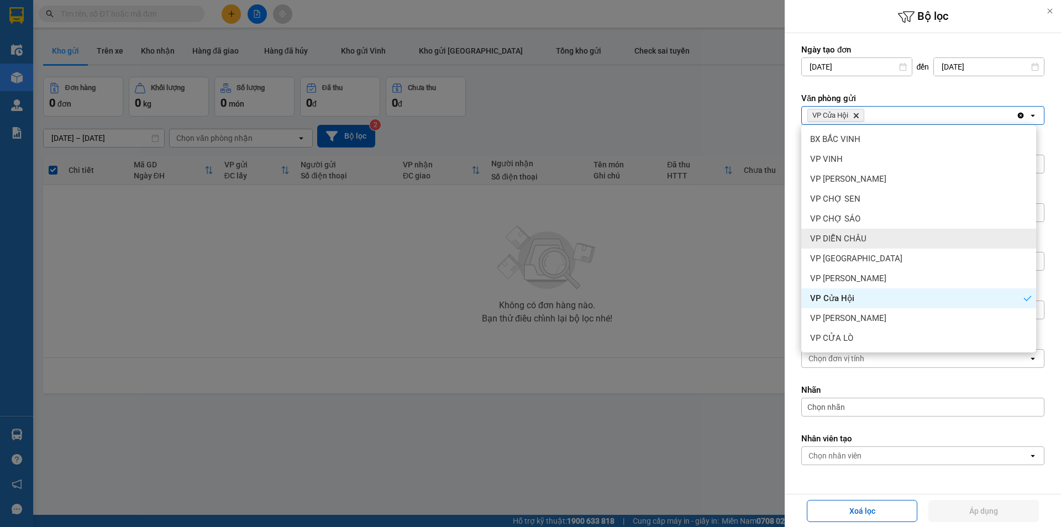
click at [900, 260] on div "VP Cầu Yên Xuân" at bounding box center [918, 259] width 235 height 20
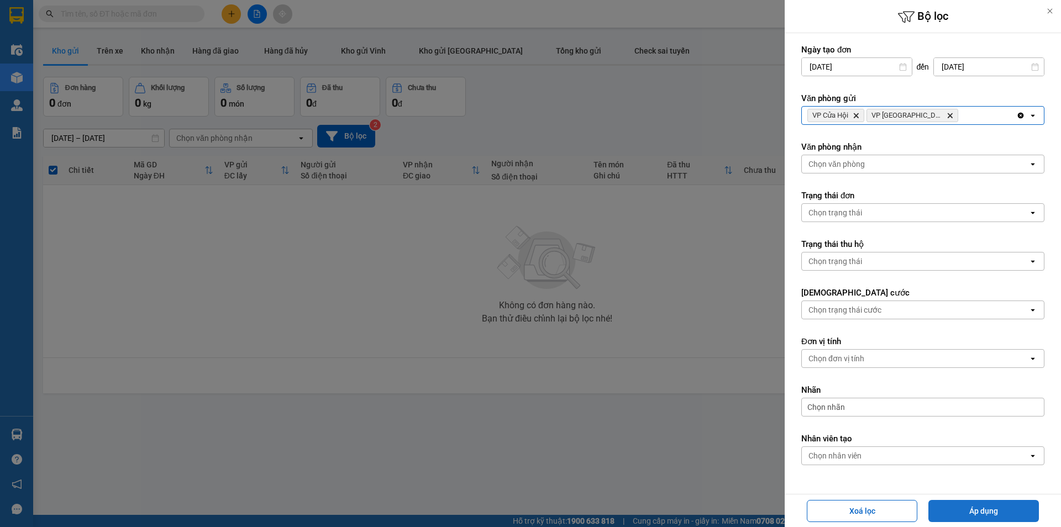
click at [972, 510] on button "Áp dụng" at bounding box center [983, 511] width 110 height 22
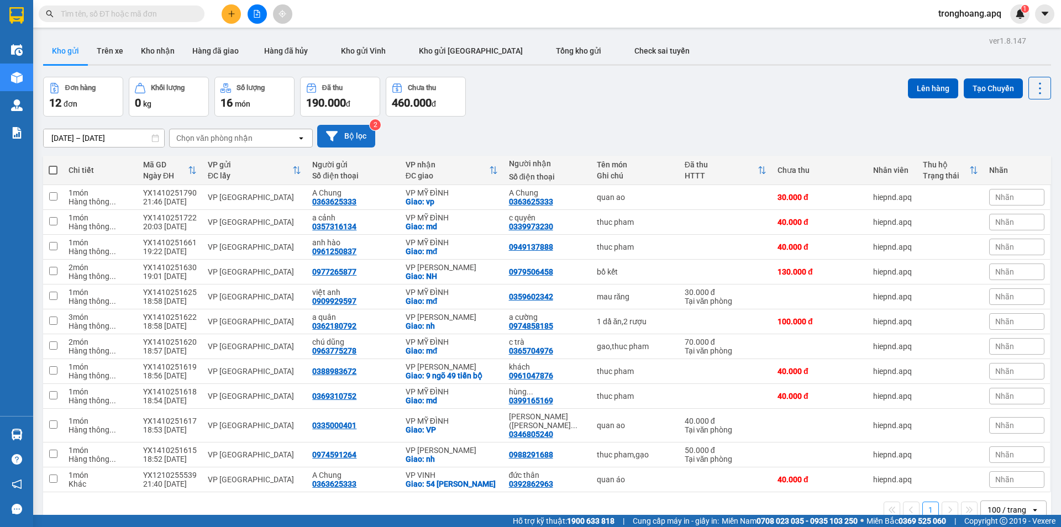
click at [322, 140] on button "Bộ lọc" at bounding box center [346, 136] width 58 height 23
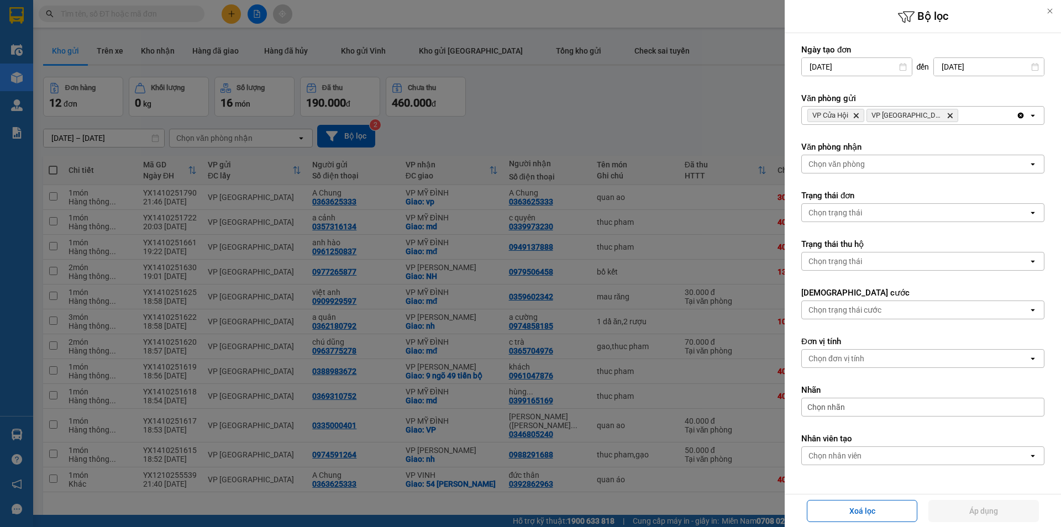
click at [922, 177] on form "Ngày tạo đơn 12/10/2025 Press the down arrow key to interact with the calendar …" at bounding box center [922, 279] width 243 height 471
drag, startPoint x: 909, startPoint y: 151, endPoint x: 917, endPoint y: 165, distance: 16.3
click at [910, 155] on div "Văn phòng nhận Chọn văn phòng open" at bounding box center [922, 157] width 243 height 32
click at [917, 165] on div "Chọn văn phòng" at bounding box center [915, 164] width 227 height 18
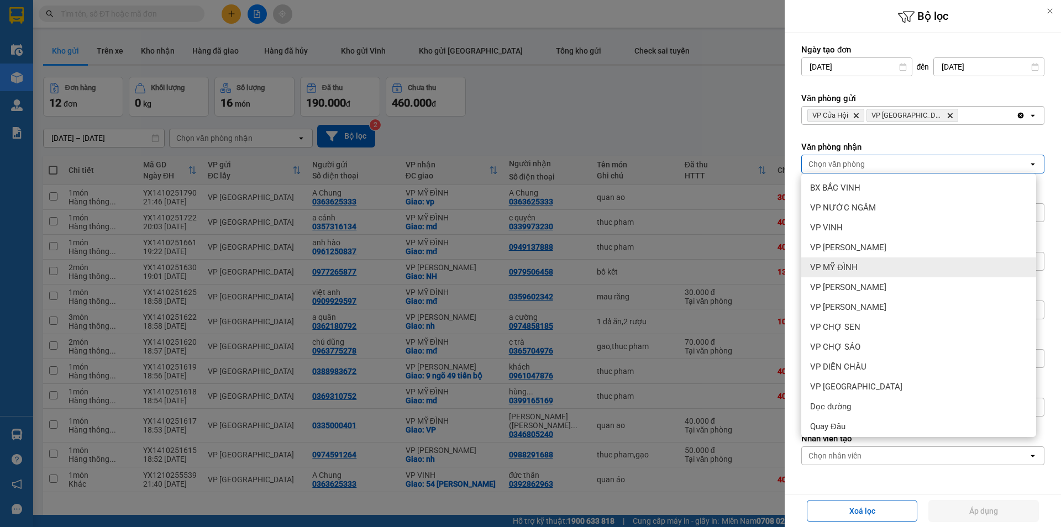
click at [882, 259] on div "VP MỸ ĐÌNH" at bounding box center [918, 267] width 235 height 20
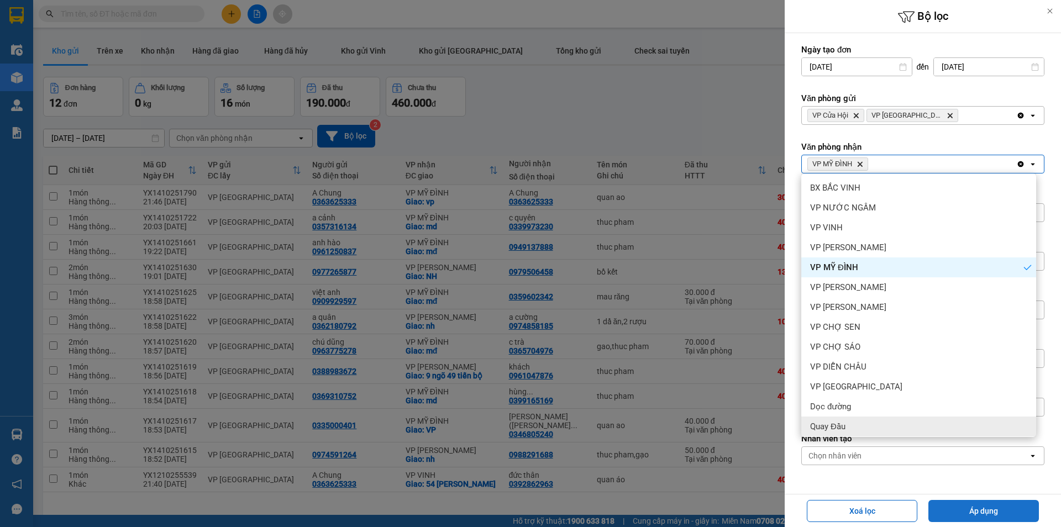
click at [1004, 510] on button "Áp dụng" at bounding box center [983, 511] width 110 height 22
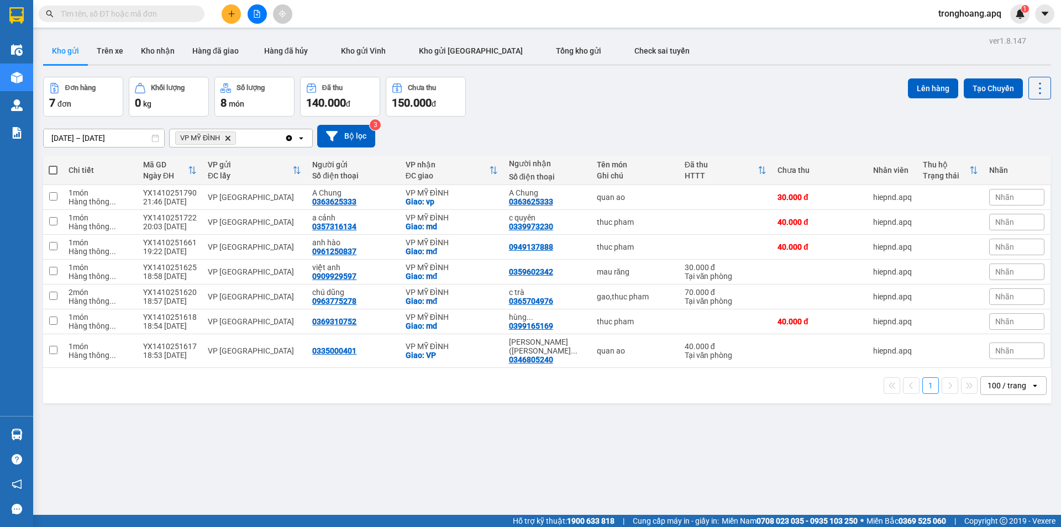
click at [55, 170] on span at bounding box center [53, 170] width 9 height 9
click at [53, 165] on input "checkbox" at bounding box center [53, 165] width 0 height 0
checkbox input "true"
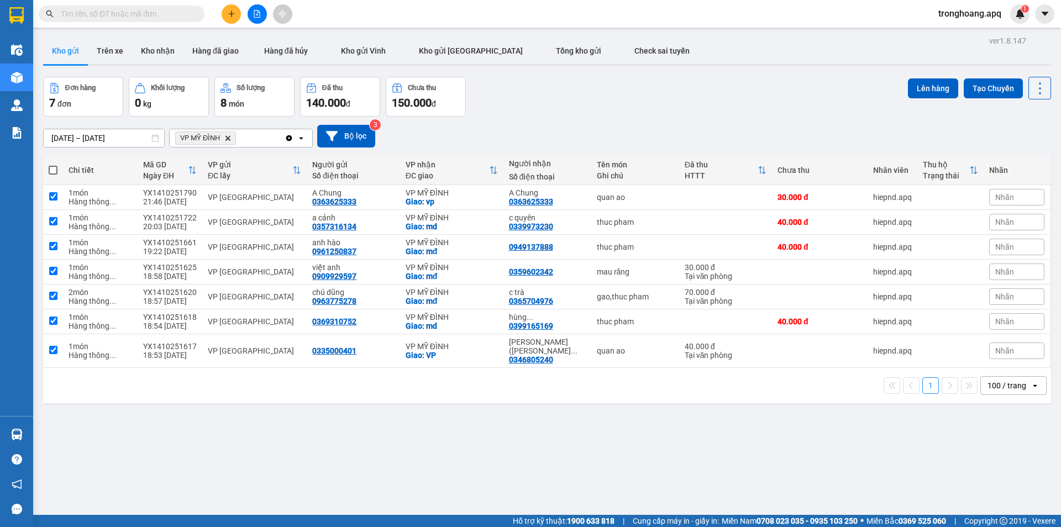
checkbox input "true"
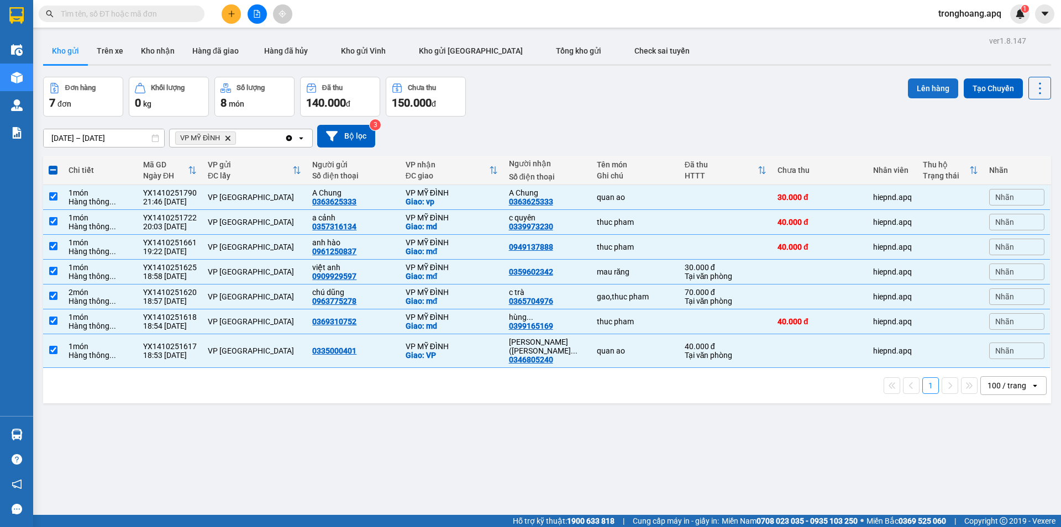
click at [930, 93] on button "Lên hàng" at bounding box center [933, 88] width 50 height 20
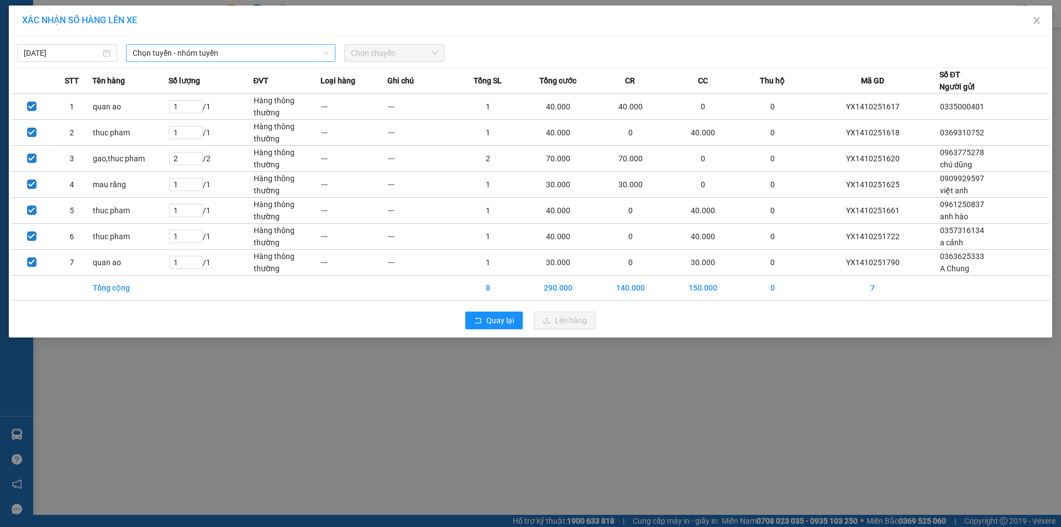
drag, startPoint x: 242, startPoint y: 51, endPoint x: 236, endPoint y: 59, distance: 9.1
click at [238, 52] on span "Chọn tuyến - nhóm tuyến" at bounding box center [231, 53] width 196 height 17
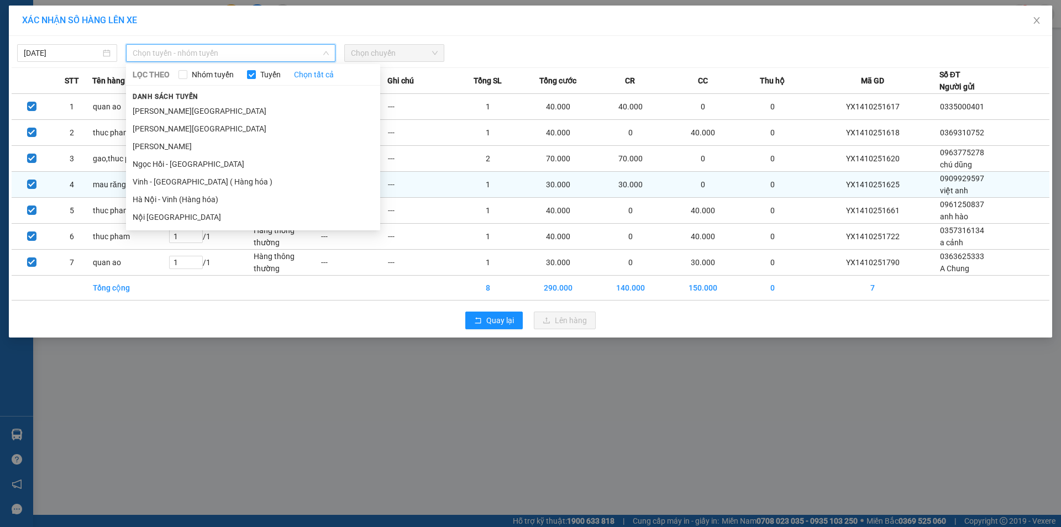
drag, startPoint x: 204, startPoint y: 174, endPoint x: 210, endPoint y: 176, distance: 7.0
click at [204, 175] on li "Vinh - Hà Nội ( Hàng hóa )" at bounding box center [253, 182] width 254 height 18
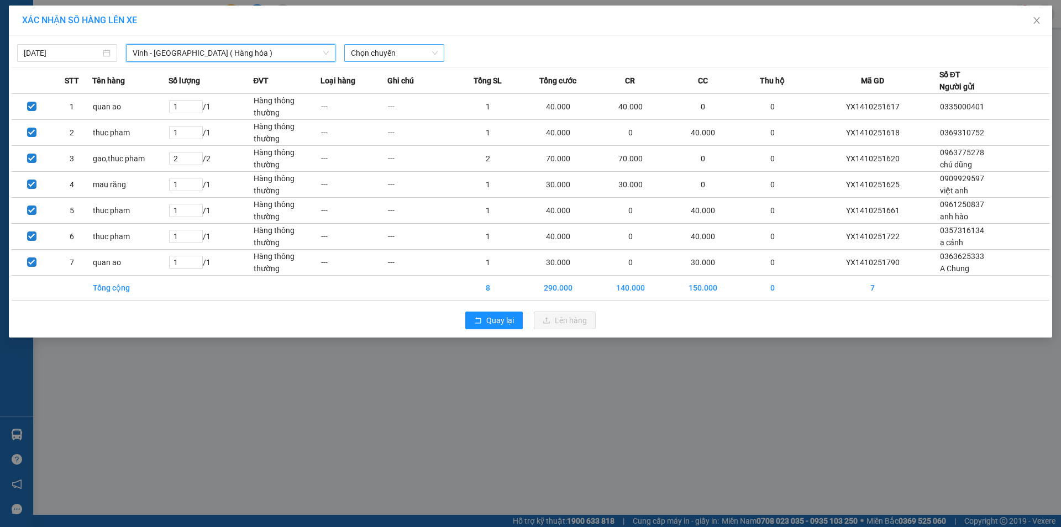
click at [403, 53] on span "Chọn chuyến" at bounding box center [394, 53] width 87 height 17
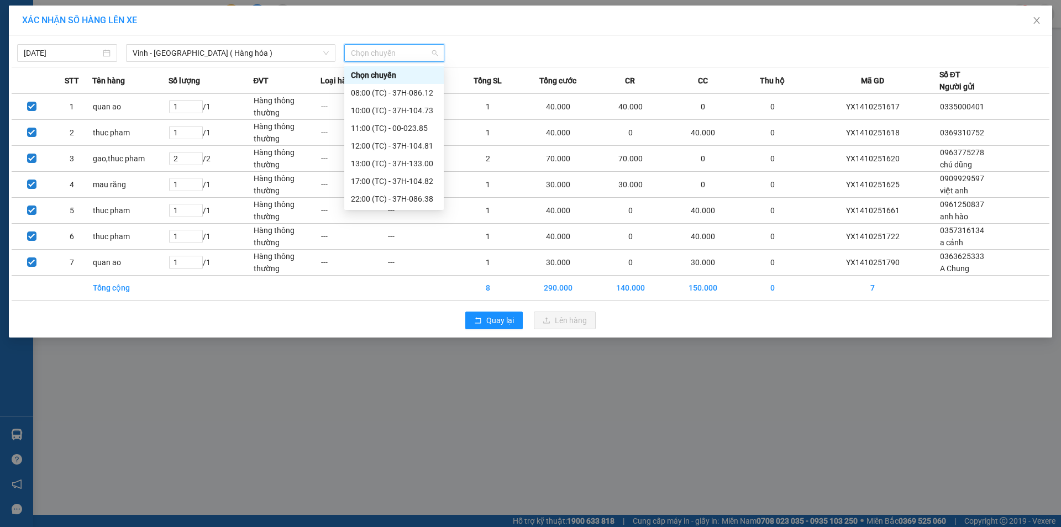
scroll to position [124, 0]
click at [404, 127] on div "23:09 (TC) - 37H-104.78" at bounding box center [394, 128] width 86 height 12
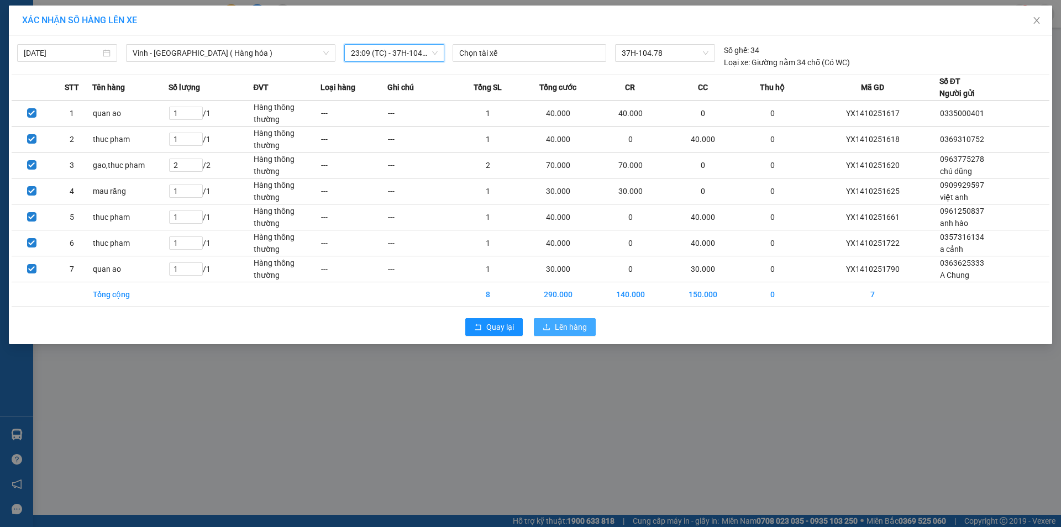
click at [559, 328] on span "Lên hàng" at bounding box center [571, 327] width 32 height 12
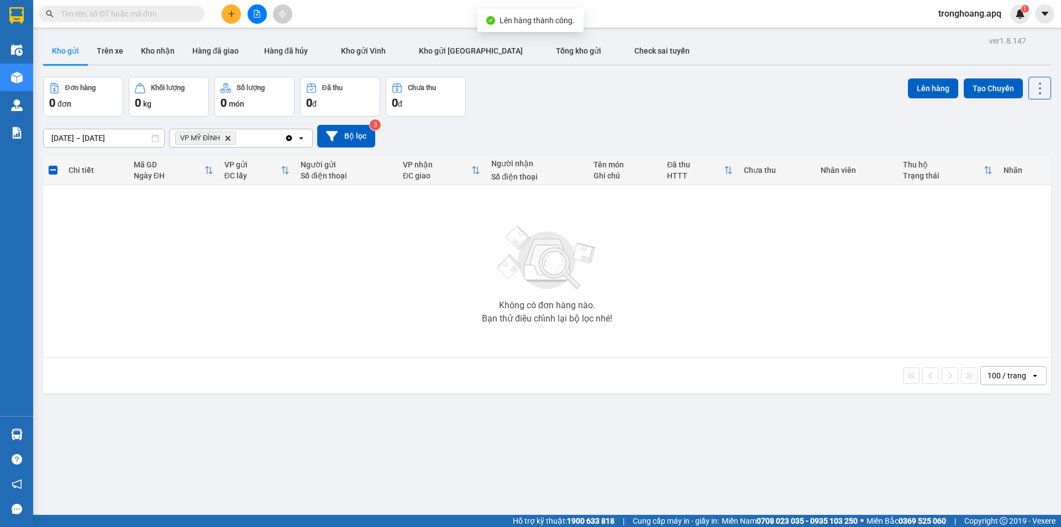
click at [228, 136] on icon "Delete" at bounding box center [227, 138] width 7 height 7
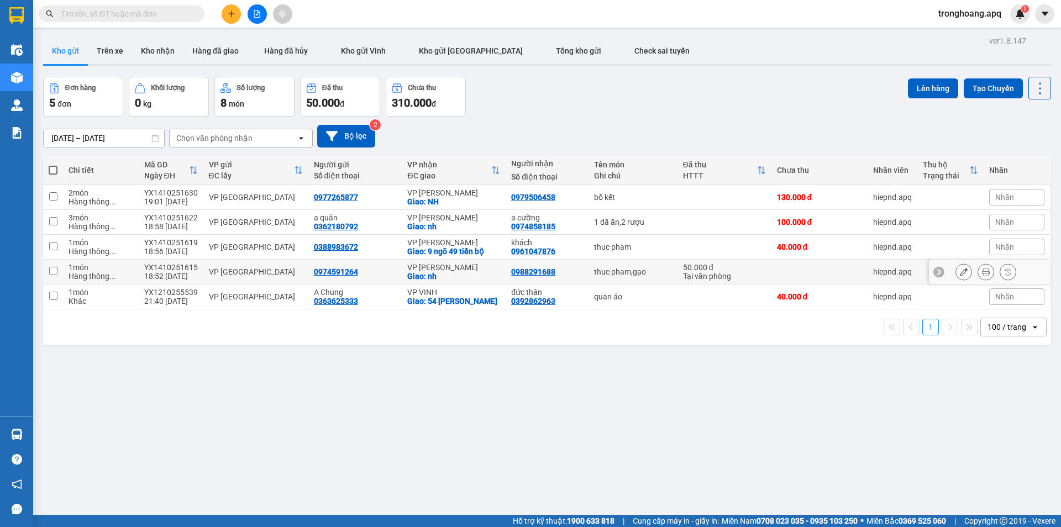
click at [463, 272] on div "Giao: nh" at bounding box center [453, 276] width 93 height 9
checkbox input "true"
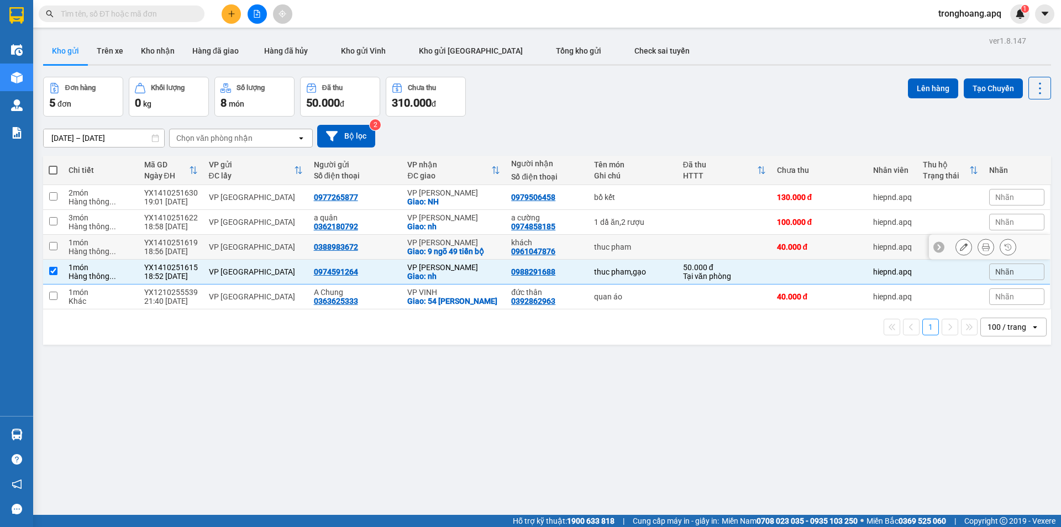
click at [462, 238] on div "VP NGỌC HỒI" at bounding box center [453, 242] width 93 height 9
checkbox input "true"
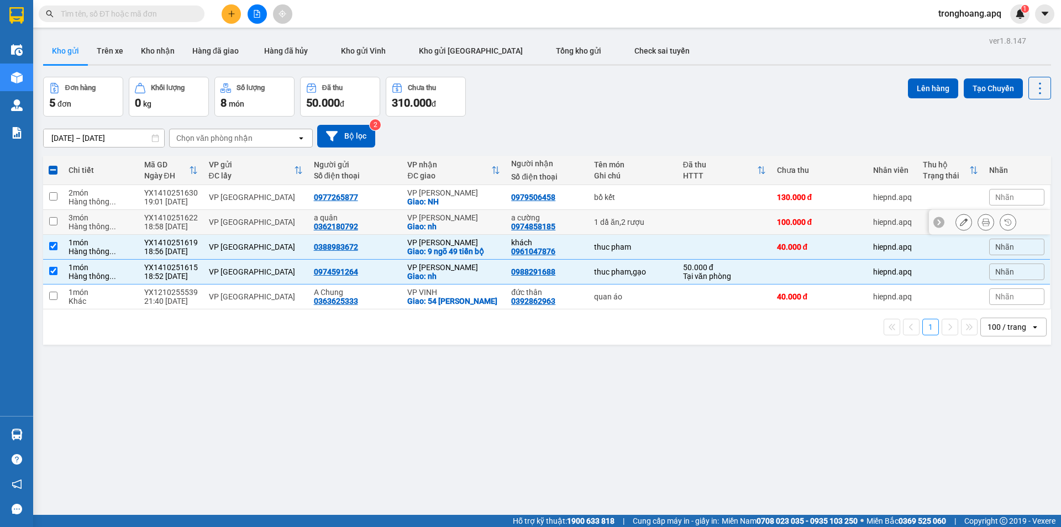
drag, startPoint x: 460, startPoint y: 220, endPoint x: 460, endPoint y: 201, distance: 19.9
click at [460, 220] on div "VP NGỌC HỒI" at bounding box center [453, 217] width 93 height 9
checkbox input "true"
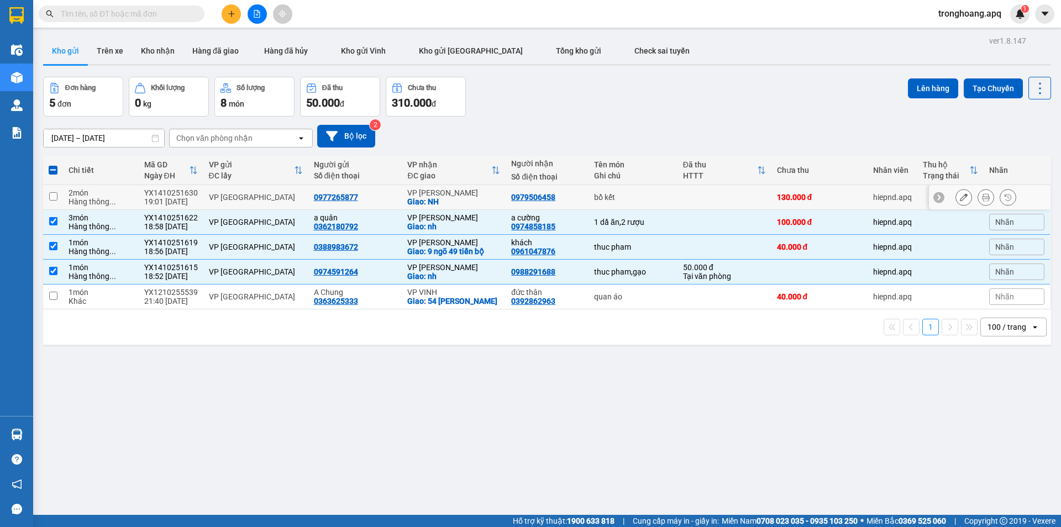
click at [460, 201] on div "Giao: NH" at bounding box center [453, 201] width 93 height 9
checkbox input "true"
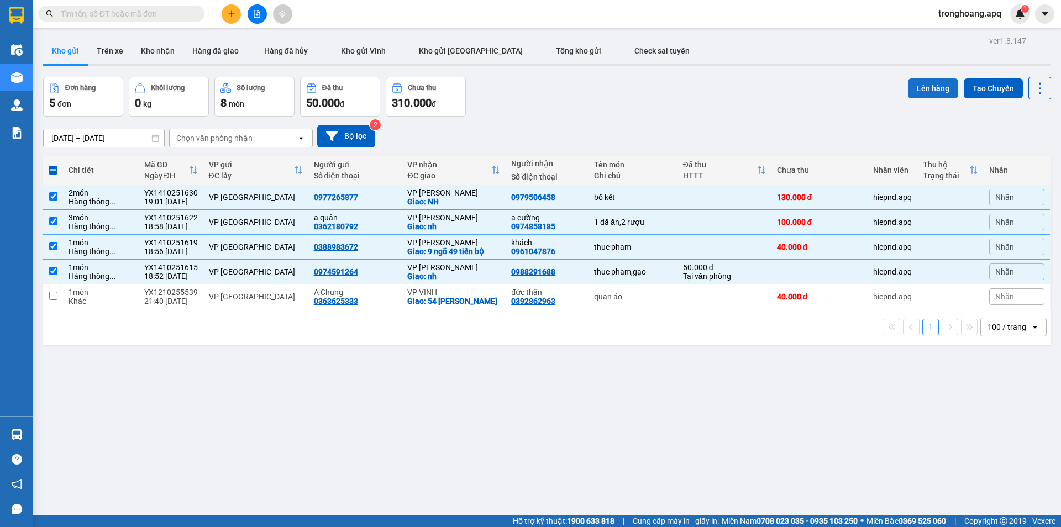
click at [913, 86] on button "Lên hàng" at bounding box center [933, 88] width 50 height 20
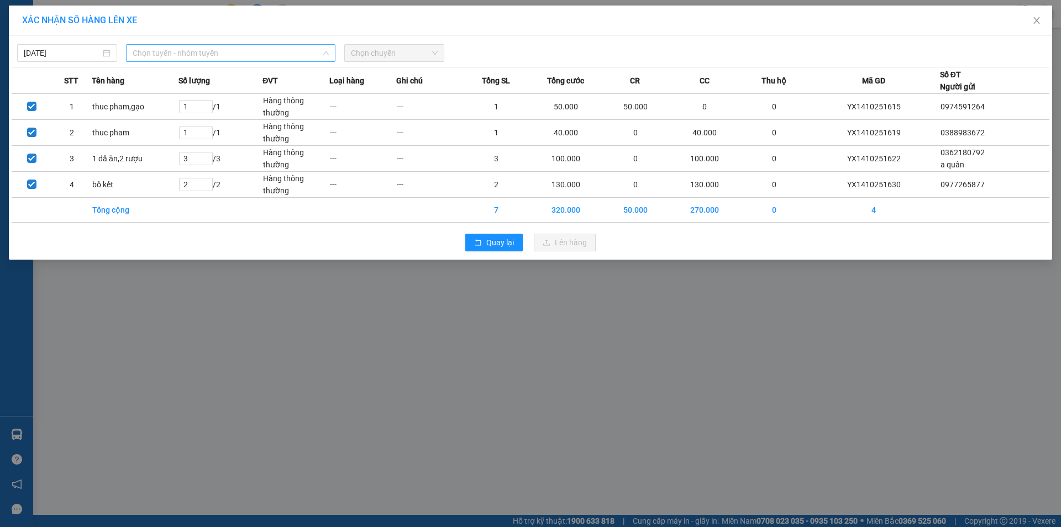
click at [270, 57] on span "Chọn tuyến - nhóm tuyến" at bounding box center [231, 53] width 196 height 17
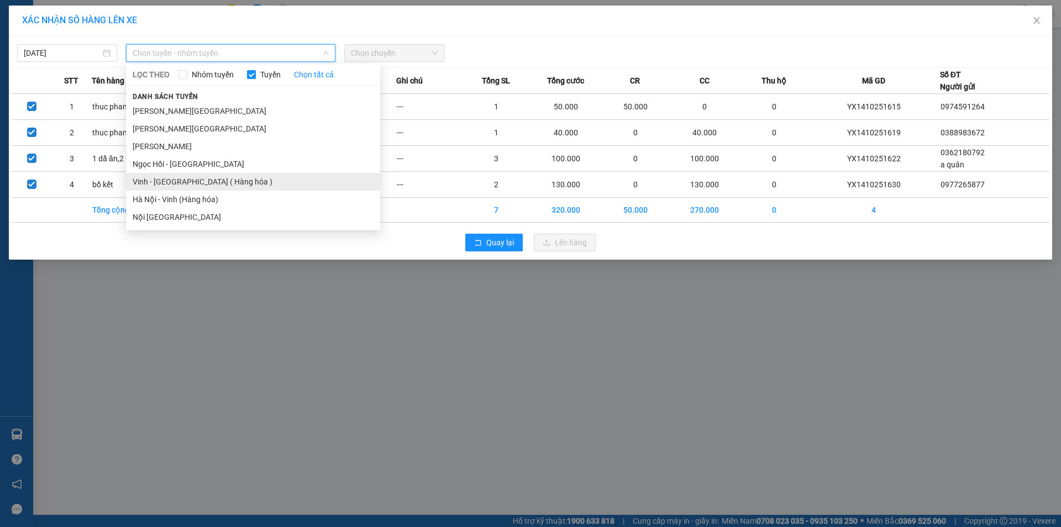
click at [228, 178] on li "Vinh - Hà Nội ( Hàng hóa )" at bounding box center [253, 182] width 254 height 18
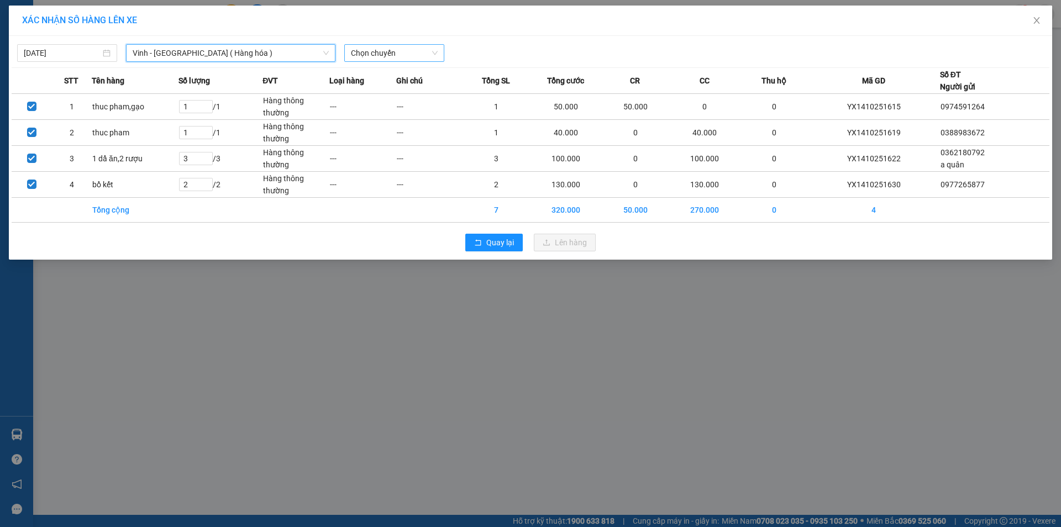
click at [379, 49] on span "Chọn chuyến" at bounding box center [394, 53] width 87 height 17
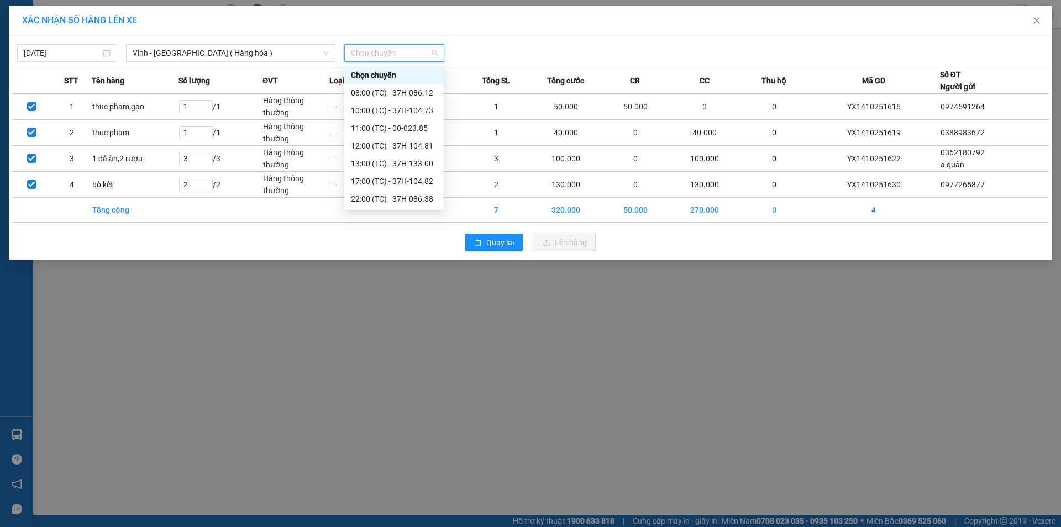
scroll to position [124, 0]
click at [403, 107] on div "23:05 (TC) - 37H-133.02" at bounding box center [394, 110] width 86 height 12
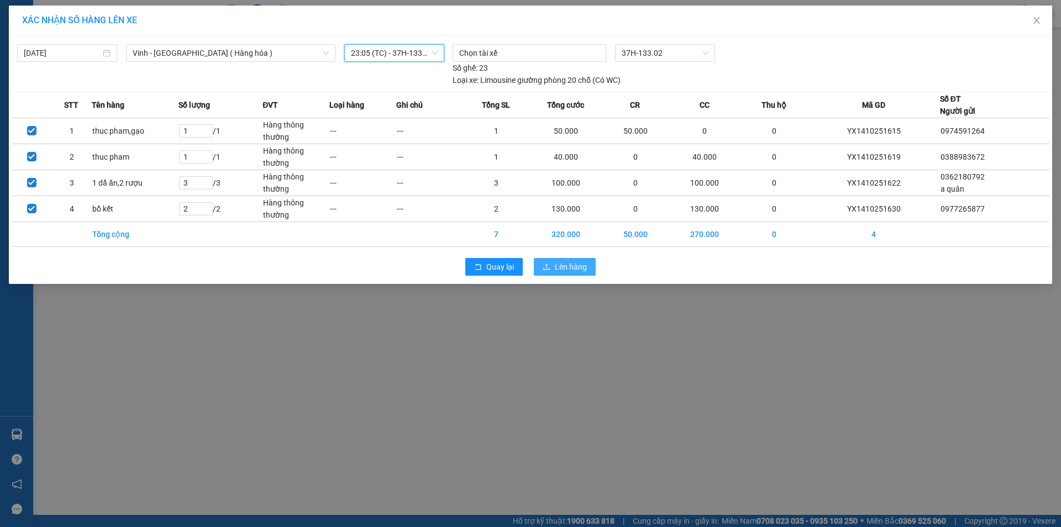
click at [575, 261] on span "Lên hàng" at bounding box center [571, 267] width 32 height 12
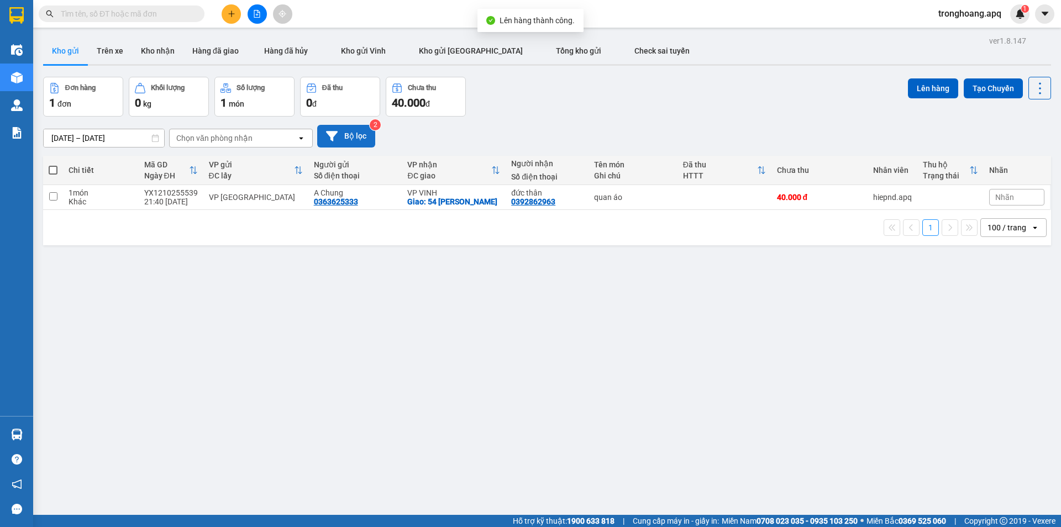
click at [356, 139] on button "Bộ lọc" at bounding box center [346, 136] width 58 height 23
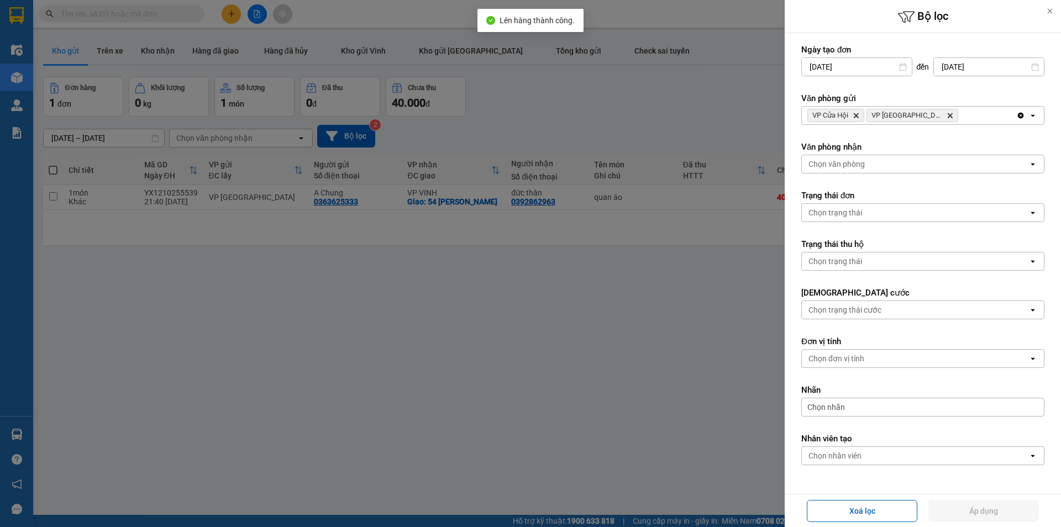
click at [971, 112] on div "VP Cửa Hội Delete VP Cầu Yên Xuân Delete" at bounding box center [909, 116] width 214 height 18
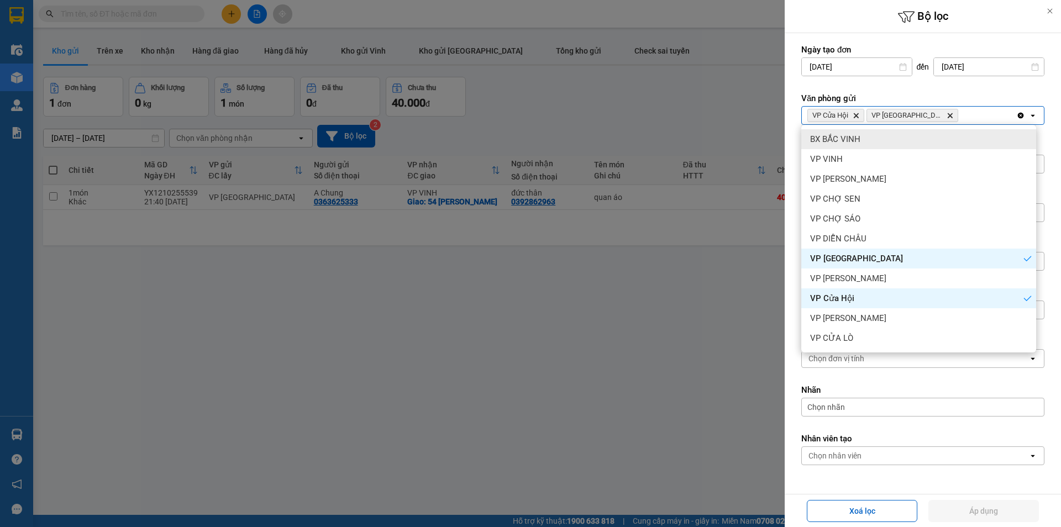
click at [1018, 114] on icon "Clear all" at bounding box center [1021, 116] width 6 height 6
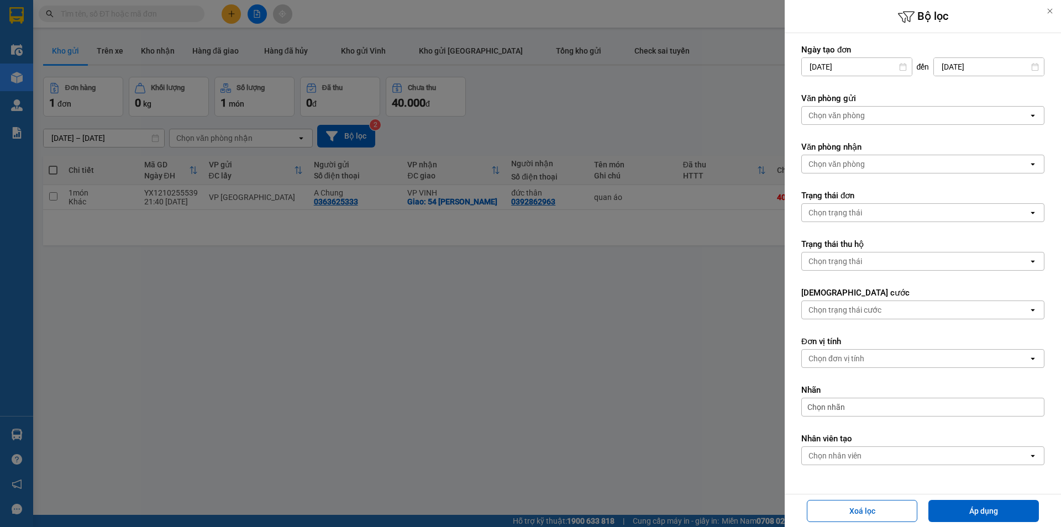
click at [413, 131] on div at bounding box center [530, 263] width 1061 height 527
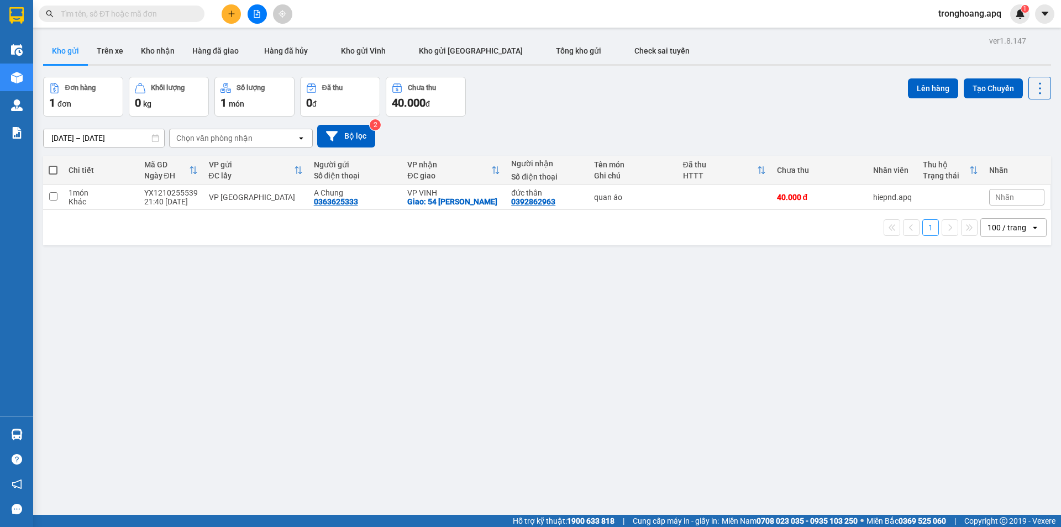
click at [255, 13] on icon "file-add" at bounding box center [257, 14] width 8 height 8
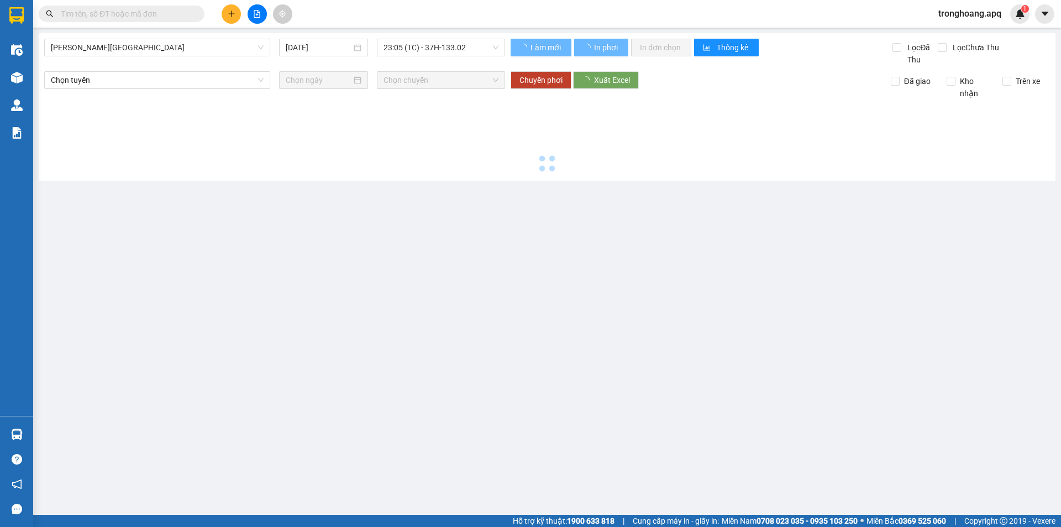
click at [123, 55] on span "Gia Lâm - Mỹ Đình" at bounding box center [157, 47] width 213 height 17
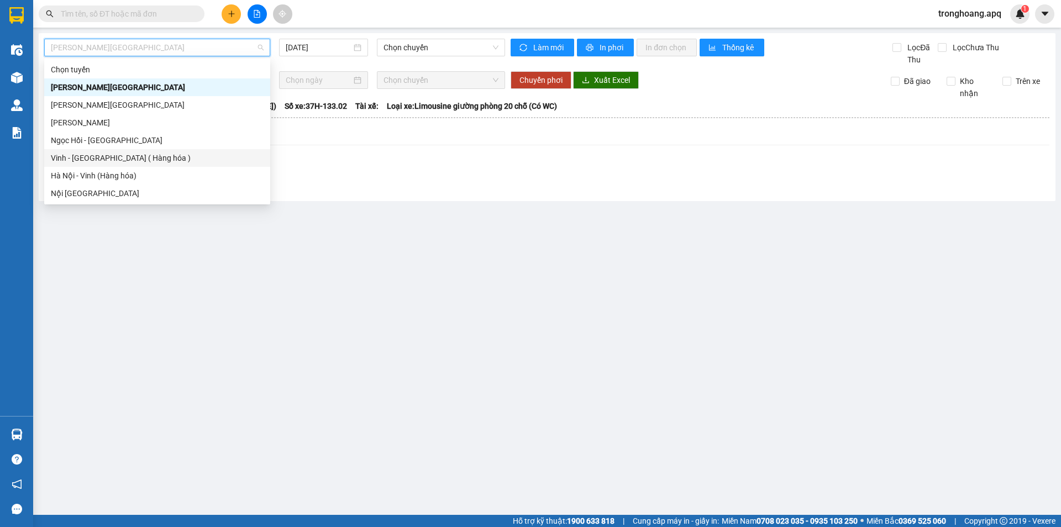
click at [122, 164] on div "Vinh - Hà Nội ( Hàng hóa )" at bounding box center [157, 158] width 213 height 12
type input "14/10/2025"
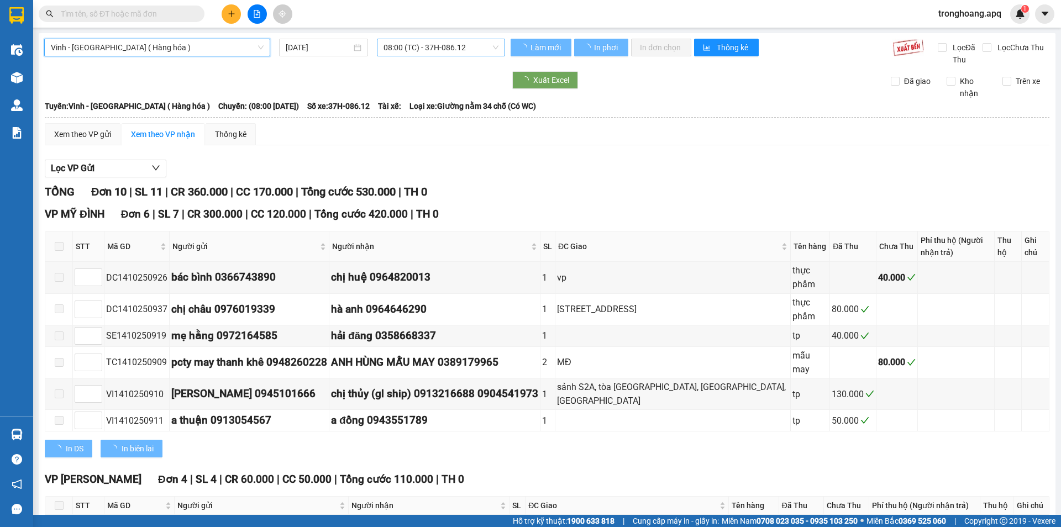
click at [430, 49] on span "08:00 (TC) - 37H-086.12" at bounding box center [440, 47] width 115 height 17
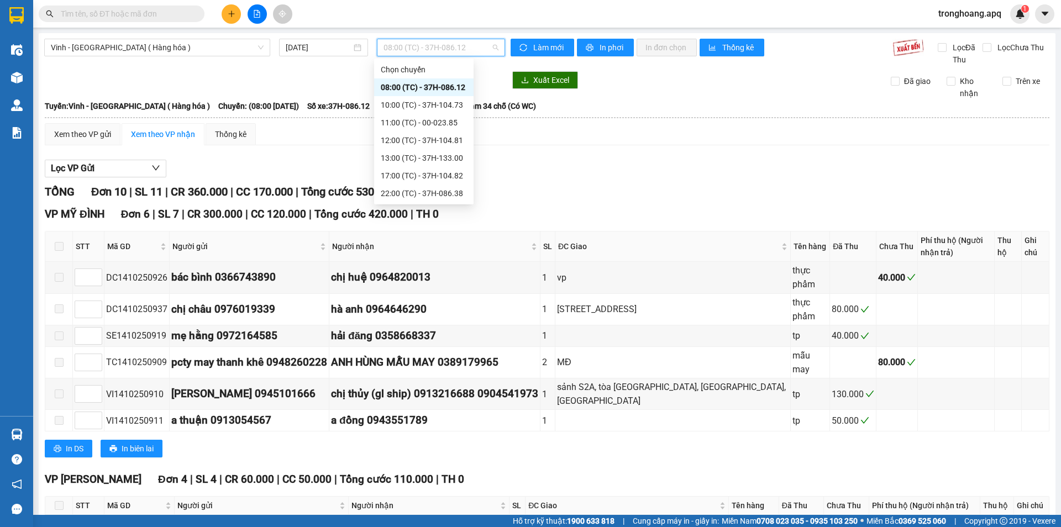
scroll to position [124, 0]
click at [427, 140] on div "23:15 (TC) - 37H-104.45" at bounding box center [424, 140] width 86 height 12
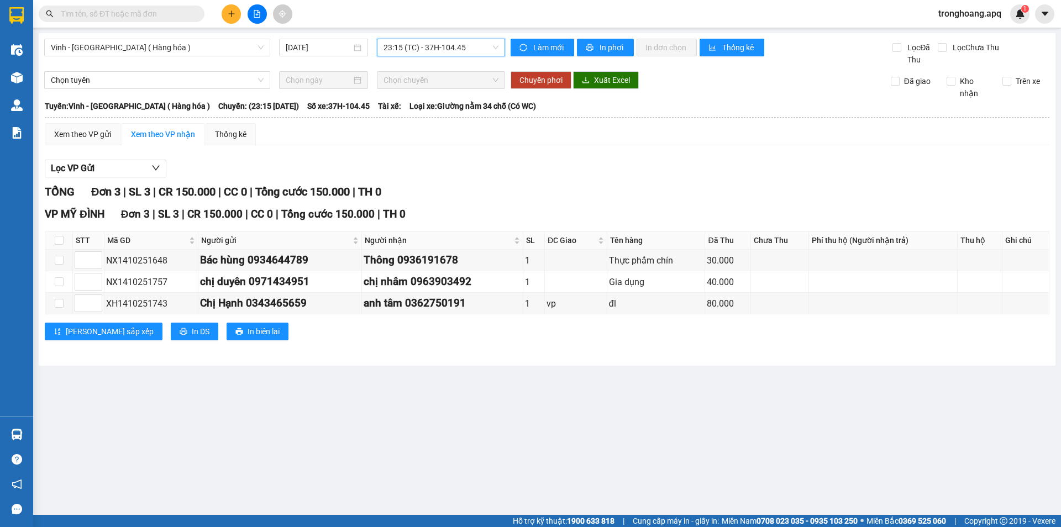
click at [423, 43] on span "23:15 (TC) - 37H-104.45" at bounding box center [440, 47] width 115 height 17
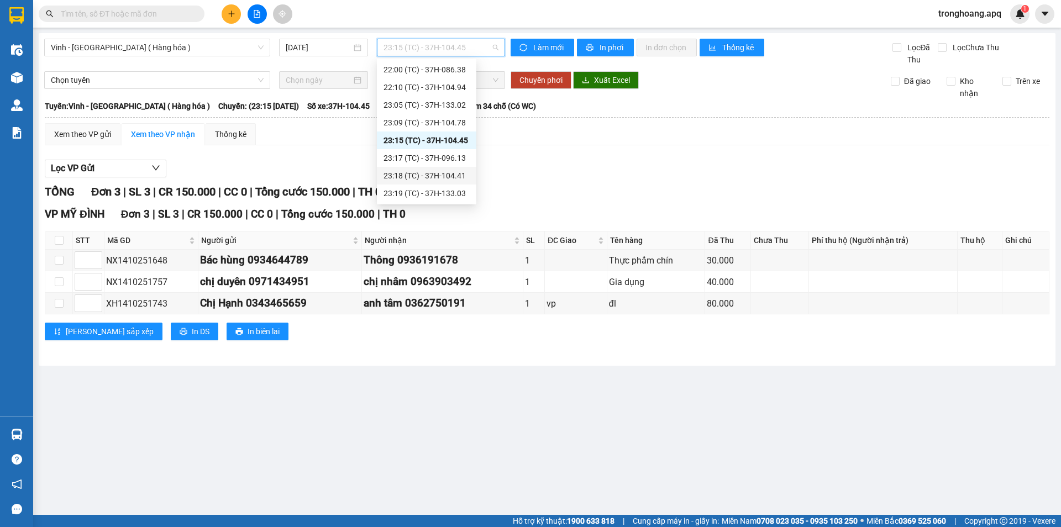
click at [456, 171] on div "23:18 (TC) - 37H-104.41" at bounding box center [426, 176] width 86 height 12
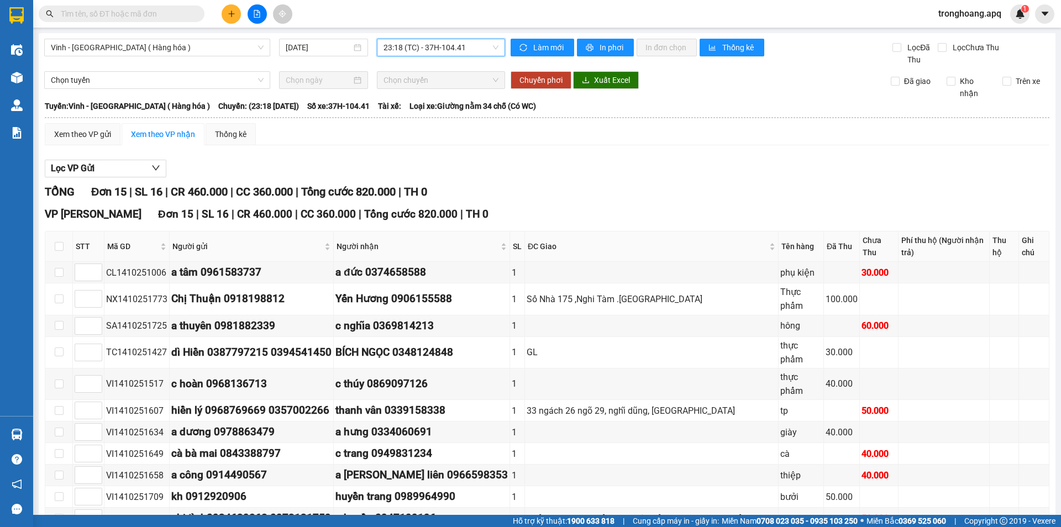
click at [447, 48] on span "23:18 (TC) - 37H-104.41" at bounding box center [440, 47] width 115 height 17
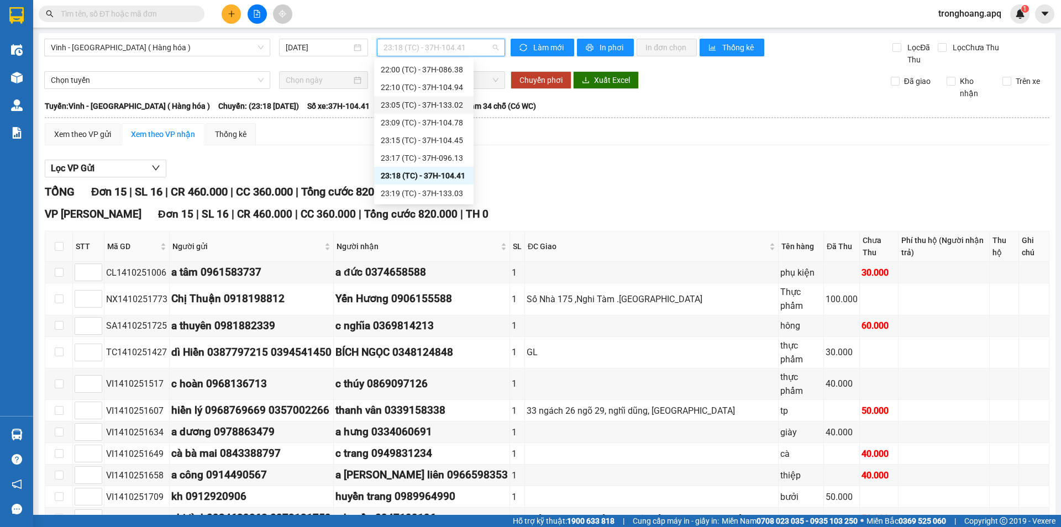
click at [451, 104] on div "23:05 (TC) - 37H-133.02" at bounding box center [424, 105] width 86 height 12
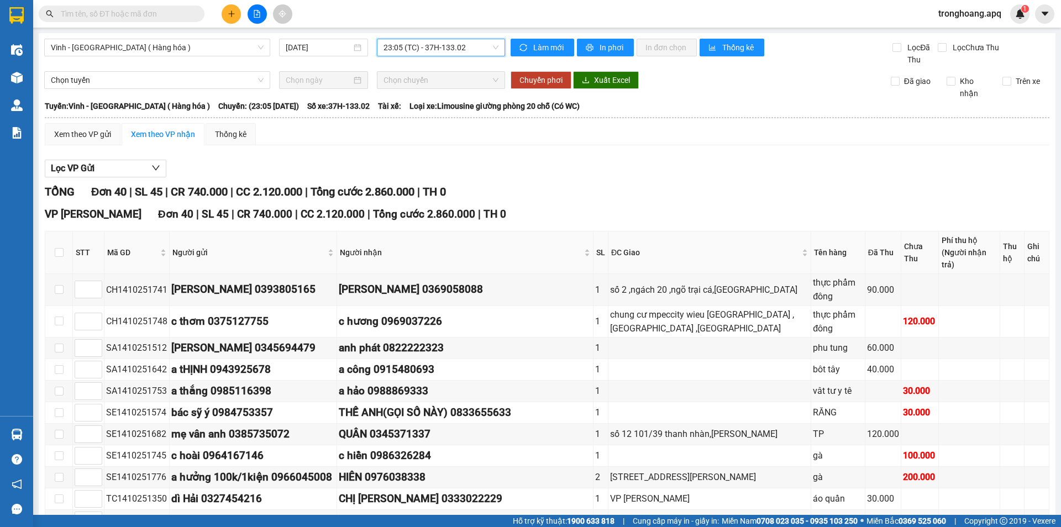
click at [415, 54] on span "23:05 (TC) - 37H-133.02" at bounding box center [440, 47] width 115 height 17
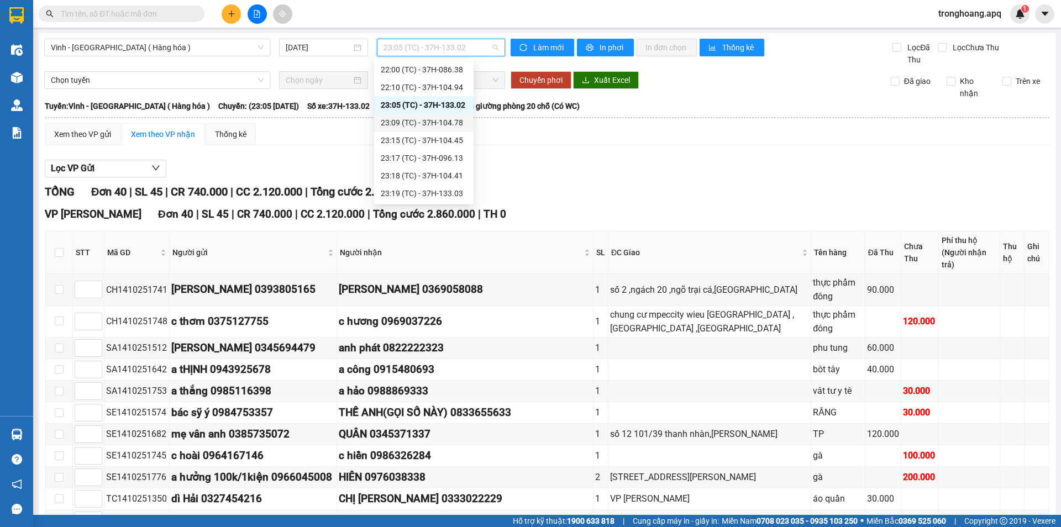
click at [447, 122] on div "23:09 (TC) - 37H-104.78" at bounding box center [424, 123] width 86 height 12
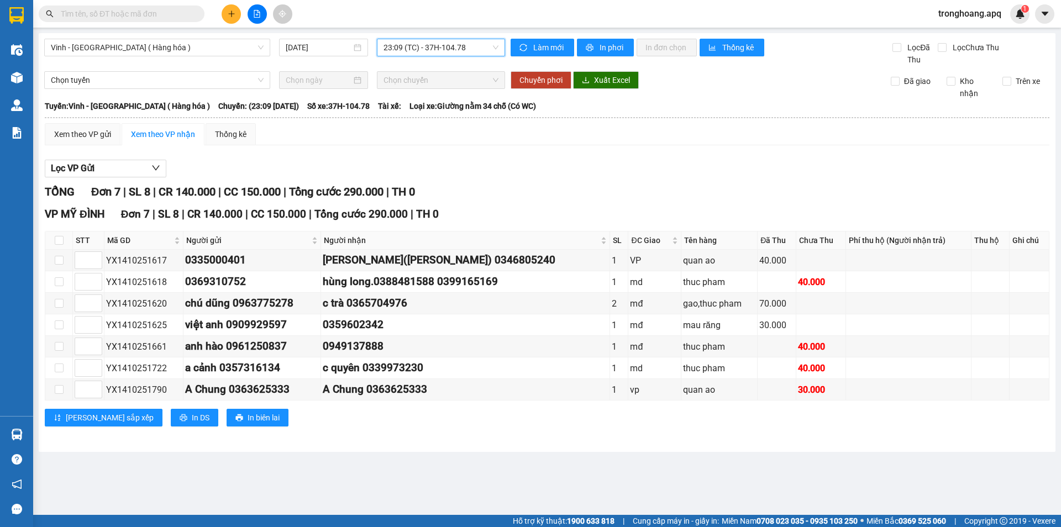
click at [452, 36] on div "Vinh - Hà Nội ( Hàng hóa ) 14/10/2025 23:09 23:09 (TC) - 37H-104.78 Làm mới In …" at bounding box center [547, 242] width 1017 height 419
click at [456, 51] on span "23:09 (TC) - 37H-104.78" at bounding box center [440, 47] width 115 height 17
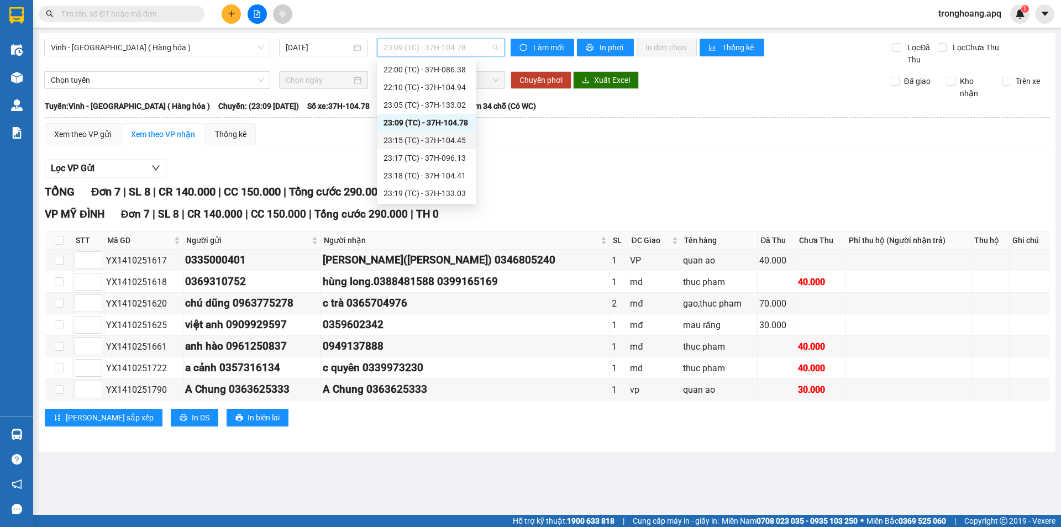
click at [466, 143] on div "23:15 (TC) - 37H-104.45" at bounding box center [426, 140] width 86 height 12
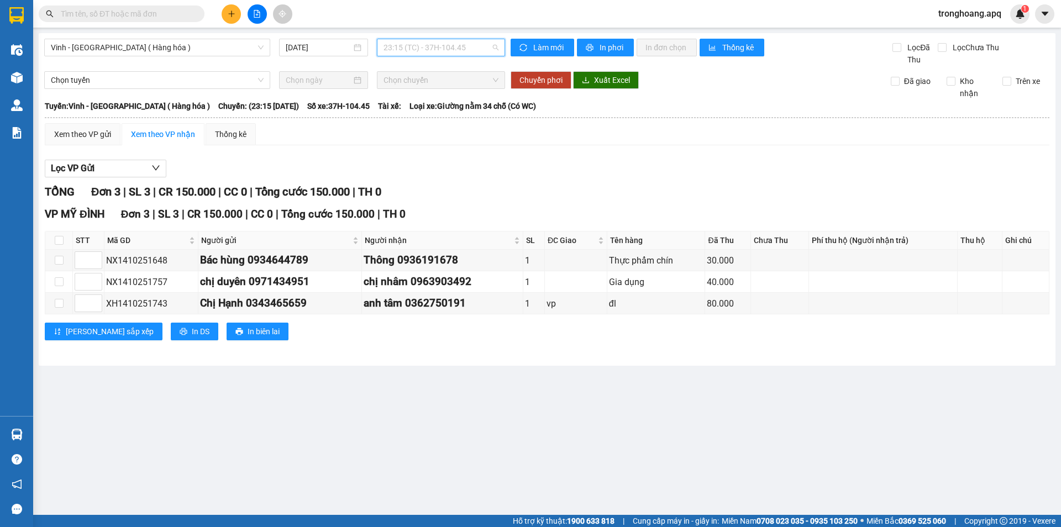
click at [457, 42] on span "23:15 (TC) - 37H-104.45" at bounding box center [440, 47] width 115 height 17
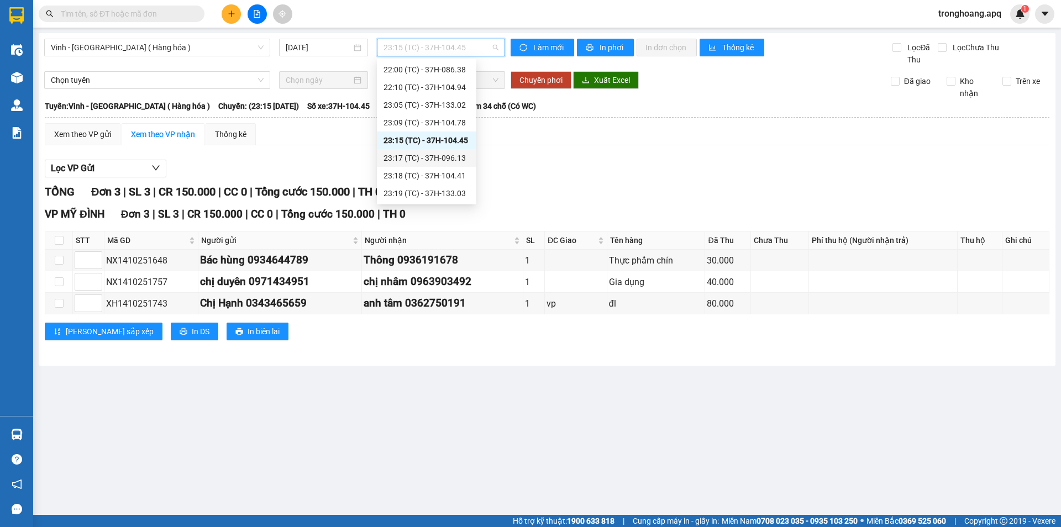
click at [462, 160] on div "23:17 (TC) - 37H-096.13" at bounding box center [426, 158] width 86 height 12
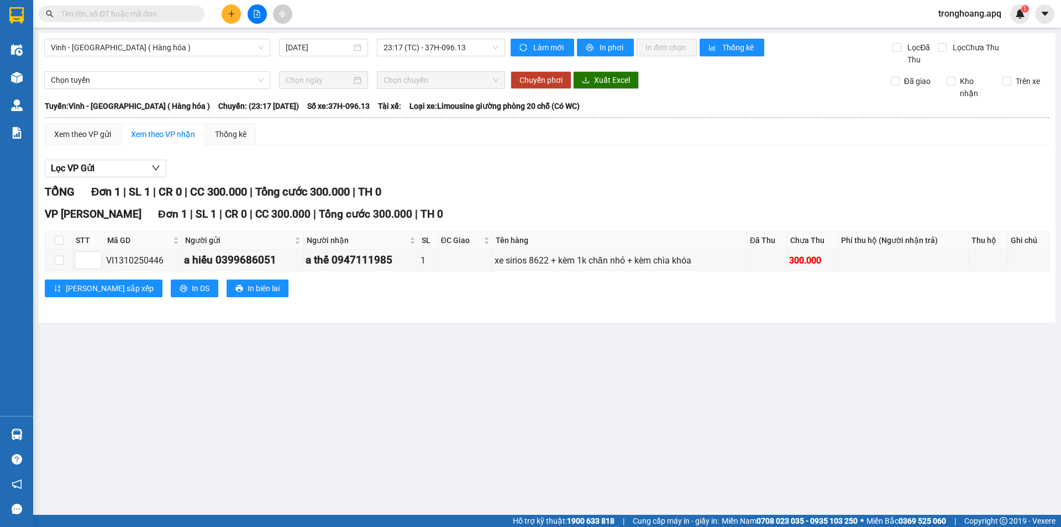
click at [450, 61] on div "Vinh - Hà Nội ( Hàng hóa ) 14/10/2025 23:17 (TC) - 37H-096.13" at bounding box center [274, 52] width 461 height 27
click at [452, 51] on span "23:17 (TC) - 37H-096.13" at bounding box center [440, 47] width 115 height 17
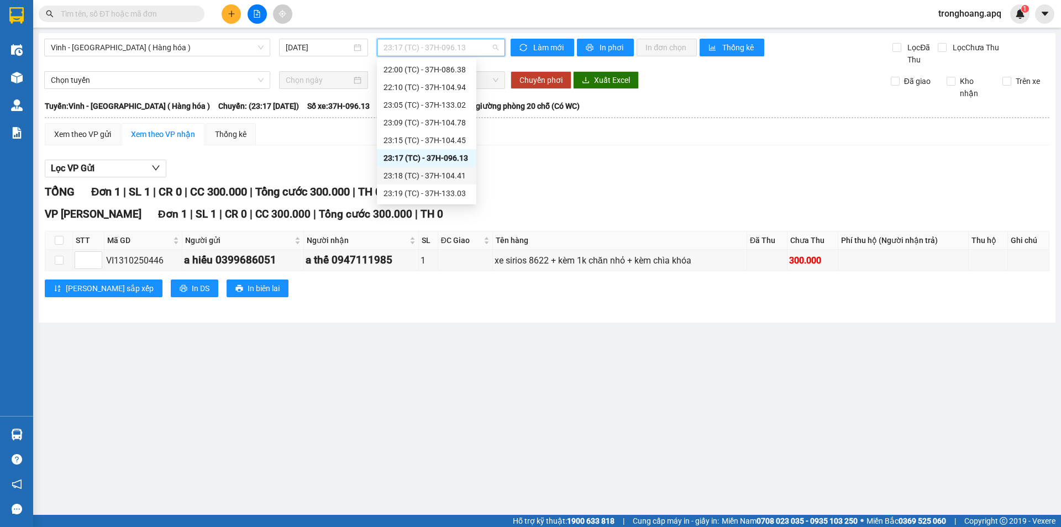
click at [459, 177] on div "23:18 (TC) - 37H-104.41" at bounding box center [426, 176] width 86 height 12
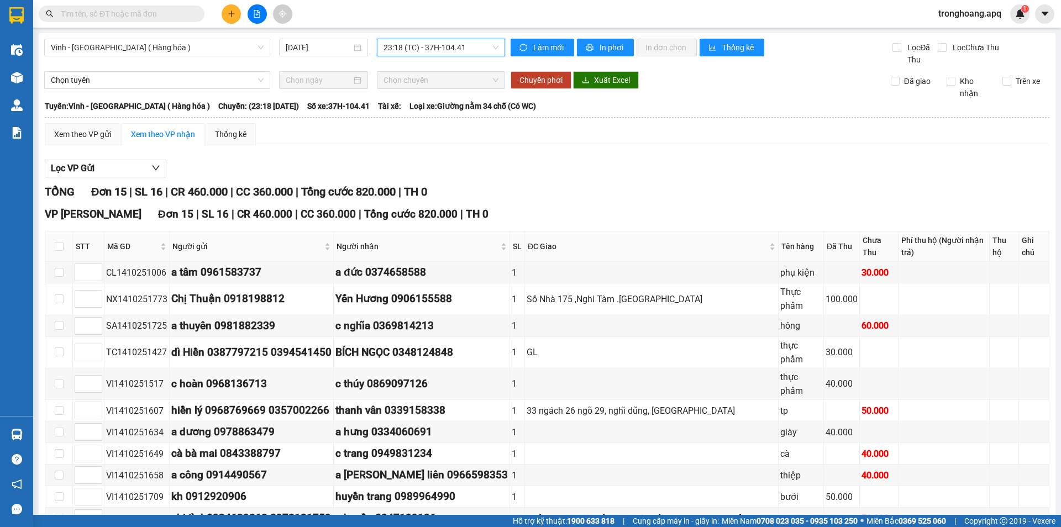
click at [456, 44] on span "23:18 (TC) - 37H-104.41" at bounding box center [440, 47] width 115 height 17
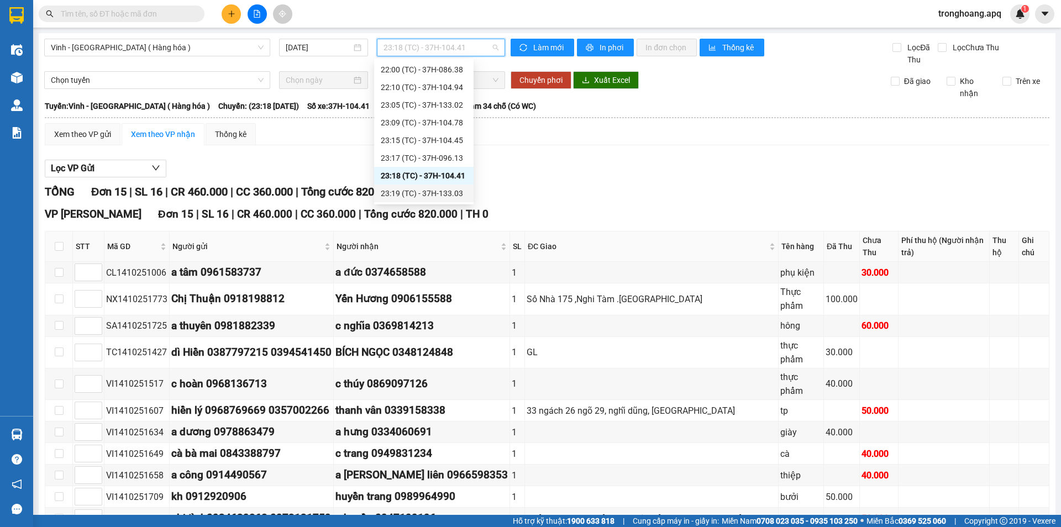
click at [449, 189] on div "23:19 (TC) - 37H-133.03" at bounding box center [424, 193] width 86 height 12
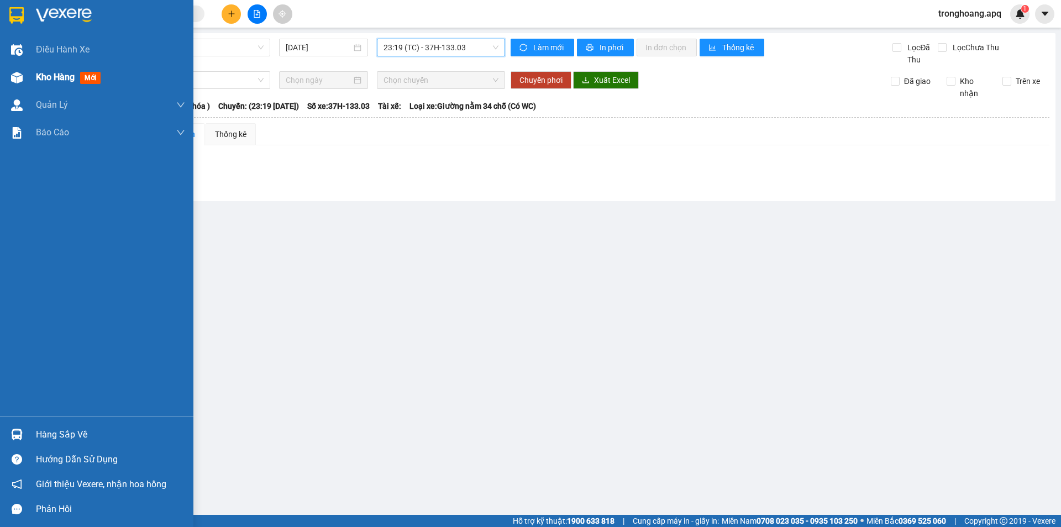
click at [23, 78] on div at bounding box center [16, 77] width 19 height 19
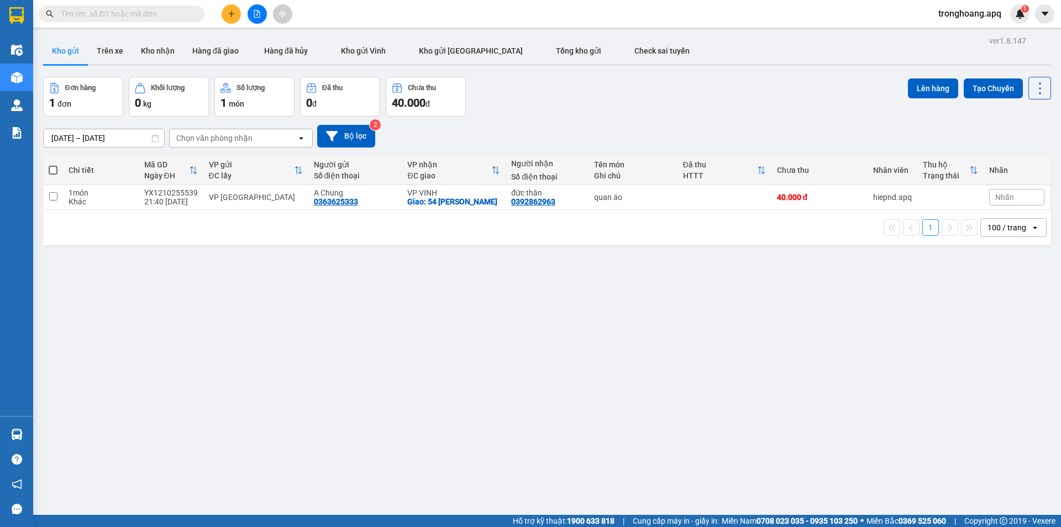
click at [978, 13] on span "tronghoang.apq" at bounding box center [969, 14] width 81 height 14
click at [965, 38] on span "Đăng xuất" at bounding box center [974, 34] width 59 height 12
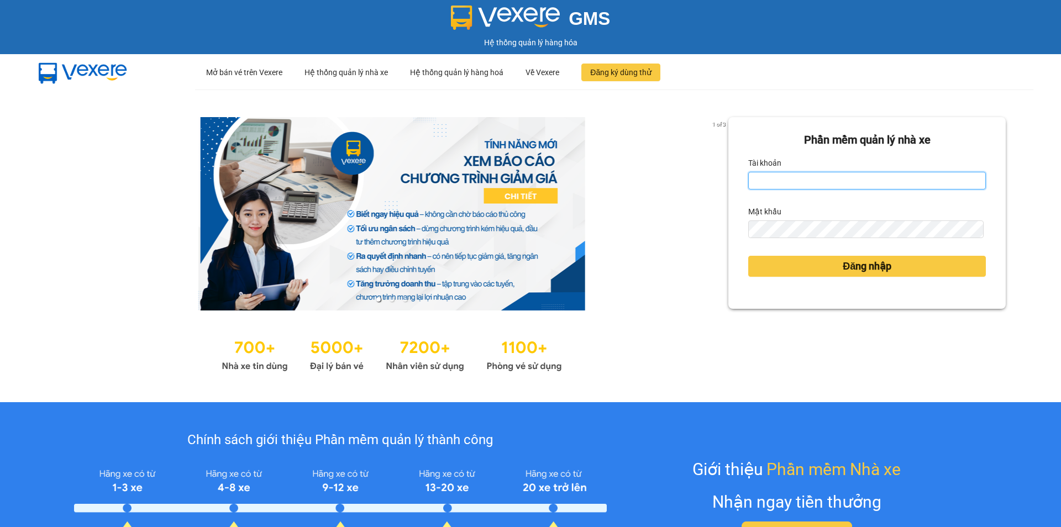
click at [859, 189] on input "Tài khoản" at bounding box center [867, 181] width 238 height 18
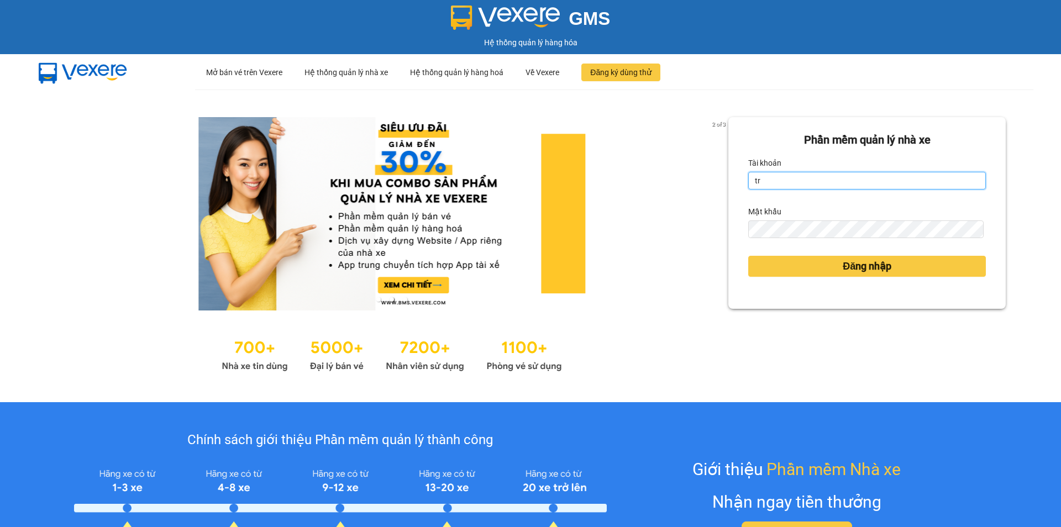
type input "tronghoang.apq"
click at [813, 219] on div "Mật khẩu" at bounding box center [867, 212] width 238 height 18
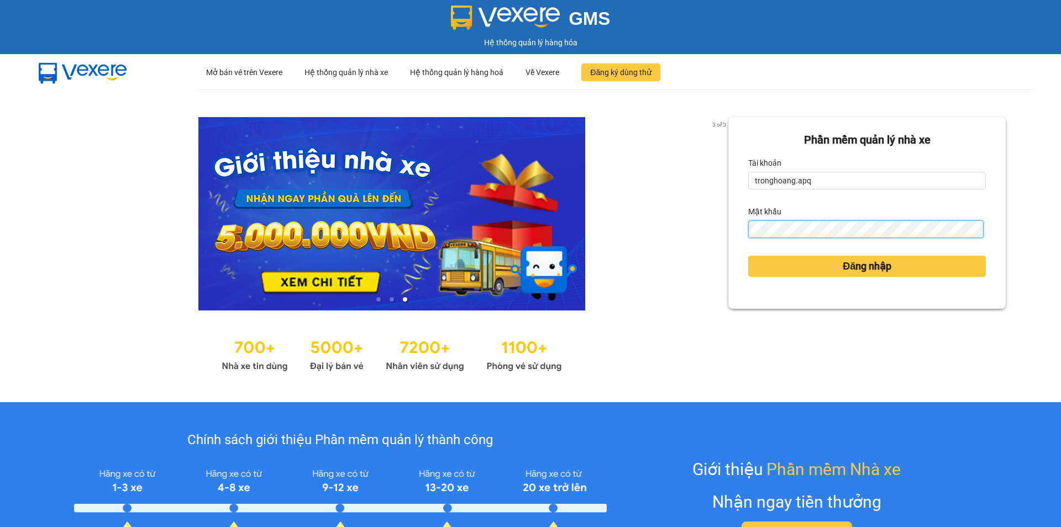
click at [748, 256] on button "Đăng nhập" at bounding box center [867, 266] width 238 height 21
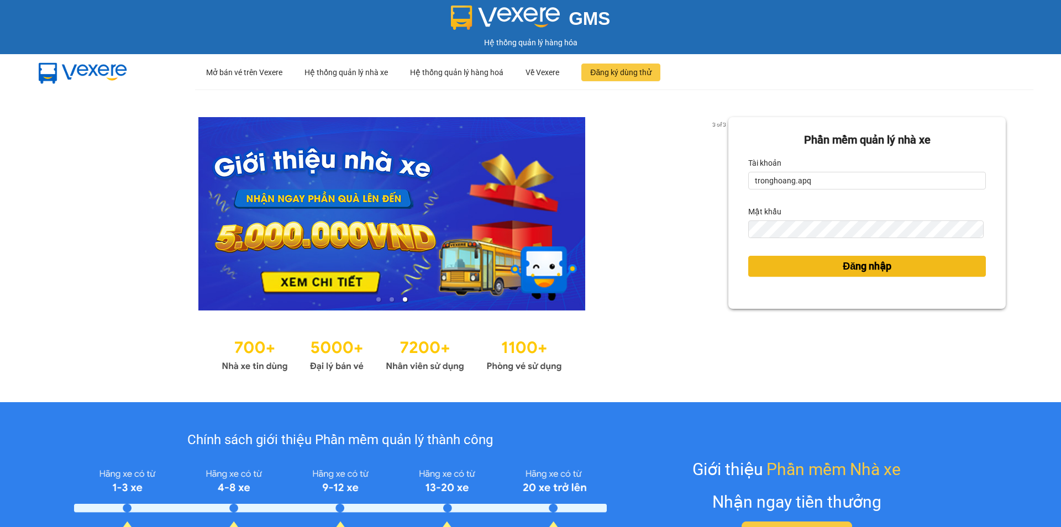
click at [777, 270] on button "Đăng nhập" at bounding box center [867, 266] width 238 height 21
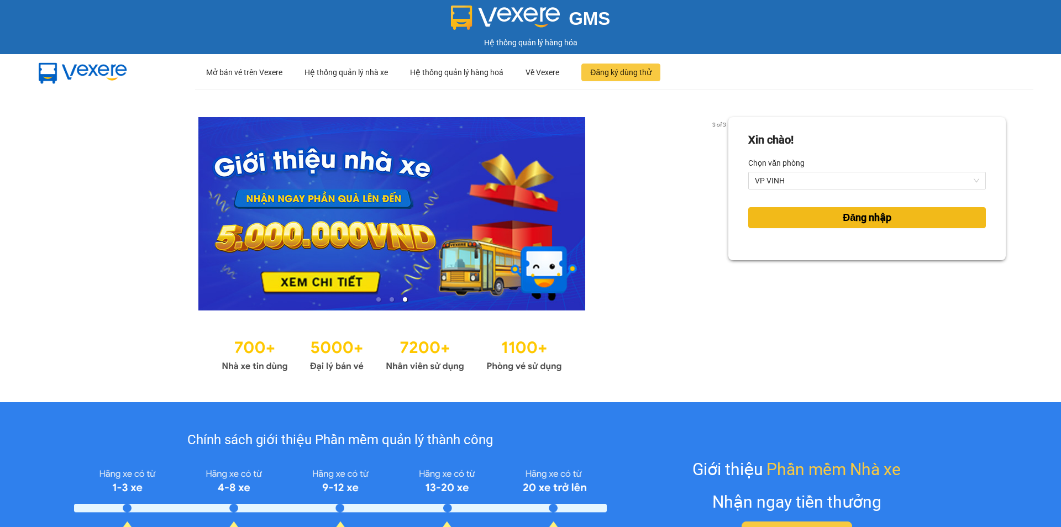
click at [789, 225] on button "Đăng nhập" at bounding box center [867, 217] width 238 height 21
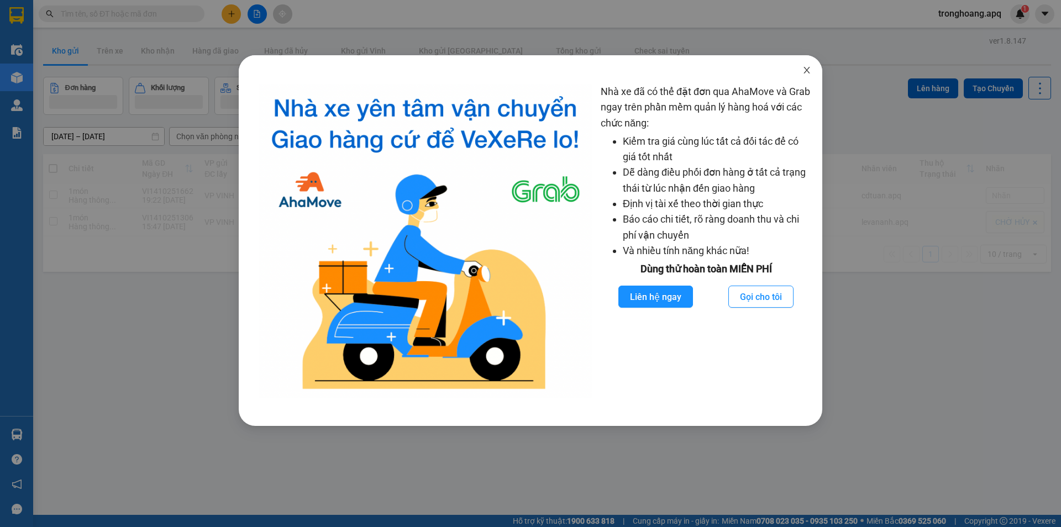
click at [817, 74] on span "Close" at bounding box center [806, 70] width 31 height 31
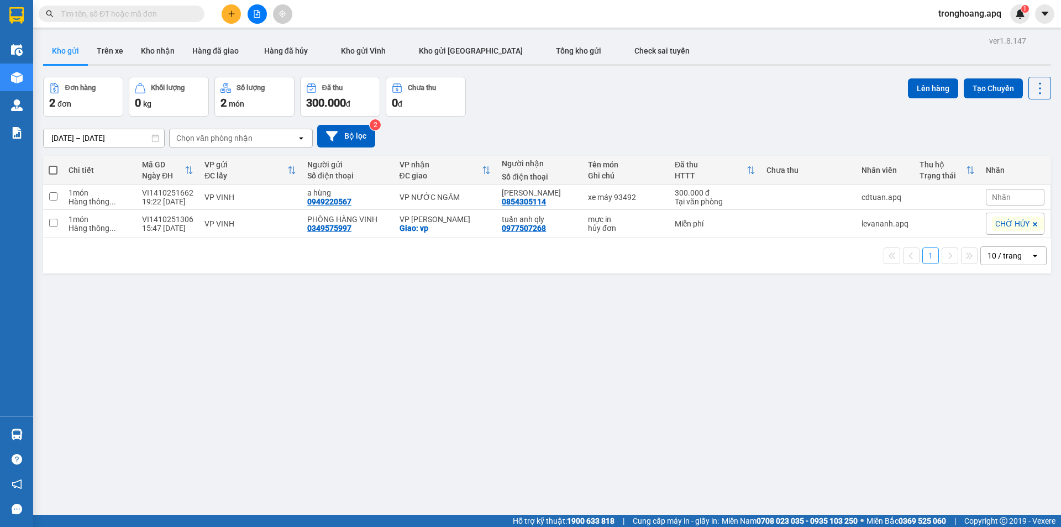
click at [249, 14] on button at bounding box center [256, 13] width 19 height 19
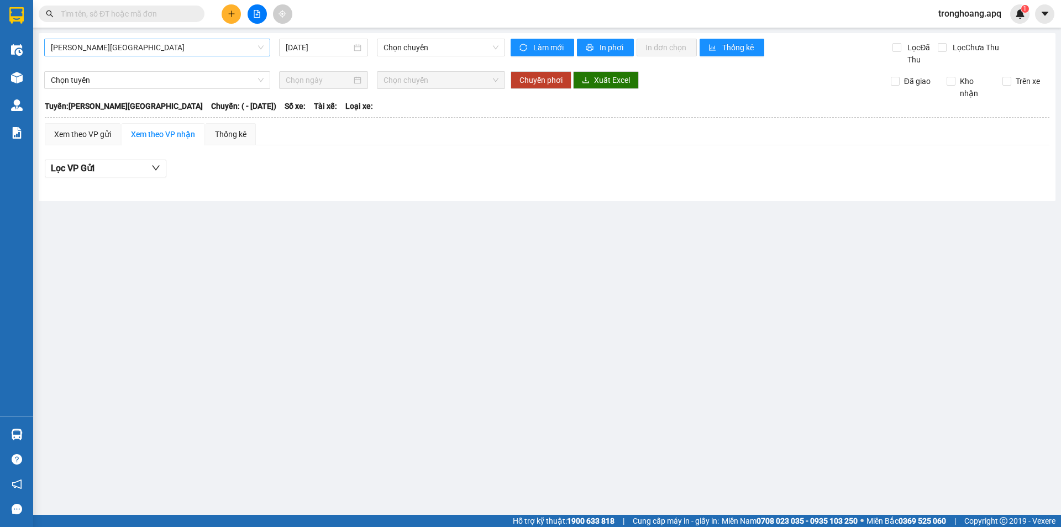
drag, startPoint x: 130, startPoint y: 61, endPoint x: 125, endPoint y: 50, distance: 12.1
click at [129, 61] on div "Gia Lâm - Mỹ Đình 14/10/2025 Chọn chuyến" at bounding box center [274, 52] width 461 height 27
click at [125, 48] on span "Gia Lâm - Mỹ Đình" at bounding box center [157, 47] width 213 height 17
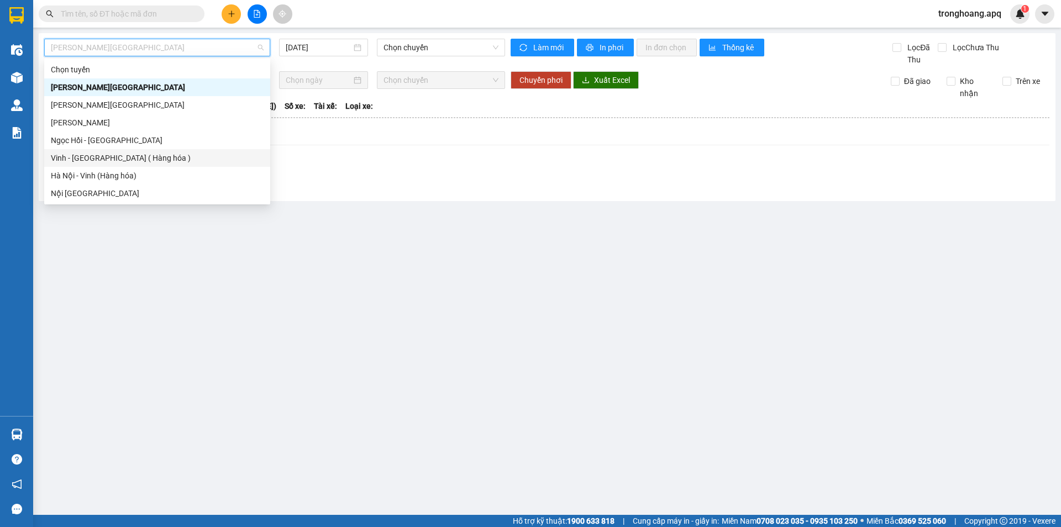
click at [116, 153] on div "Vinh - Hà Nội ( Hàng hóa )" at bounding box center [157, 158] width 213 height 12
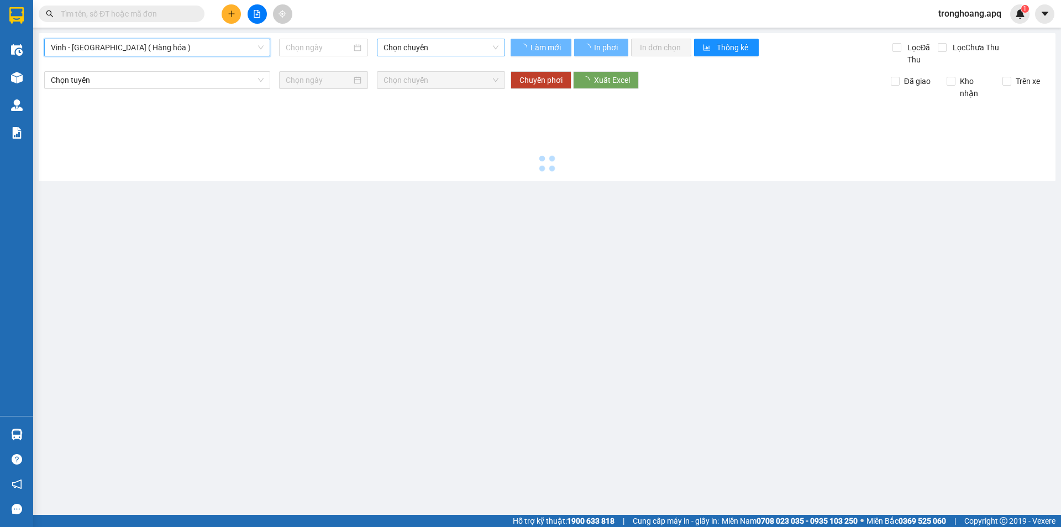
type input "14/10/2025"
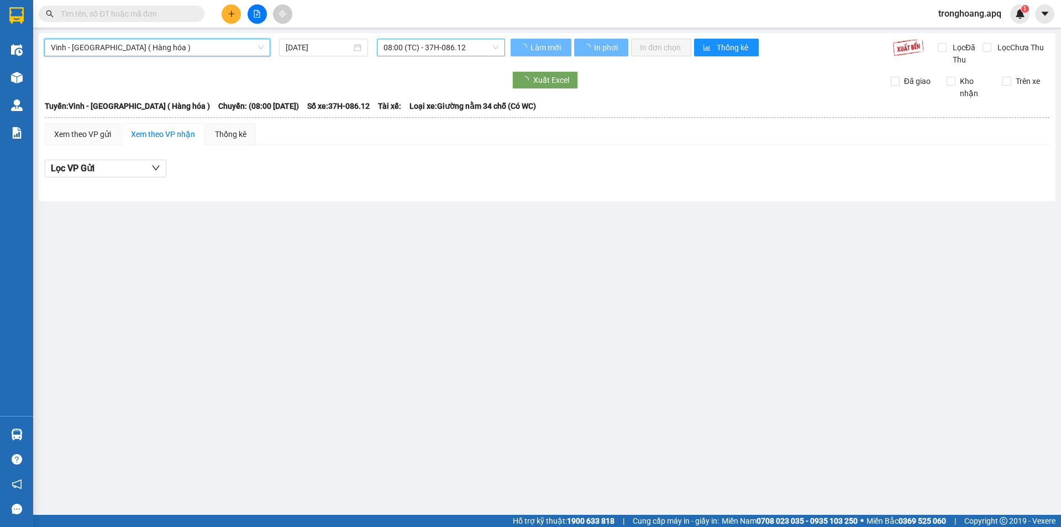
click at [408, 49] on span "08:00 (TC) - 37H-086.12" at bounding box center [440, 47] width 115 height 17
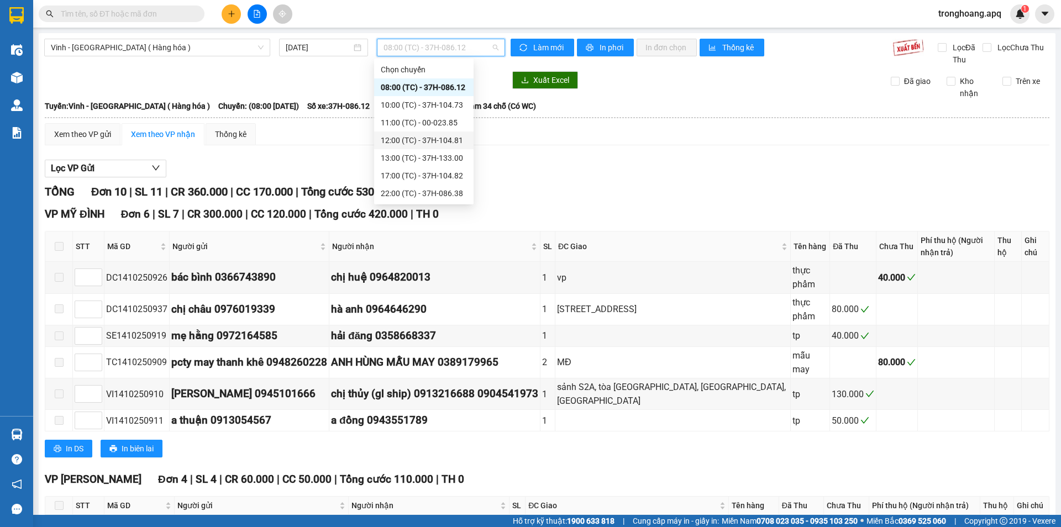
scroll to position [110, 0]
click at [457, 152] on div "23:15 (TC) - 37H-104.45" at bounding box center [424, 154] width 86 height 12
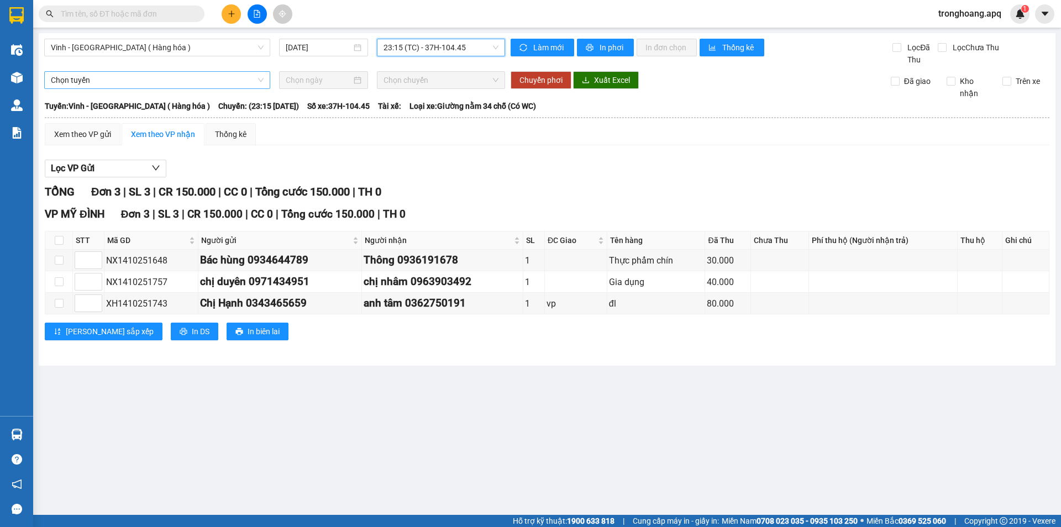
click at [156, 77] on span "Chọn tuyến" at bounding box center [157, 80] width 213 height 17
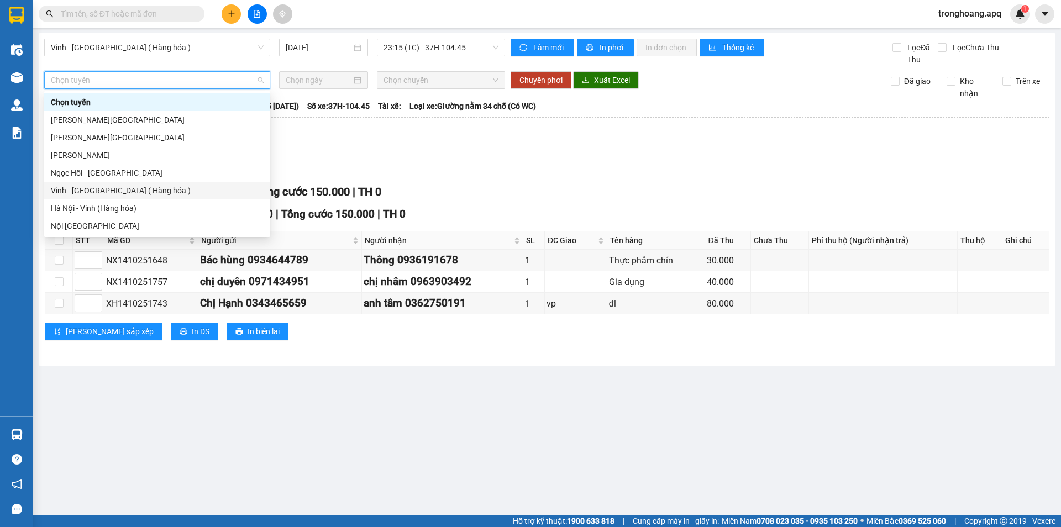
click at [119, 192] on div "Vinh - Hà Nội ( Hàng hóa )" at bounding box center [157, 191] width 213 height 12
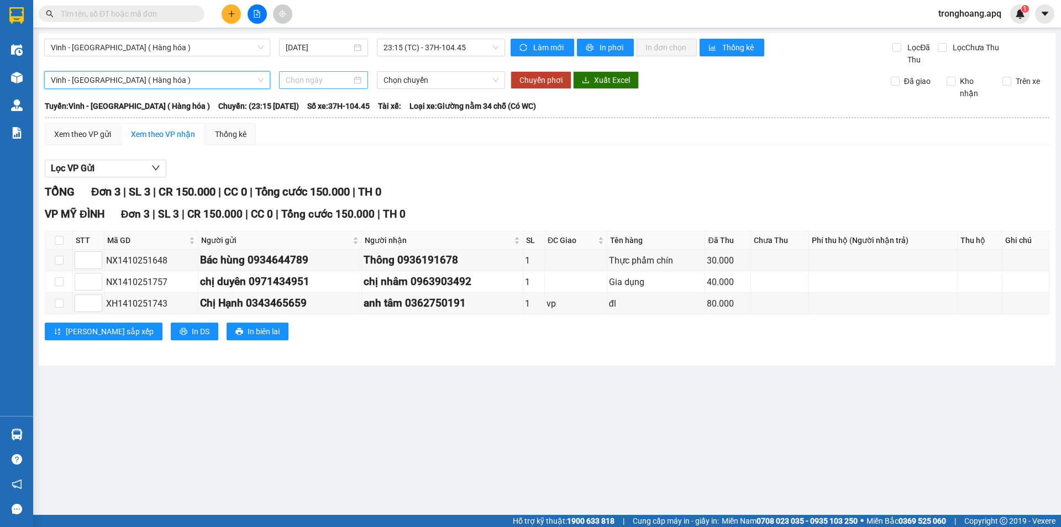
click at [304, 80] on input at bounding box center [319, 80] width 66 height 12
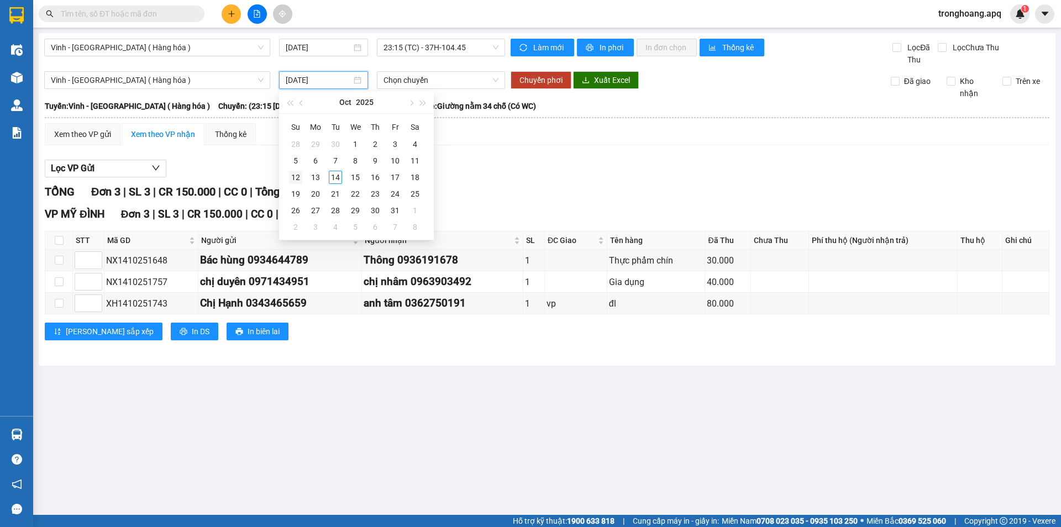
type input "05/10/2025"
type input "14/10/2025"
drag, startPoint x: 336, startPoint y: 179, endPoint x: 365, endPoint y: 152, distance: 39.1
click at [337, 180] on div "14" at bounding box center [335, 177] width 13 height 13
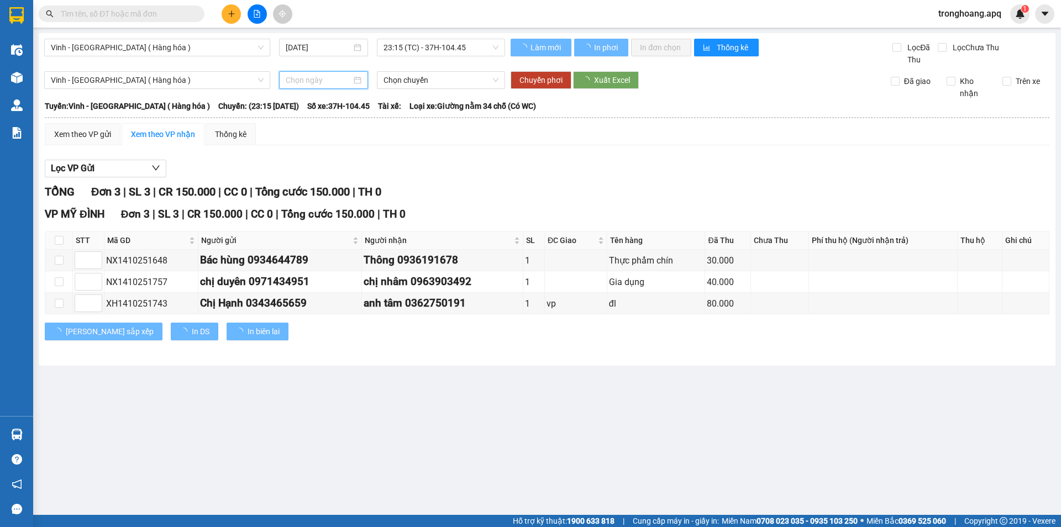
type input "14/10/2025"
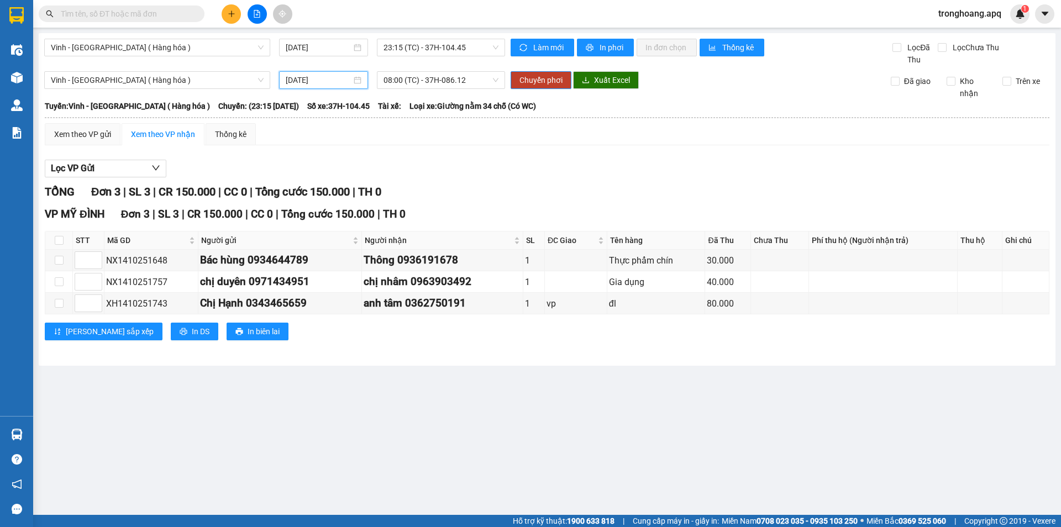
click at [417, 69] on div "Vinh - Hà Nội ( Hàng hóa ) 14/10/2025 23:15 (TC) - 37H-104.45 Làm mới In phơi I…" at bounding box center [547, 199] width 1017 height 333
click at [417, 77] on span "08:00 (TC) - 37H-086.12" at bounding box center [440, 80] width 115 height 17
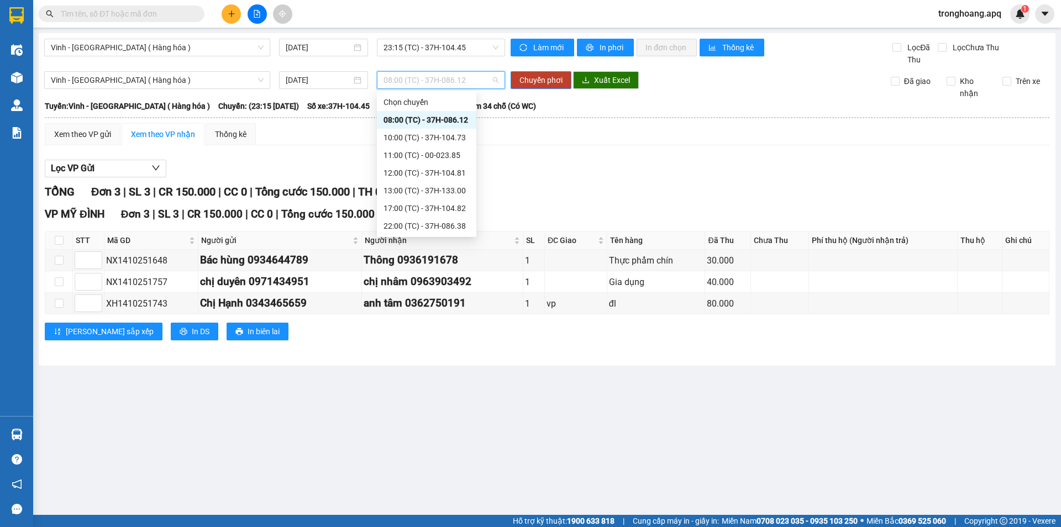
scroll to position [124, 0]
click at [431, 159] on div "23:09 (TC) - 37H-104.78" at bounding box center [426, 155] width 86 height 12
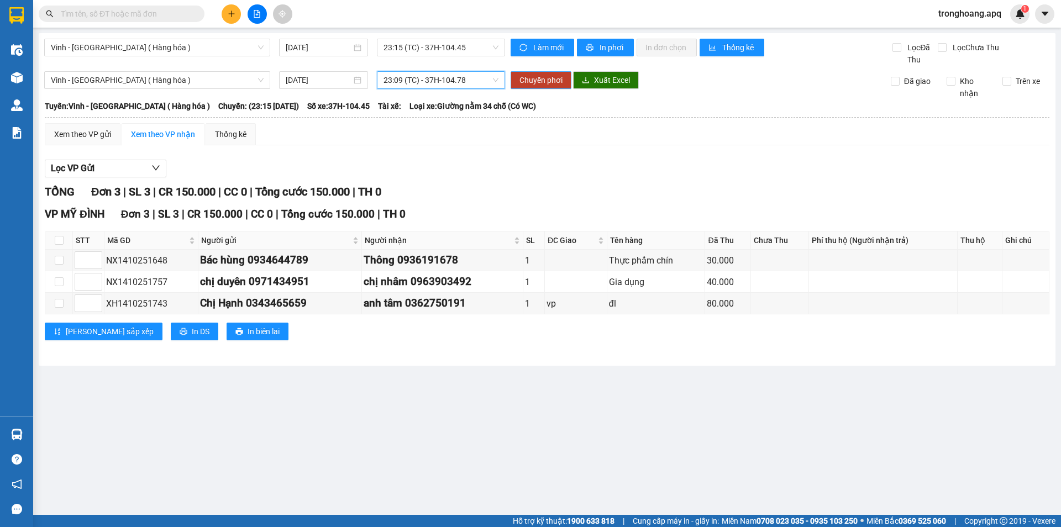
click at [543, 82] on span "Chuyển phơi" at bounding box center [540, 80] width 43 height 12
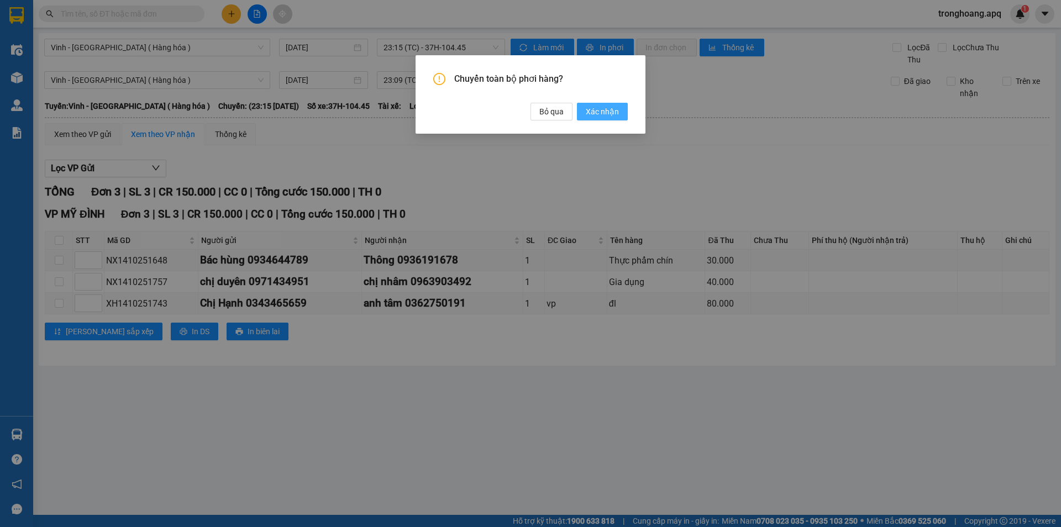
click at [625, 109] on button "Xác nhận" at bounding box center [602, 112] width 51 height 18
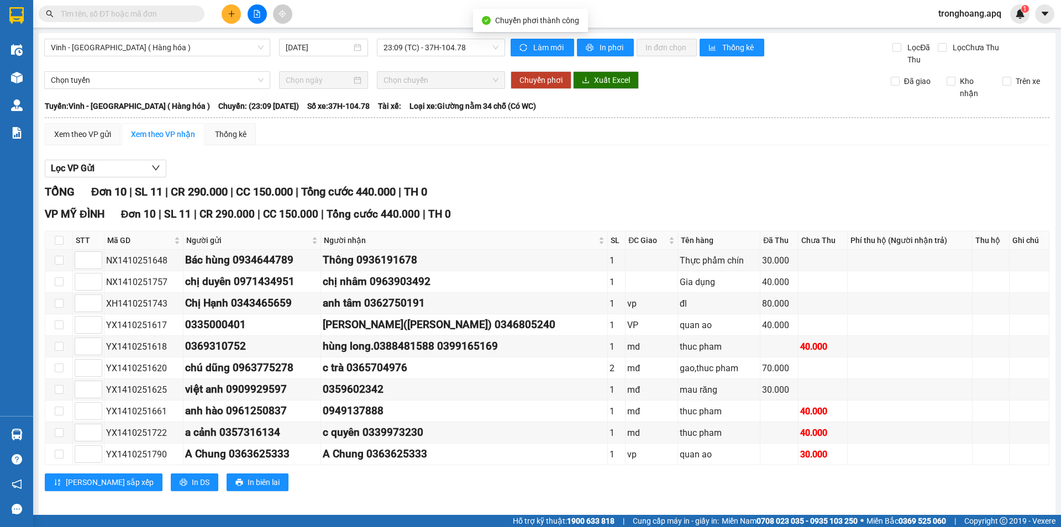
scroll to position [7, 0]
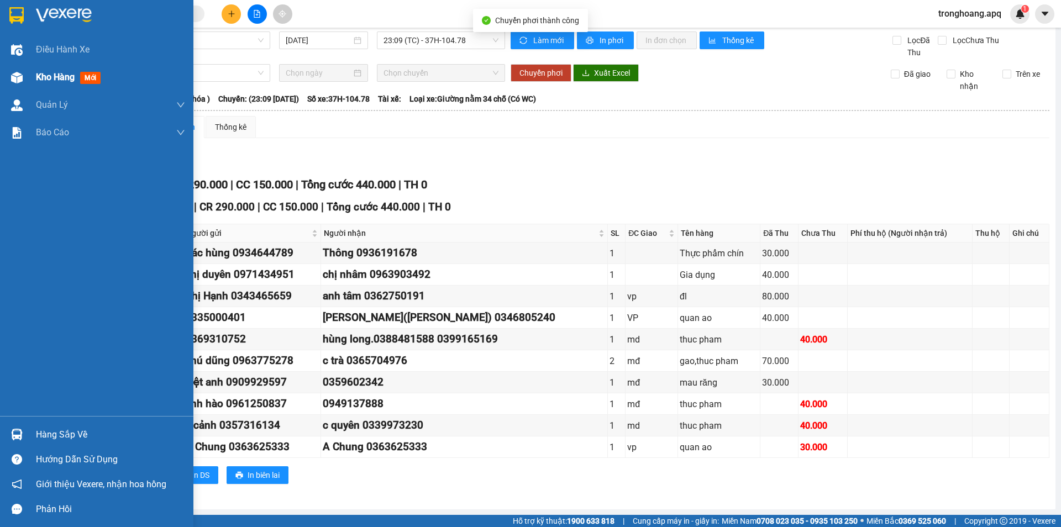
click at [21, 75] on img at bounding box center [17, 78] width 12 height 12
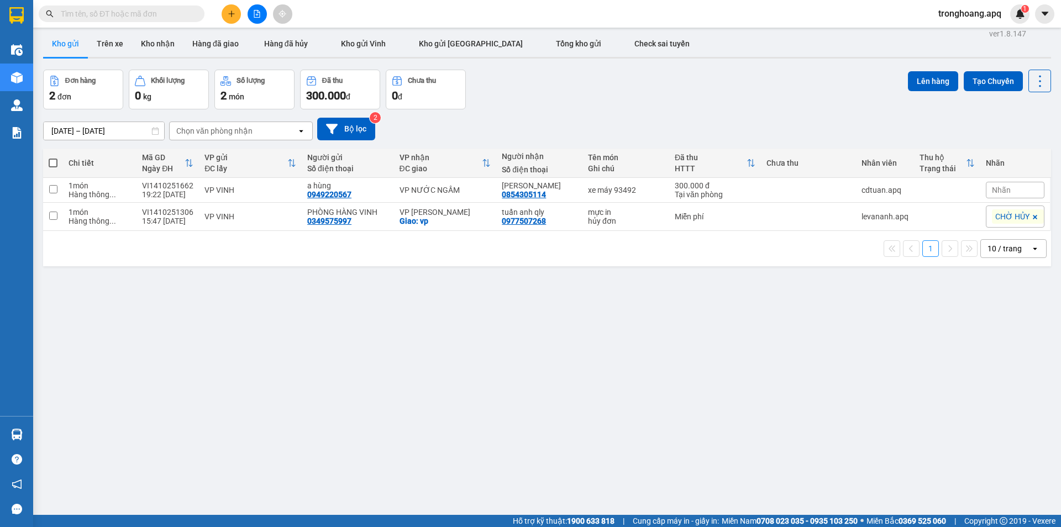
click at [663, 118] on div "12/10/2025 – 14/10/2025 Press the down arrow key to interact with the calendar …" at bounding box center [547, 129] width 1008 height 23
drag, startPoint x: 980, startPoint y: 14, endPoint x: 975, endPoint y: 20, distance: 8.6
click at [979, 14] on span "tronghoang.apq" at bounding box center [969, 14] width 81 height 14
click at [971, 33] on span "Đăng xuất" at bounding box center [974, 34] width 59 height 12
